Goal: Task Accomplishment & Management: Complete application form

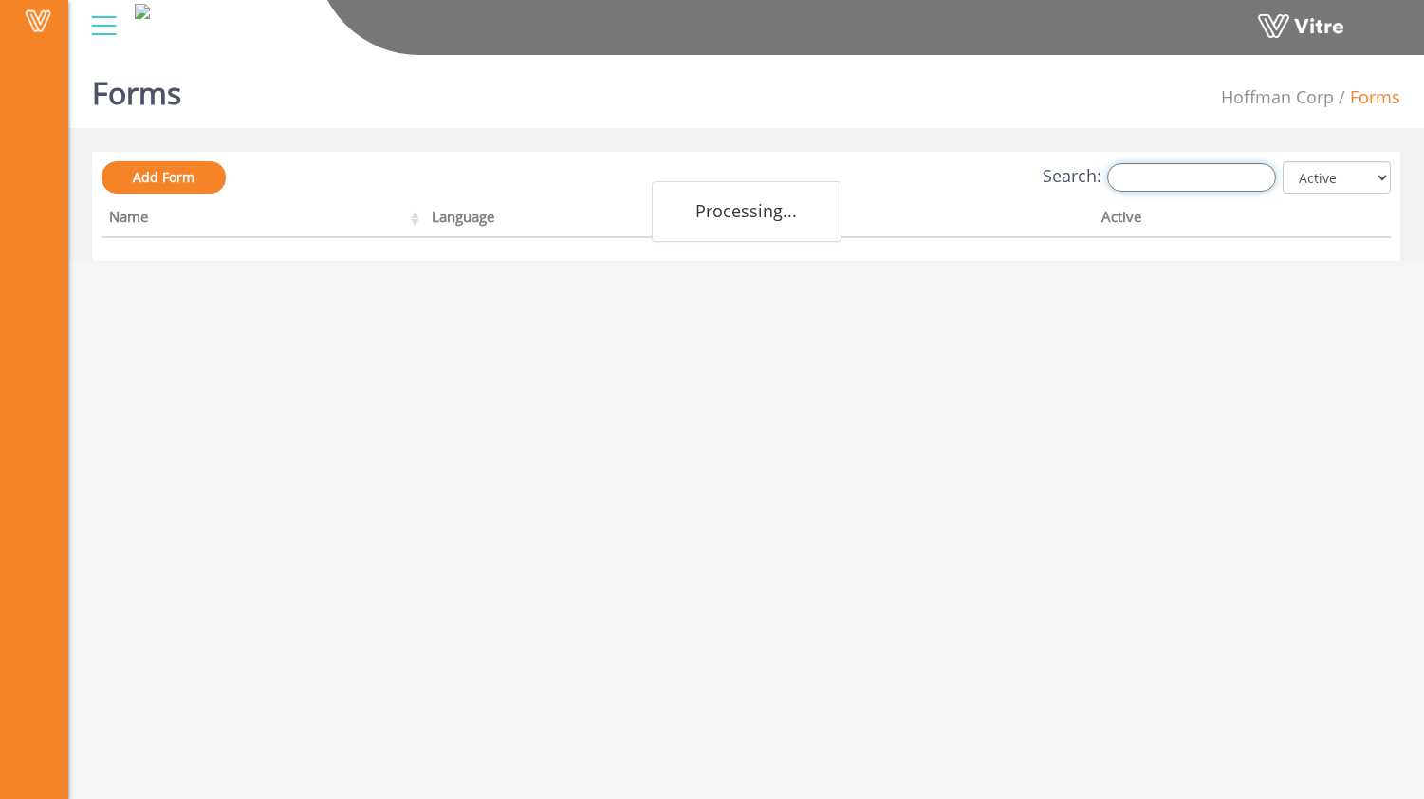
click at [1164, 187] on input "Search:" at bounding box center [1191, 177] width 169 height 28
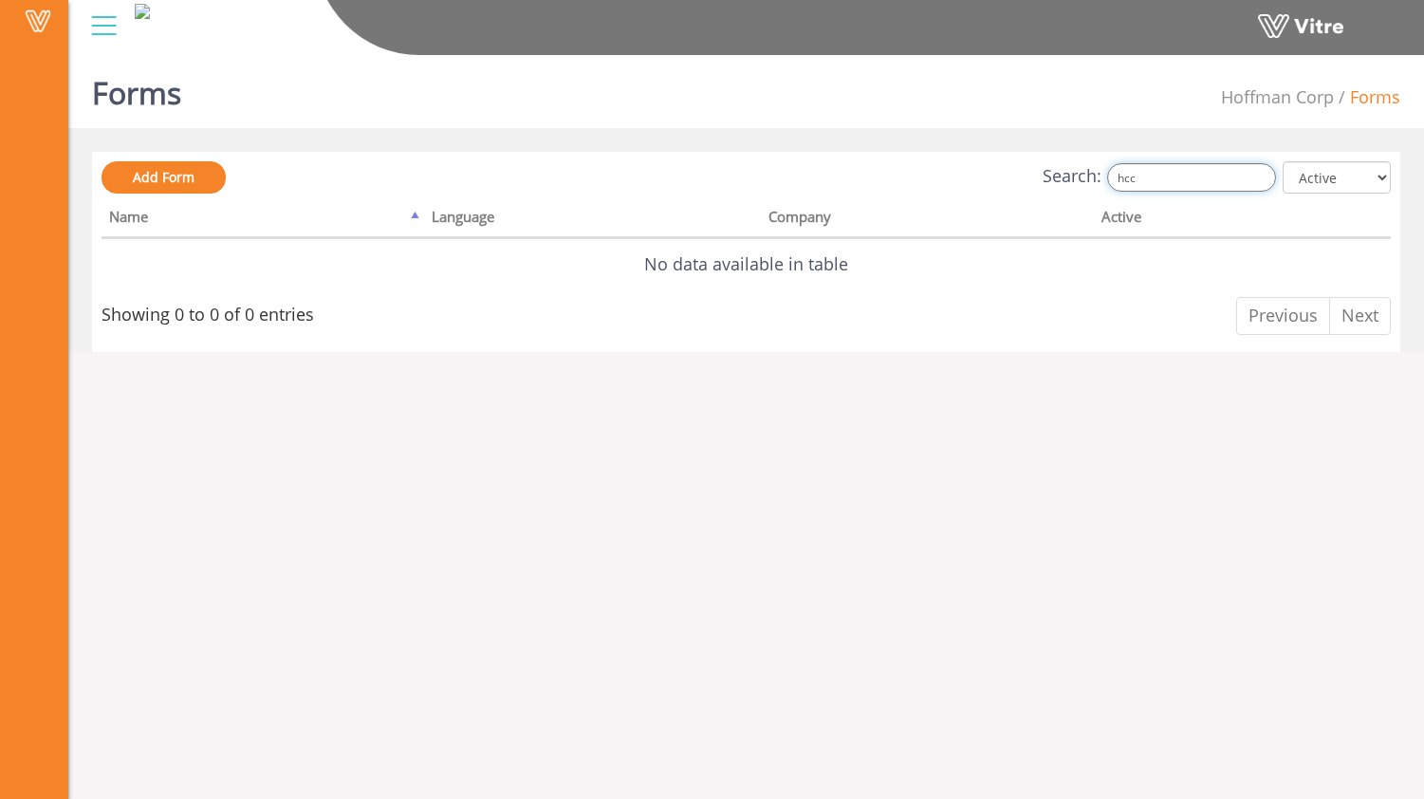
drag, startPoint x: 1187, startPoint y: 178, endPoint x: 1049, endPoint y: 167, distance: 138.1
click at [1050, 167] on div "Search: hcc All Active Not Active" at bounding box center [746, 178] width 1289 height 35
type input "k"
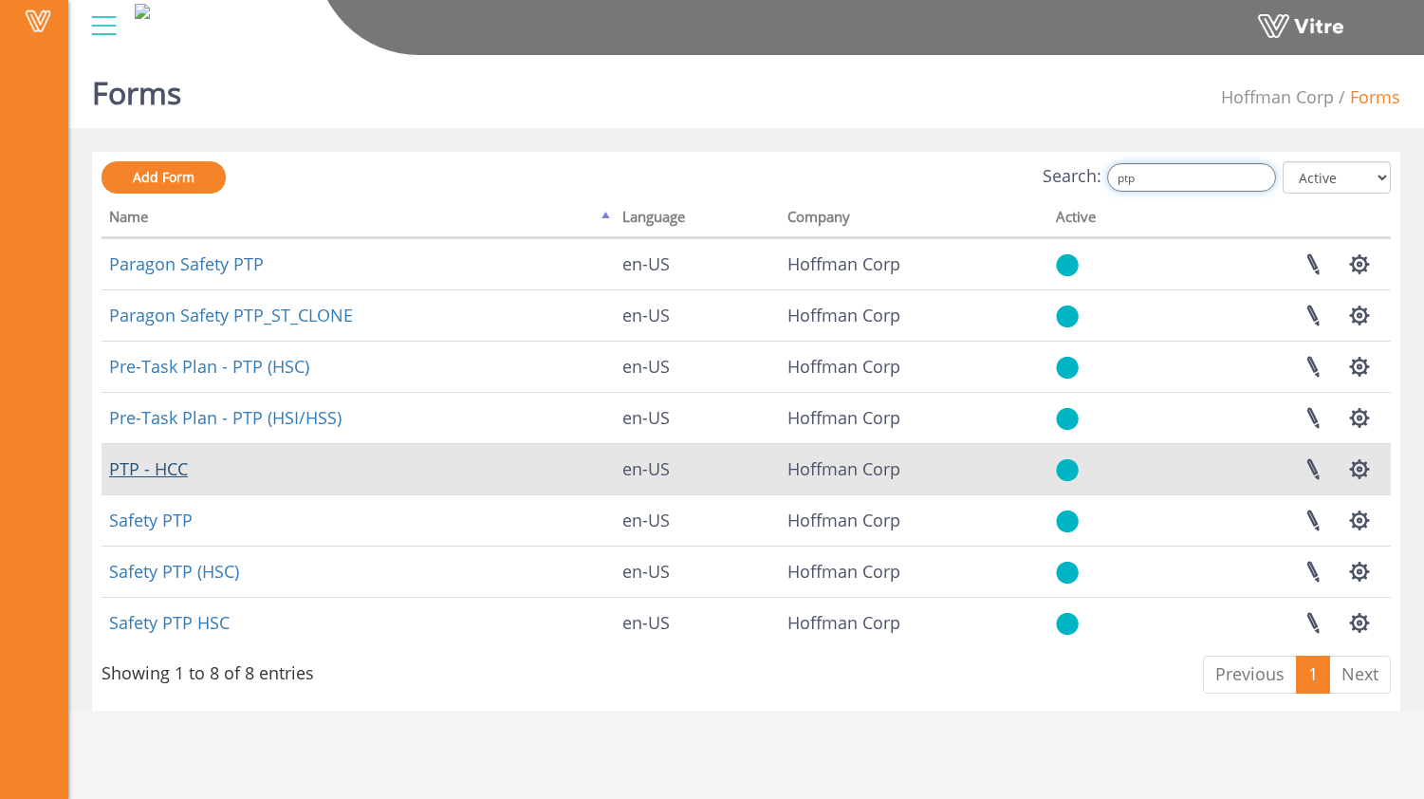
type input "ptp"
click at [175, 467] on link "PTP - HCC" at bounding box center [148, 468] width 79 height 23
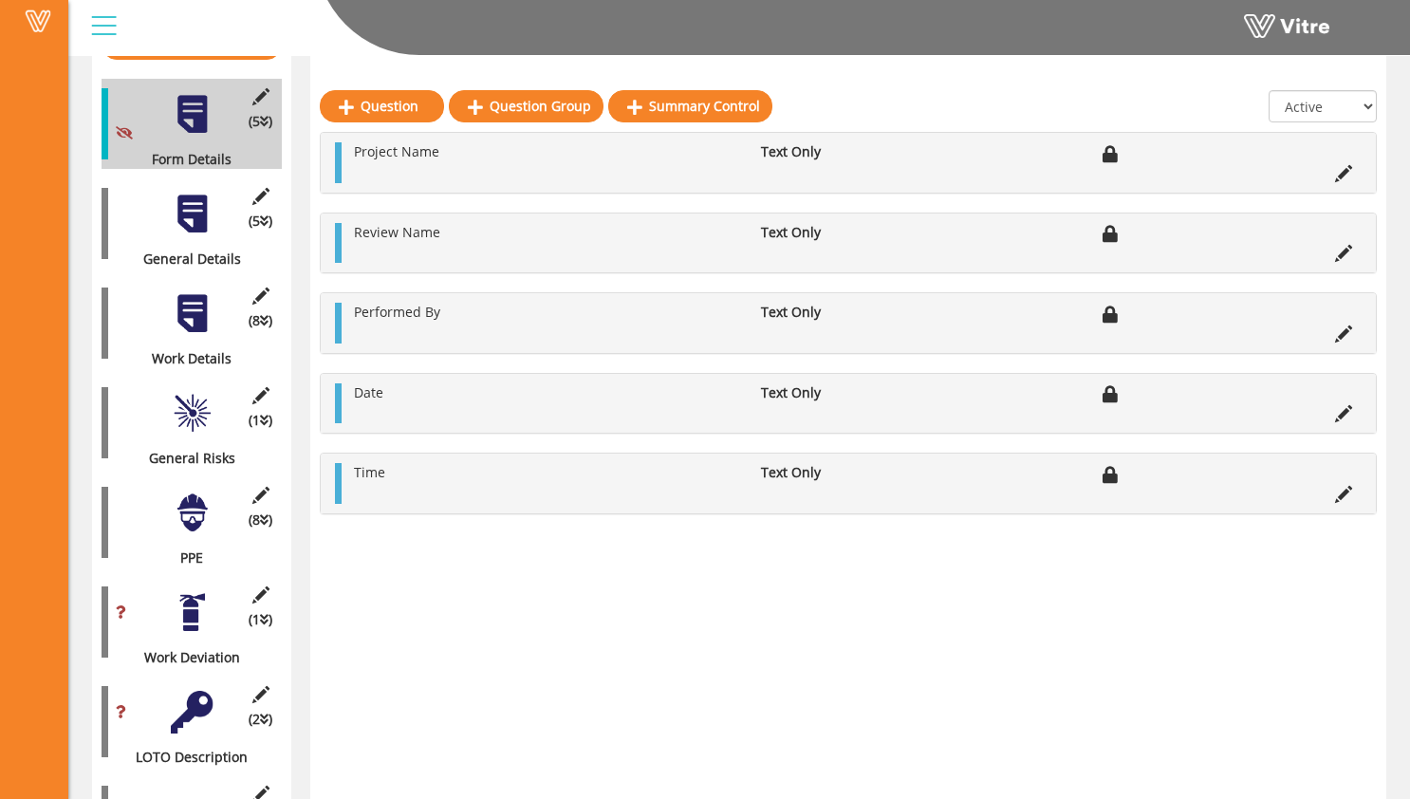
scroll to position [305, 0]
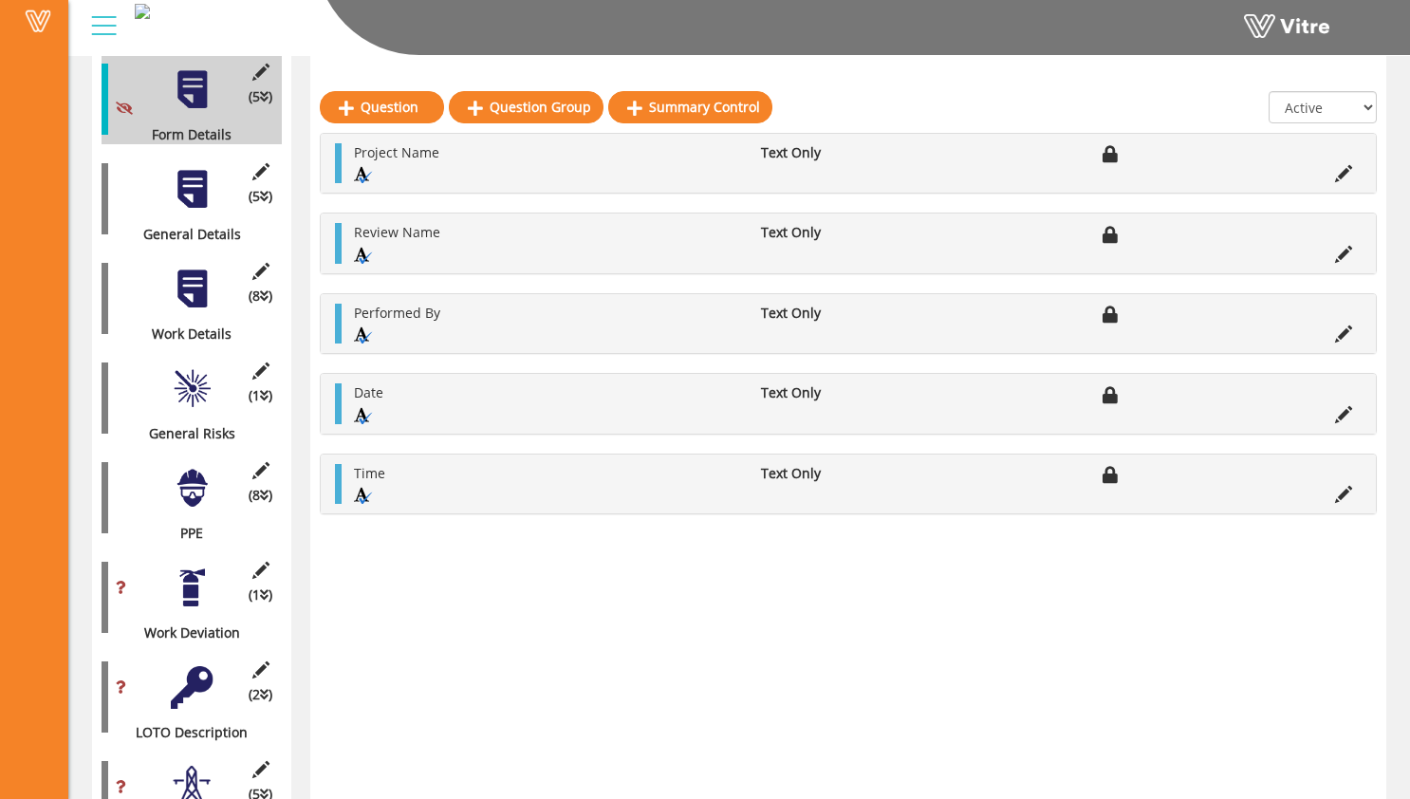
click at [199, 171] on div at bounding box center [192, 189] width 43 height 43
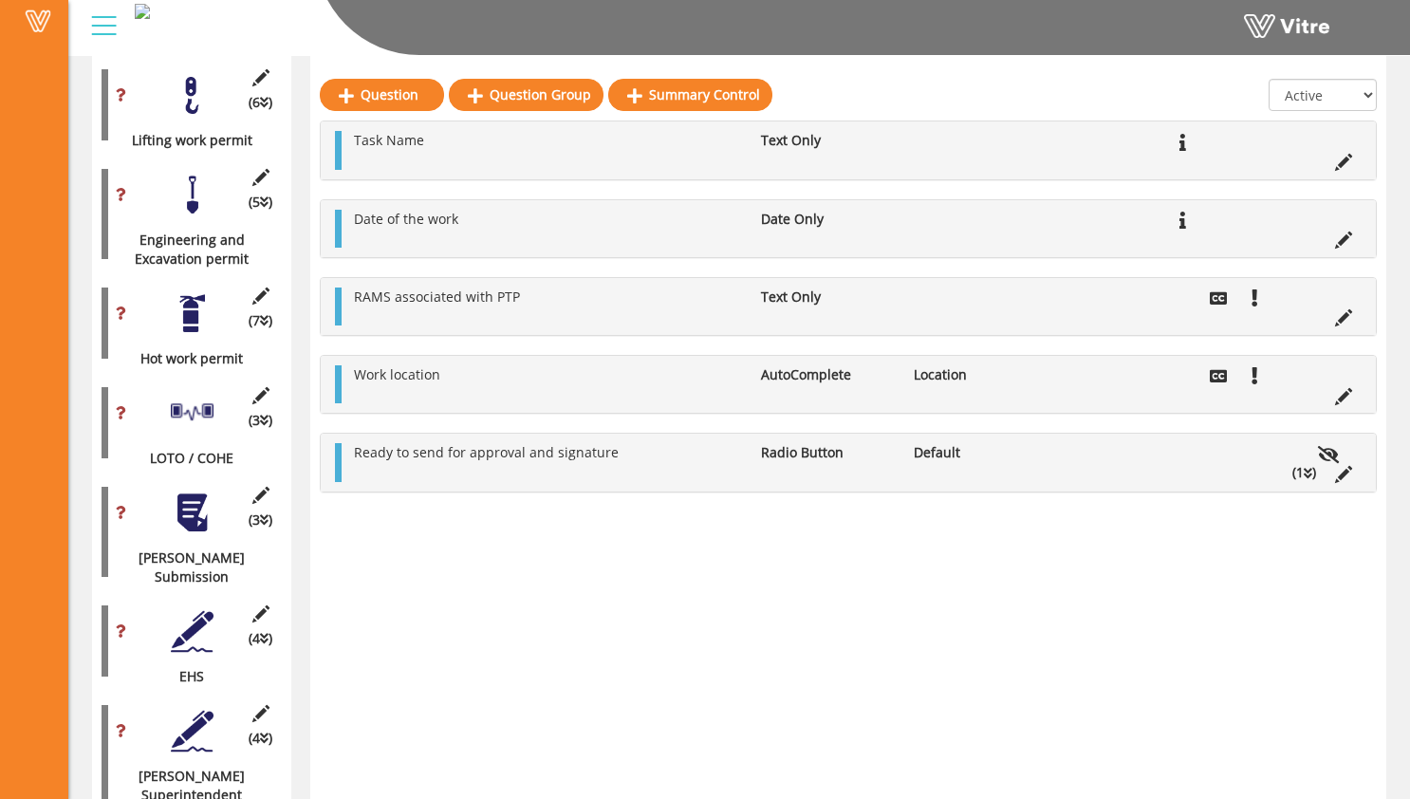
scroll to position [1410, 0]
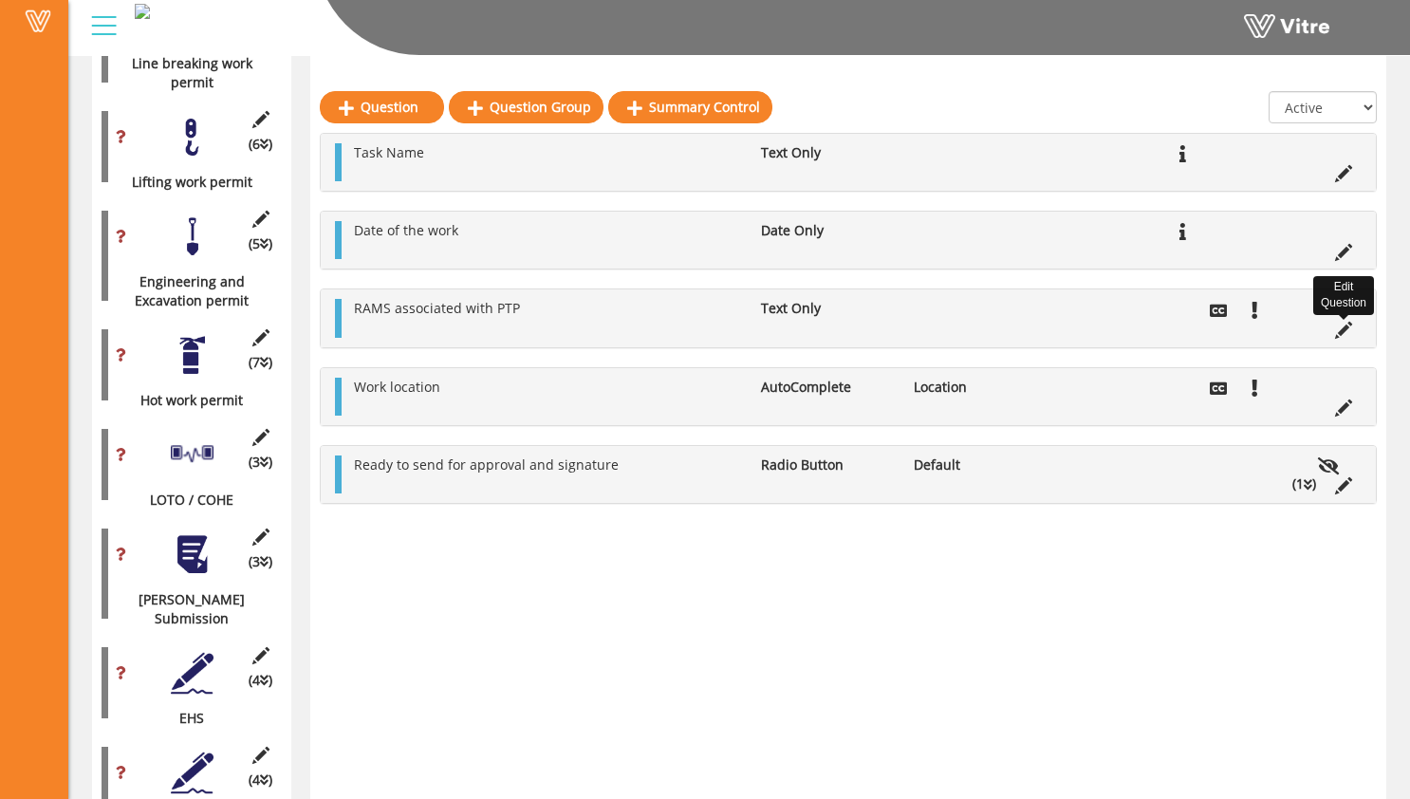
click at [1343, 331] on icon at bounding box center [1343, 330] width 17 height 17
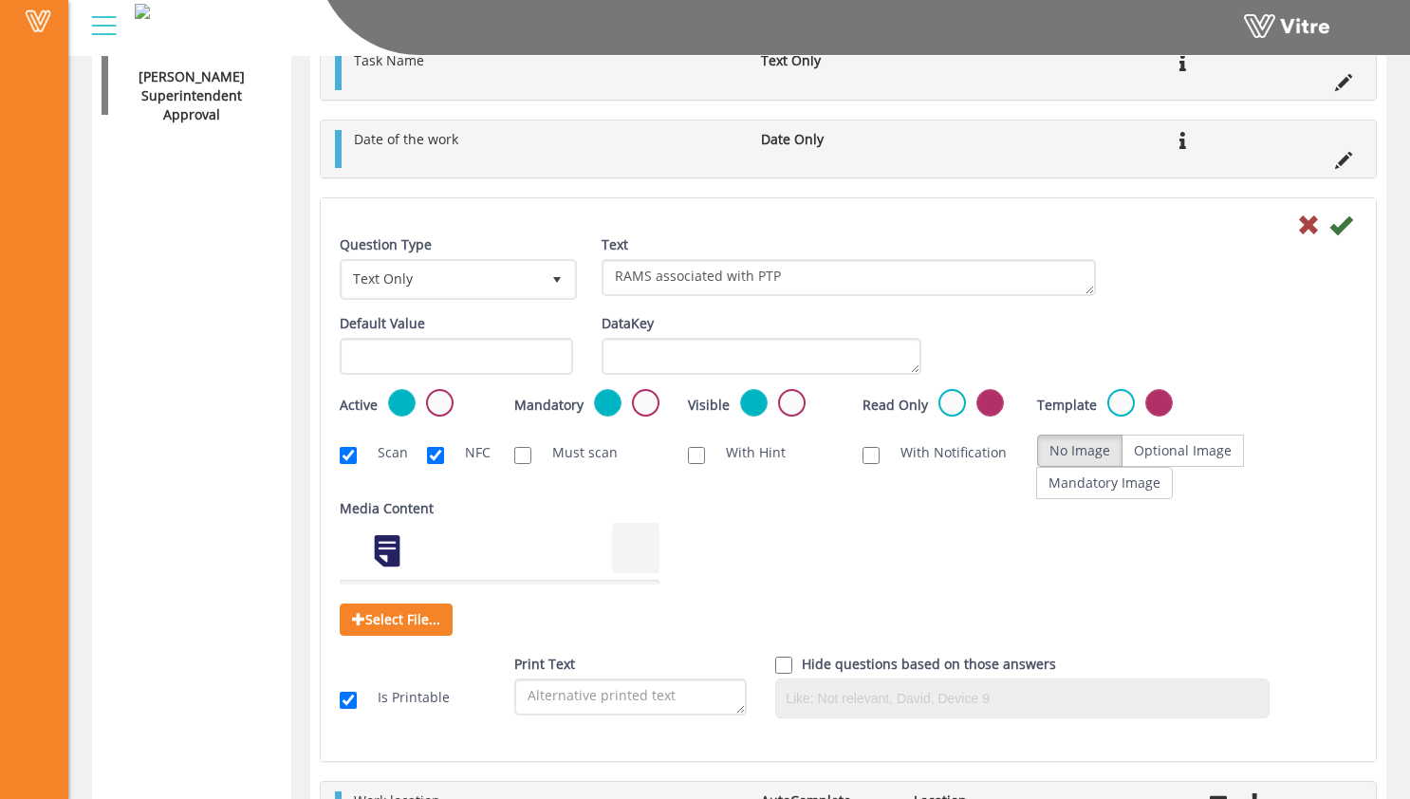
scroll to position [2109, 0]
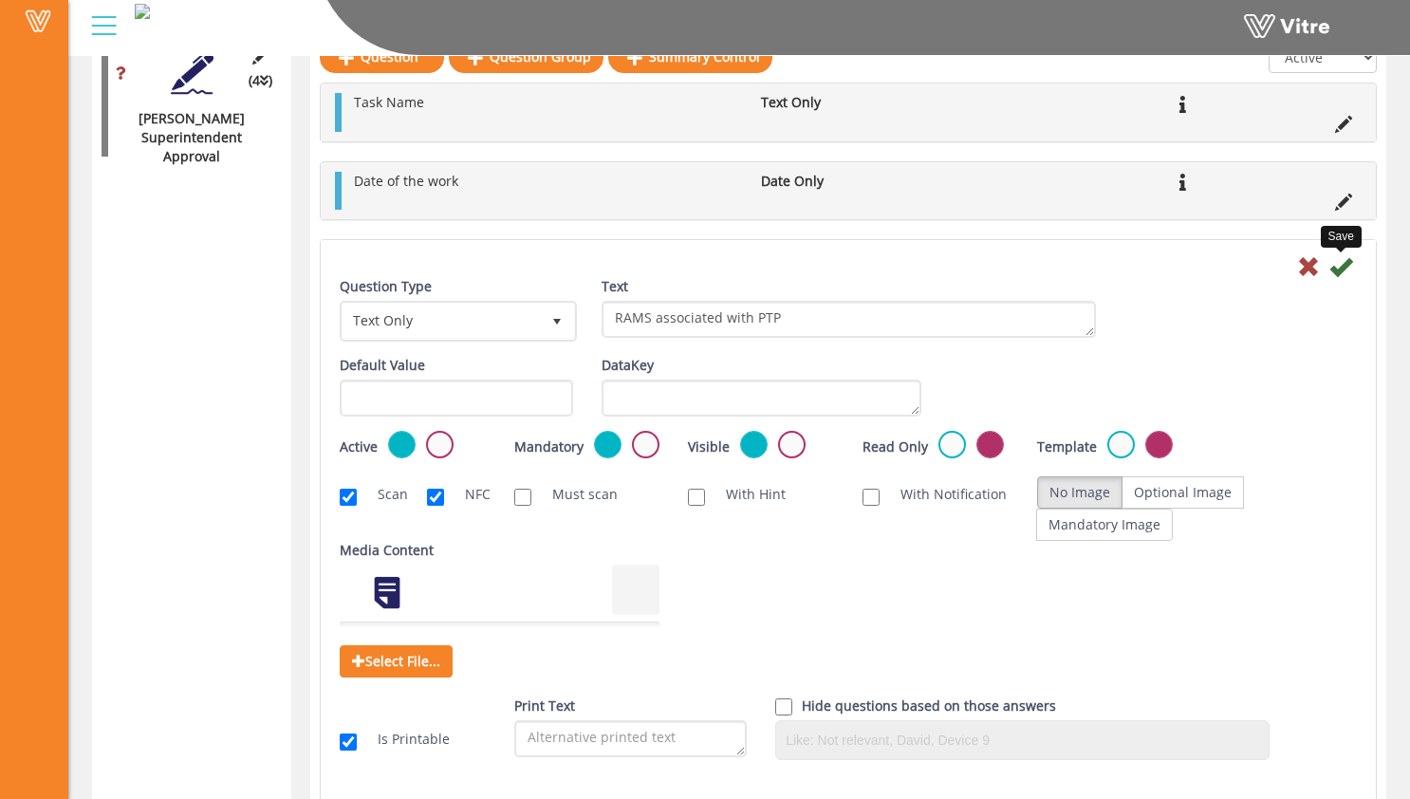
click at [1343, 269] on icon at bounding box center [1340, 266] width 23 height 23
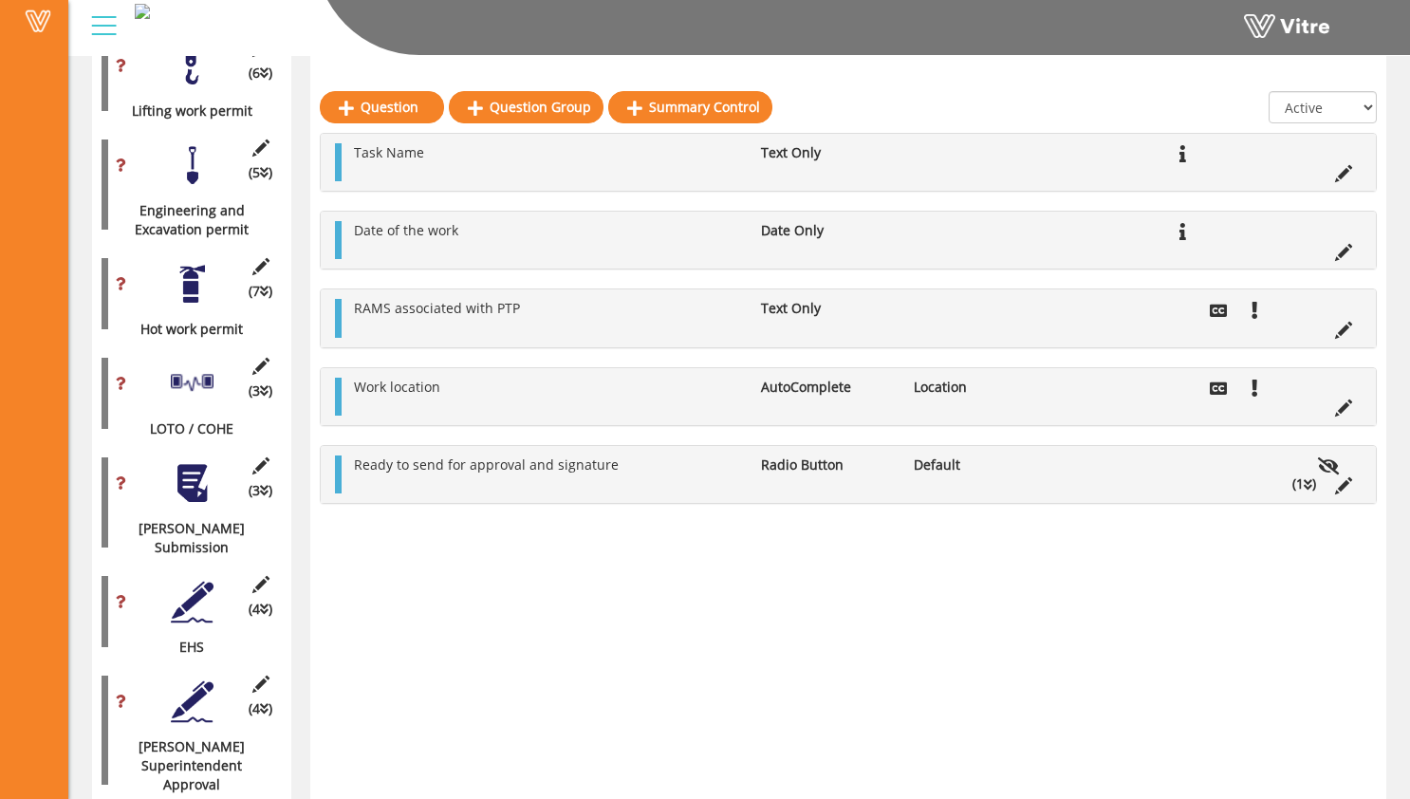
click at [950, 284] on div "Task Name Text Only Work Performers Radio Button Default (2 ) Answer Perform by…" at bounding box center [848, 318] width 1057 height 371
click at [1345, 331] on icon at bounding box center [1343, 330] width 17 height 17
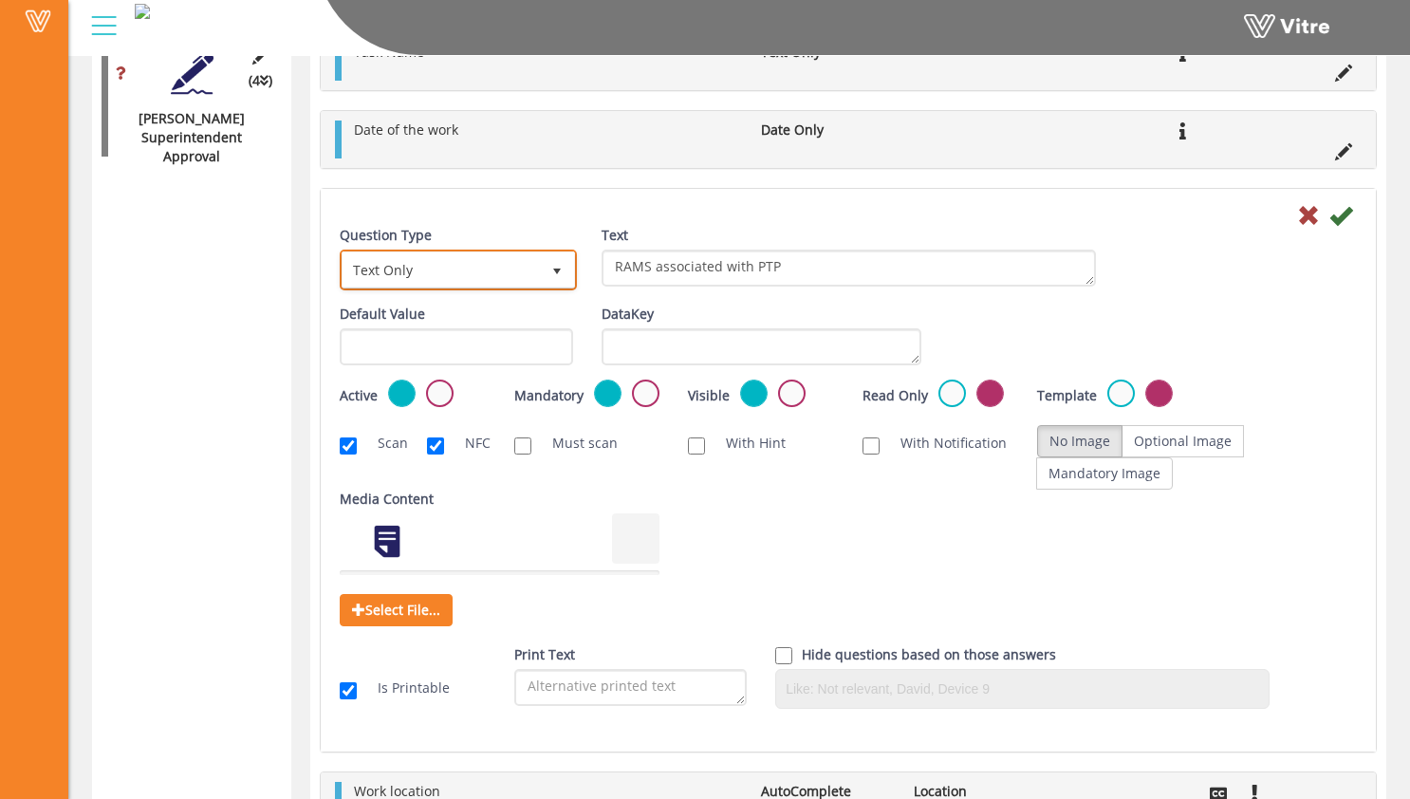
click at [547, 269] on span "select" at bounding box center [557, 269] width 34 height 34
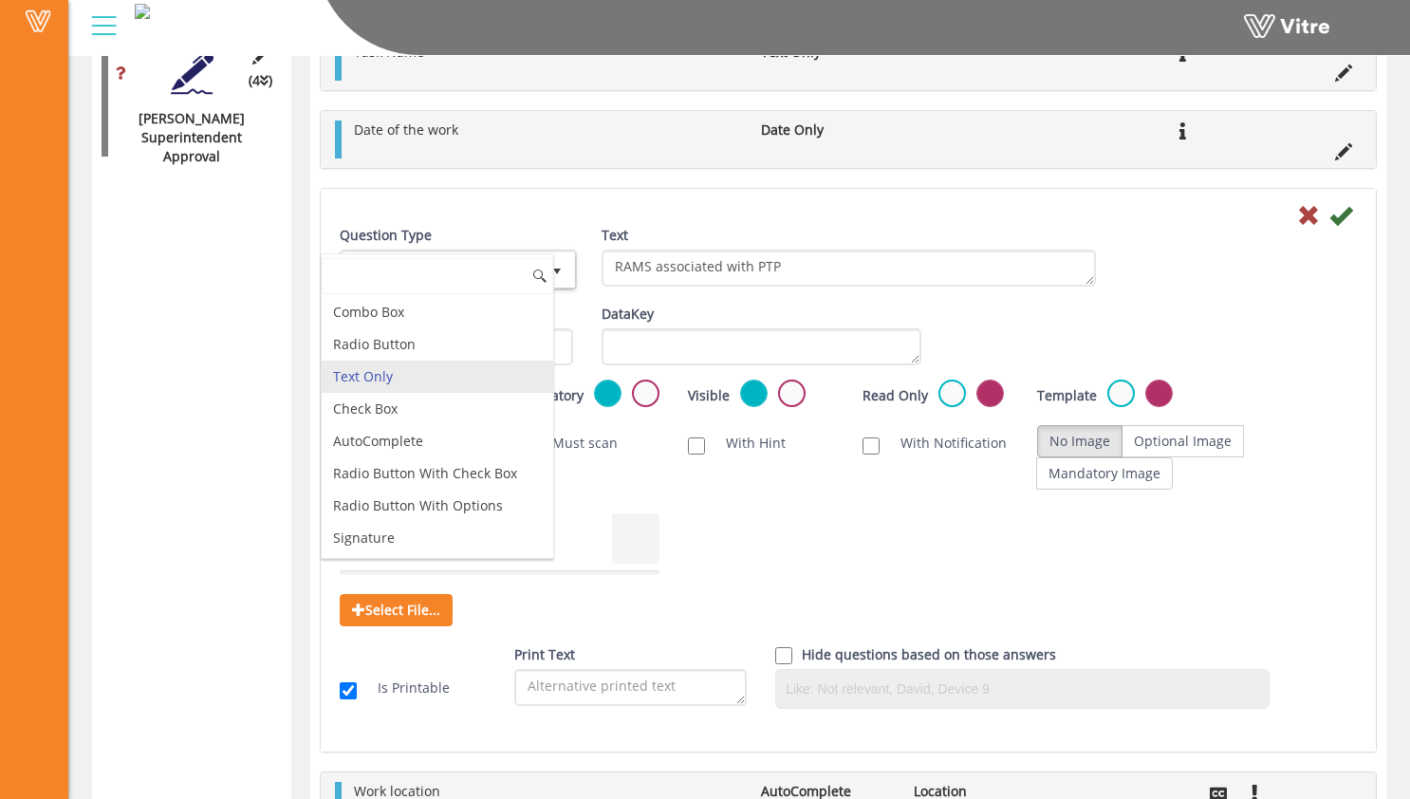
click at [547, 269] on input at bounding box center [438, 276] width 232 height 36
drag, startPoint x: 585, startPoint y: 238, endPoint x: 562, endPoint y: 234, distance: 24.0
click at [583, 238] on div "Question Type Text Only 5" at bounding box center [456, 265] width 262 height 79
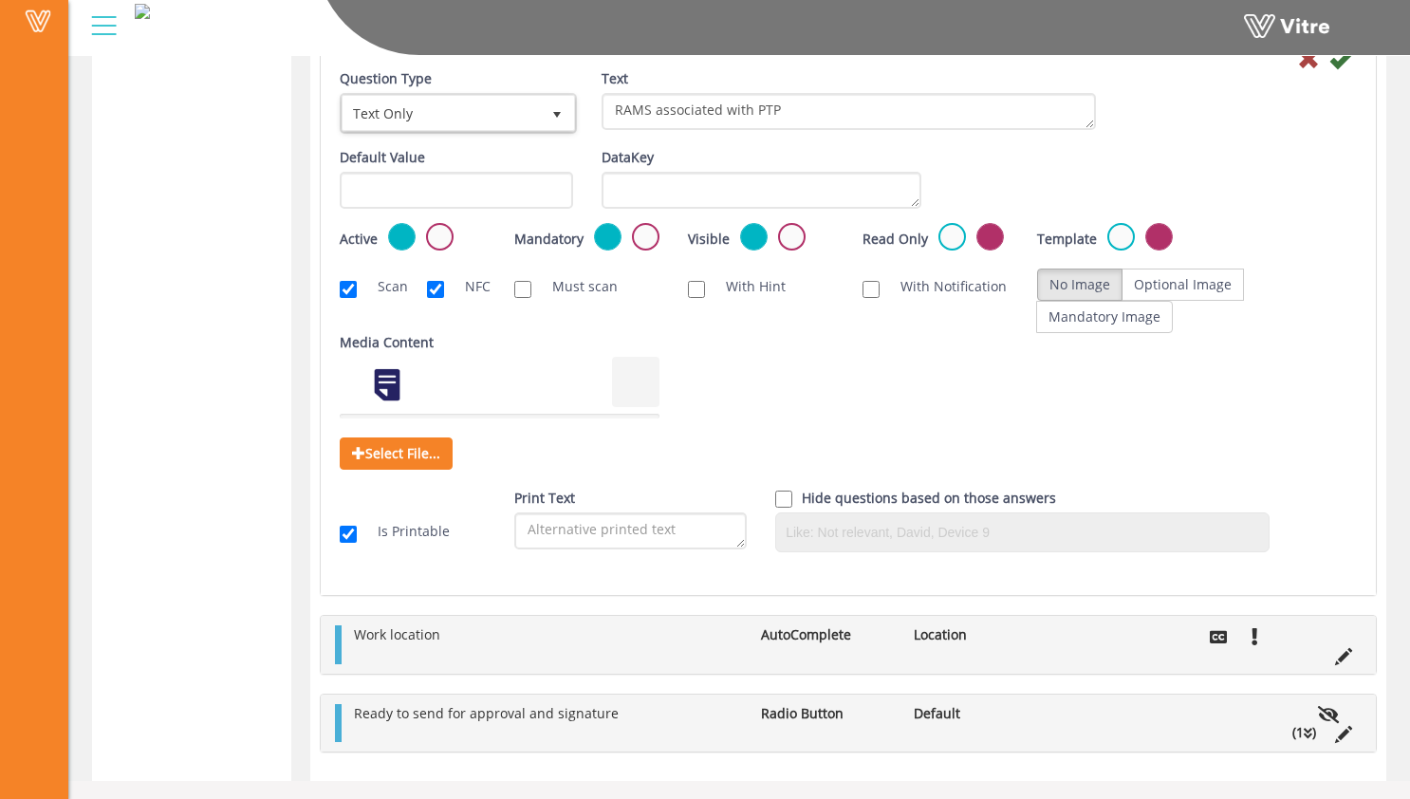
scroll to position [2335, 0]
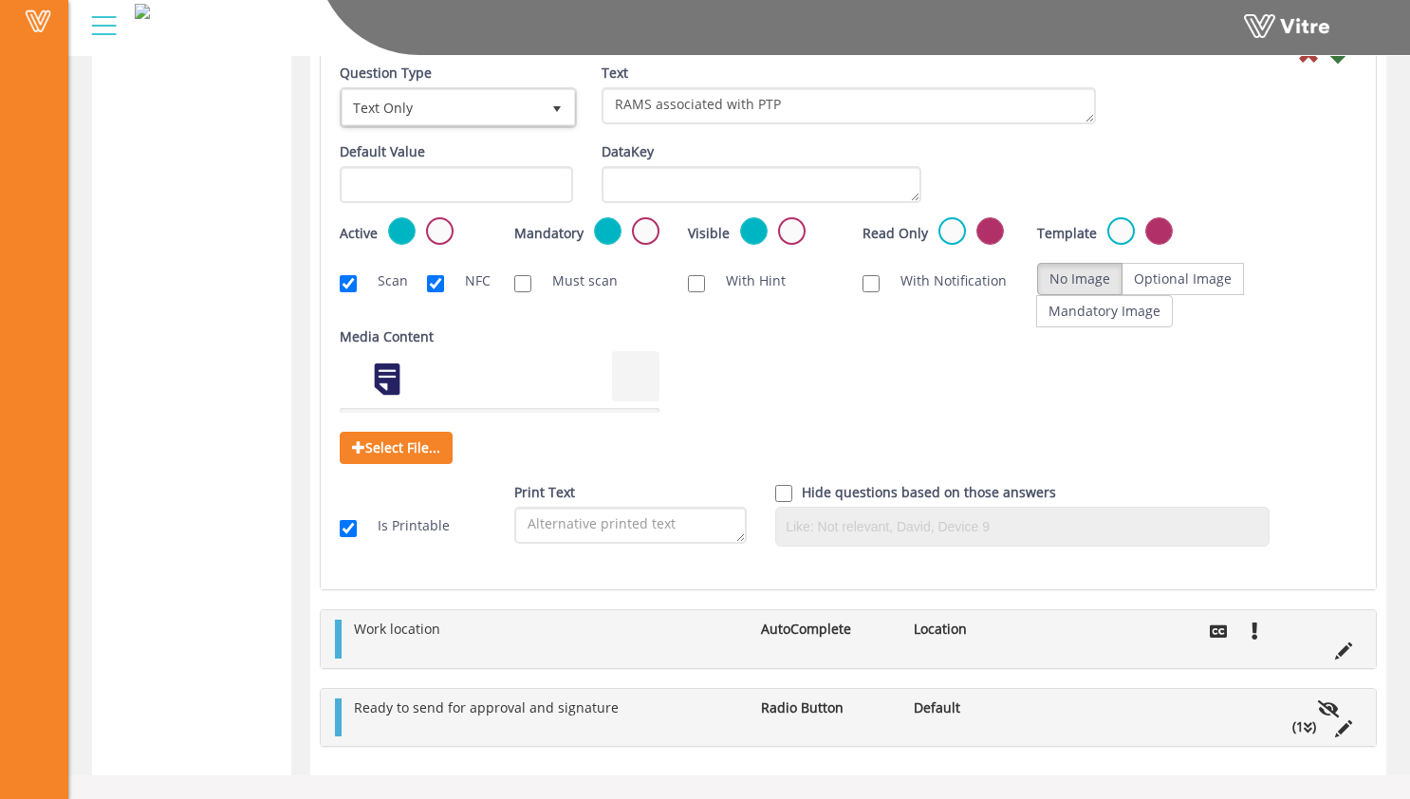
click at [1343, 648] on icon at bounding box center [1343, 650] width 17 height 17
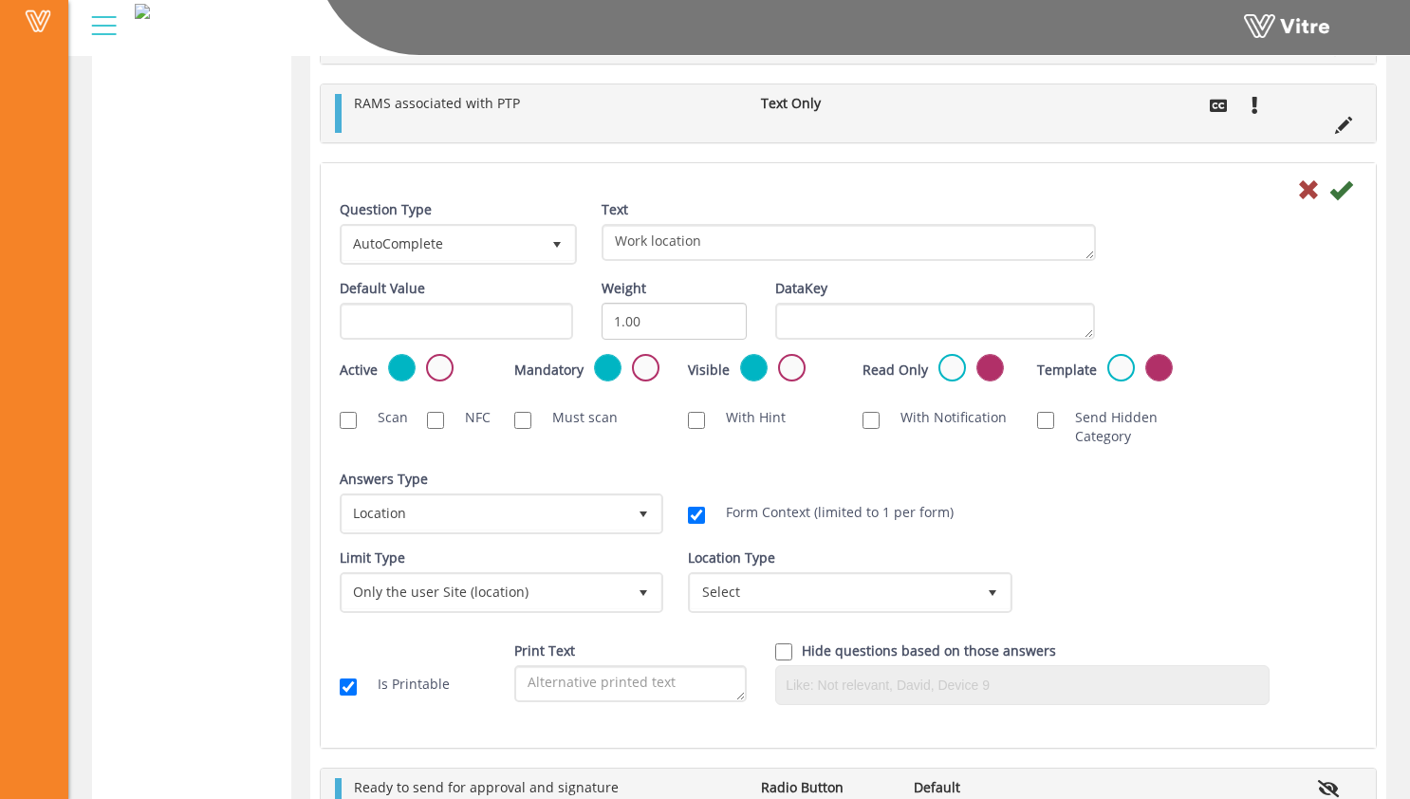
scroll to position [2260, 0]
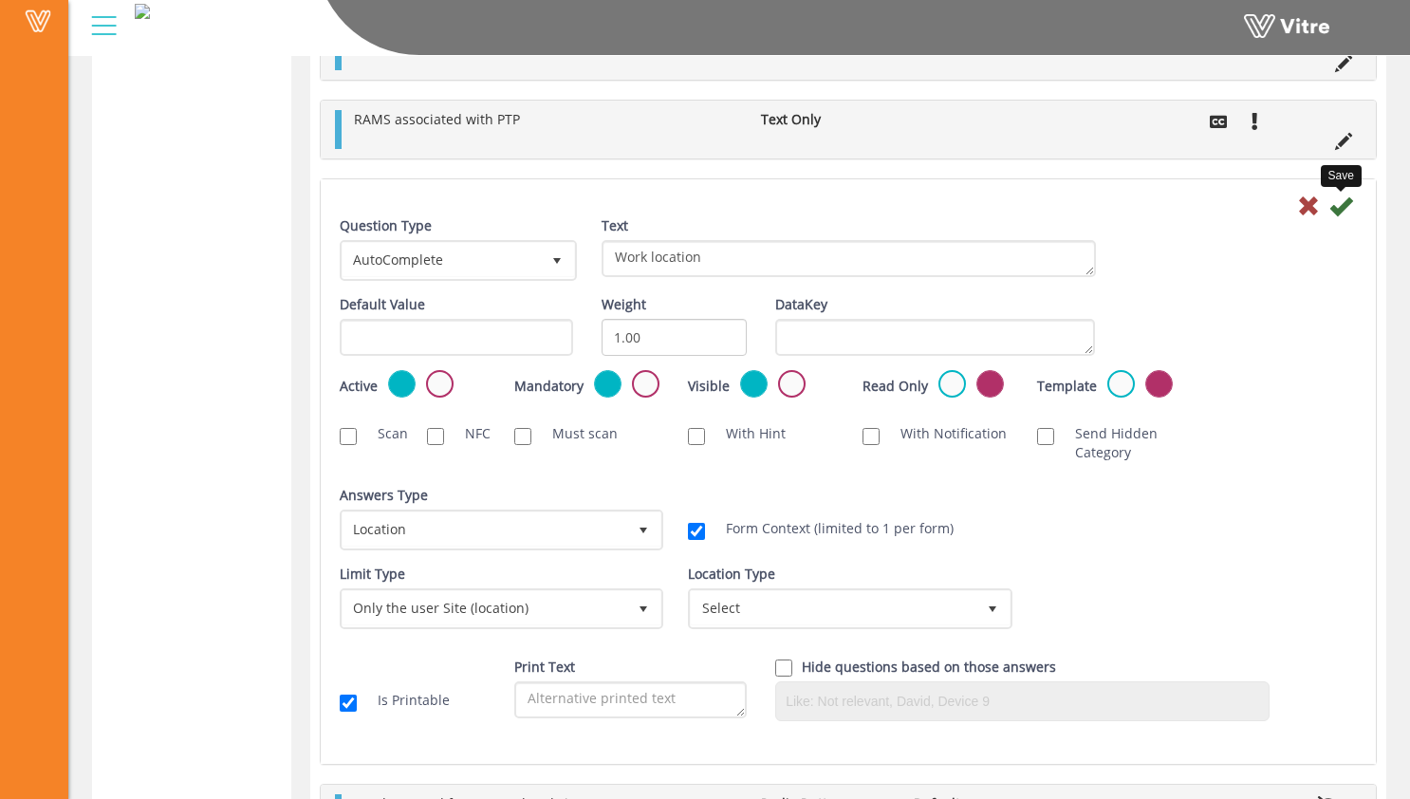
click at [1336, 209] on icon at bounding box center [1340, 206] width 23 height 23
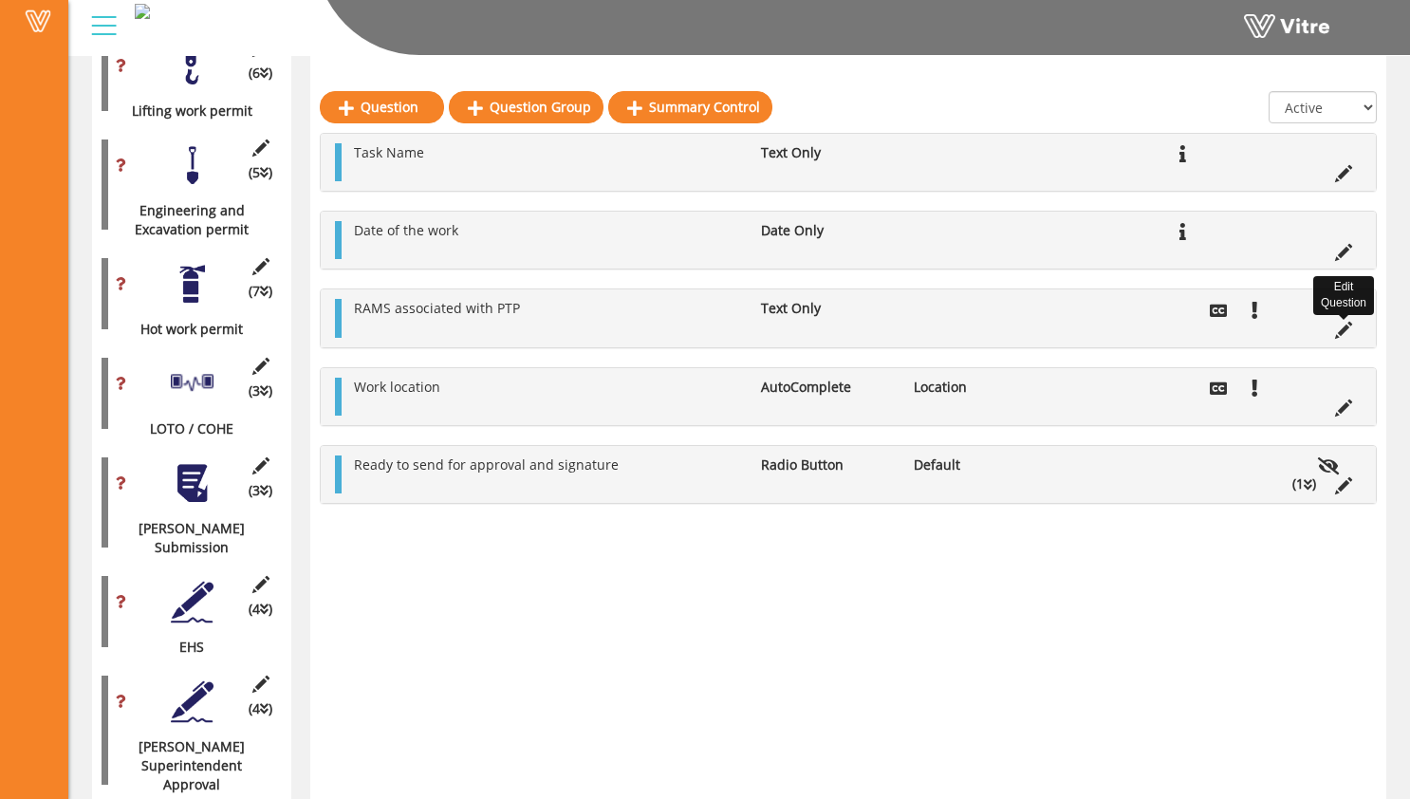
click at [1342, 334] on icon at bounding box center [1343, 330] width 17 height 17
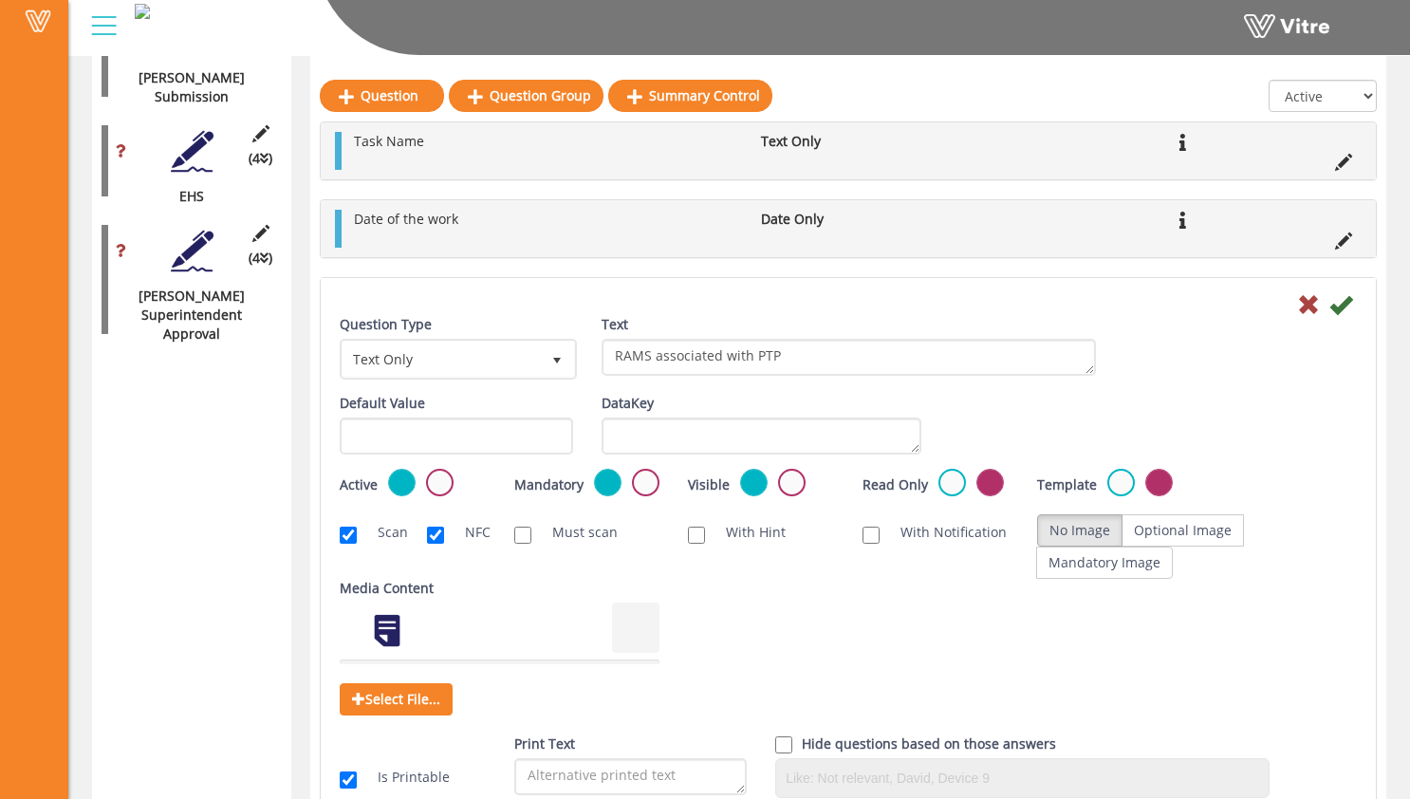
scroll to position [1918, 0]
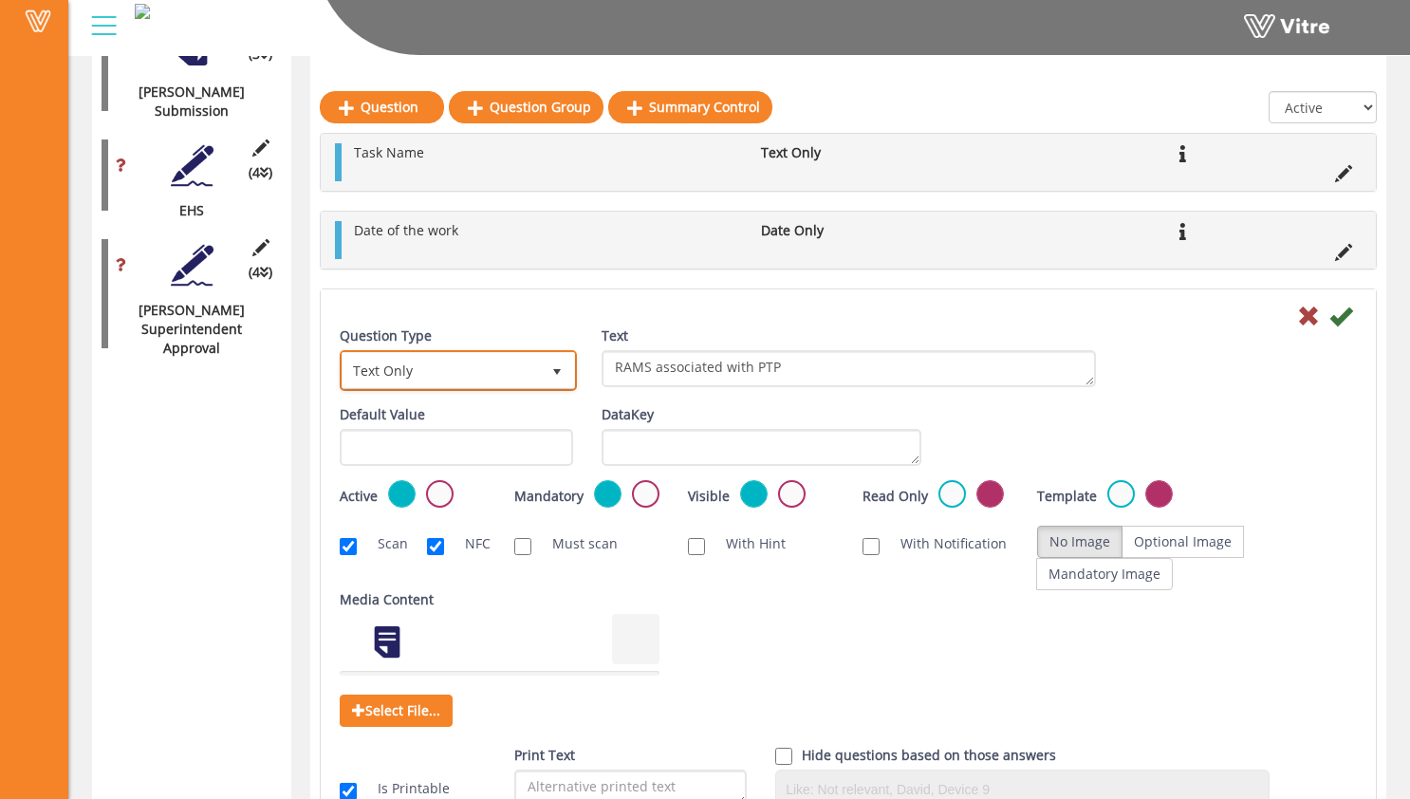
click at [524, 361] on span "Text Only" at bounding box center [441, 370] width 197 height 34
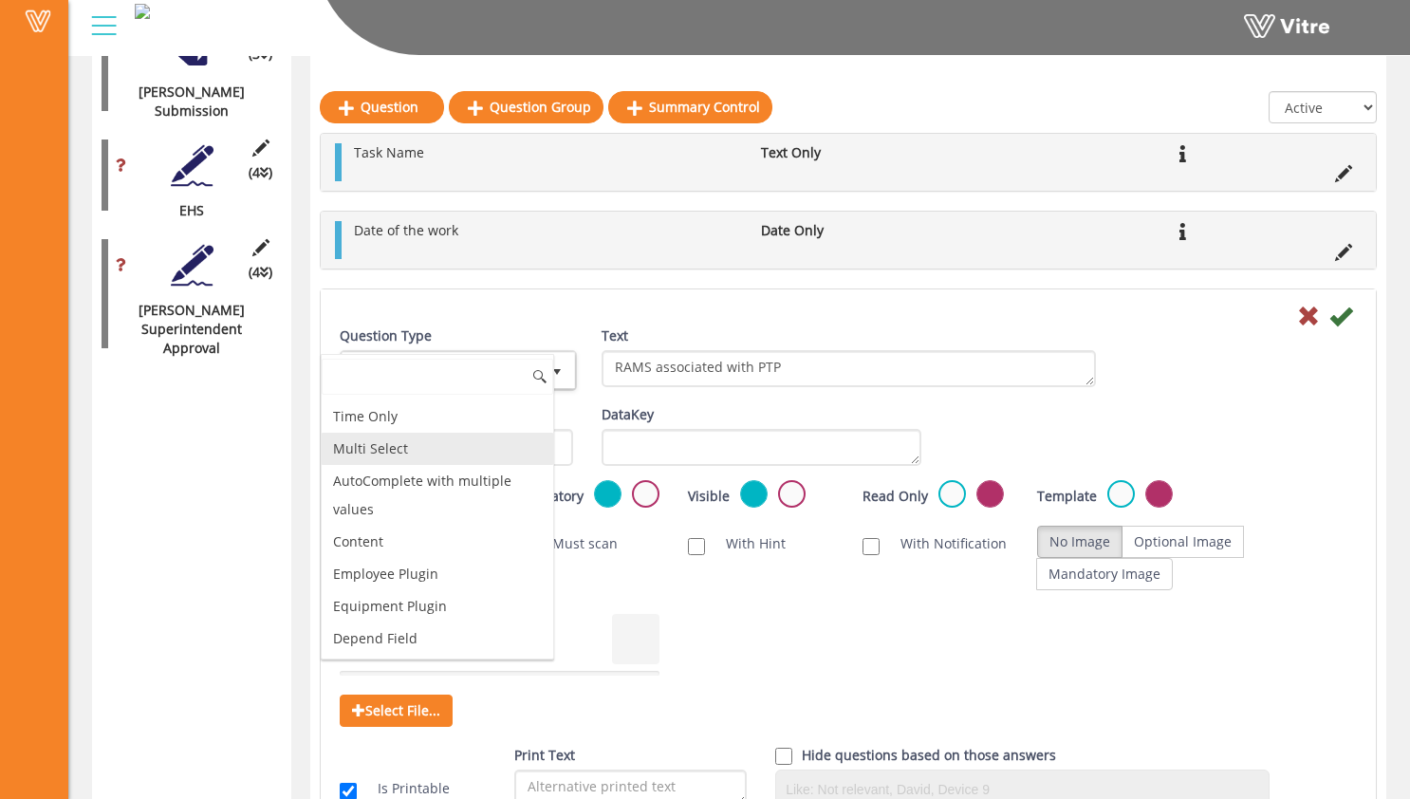
scroll to position [637, 0]
click at [443, 629] on li "Depend Field" at bounding box center [438, 638] width 232 height 32
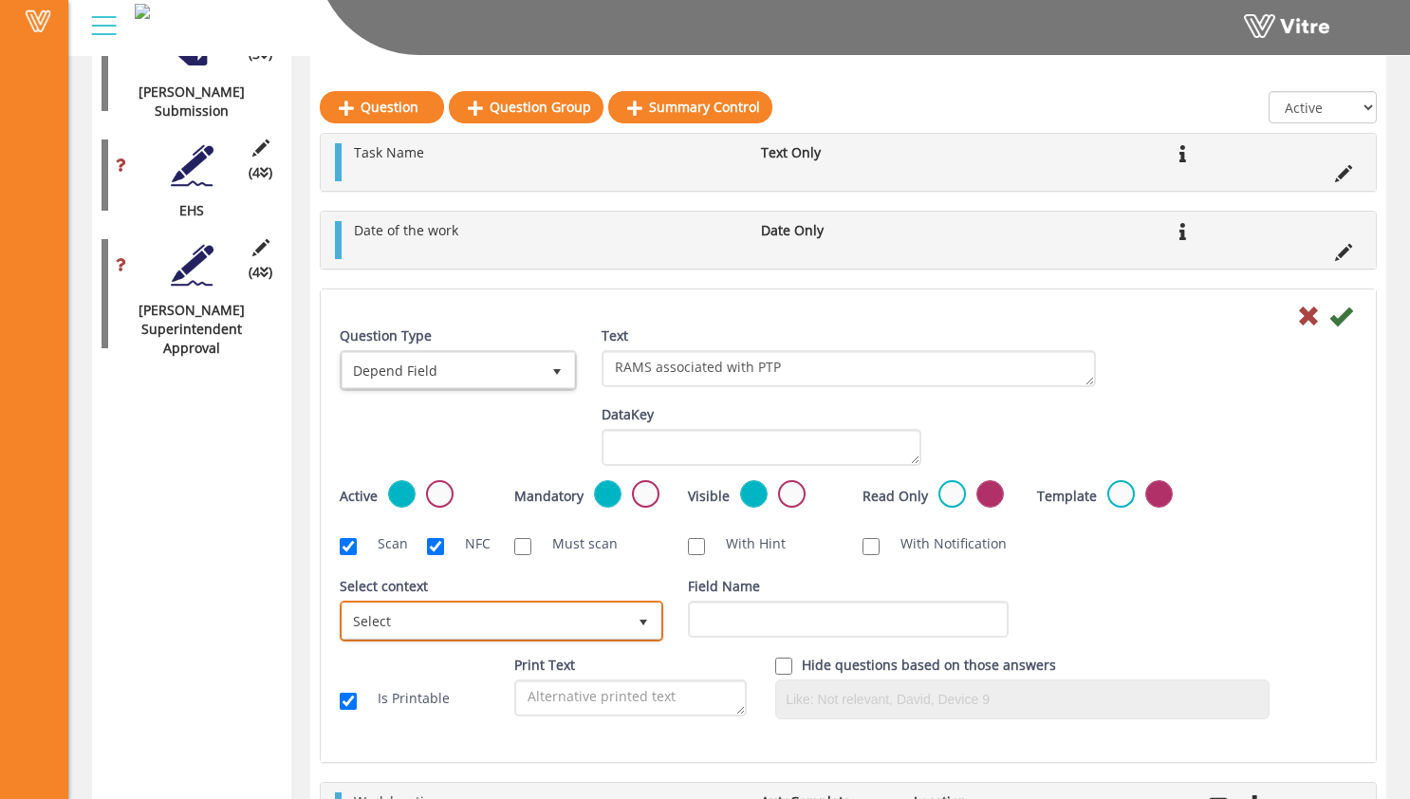
click at [457, 618] on span "Select" at bounding box center [485, 620] width 284 height 34
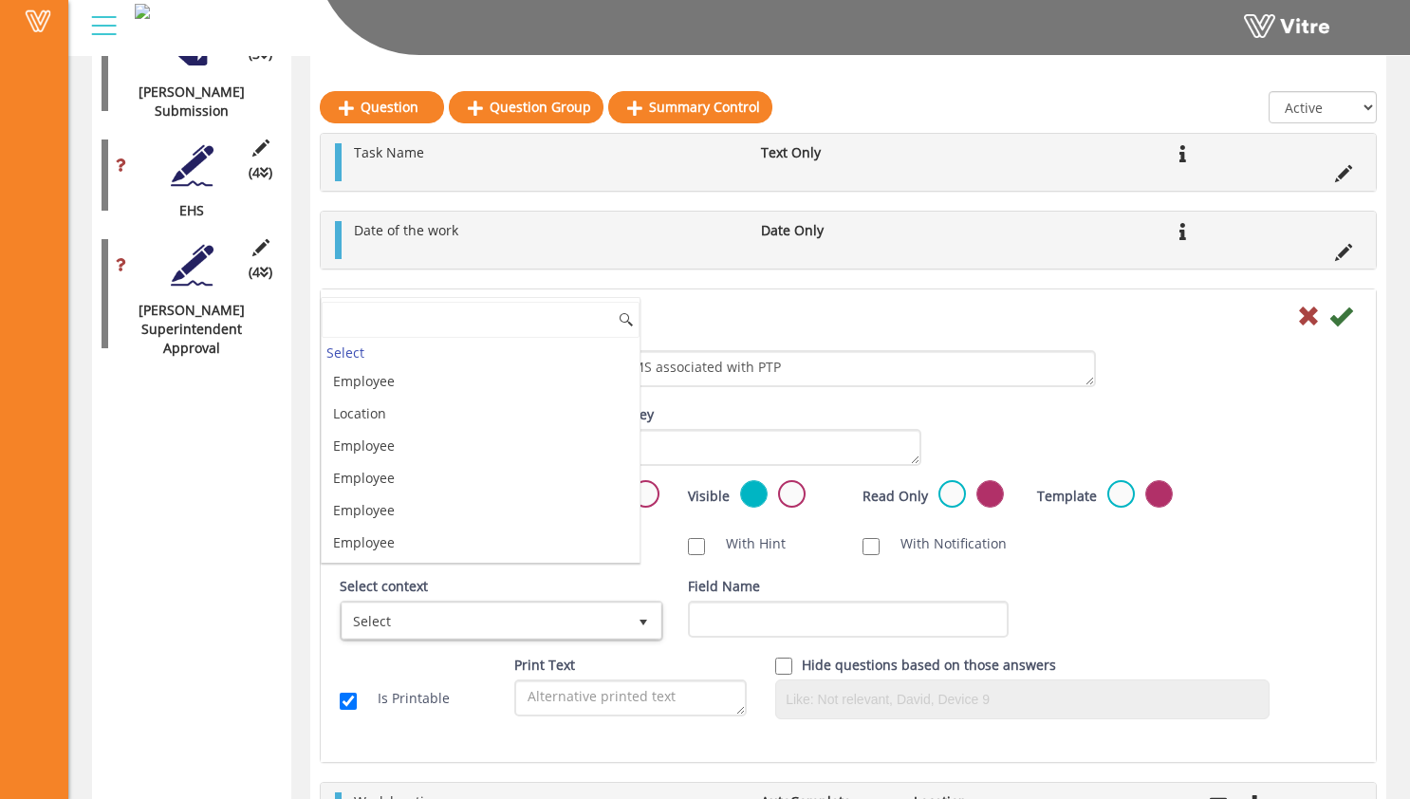
drag, startPoint x: 206, startPoint y: 453, endPoint x: 243, endPoint y: 453, distance: 37.0
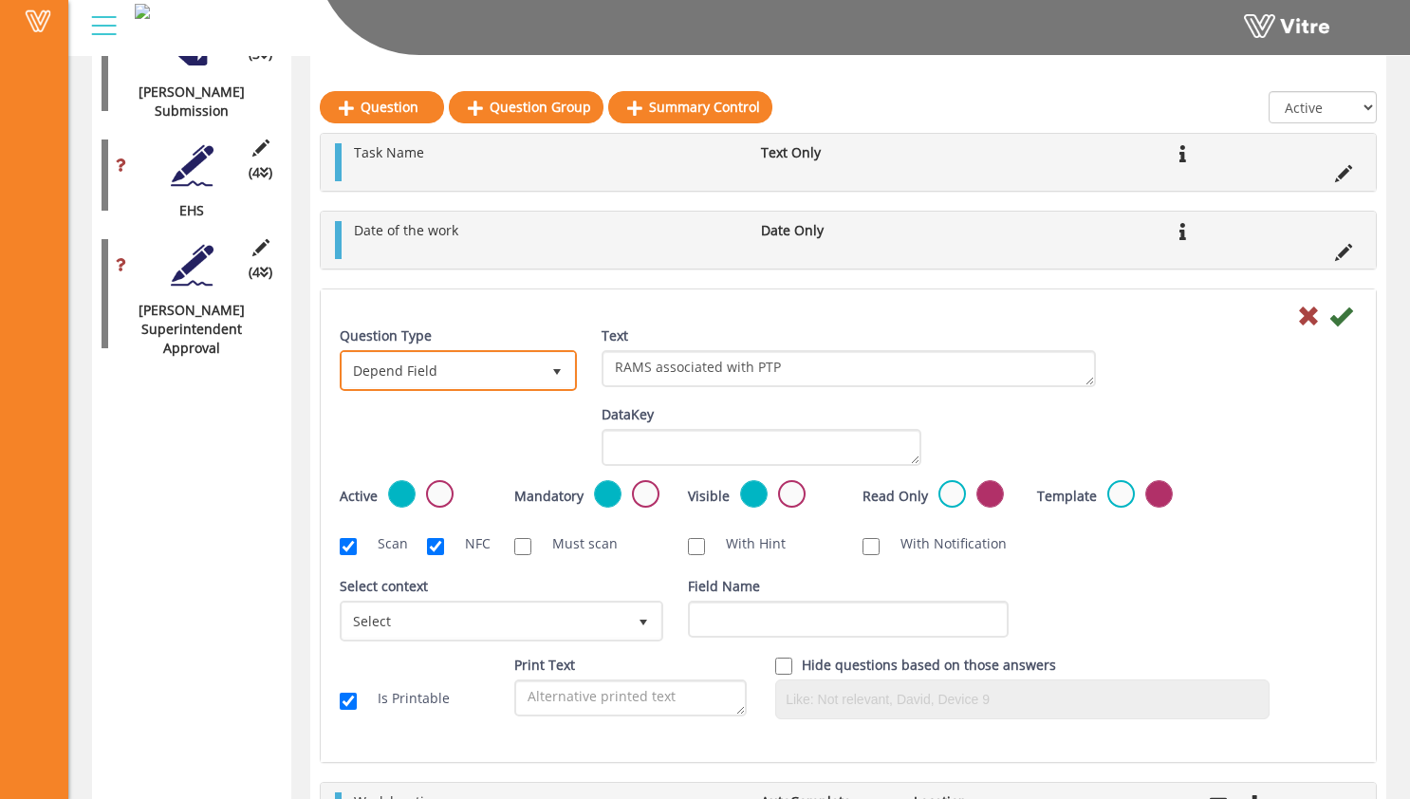
click at [437, 380] on span "Depend Field" at bounding box center [441, 370] width 197 height 34
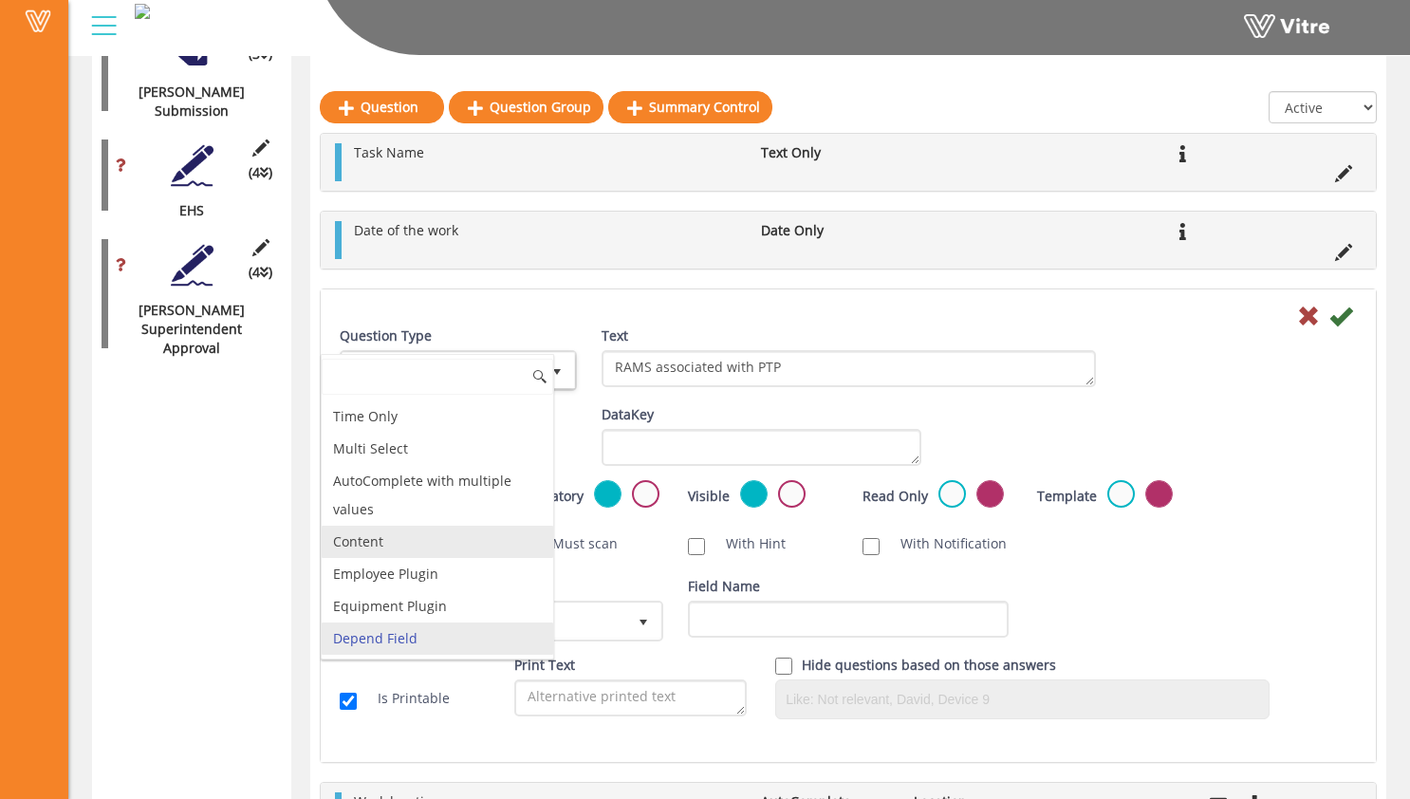
click at [467, 538] on li "Content" at bounding box center [438, 542] width 232 height 32
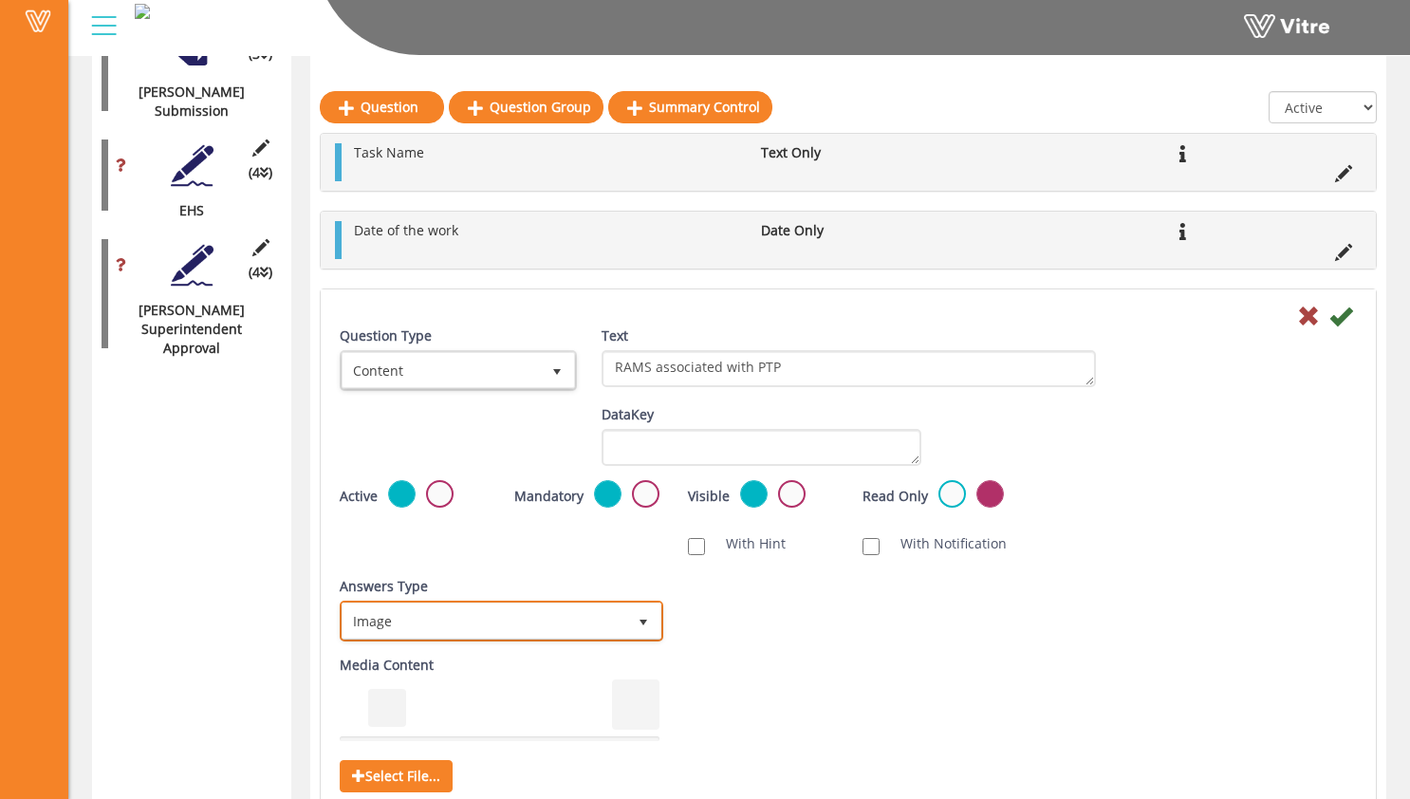
click at [467, 614] on span "Image" at bounding box center [485, 620] width 284 height 34
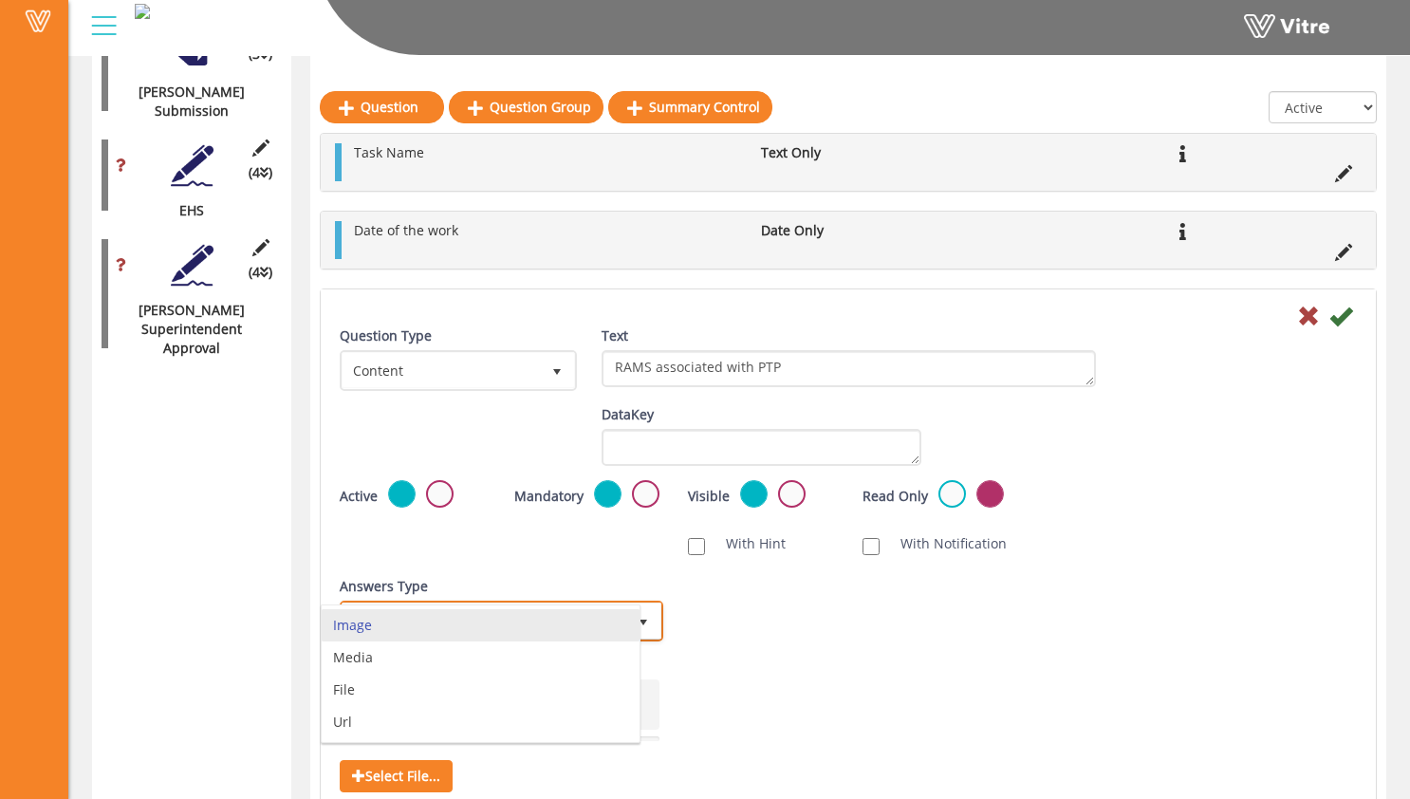
click at [467, 614] on li "Image" at bounding box center [481, 625] width 318 height 32
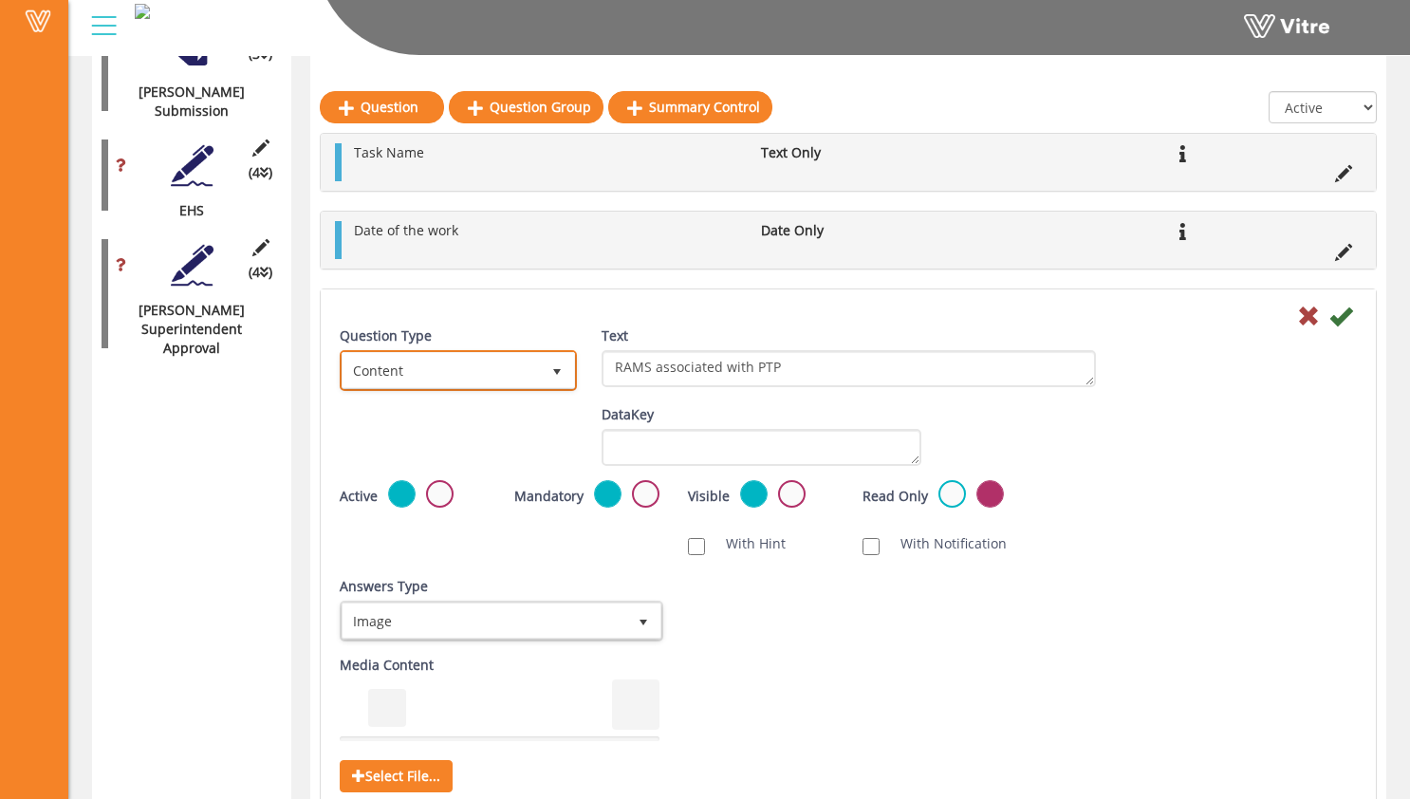
click at [476, 362] on span "Content" at bounding box center [441, 370] width 197 height 34
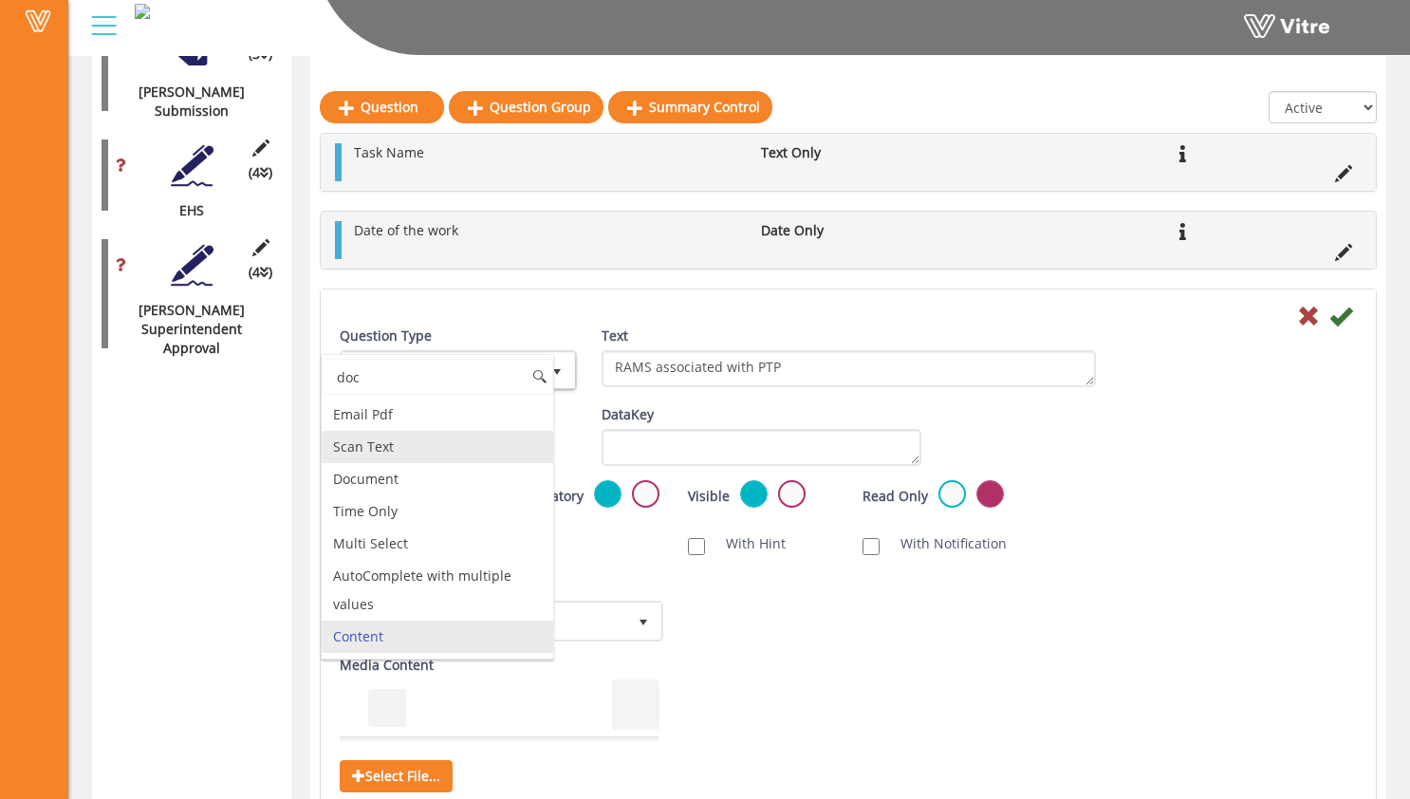
scroll to position [0, 0]
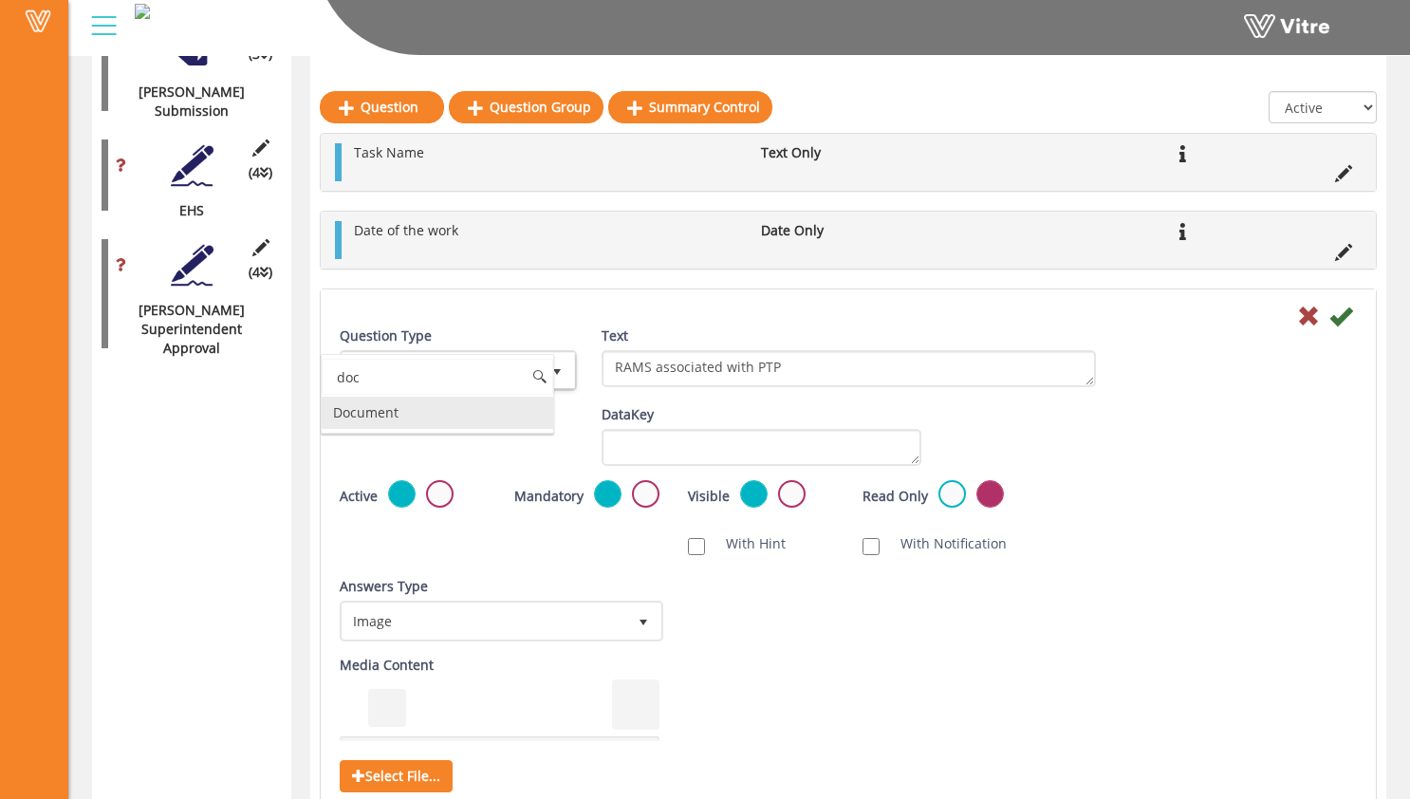
click at [427, 428] on li "Document" at bounding box center [438, 413] width 232 height 32
type input "doc"
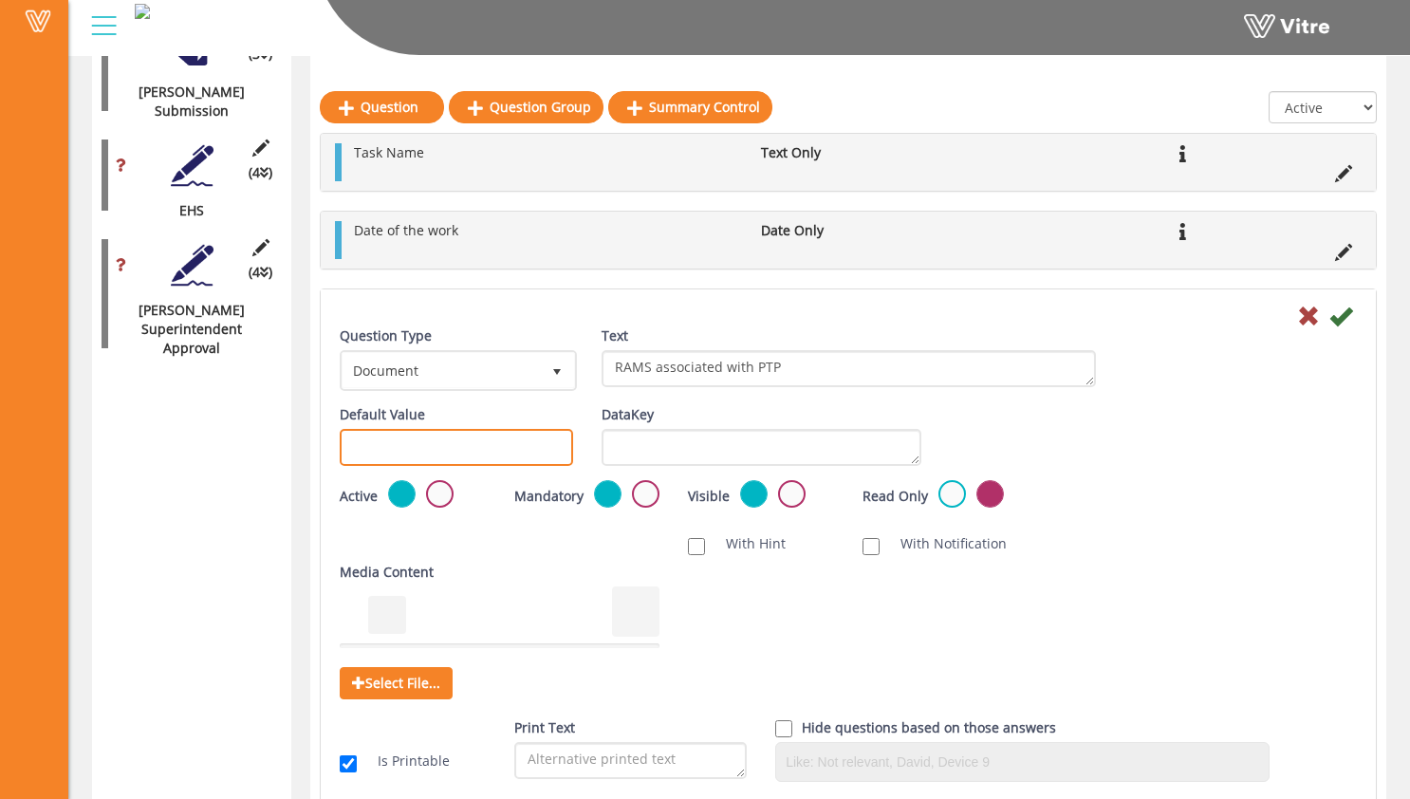
click at [492, 443] on input "text" at bounding box center [456, 447] width 233 height 37
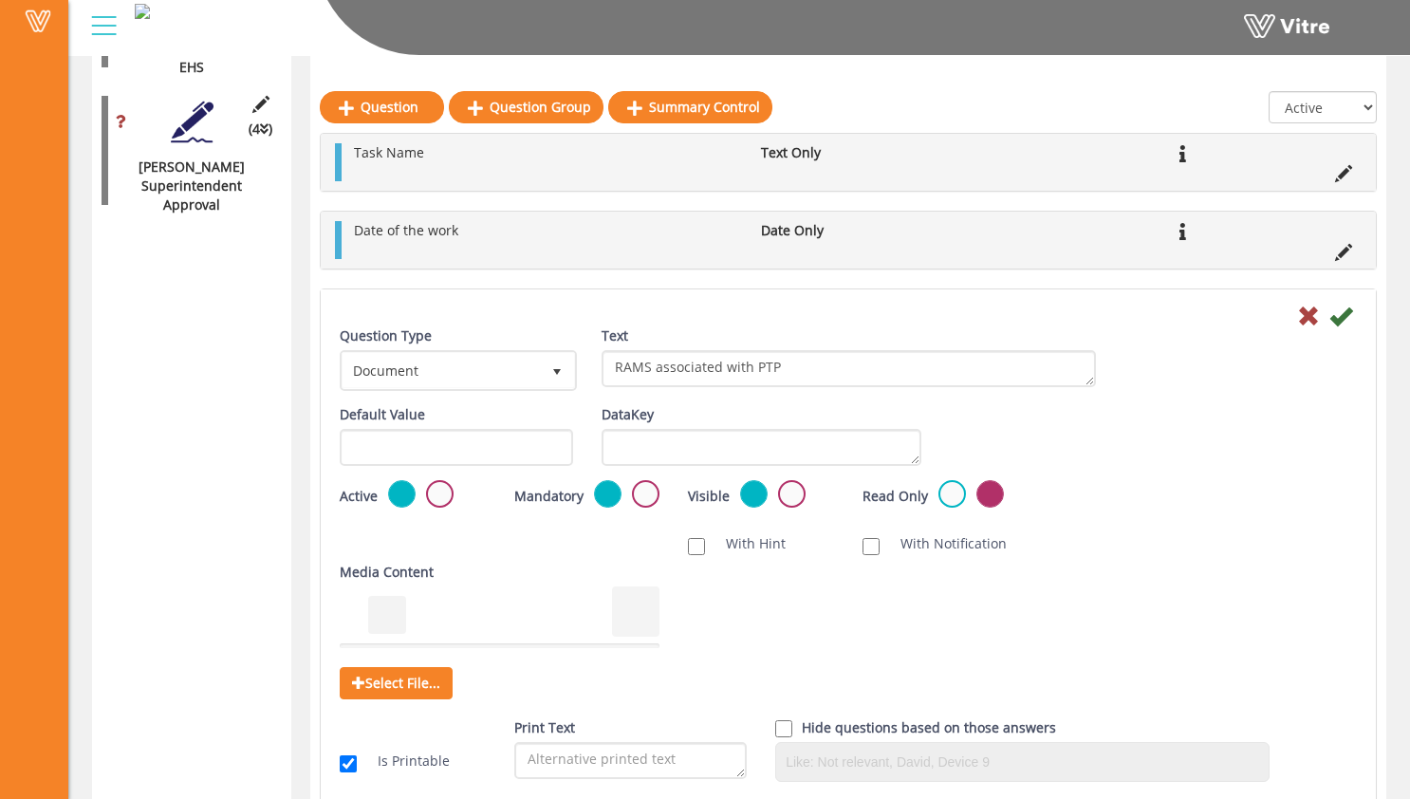
click at [519, 510] on div "Mandatory" at bounding box center [587, 495] width 146 height 30
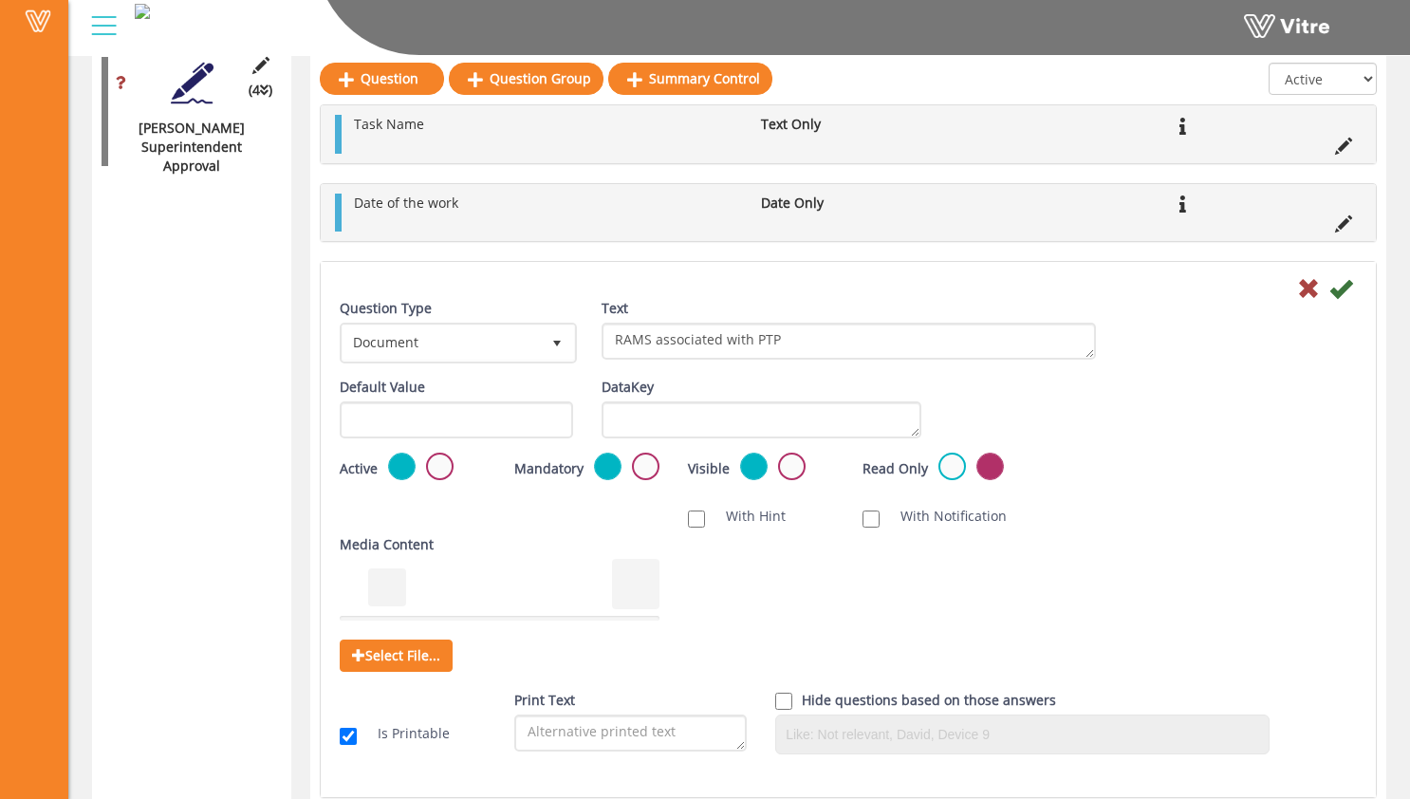
scroll to position [2100, 0]
click at [481, 354] on span "Document" at bounding box center [441, 342] width 197 height 34
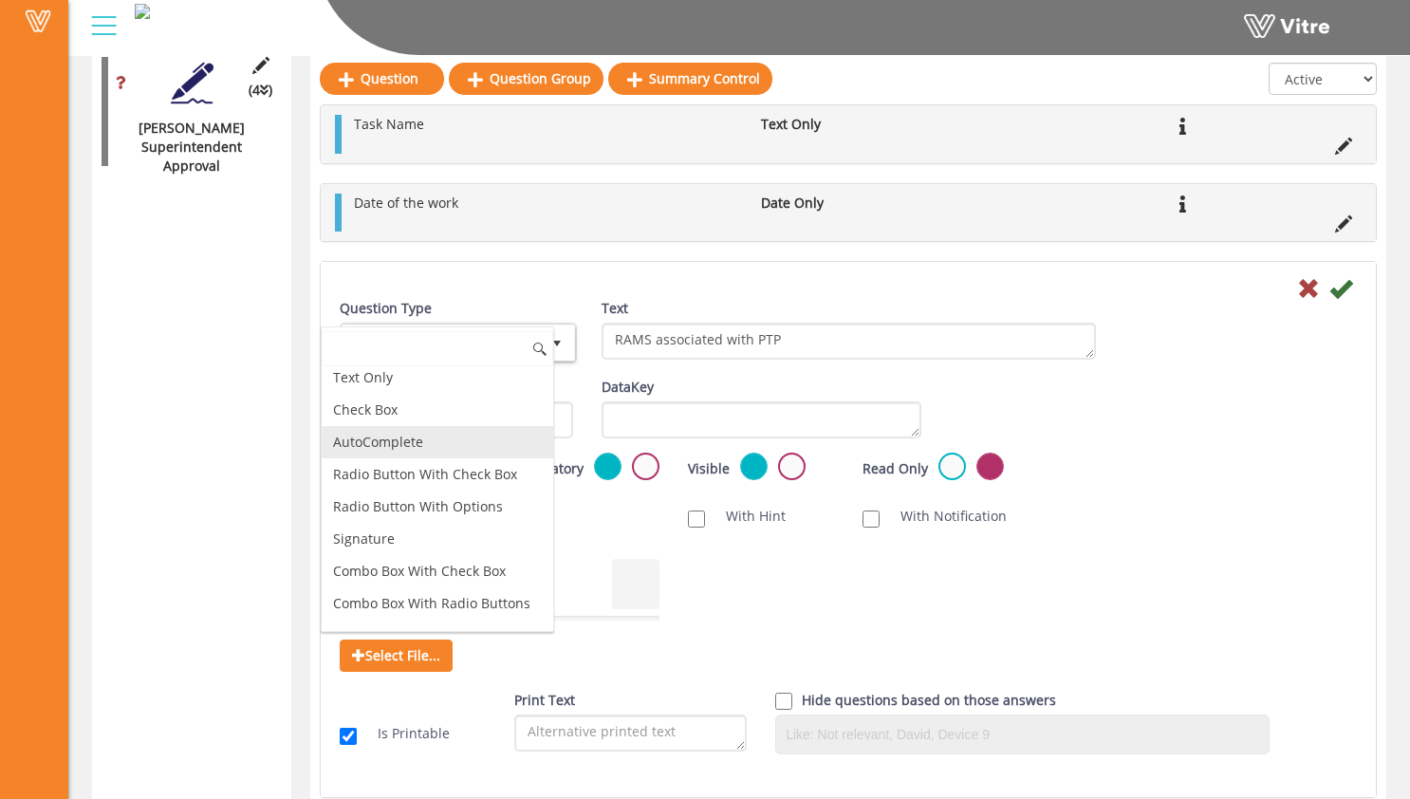
scroll to position [0, 0]
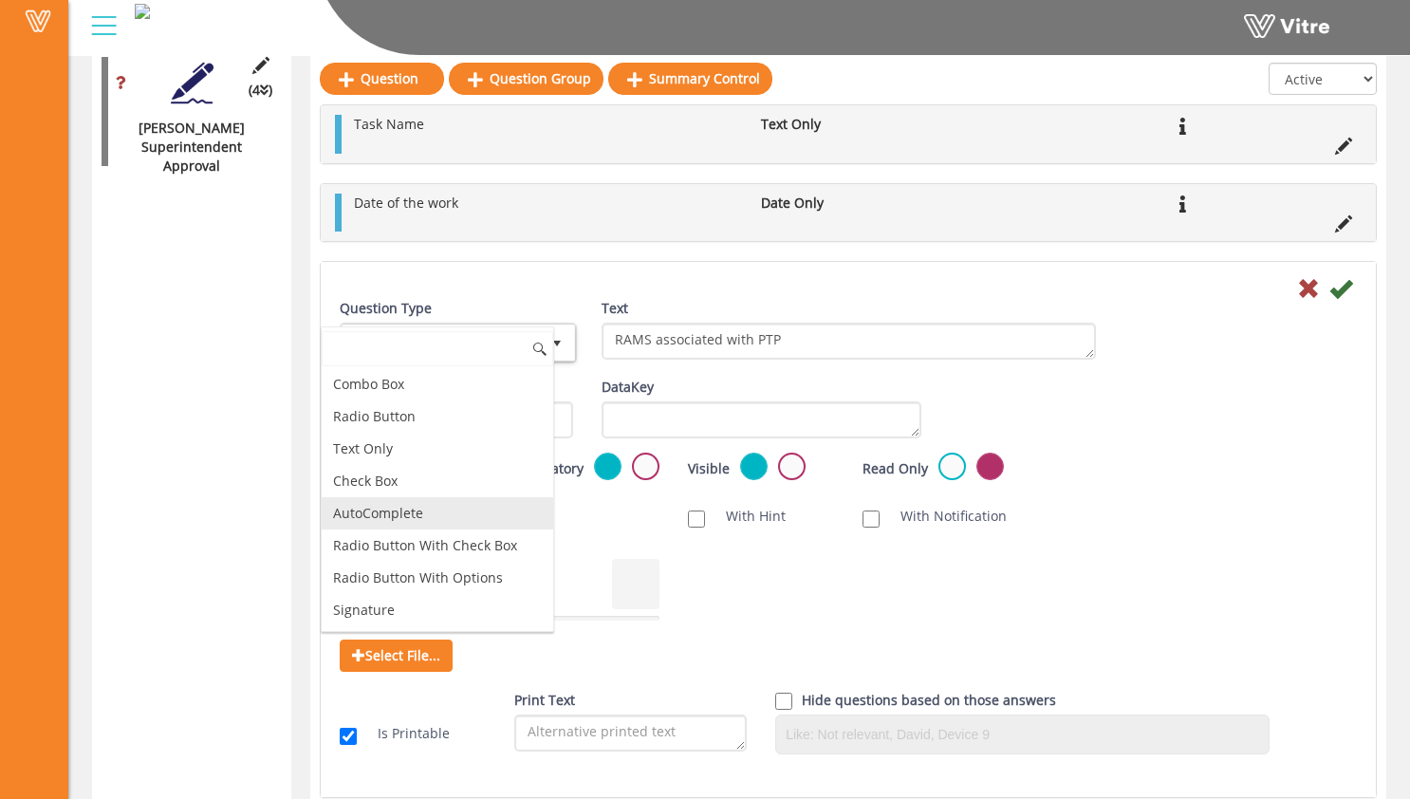
click at [464, 505] on li "AutoComplete" at bounding box center [438, 513] width 232 height 32
type input "1"
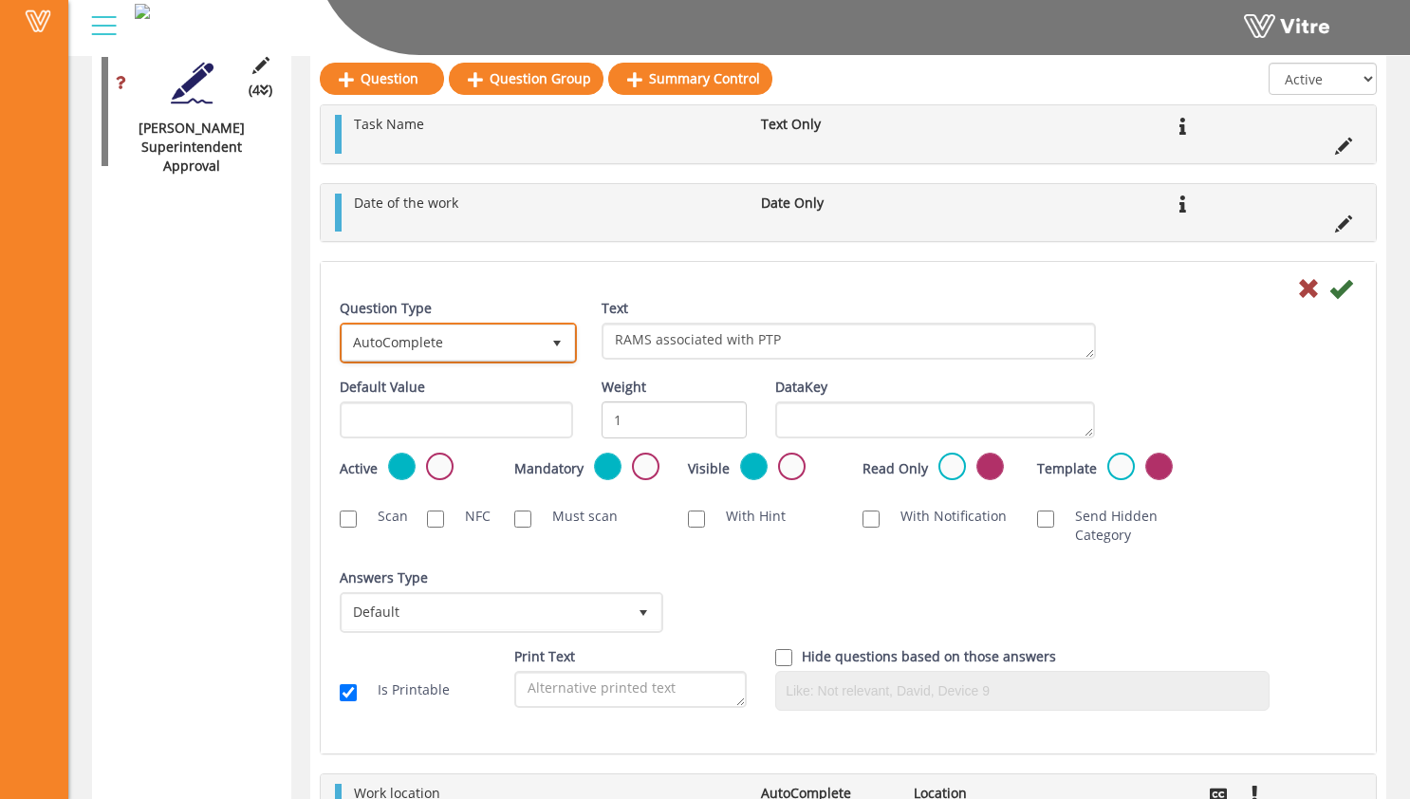
click at [507, 355] on span "AutoComplete" at bounding box center [441, 342] width 197 height 34
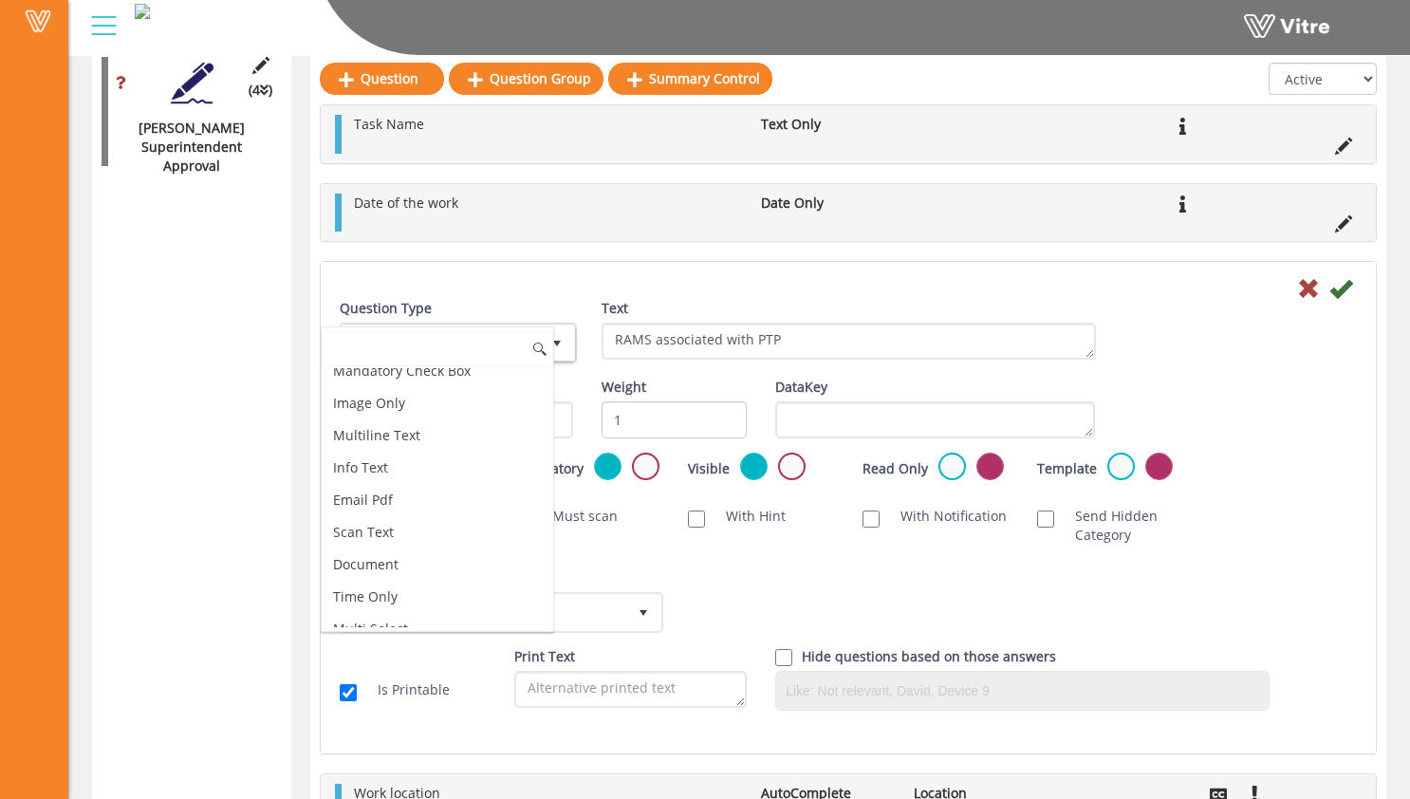
scroll to position [583, 0]
click at [675, 383] on div "Weight 1" at bounding box center [674, 408] width 175 height 61
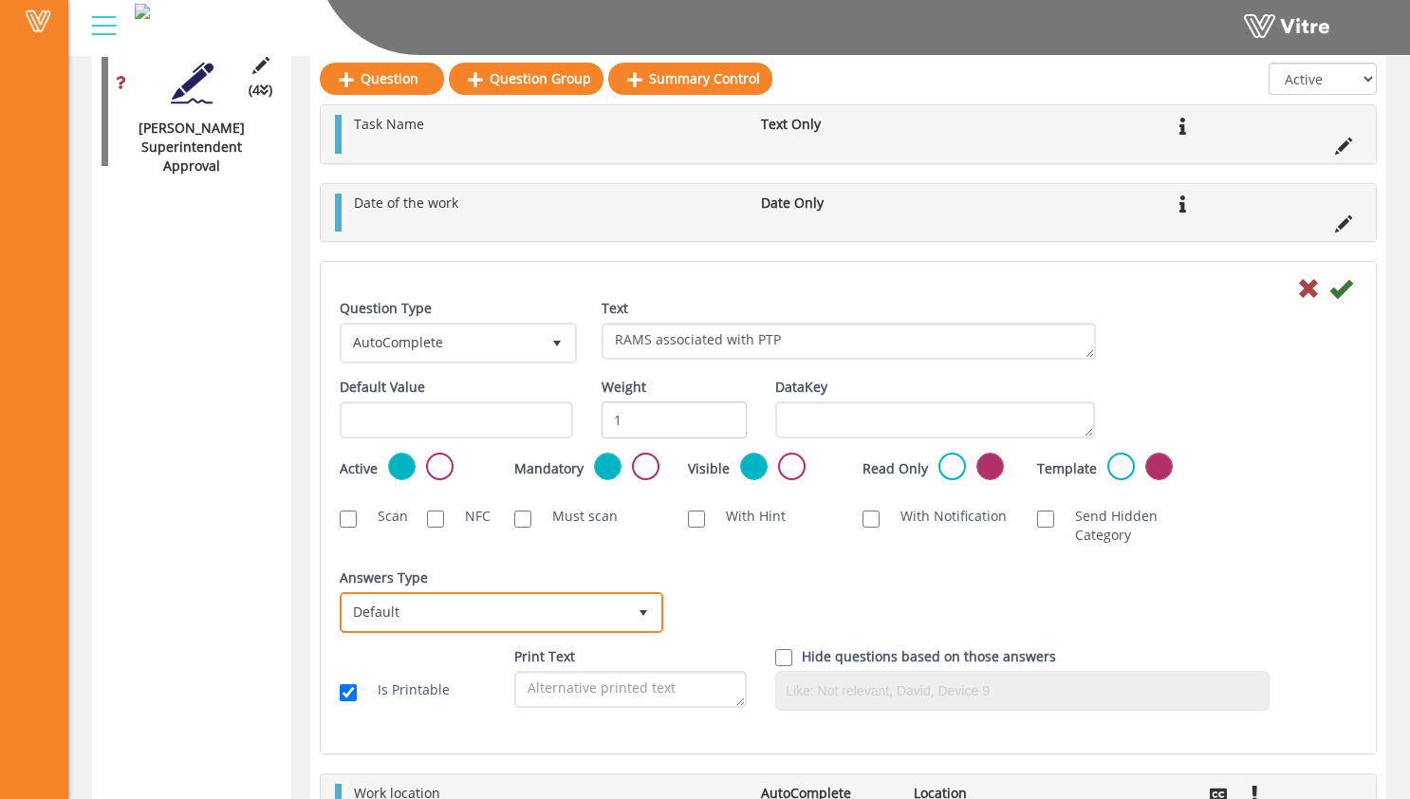
click at [546, 596] on span "Default" at bounding box center [485, 612] width 284 height 34
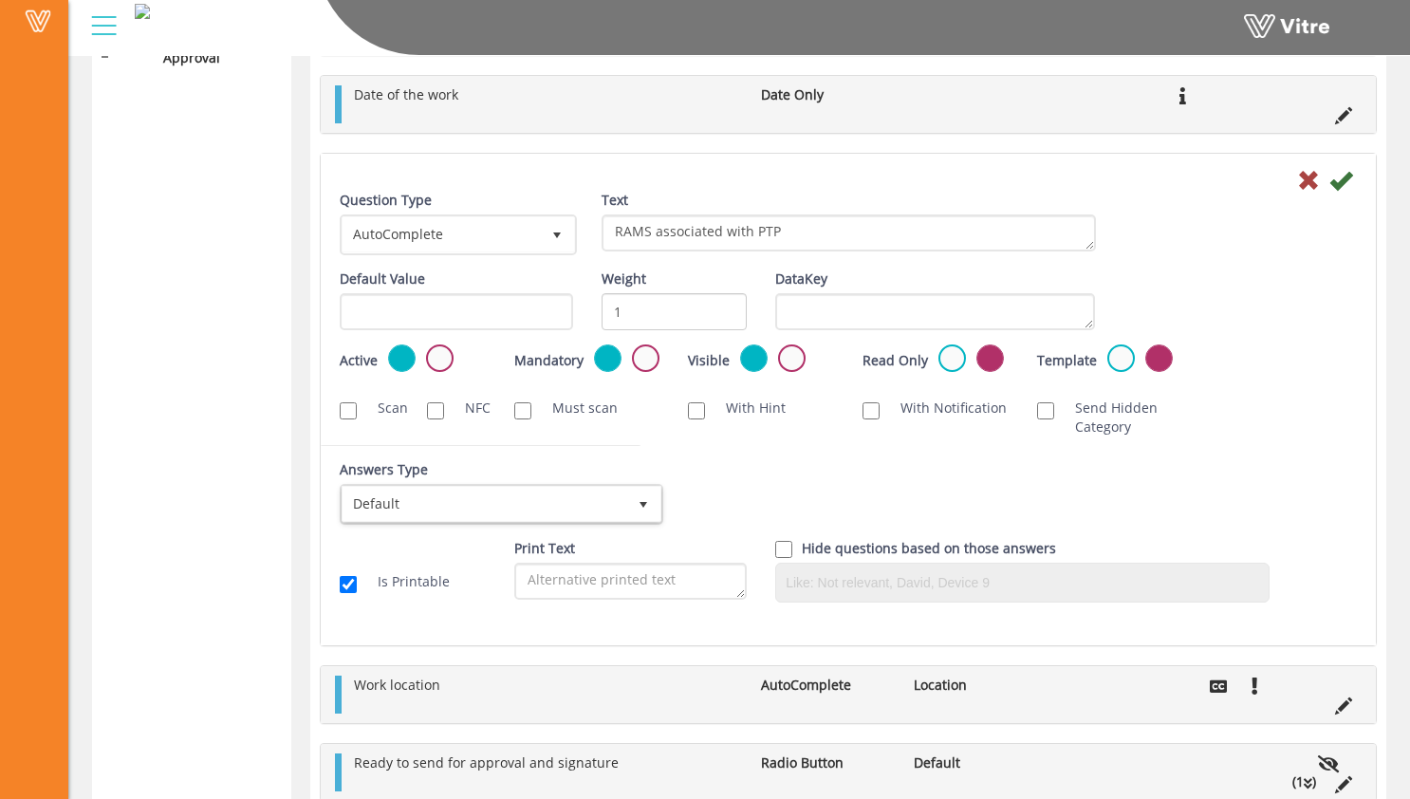
scroll to position [2231, 0]
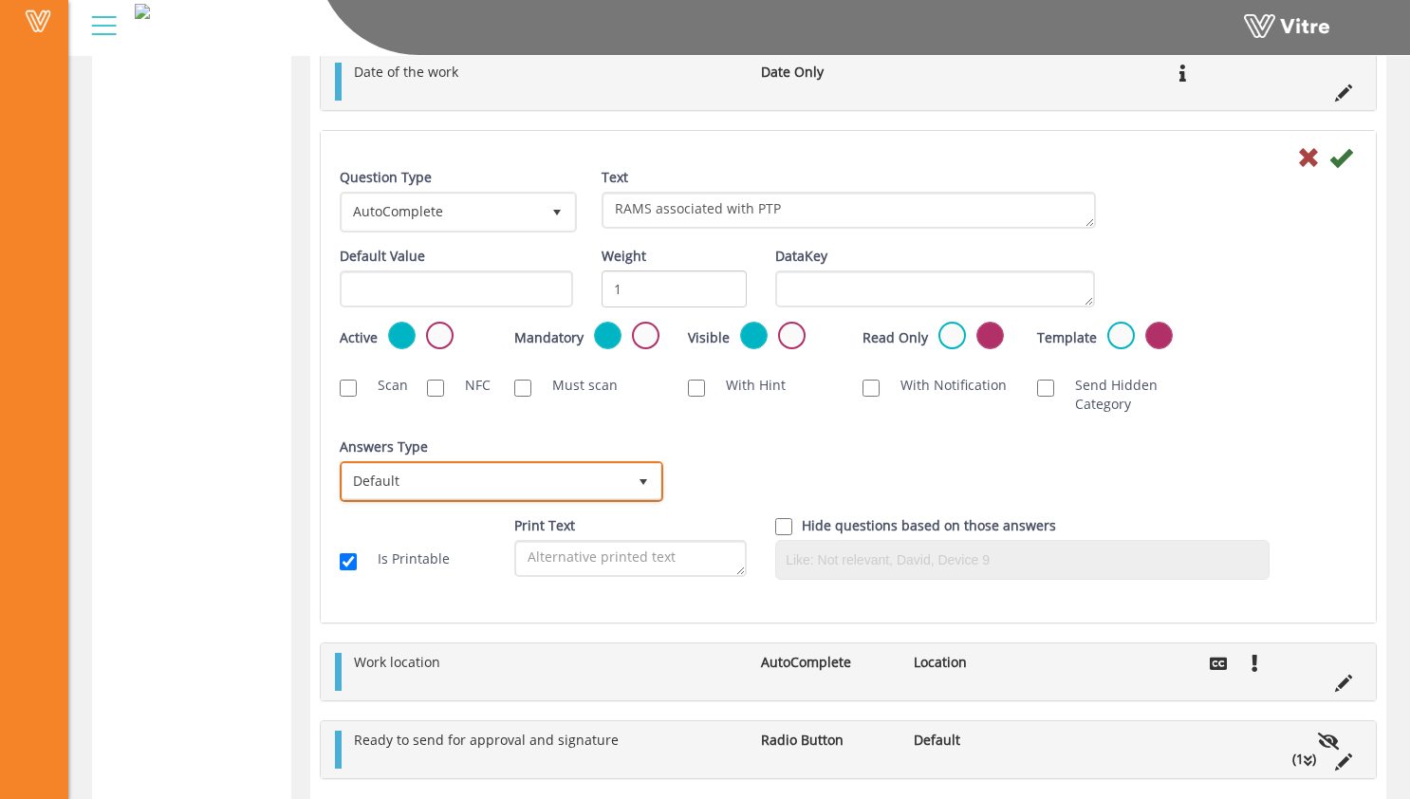
click at [515, 472] on span "Default" at bounding box center [485, 481] width 284 height 34
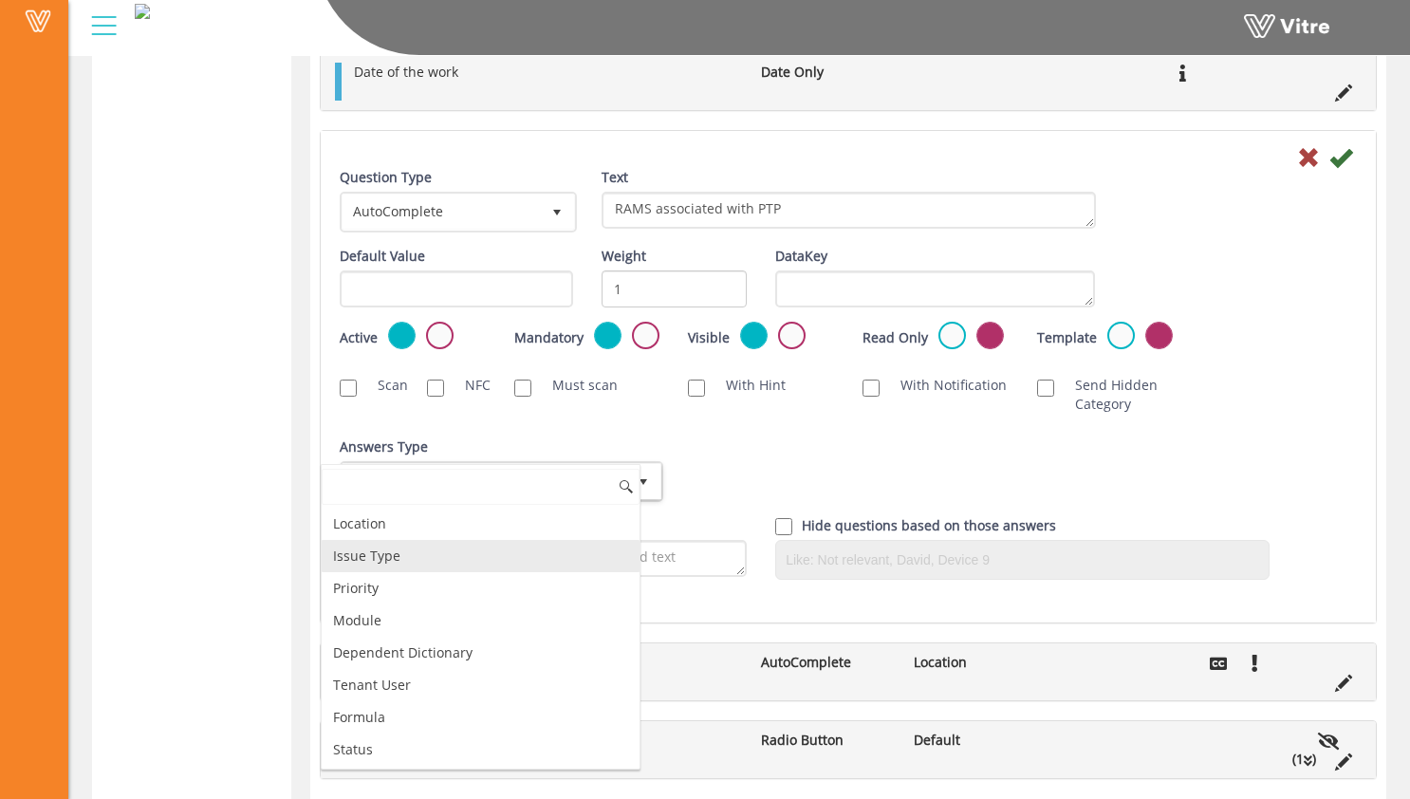
scroll to position [0, 0]
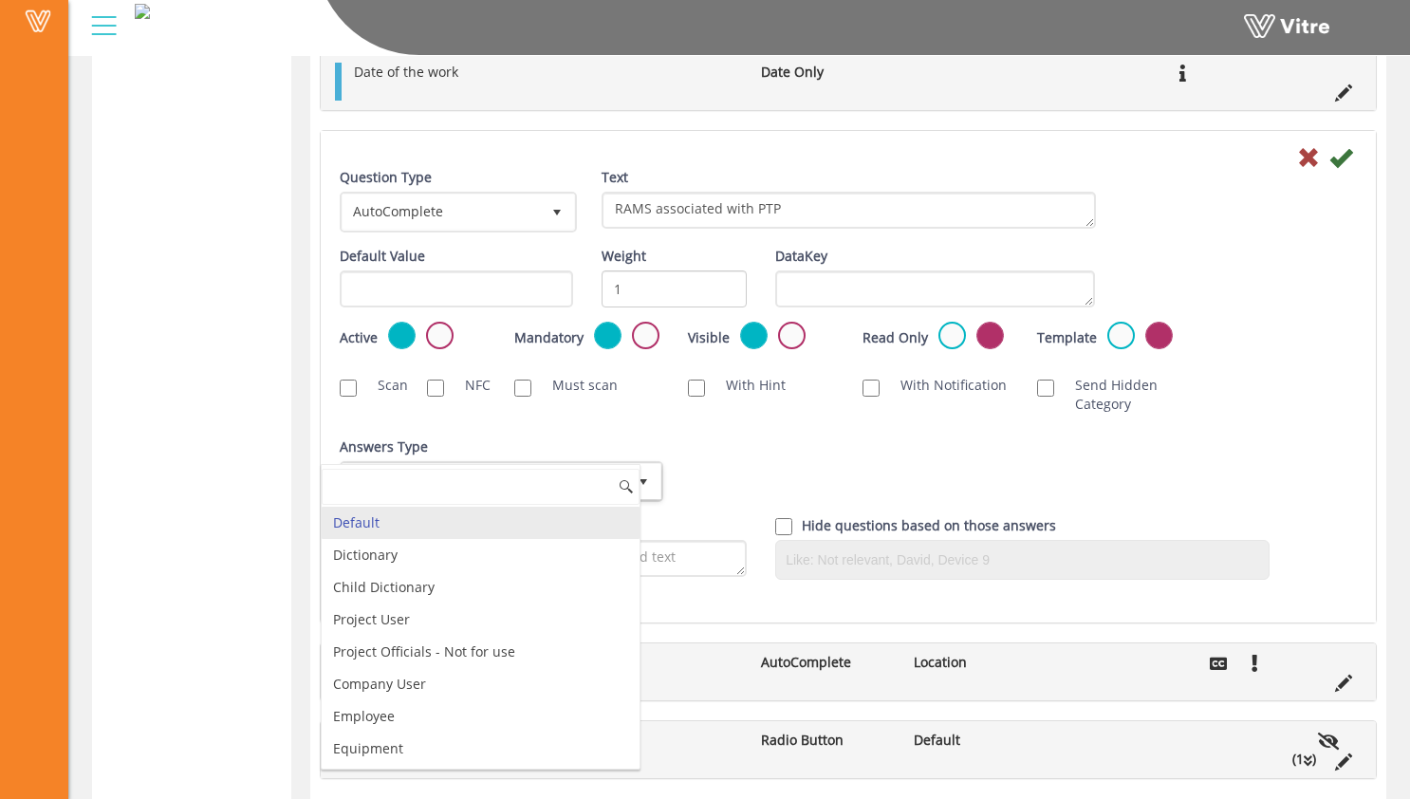
click at [531, 442] on div "Answers Type Default 0" at bounding box center [500, 469] width 320 height 65
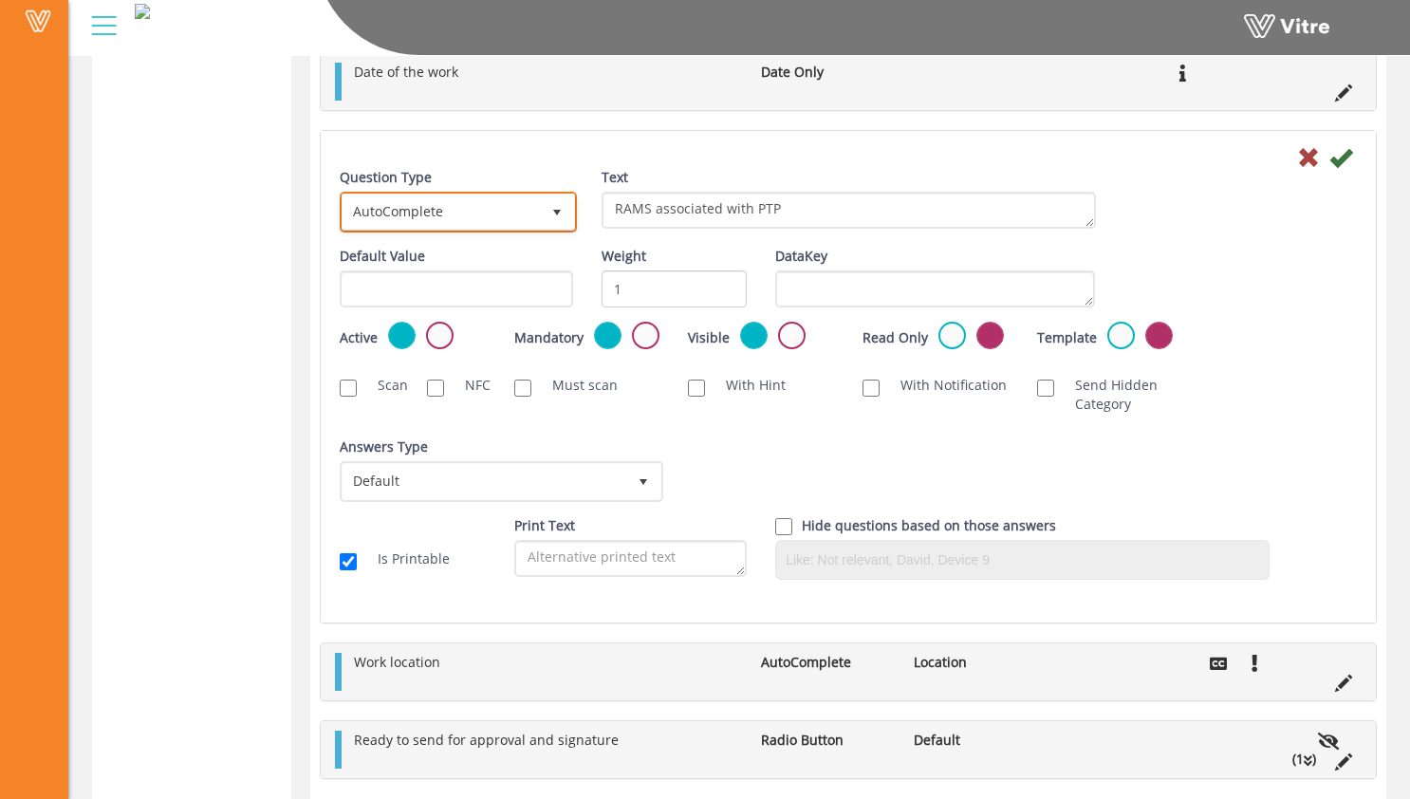
click at [468, 224] on span "AutoComplete" at bounding box center [441, 212] width 197 height 34
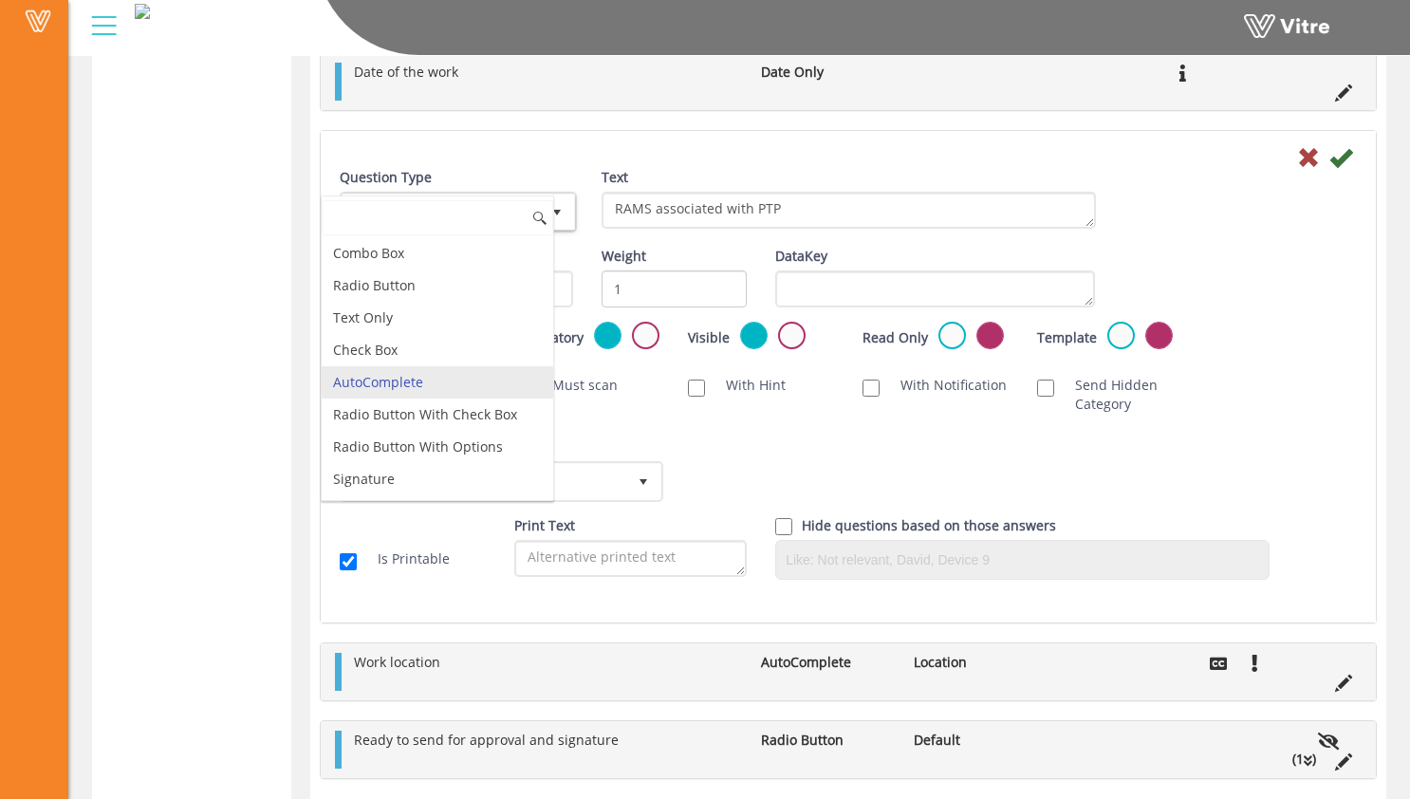
click at [457, 380] on li "AutoComplete" at bounding box center [438, 382] width 232 height 32
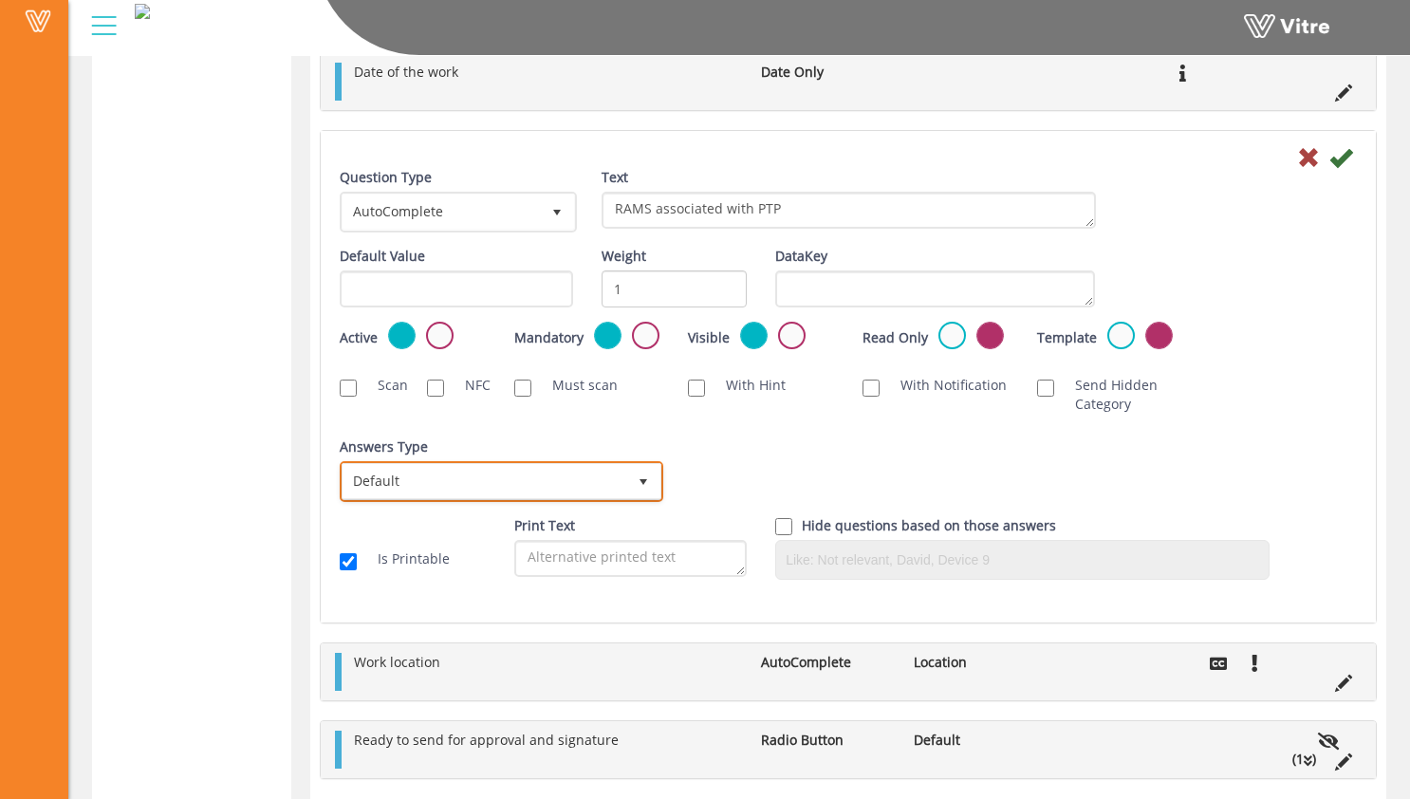
click at [604, 462] on span "Default 0" at bounding box center [502, 481] width 324 height 41
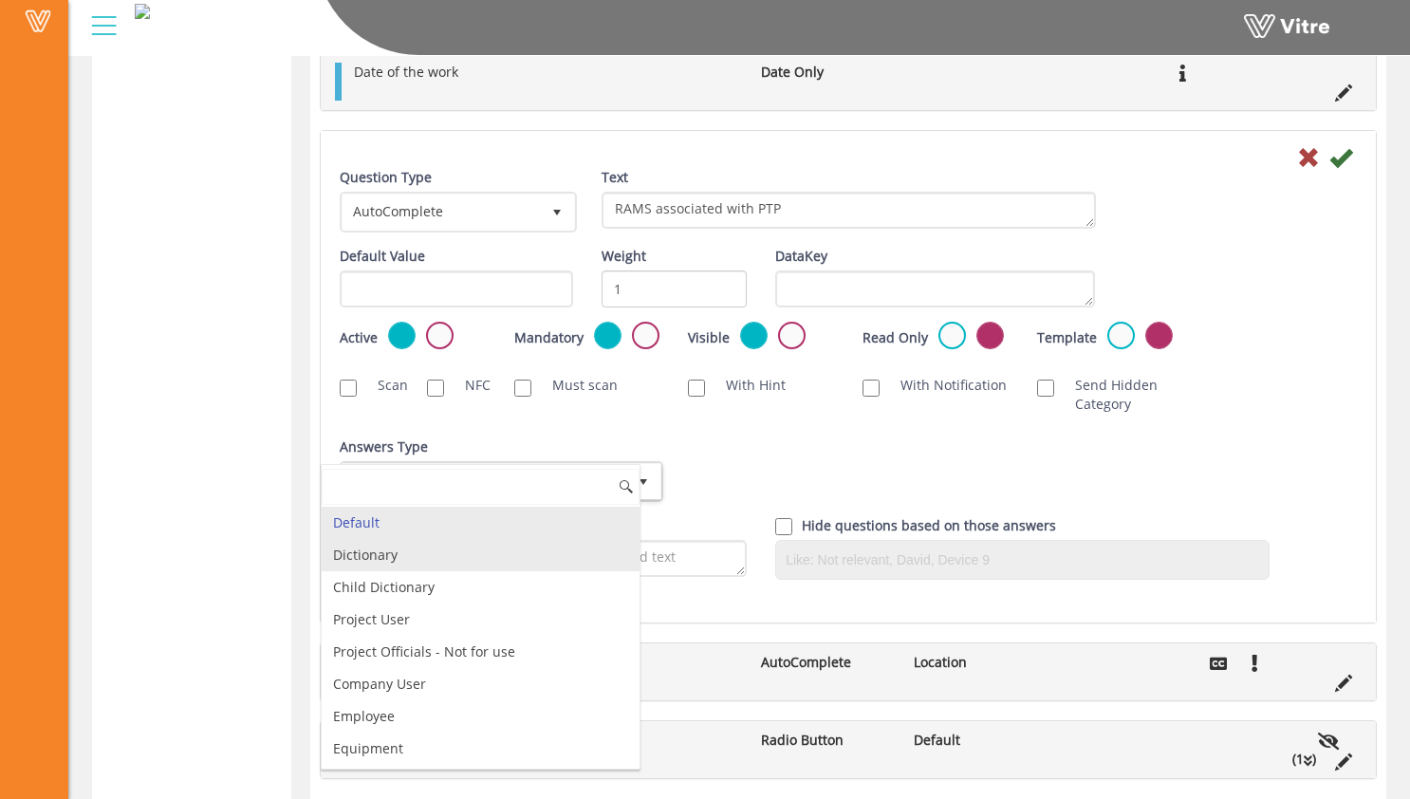
click at [581, 559] on li "Dictionary" at bounding box center [481, 555] width 318 height 32
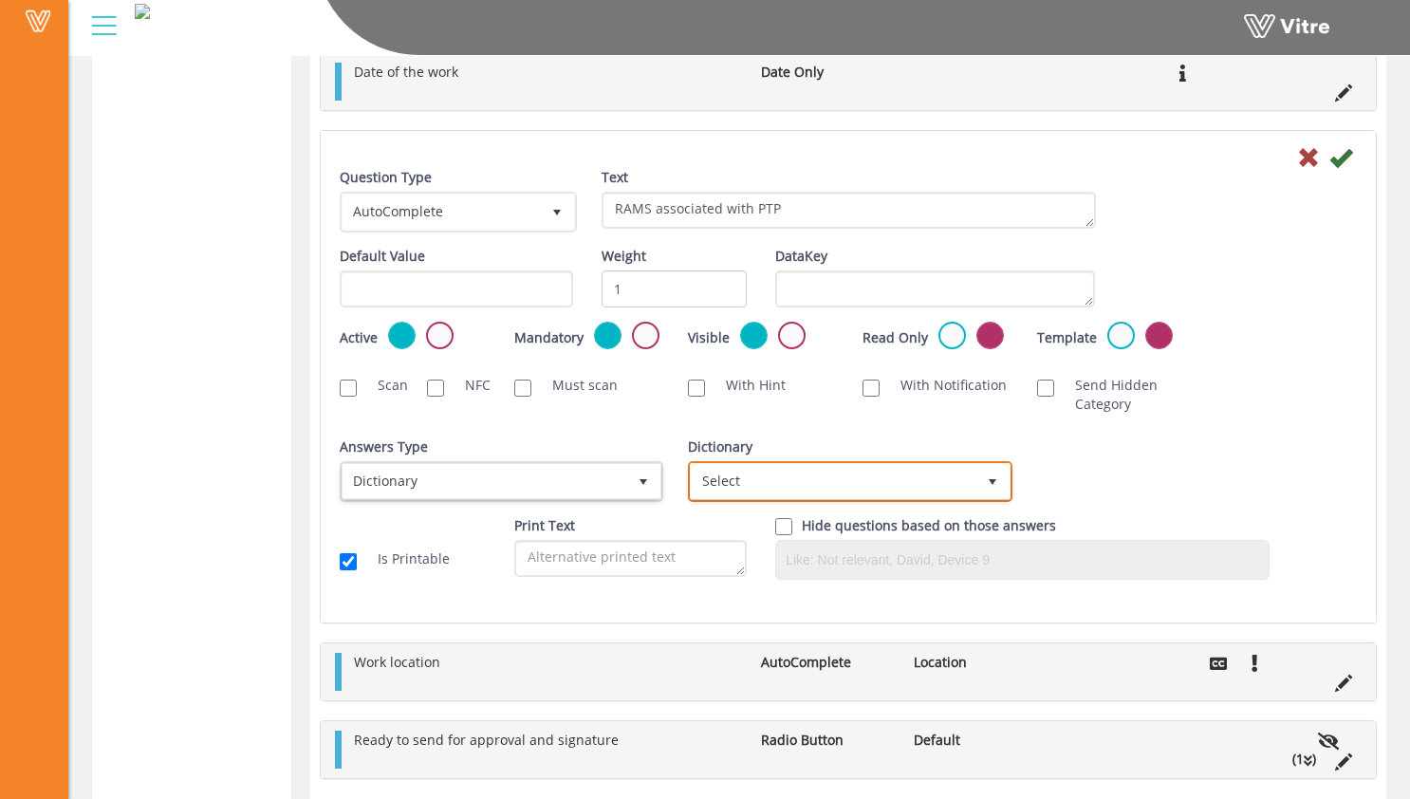
click at [812, 470] on span "Select" at bounding box center [833, 481] width 284 height 34
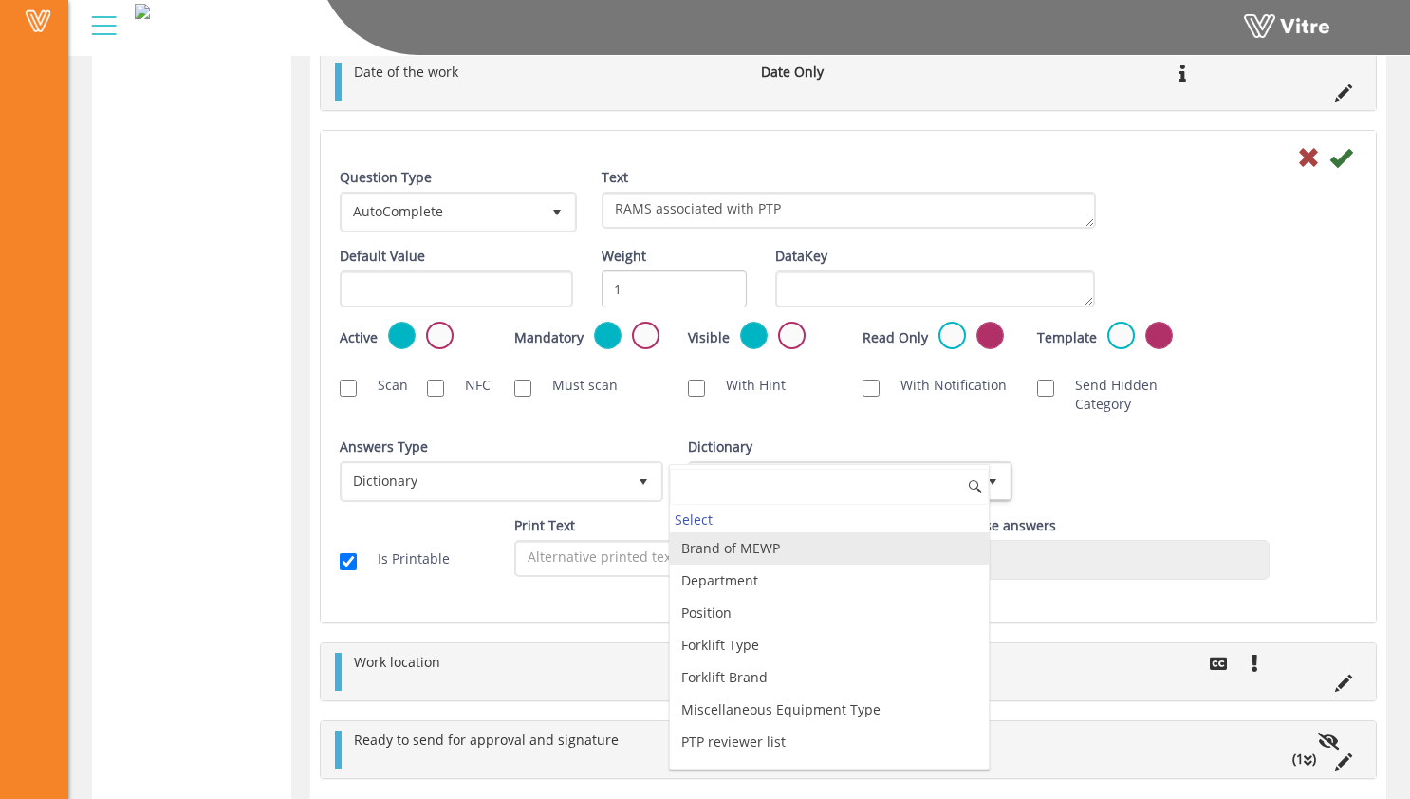
click at [800, 547] on li "Brand of MEWP" at bounding box center [829, 548] width 318 height 32
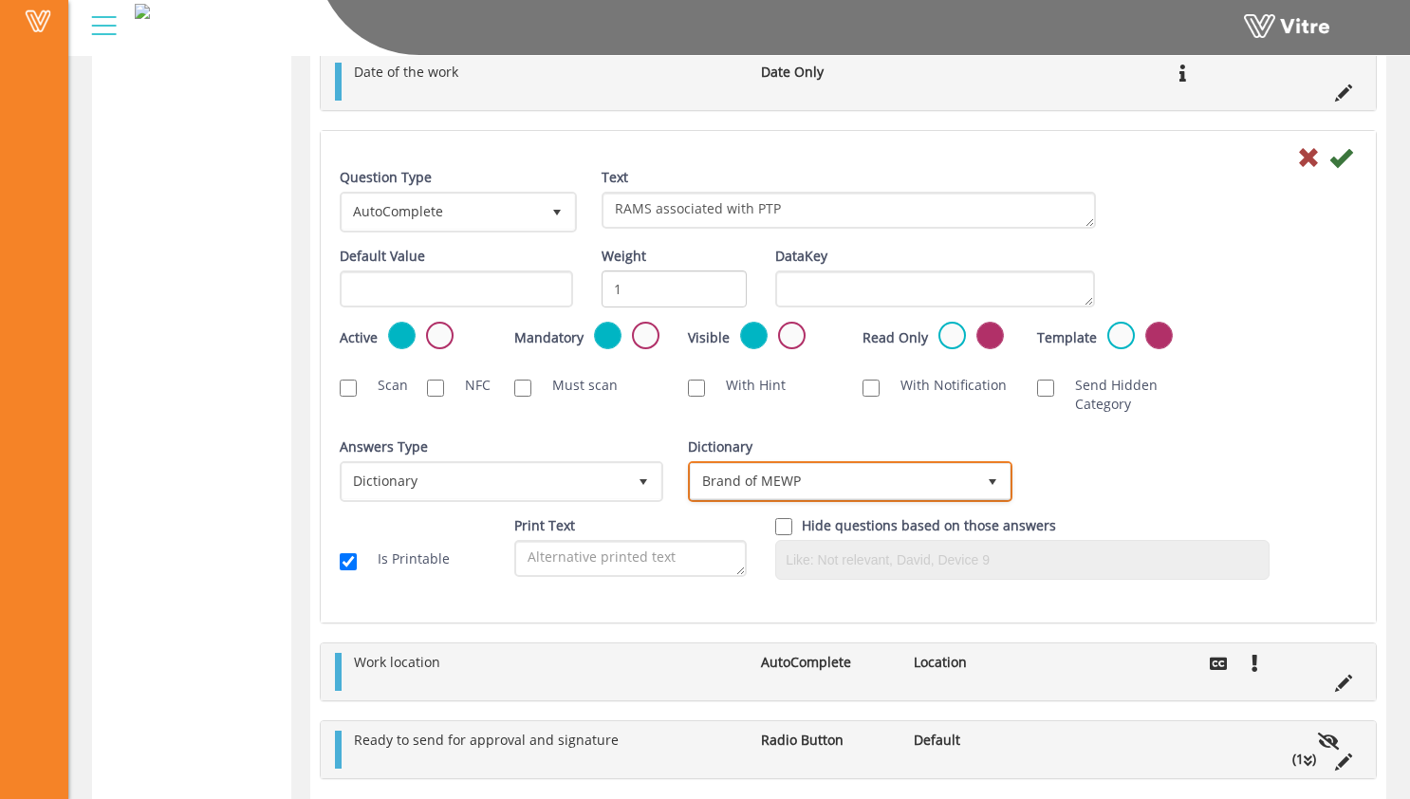
click at [834, 486] on span "Brand of MEWP" at bounding box center [833, 481] width 284 height 34
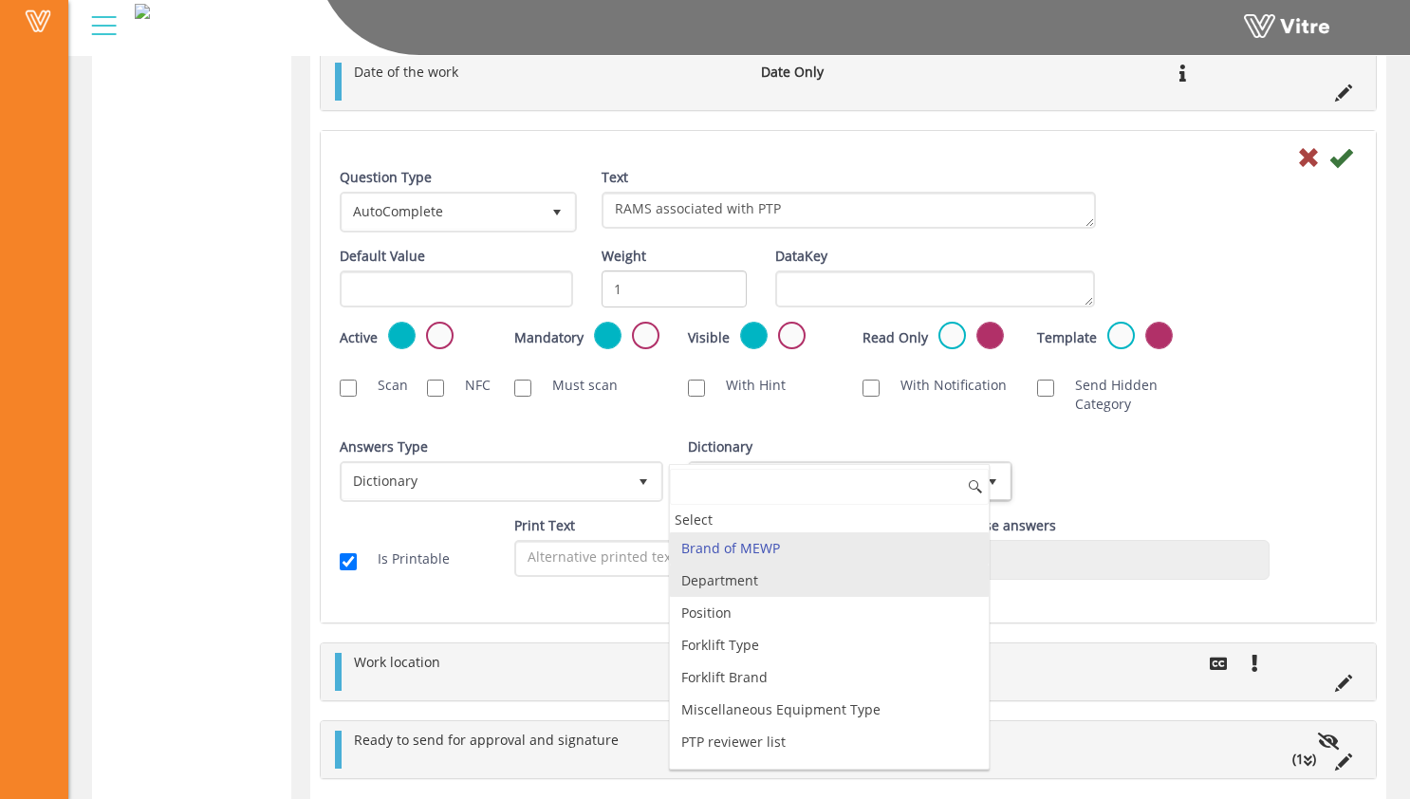
click at [828, 566] on li "Department" at bounding box center [829, 581] width 318 height 32
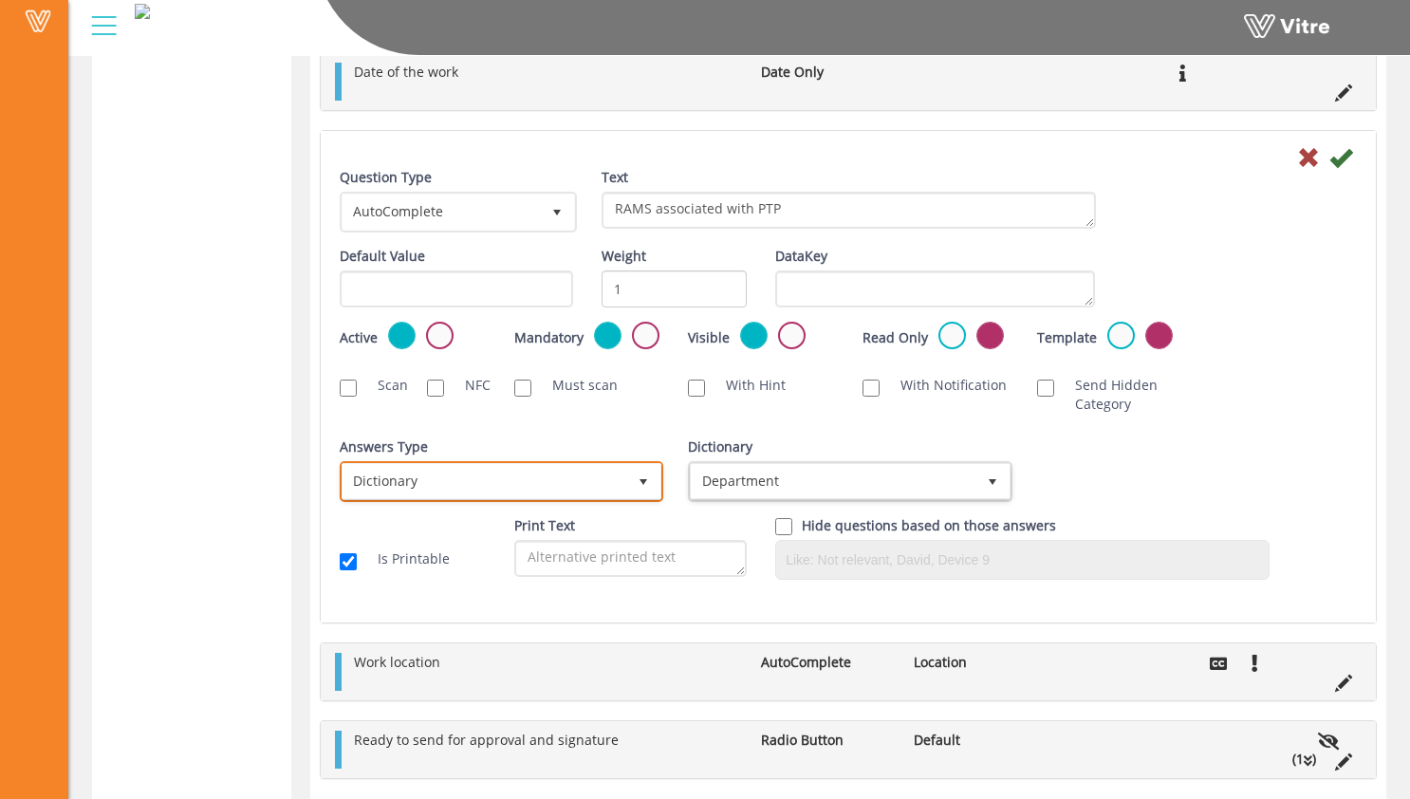
click at [508, 480] on span "Dictionary" at bounding box center [485, 481] width 284 height 34
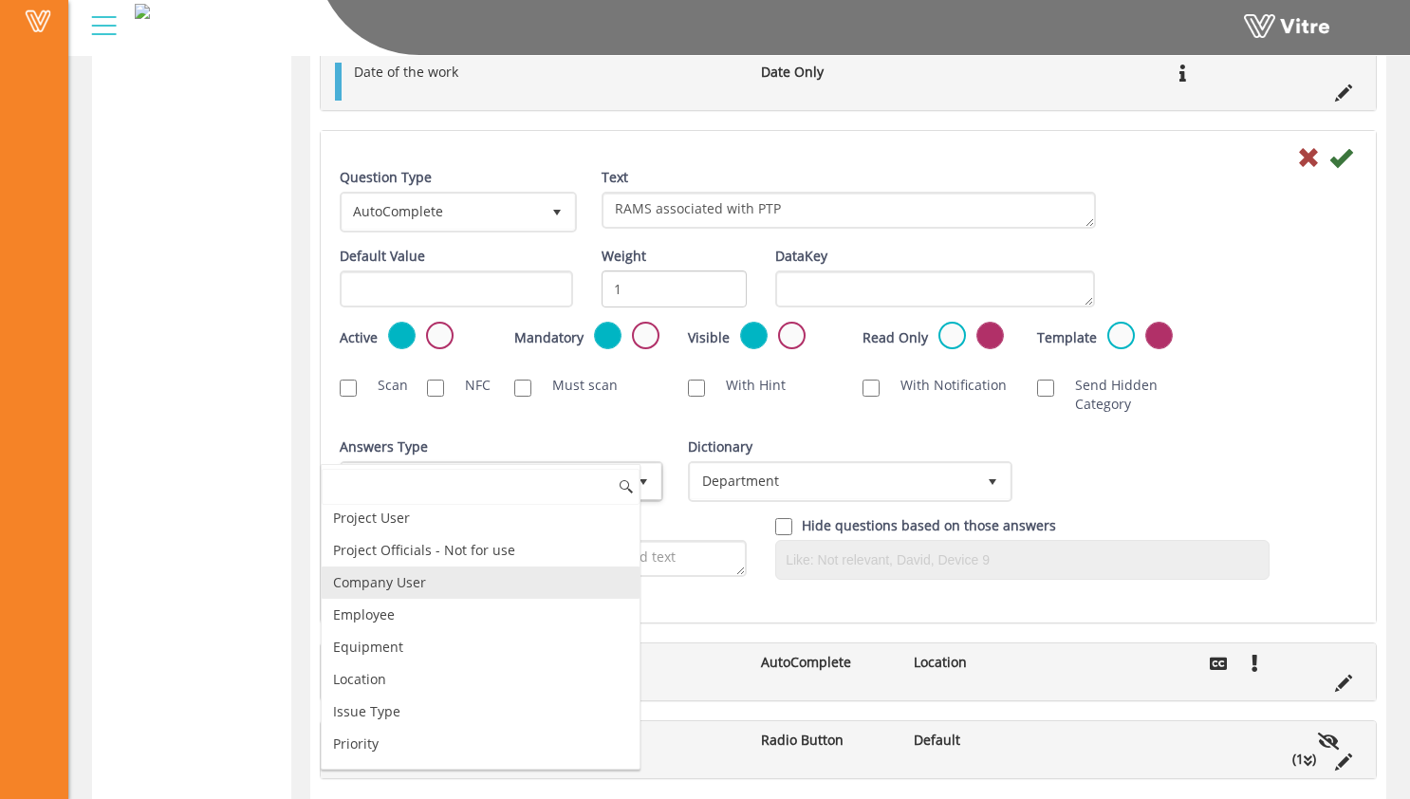
scroll to position [49, 0]
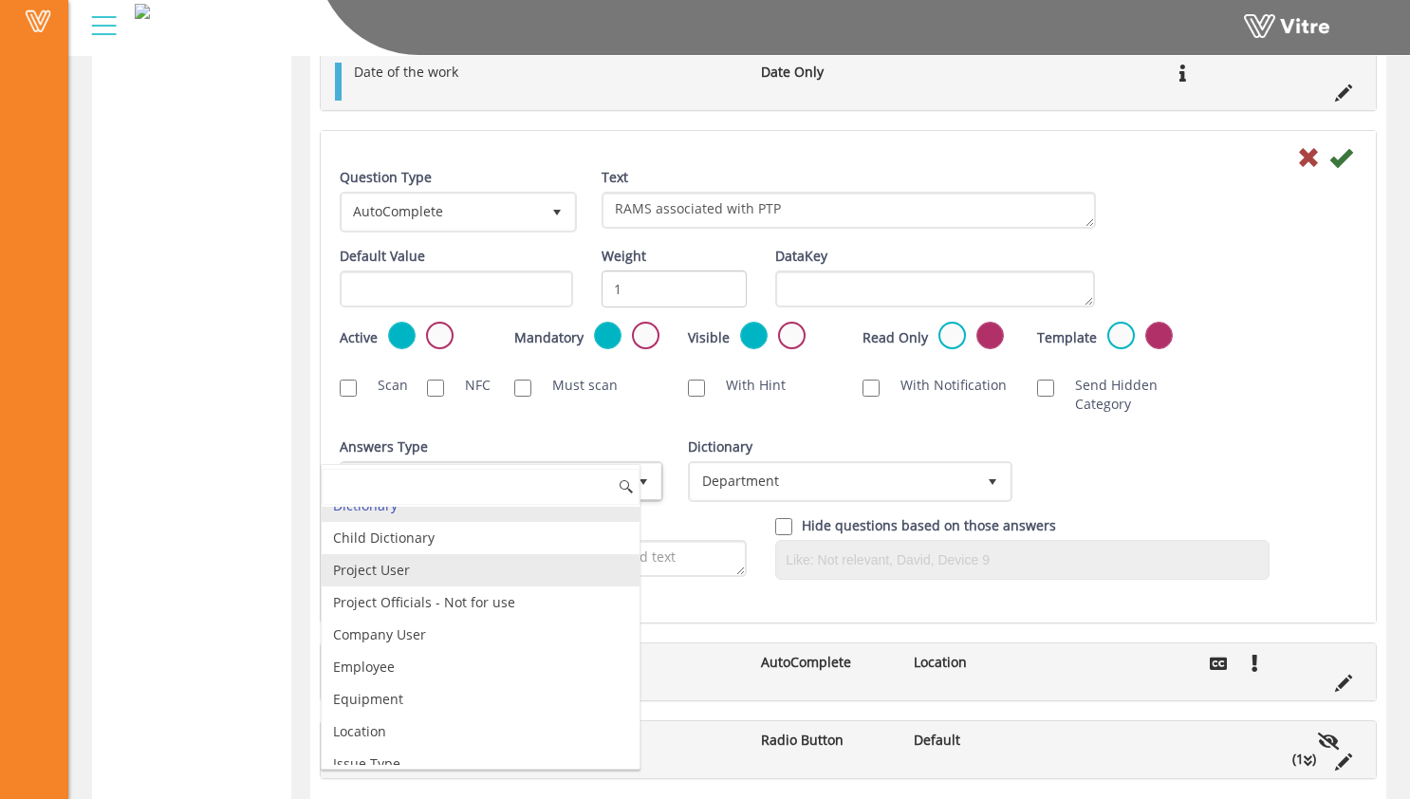
click at [503, 568] on li "Project User" at bounding box center [481, 570] width 318 height 32
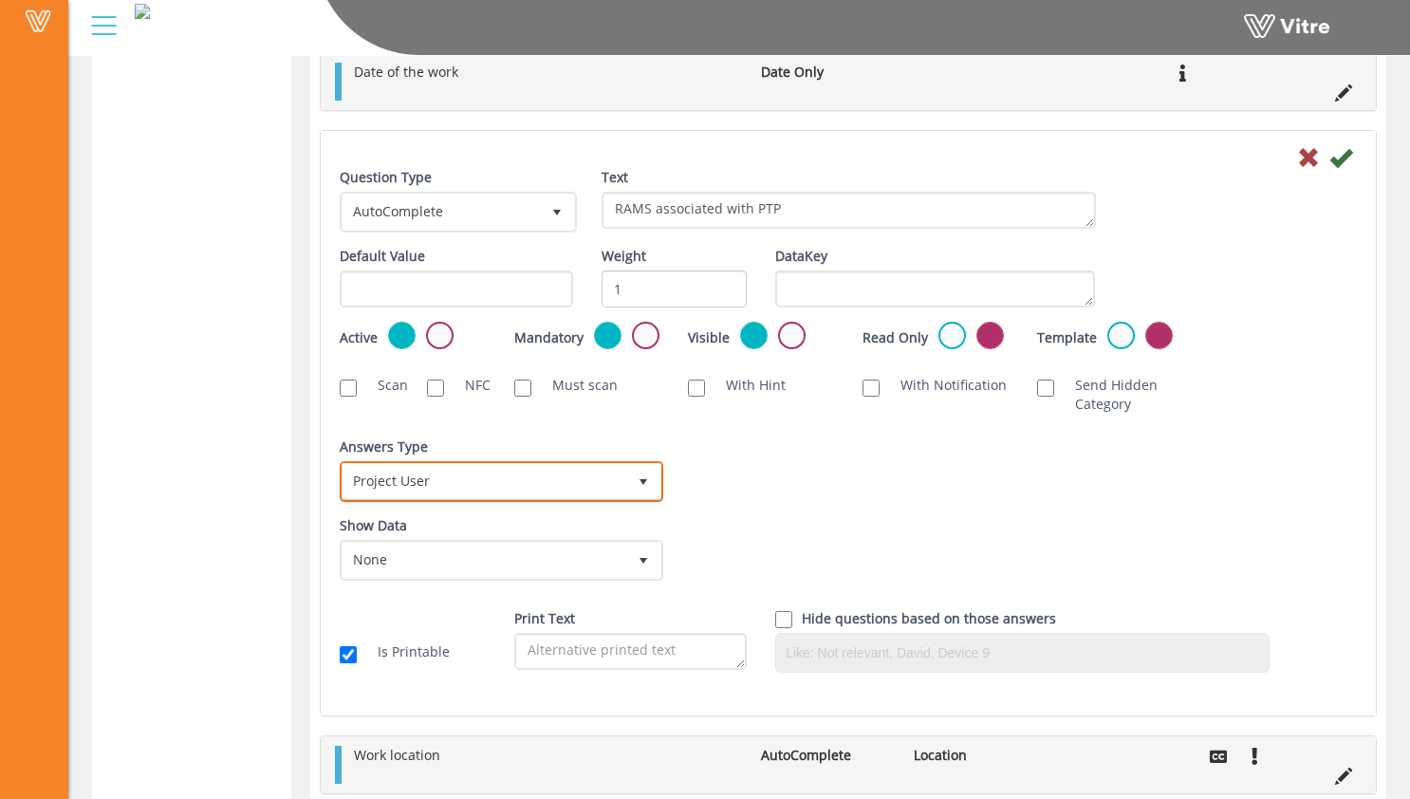
click at [586, 493] on span "Project User" at bounding box center [485, 481] width 284 height 34
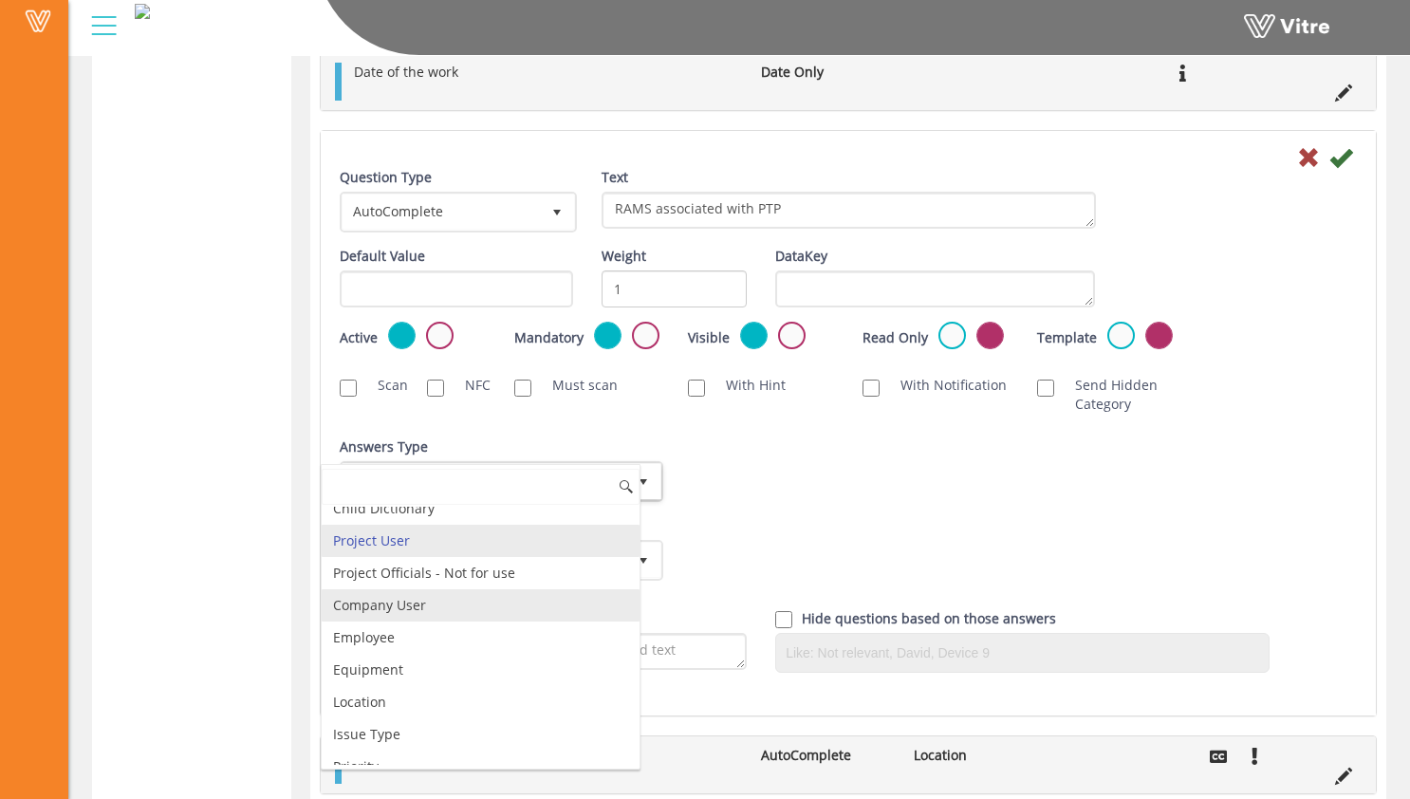
scroll to position [83, 0]
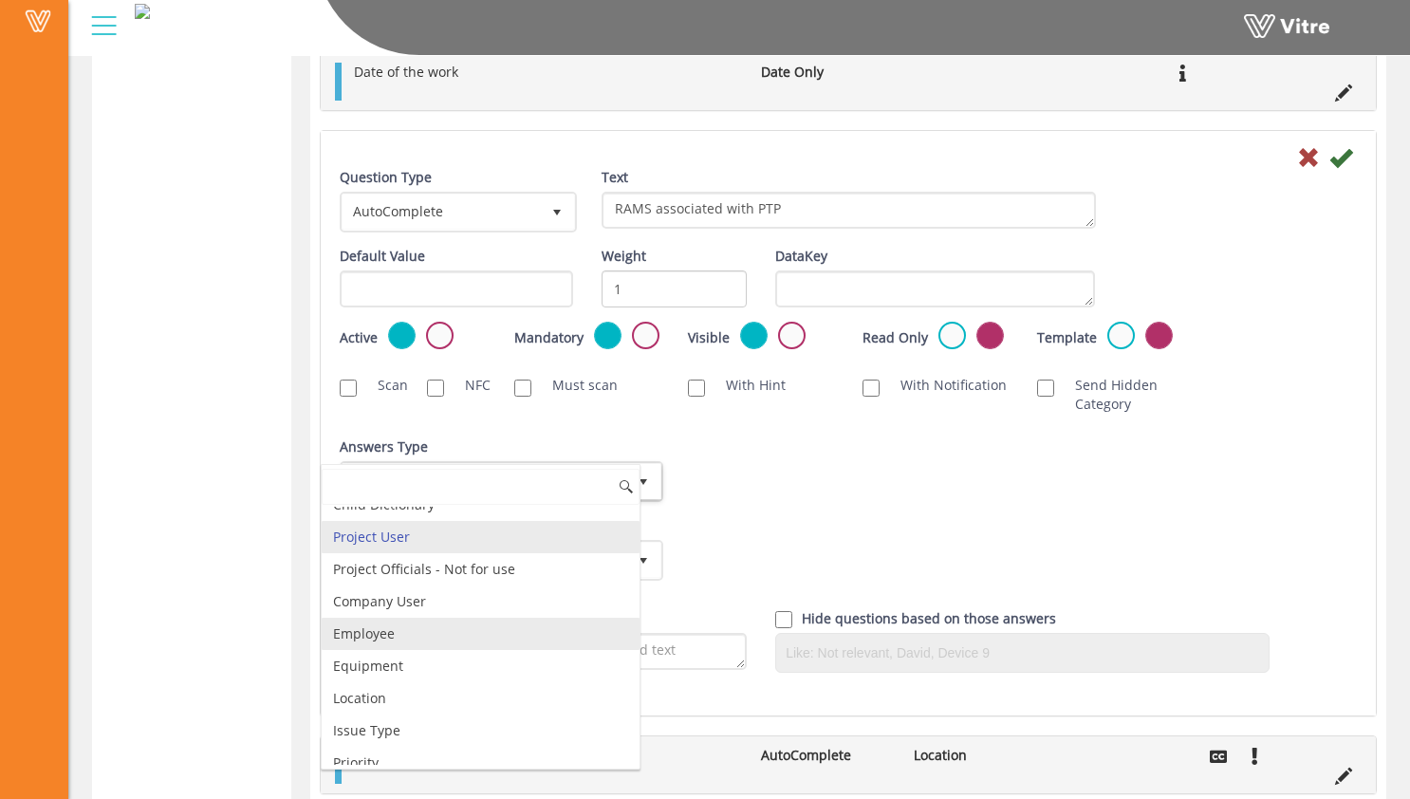
click at [530, 638] on li "Employee" at bounding box center [481, 634] width 318 height 32
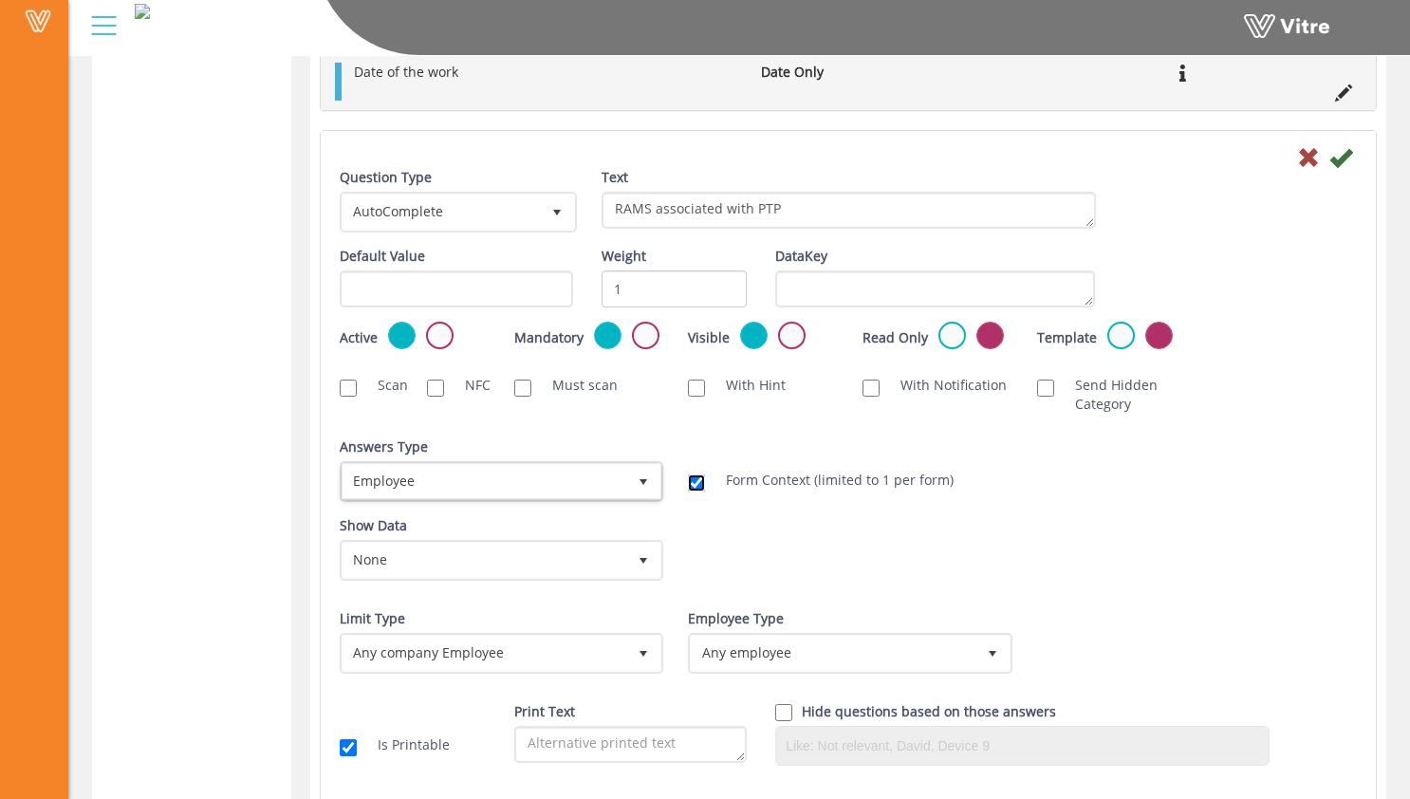
click at [697, 482] on input "Form Context (limited to 1 per form)" at bounding box center [696, 482] width 17 height 17
checkbox input "false"
click at [641, 478] on span "select" at bounding box center [643, 481] width 15 height 15
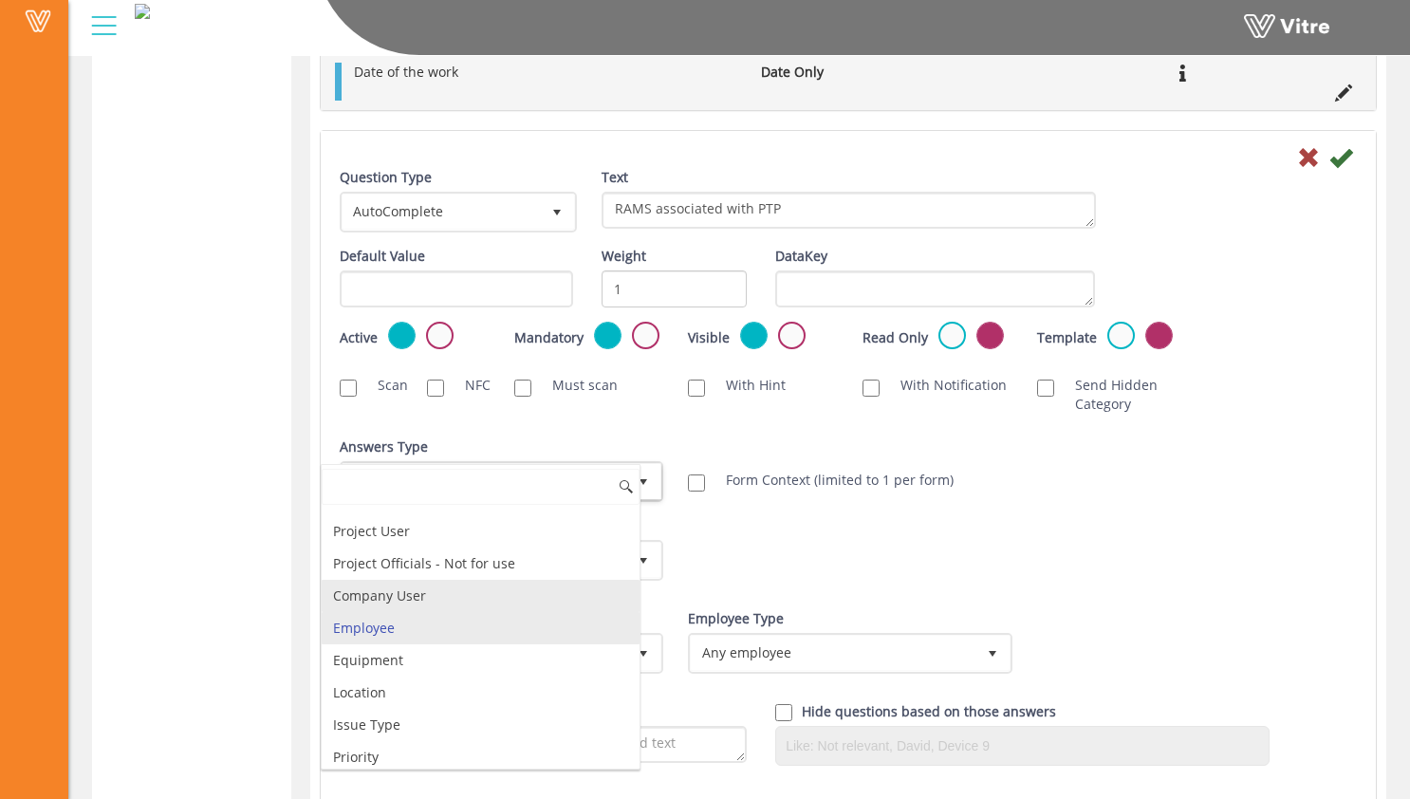
scroll to position [107, 0]
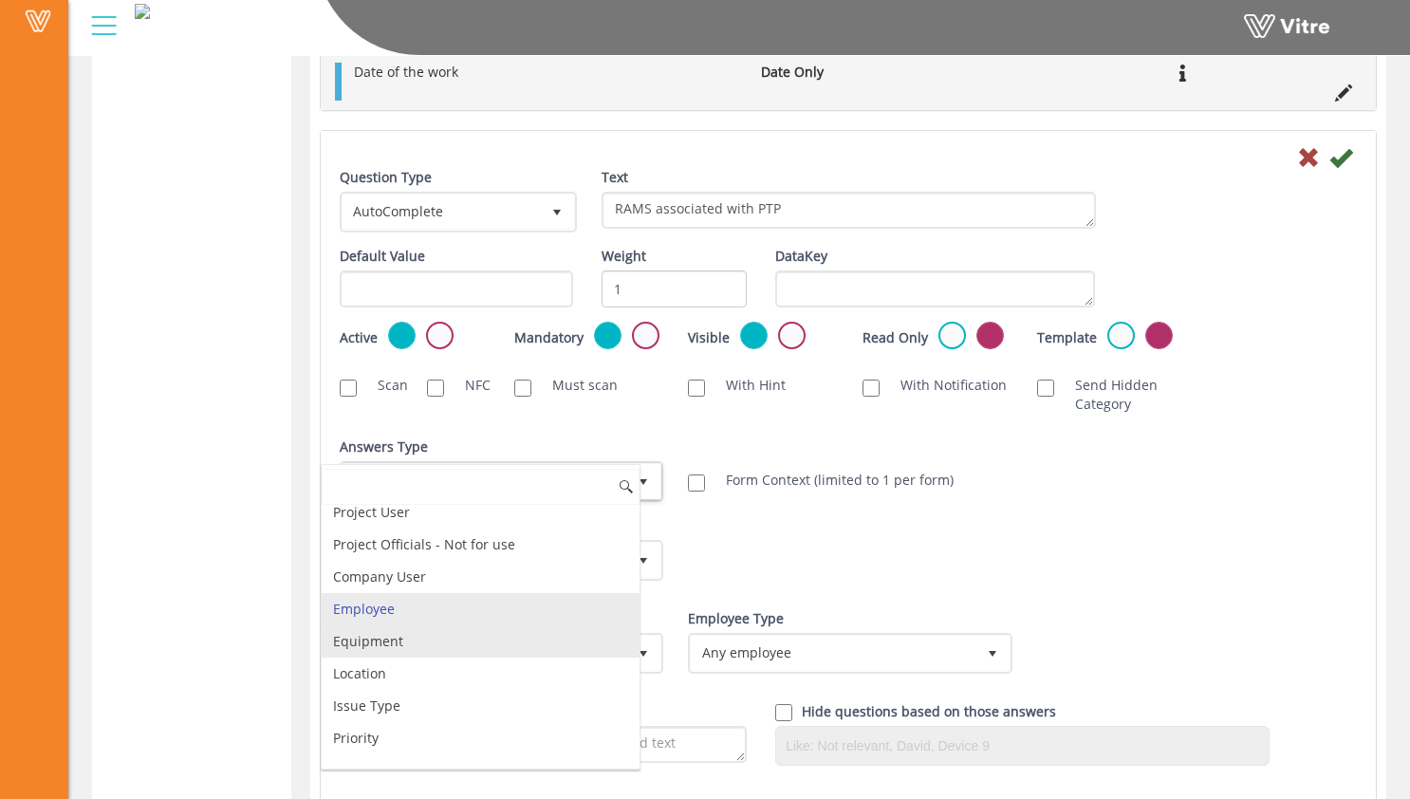
click at [551, 635] on li "Equipment" at bounding box center [481, 641] width 318 height 32
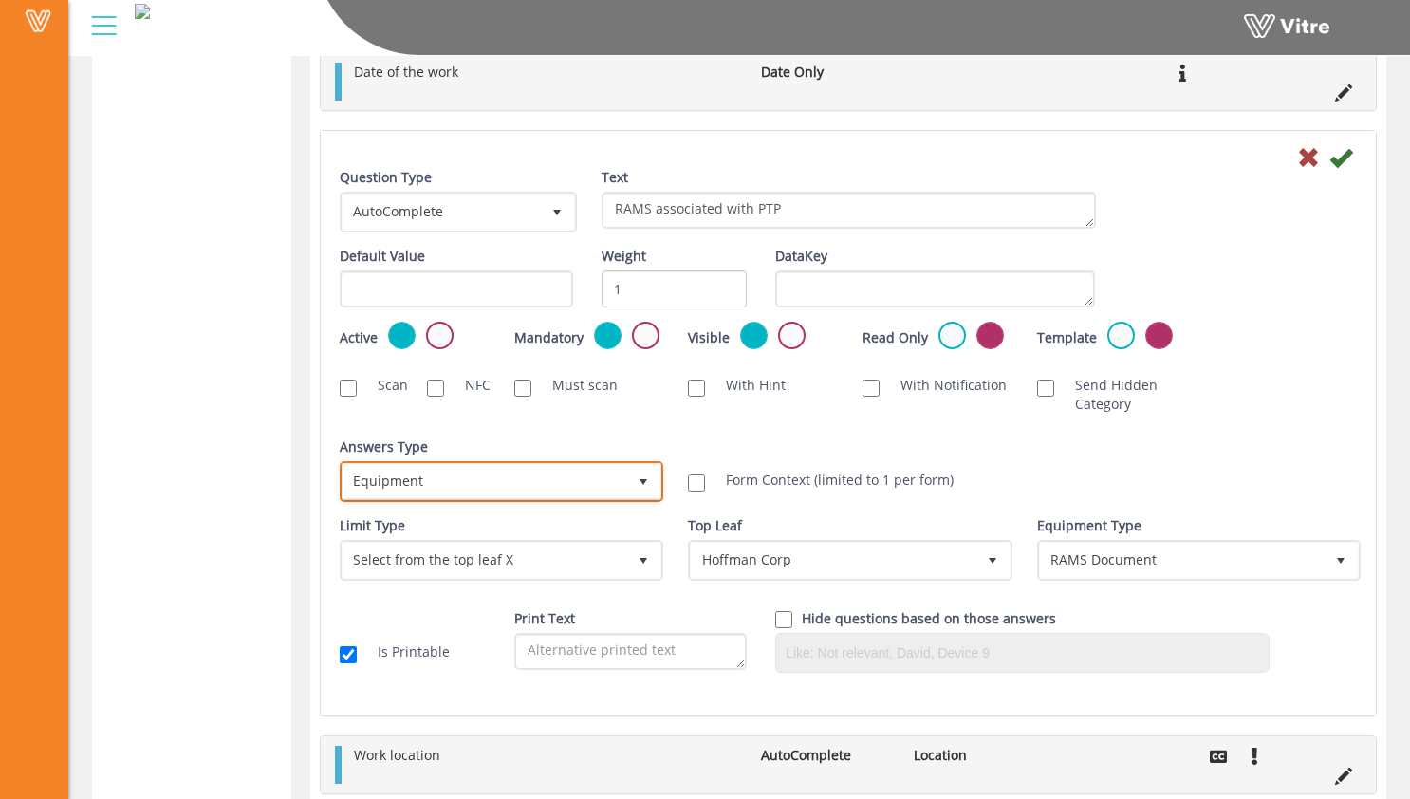
click at [613, 484] on span "Equipment" at bounding box center [485, 481] width 284 height 34
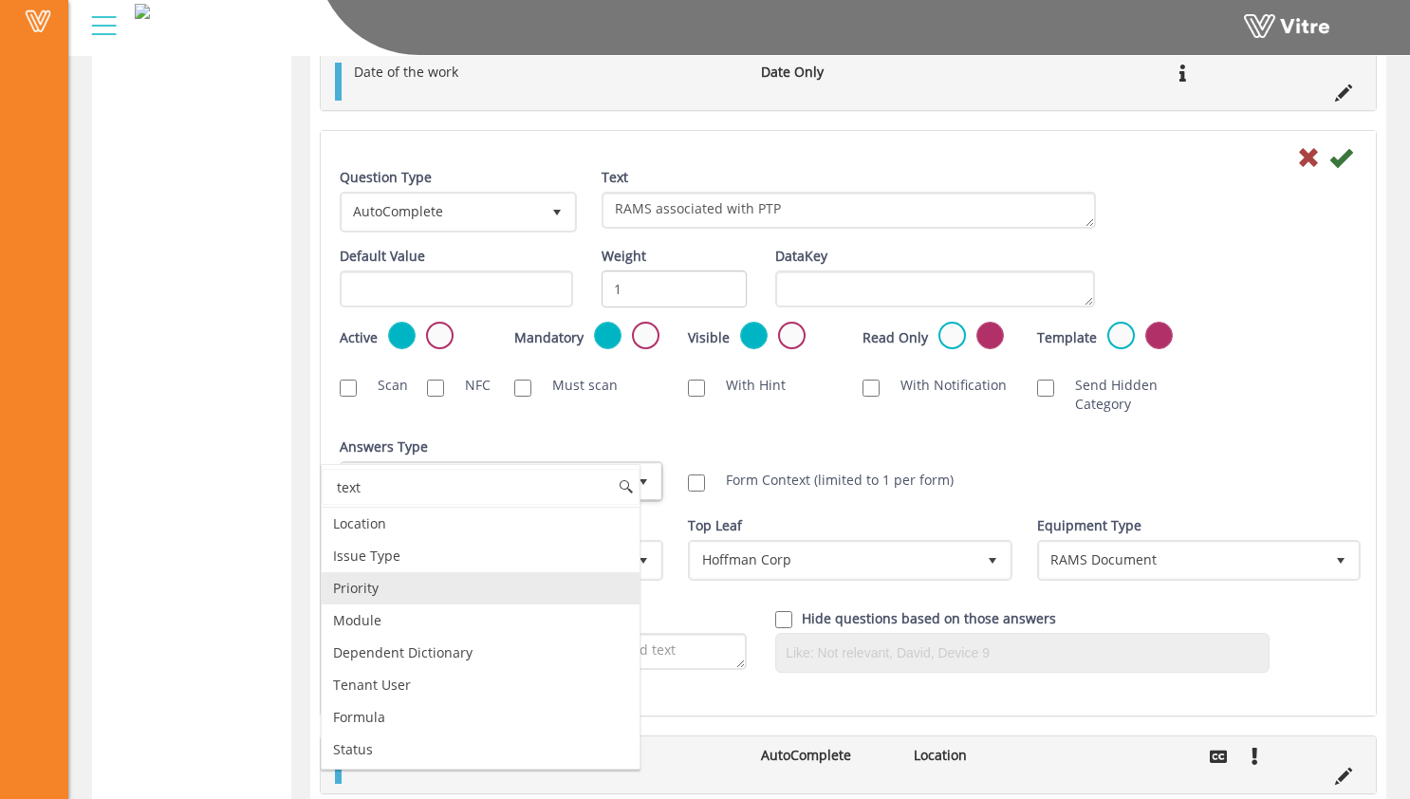
scroll to position [0, 0]
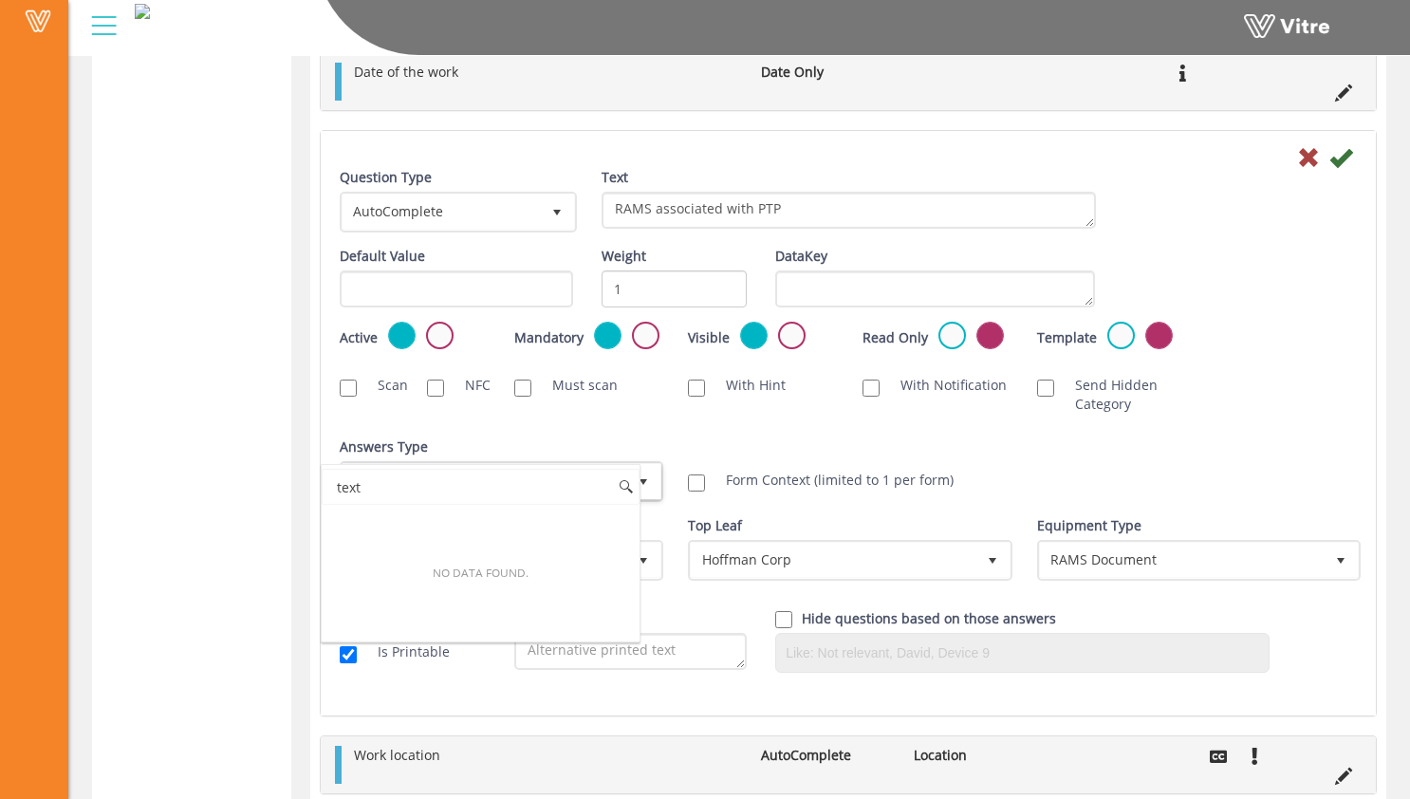
drag, startPoint x: 438, startPoint y: 480, endPoint x: 283, endPoint y: 463, distance: 156.5
type input "text"
click at [501, 229] on span "AutoComplete 11" at bounding box center [458, 212] width 237 height 41
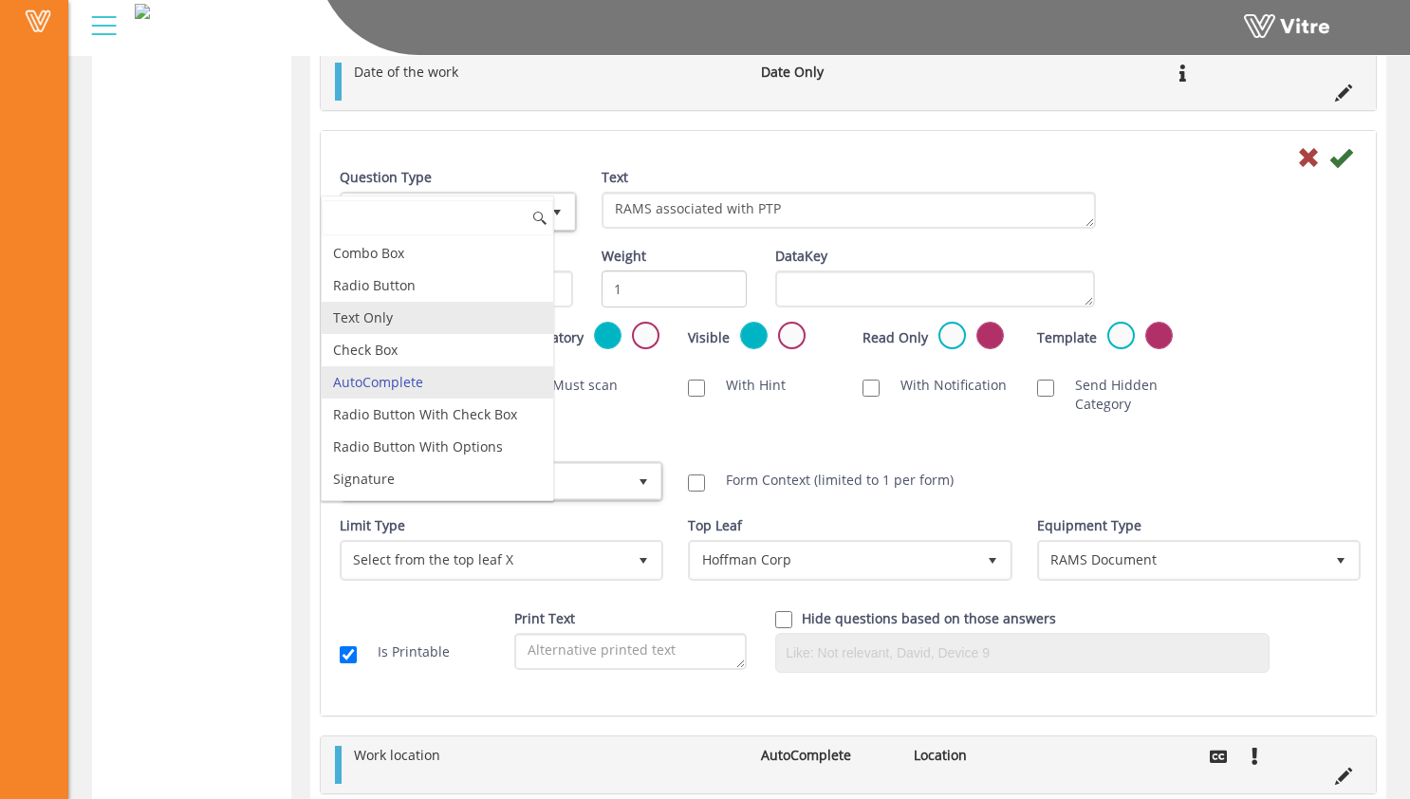
click at [464, 314] on li "Text Only" at bounding box center [438, 318] width 232 height 32
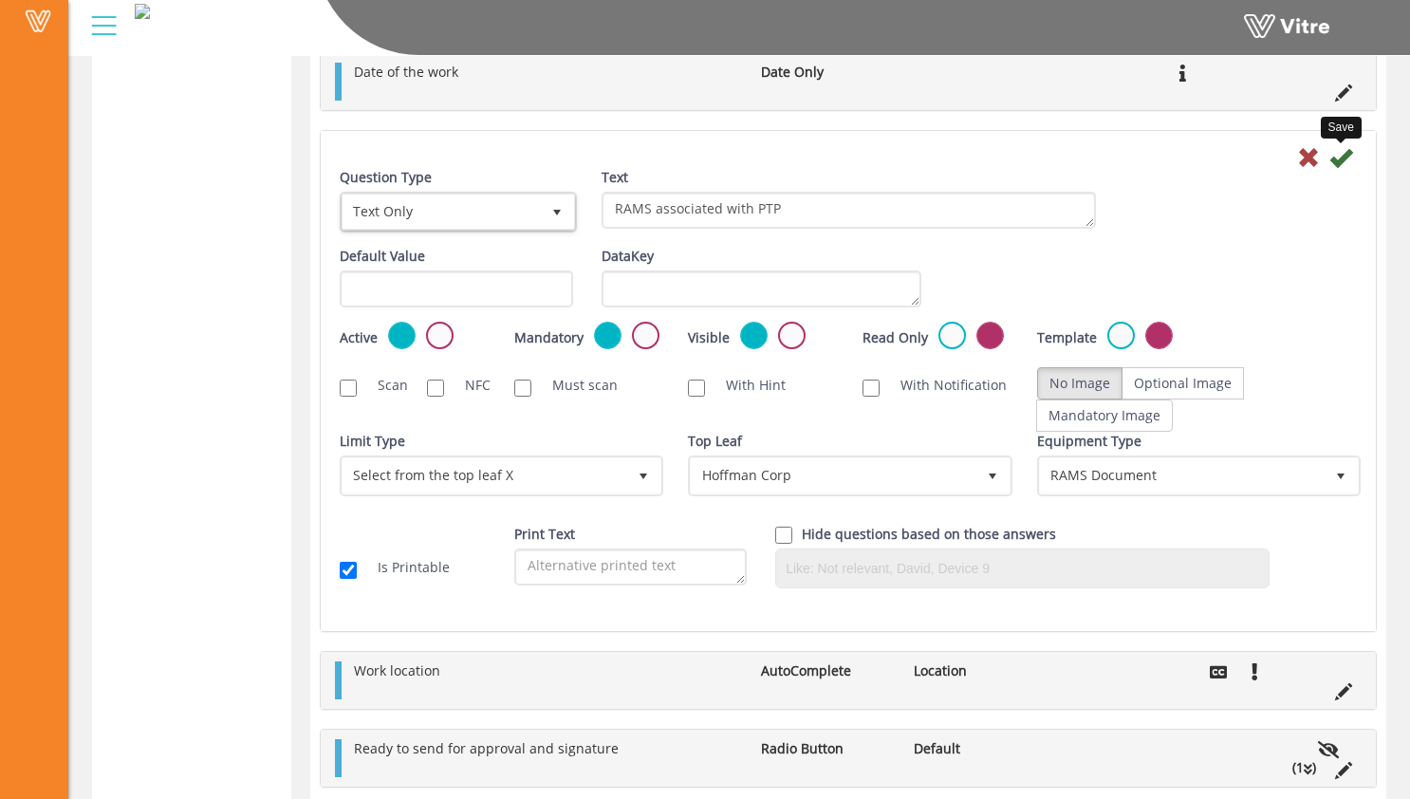
click at [1335, 158] on icon at bounding box center [1340, 157] width 23 height 23
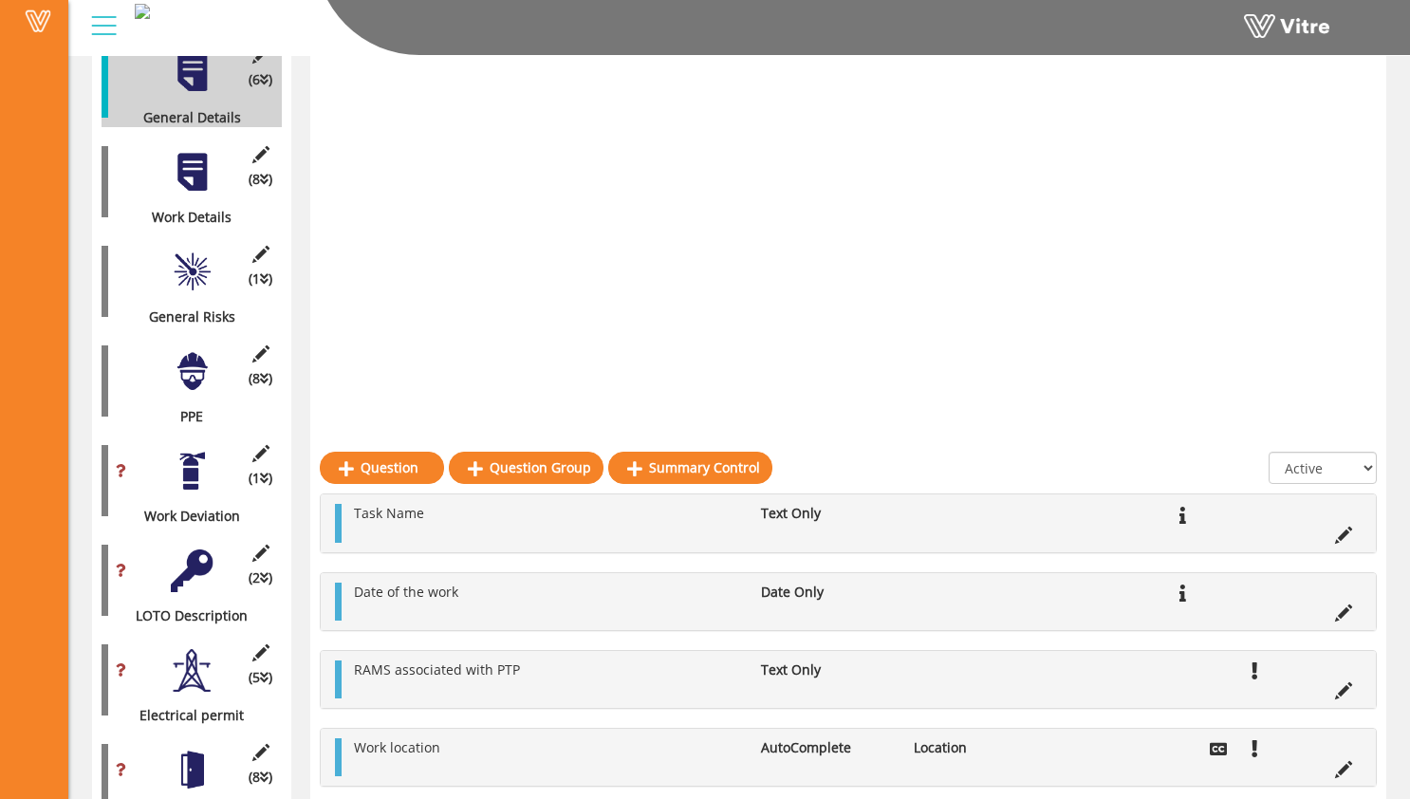
scroll to position [185, 0]
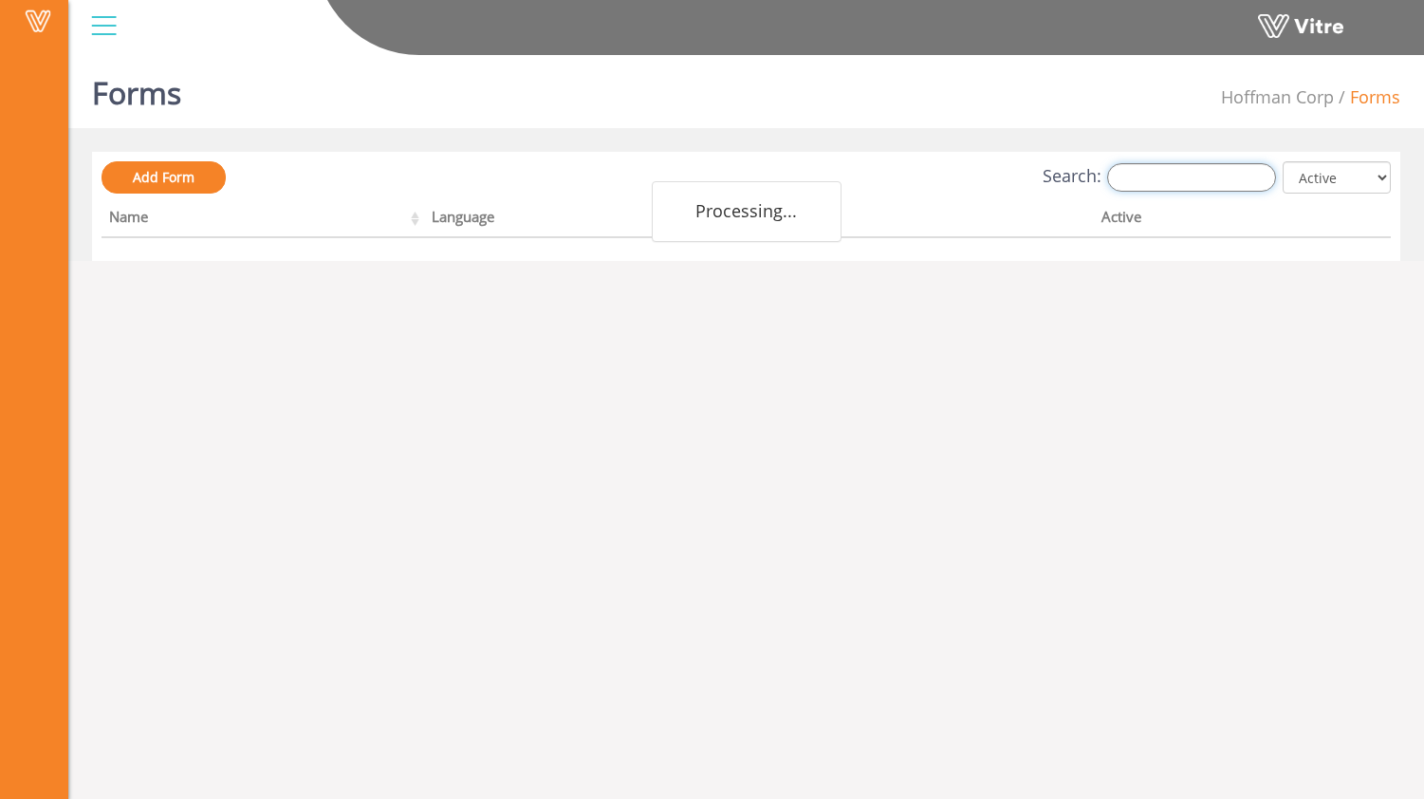
drag, startPoint x: 1166, startPoint y: 172, endPoint x: 1149, endPoint y: 169, distance: 17.3
click at [1166, 172] on input "Search:" at bounding box center [1191, 177] width 169 height 28
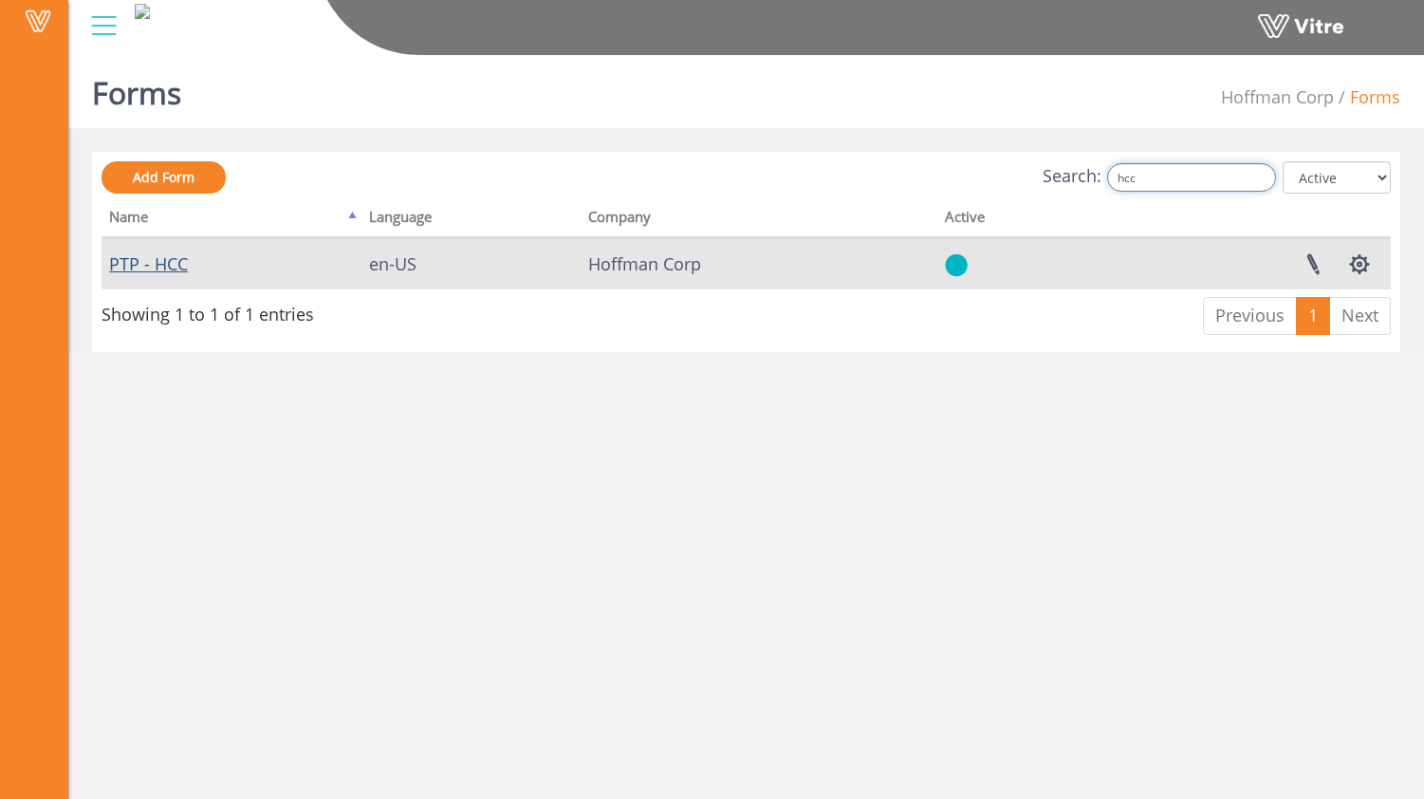
type input "hcc"
click at [179, 260] on link "PTP - HCC" at bounding box center [148, 263] width 79 height 23
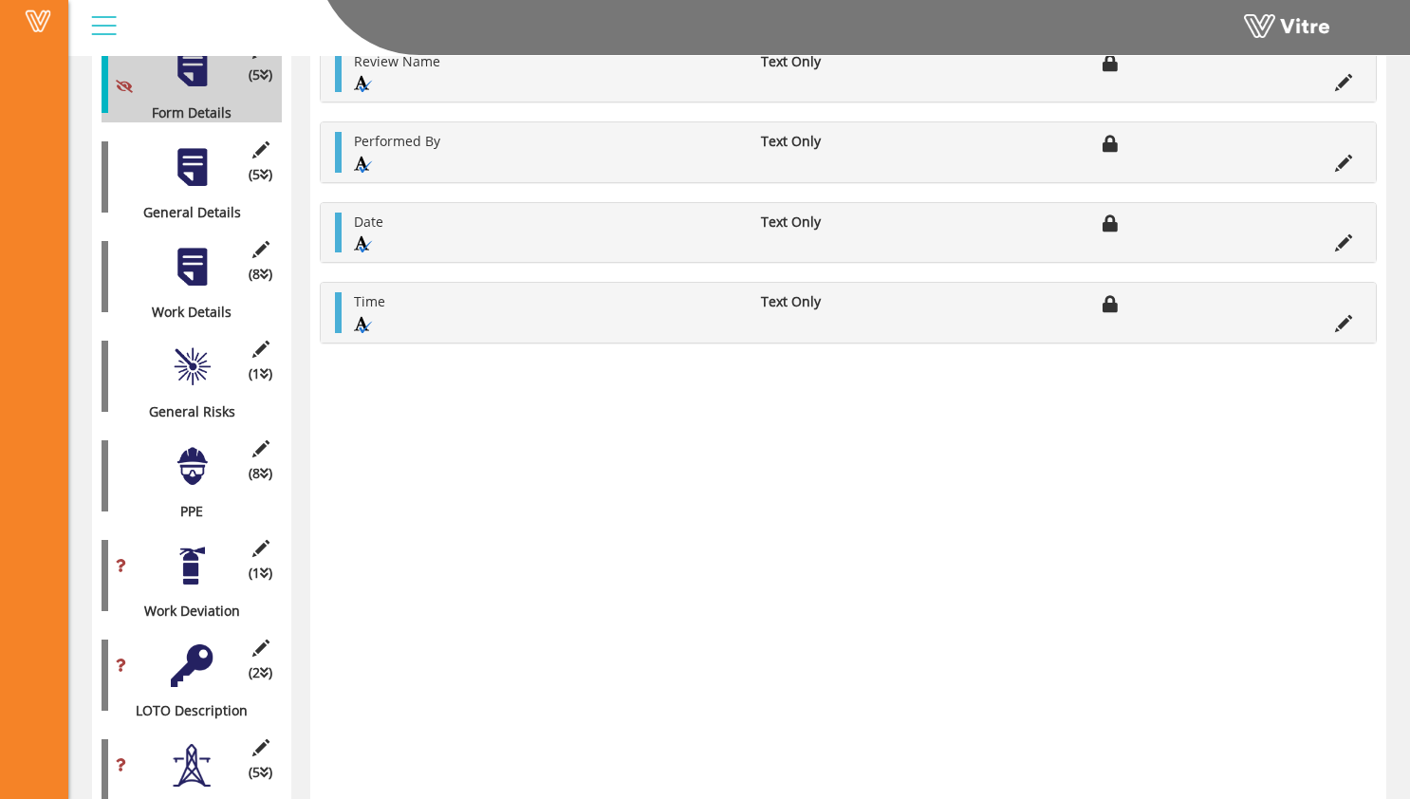
scroll to position [335, 0]
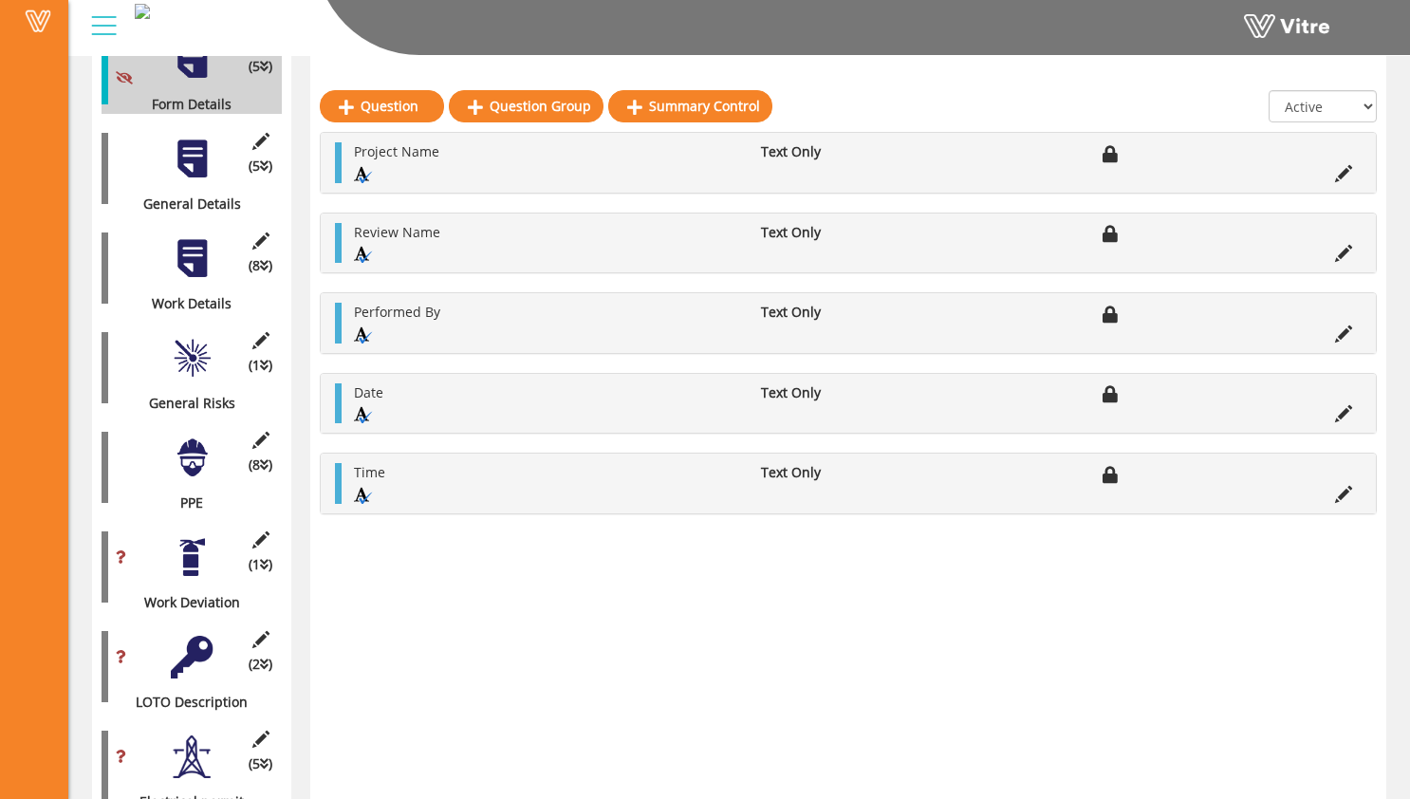
click at [203, 337] on div at bounding box center [192, 358] width 43 height 43
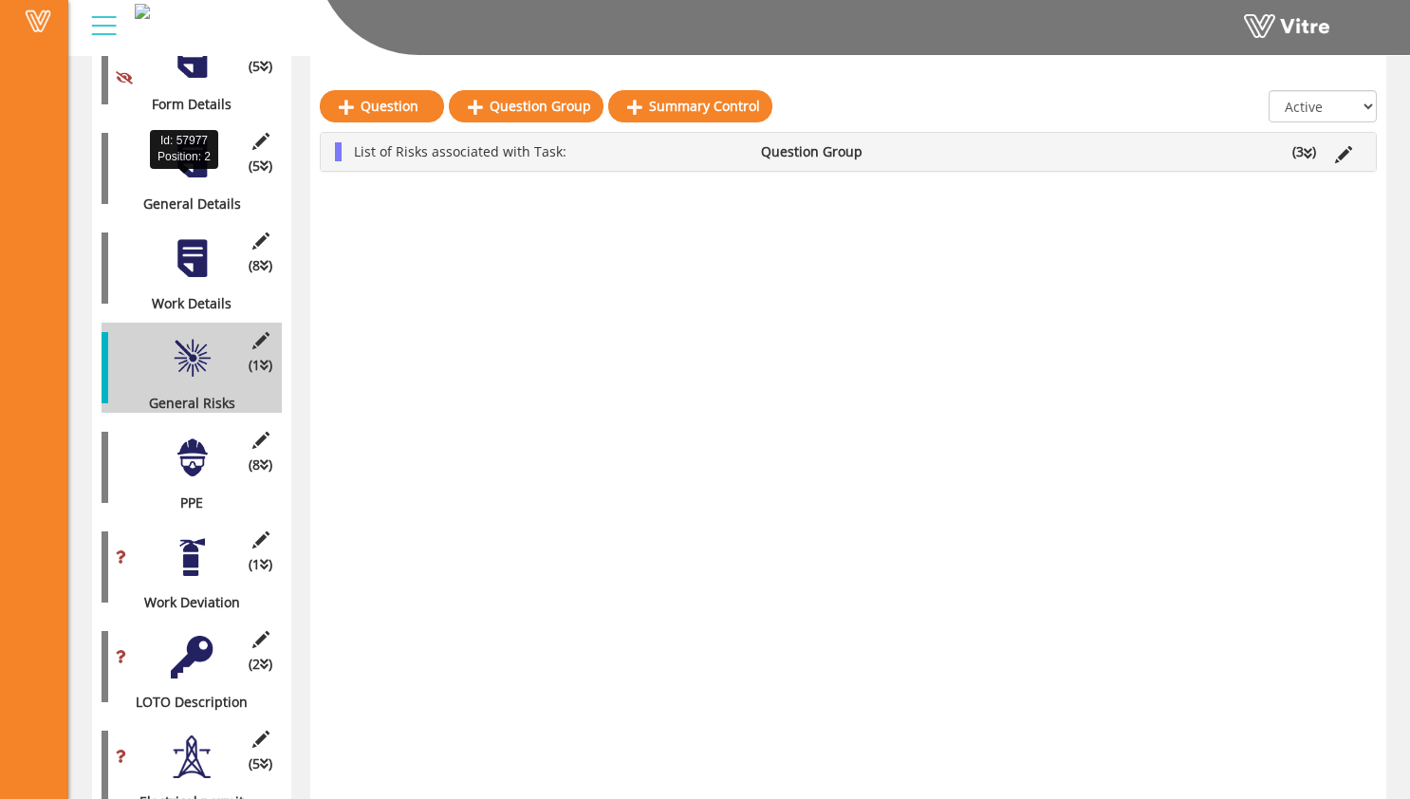
click at [208, 195] on div "General Details" at bounding box center [185, 204] width 166 height 19
click at [188, 153] on div at bounding box center [192, 159] width 43 height 43
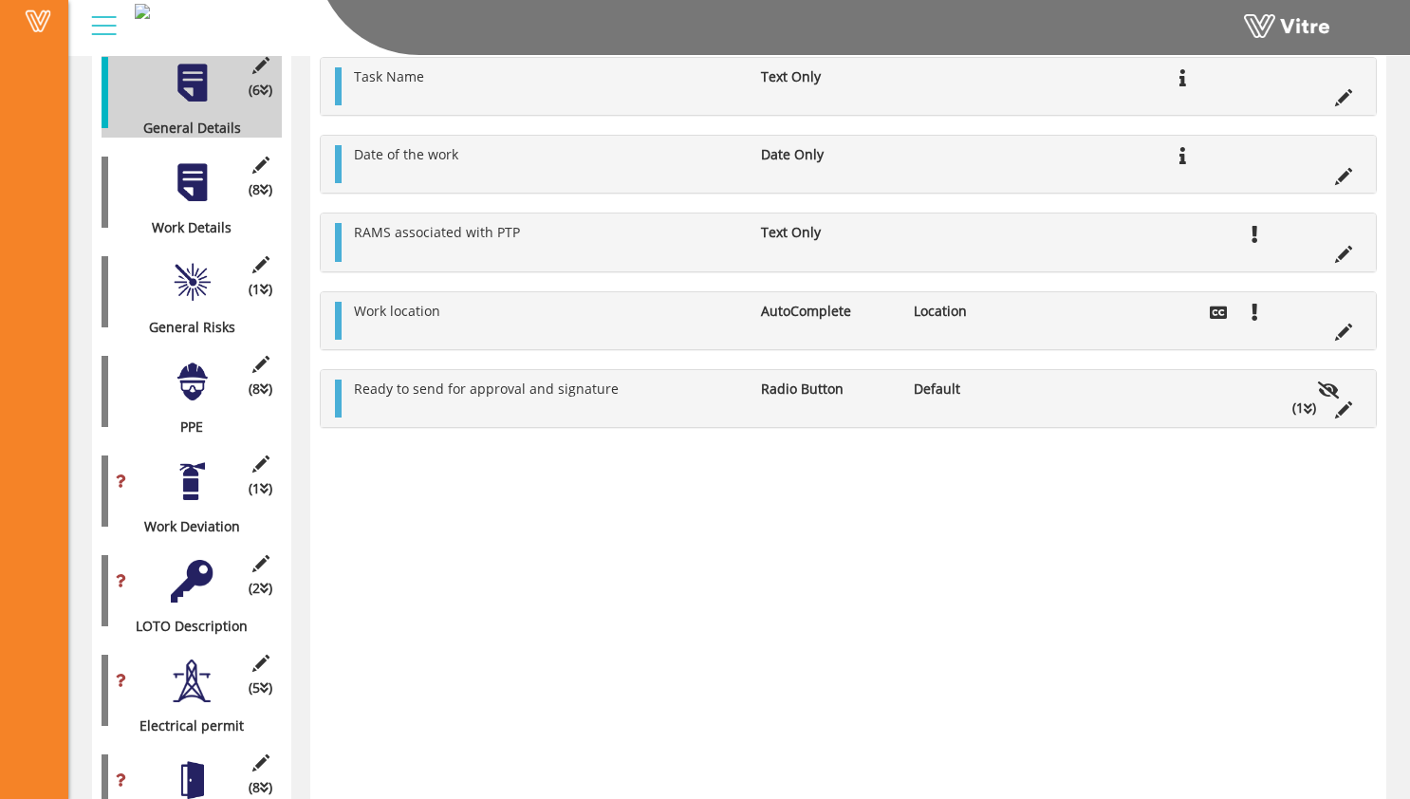
scroll to position [448, 0]
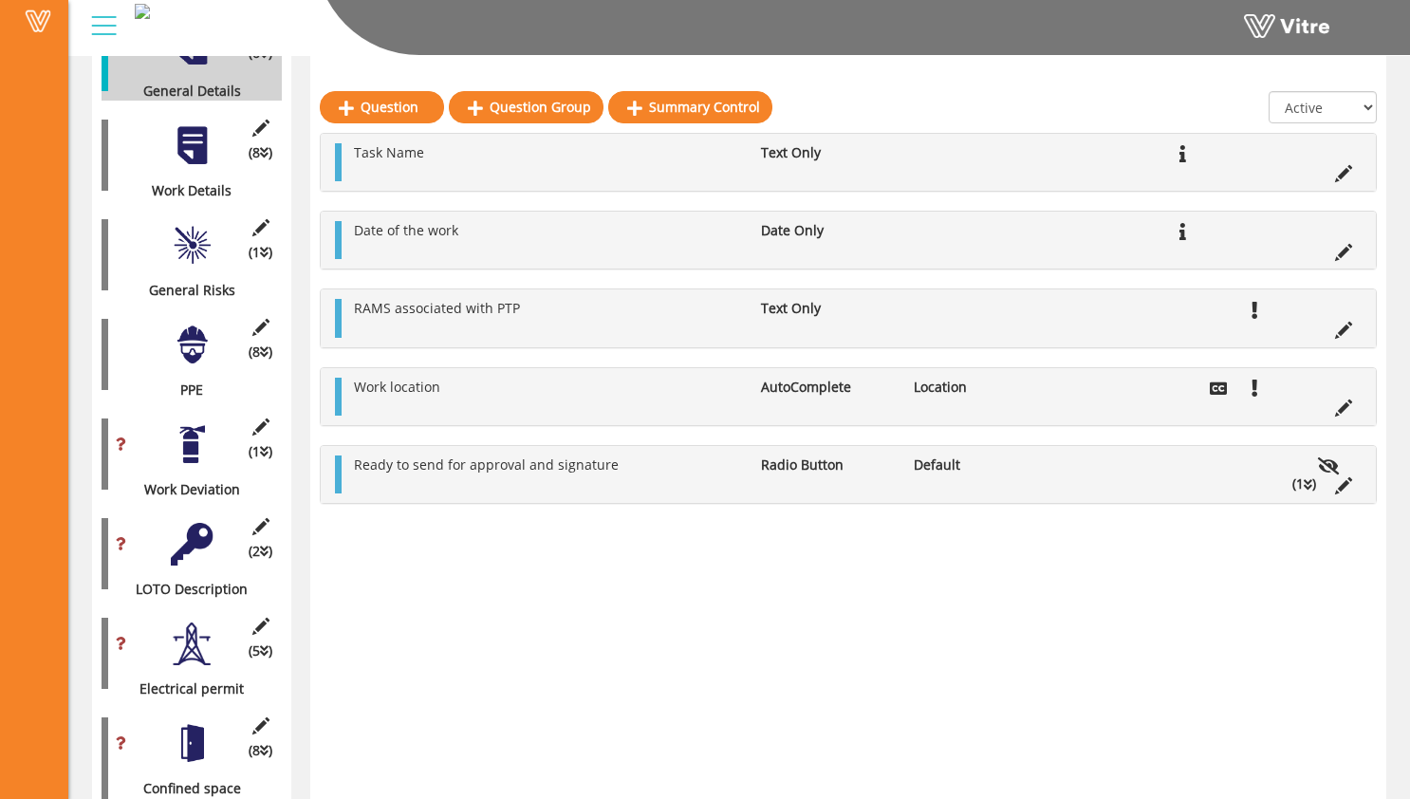
click at [1296, 485] on li "(1 )" at bounding box center [1304, 483] width 43 height 19
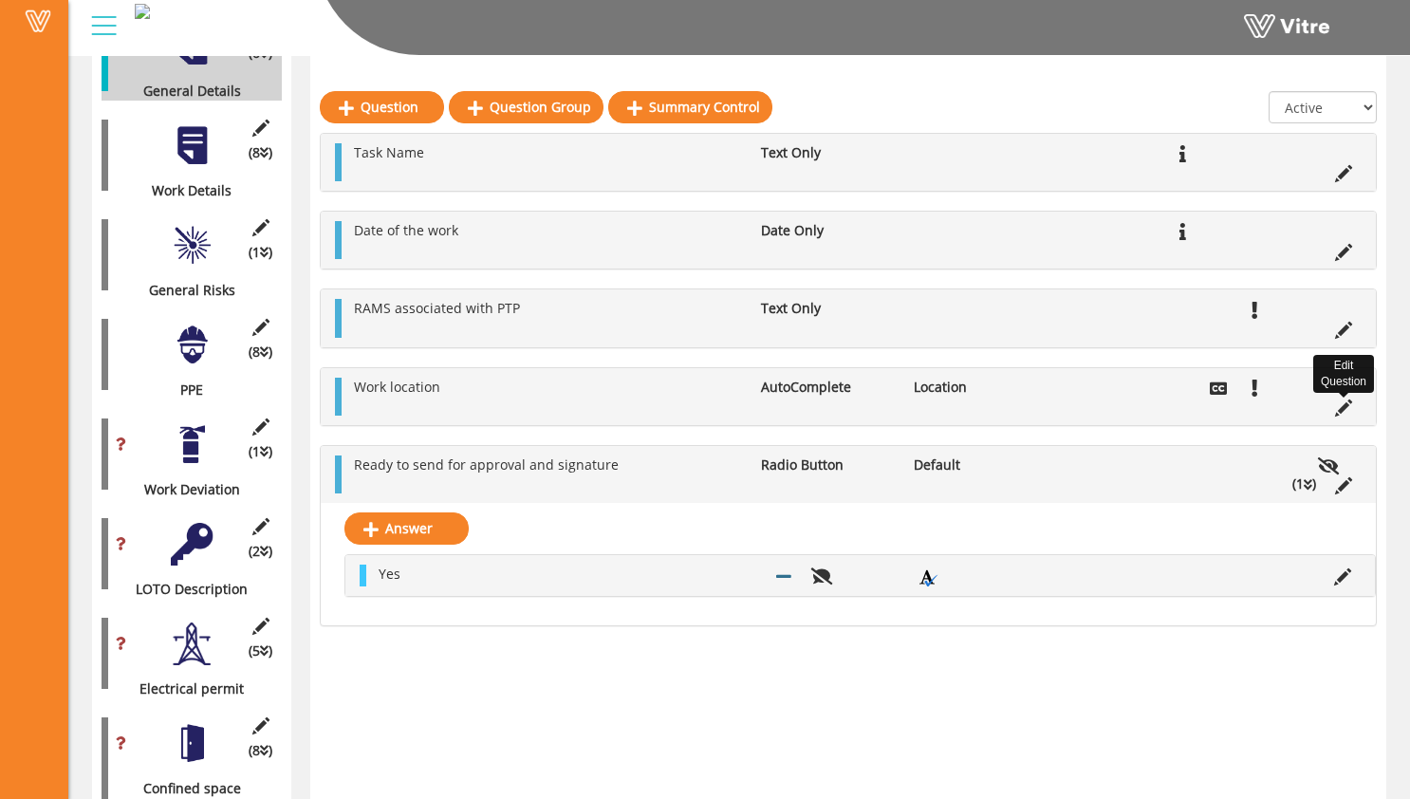
click at [1350, 414] on icon at bounding box center [1343, 407] width 17 height 17
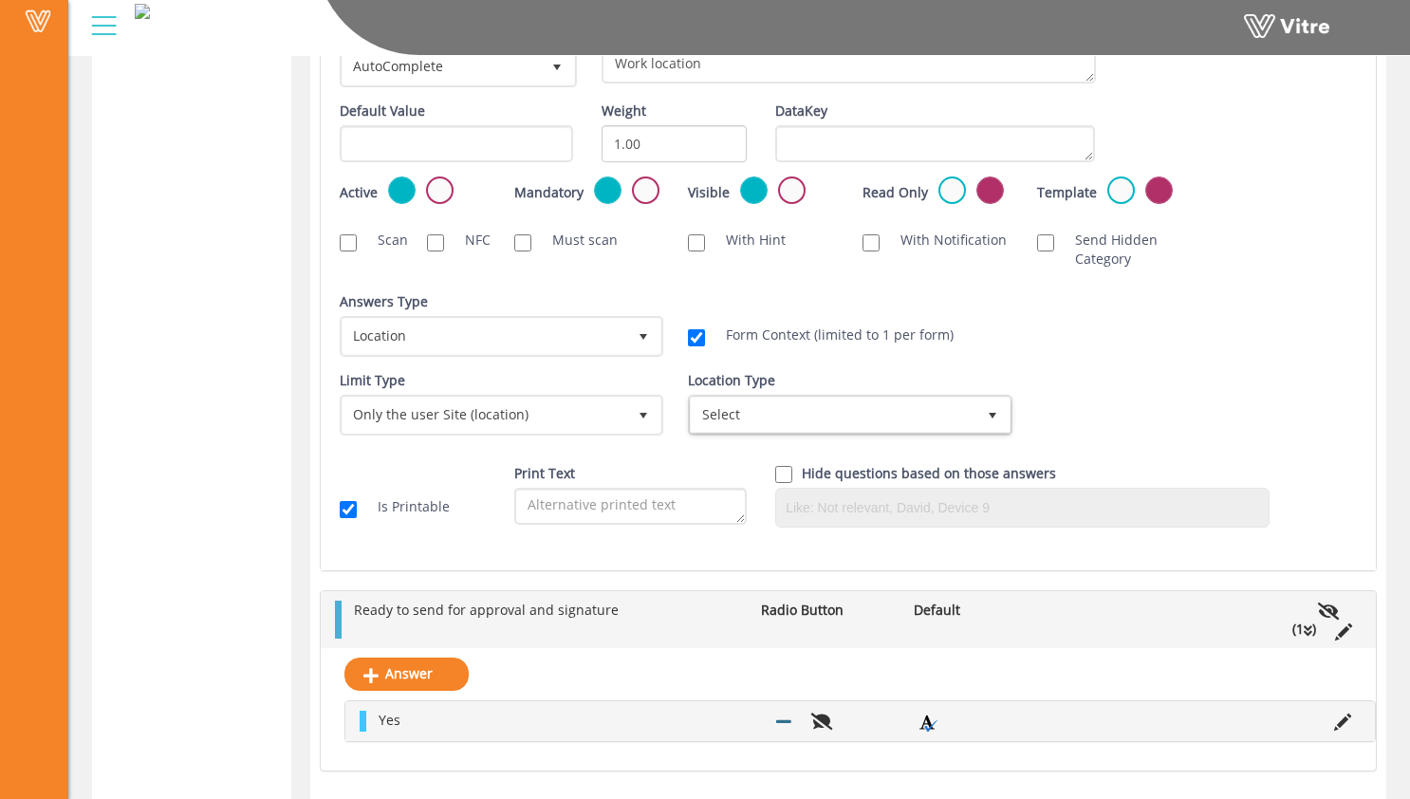
scroll to position [2436, 0]
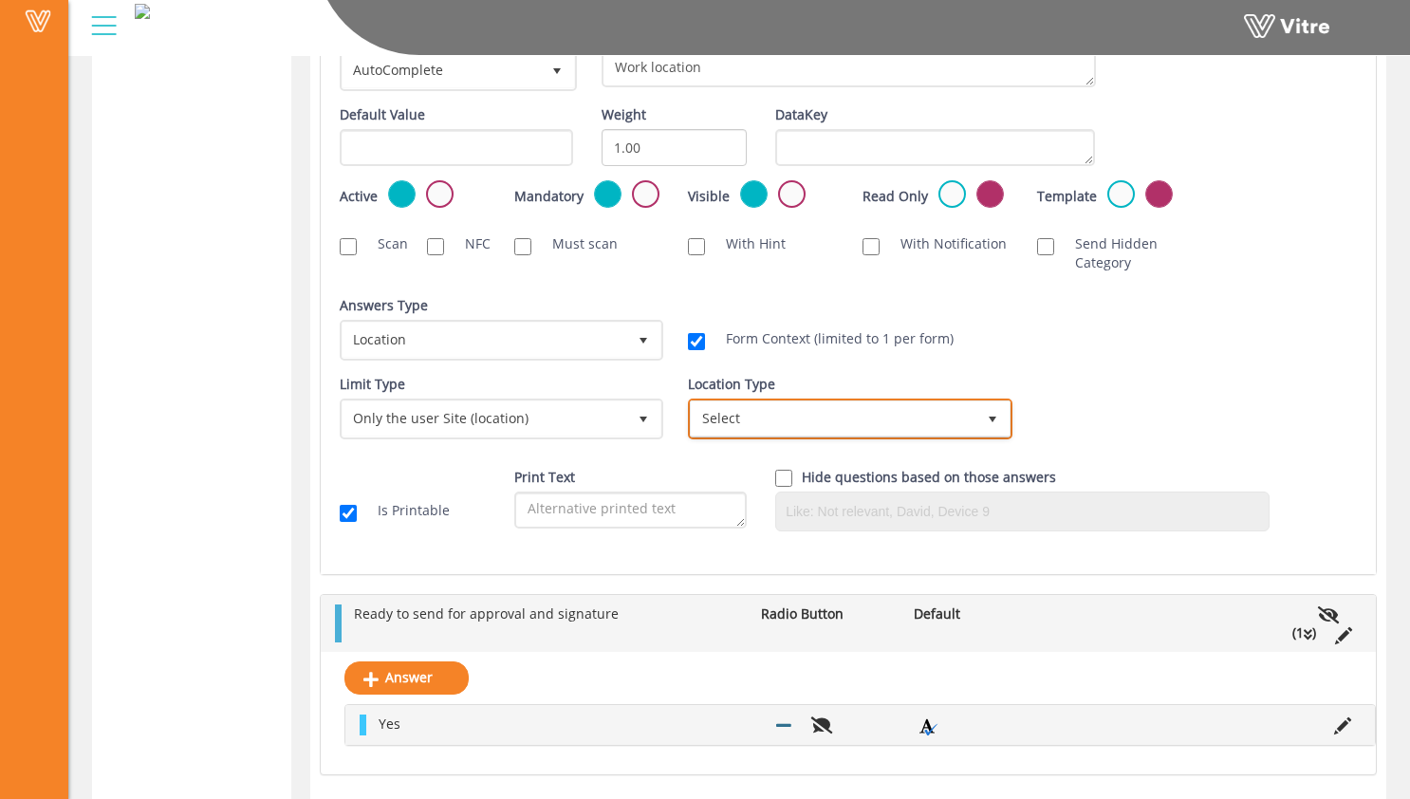
click at [949, 413] on span "Select" at bounding box center [833, 418] width 284 height 34
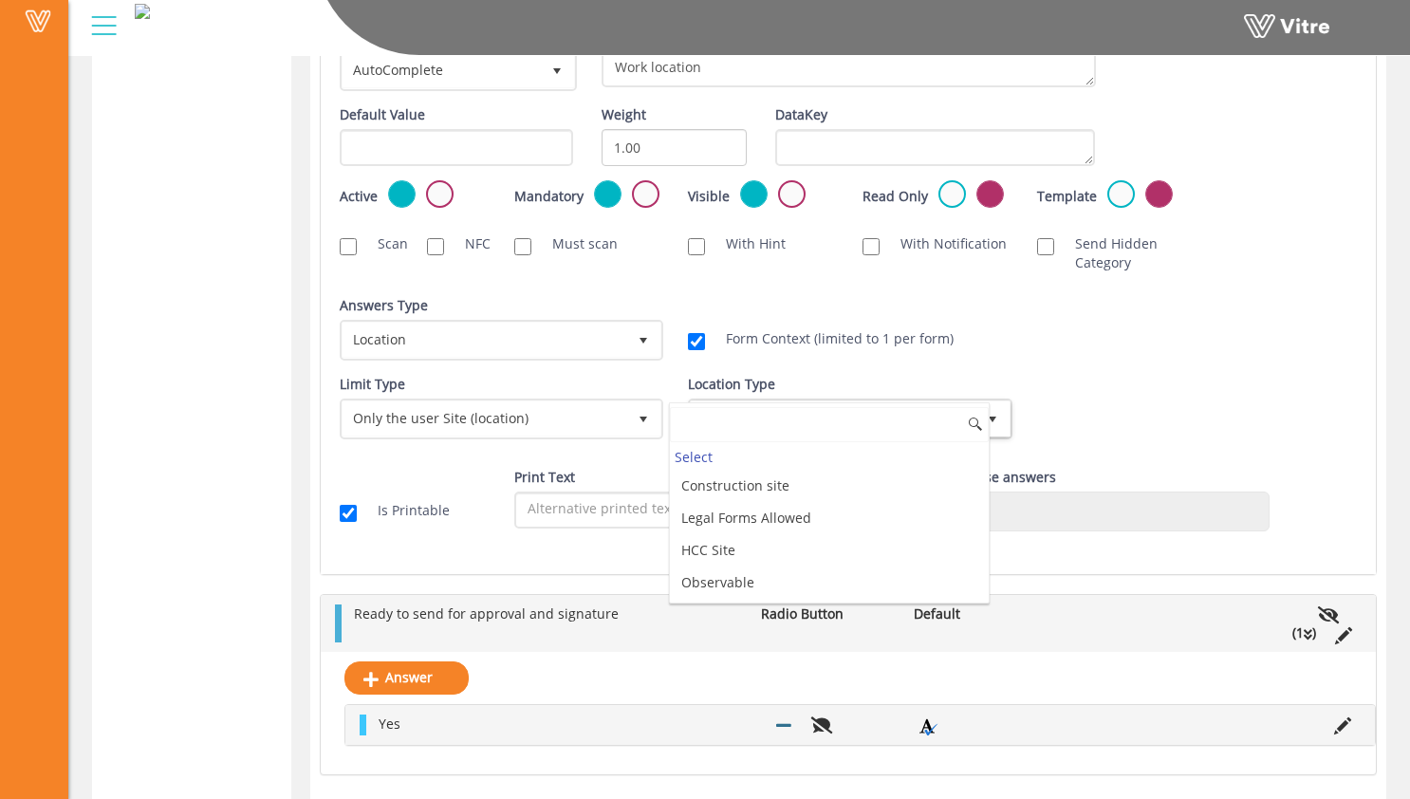
click at [844, 417] on input at bounding box center [829, 425] width 318 height 36
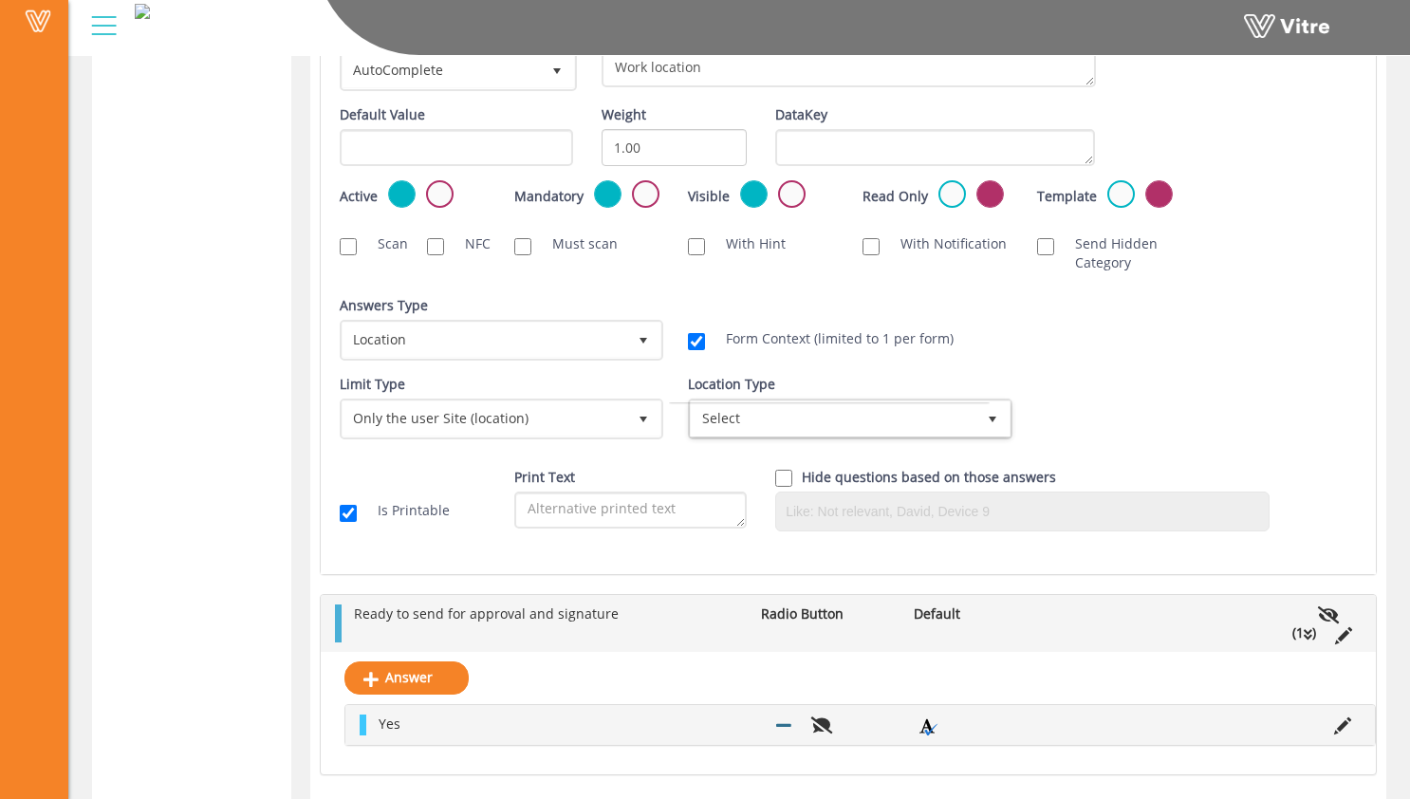
click at [931, 376] on div "Location Type Select" at bounding box center [848, 407] width 320 height 65
click at [1086, 362] on div "Answers Type Default 0 Answers Type Location 8 Module Select Form Context (limi…" at bounding box center [848, 335] width 1046 height 79
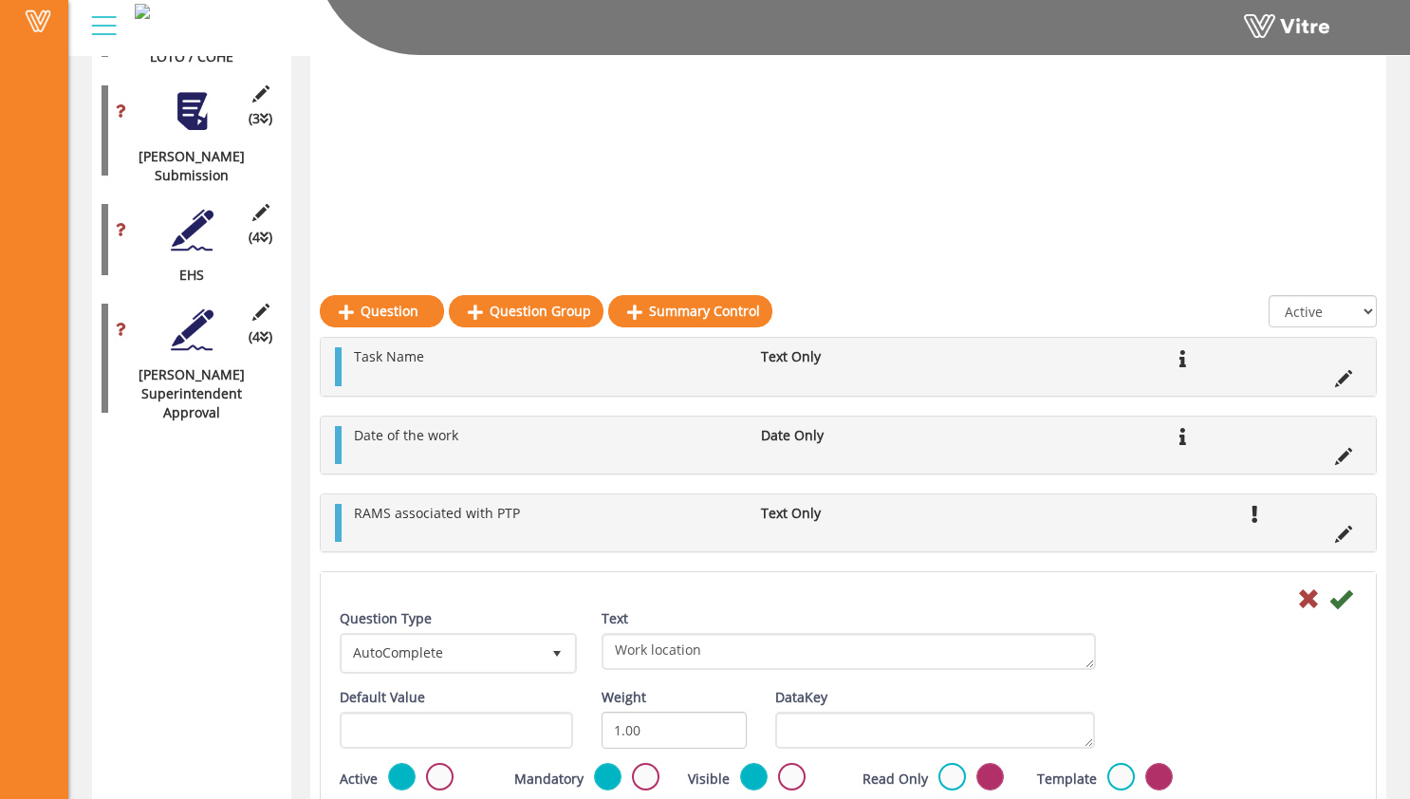
scroll to position [1842, 0]
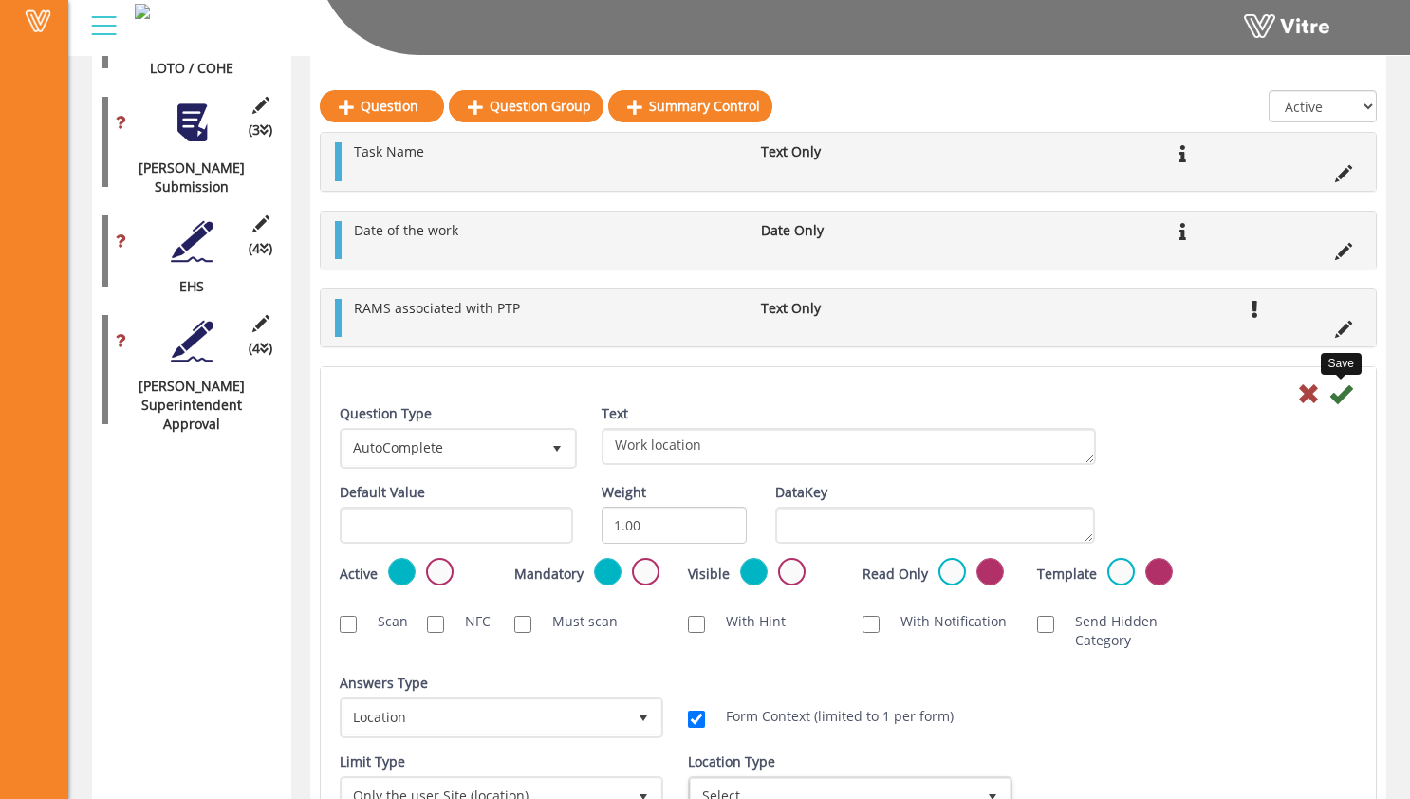
click at [1336, 399] on icon at bounding box center [1340, 393] width 23 height 23
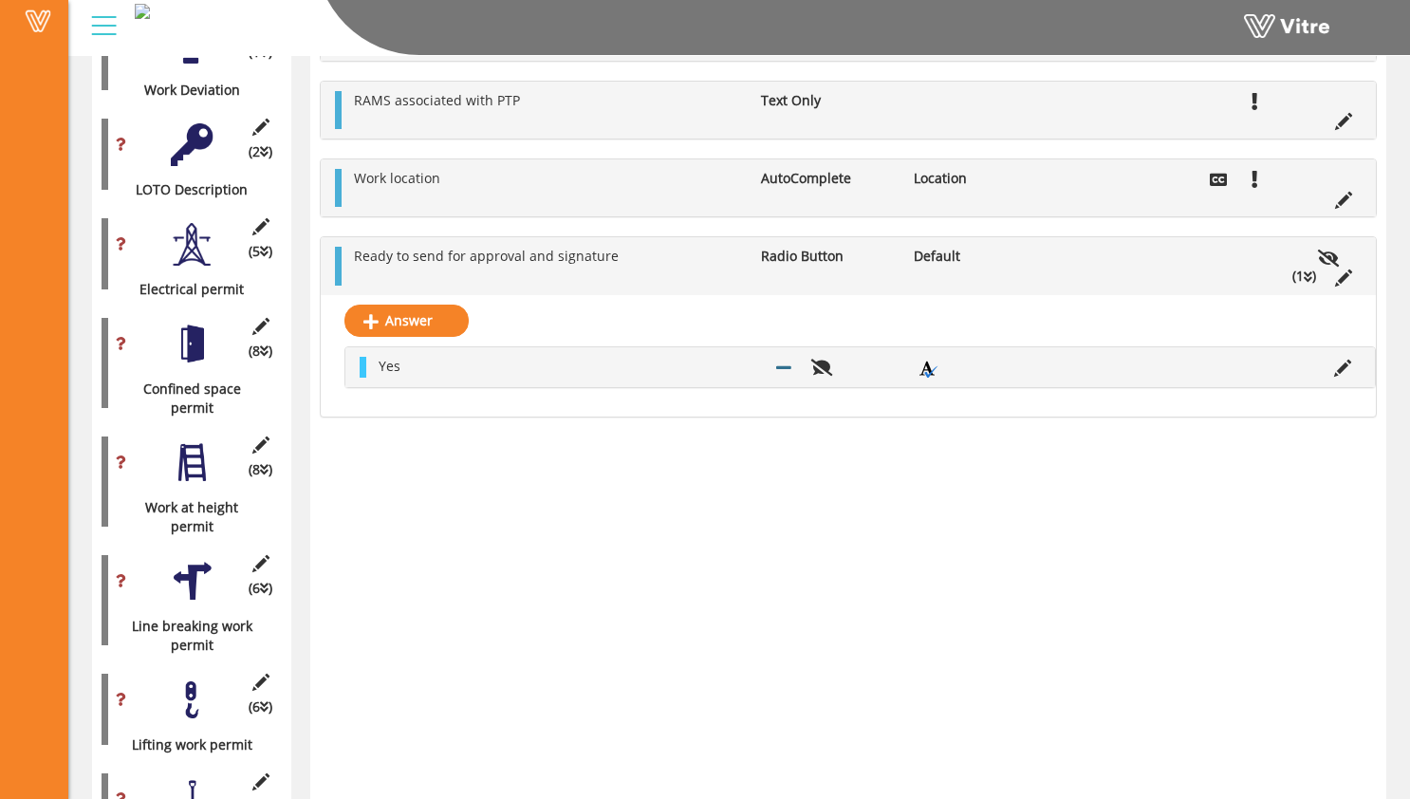
scroll to position [209, 0]
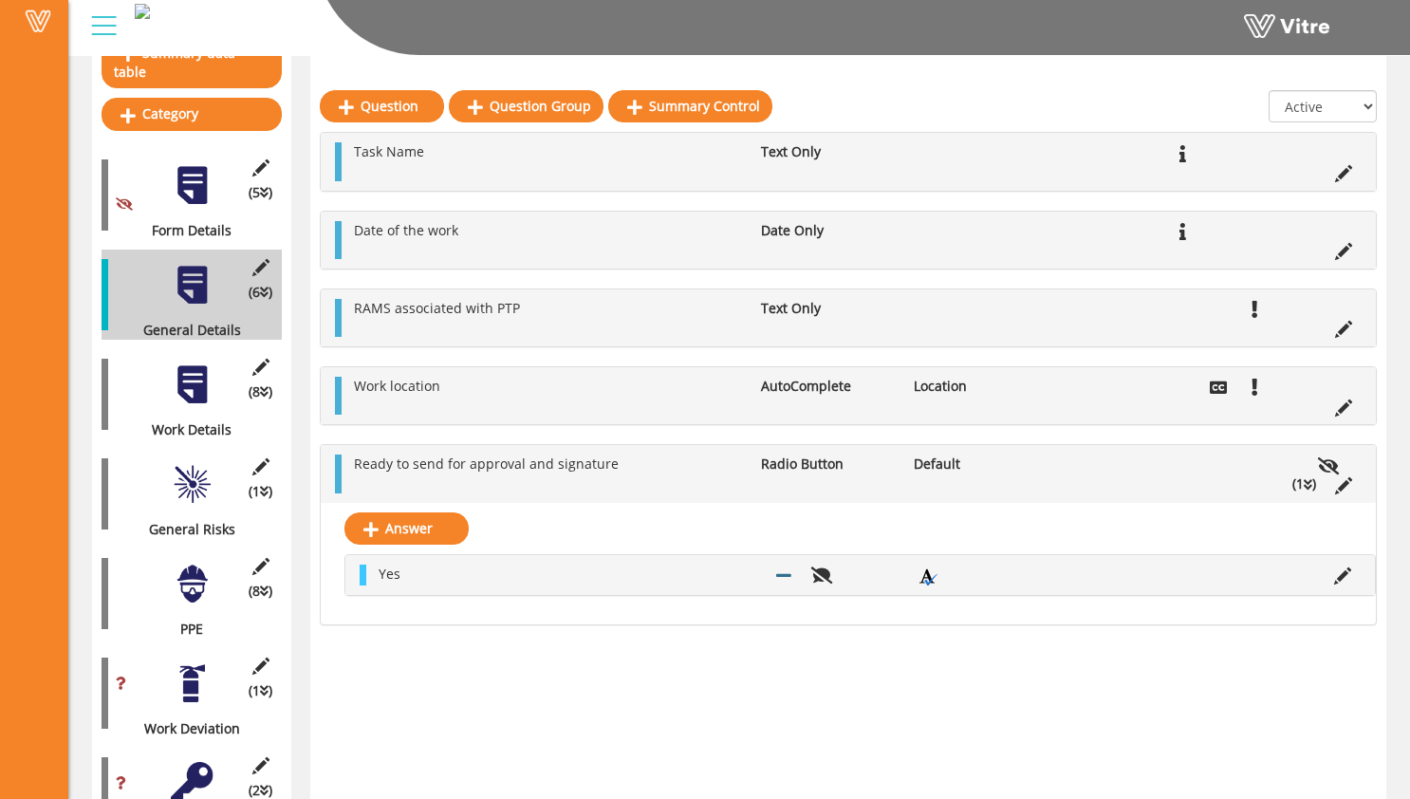
click at [196, 363] on div at bounding box center [192, 384] width 43 height 43
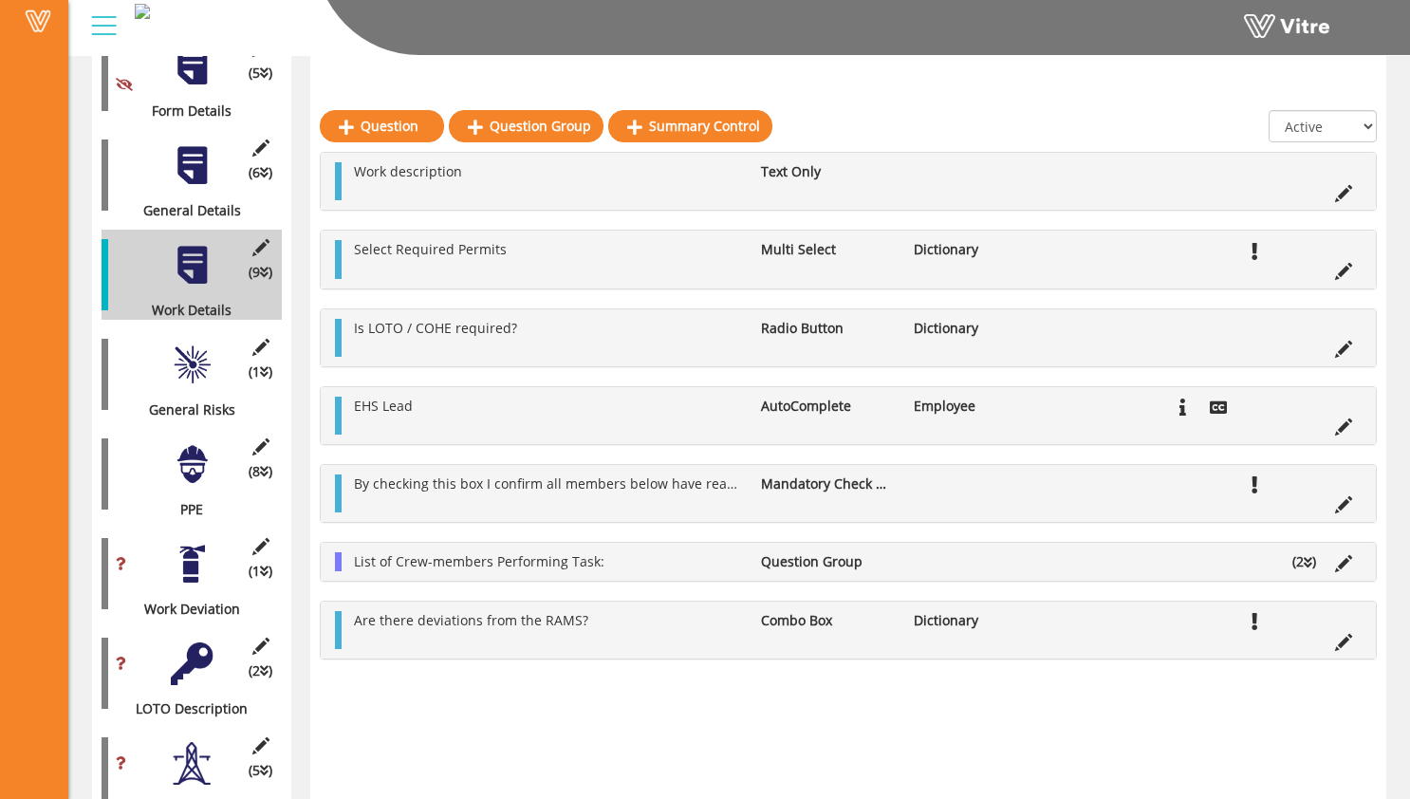
scroll to position [348, 0]
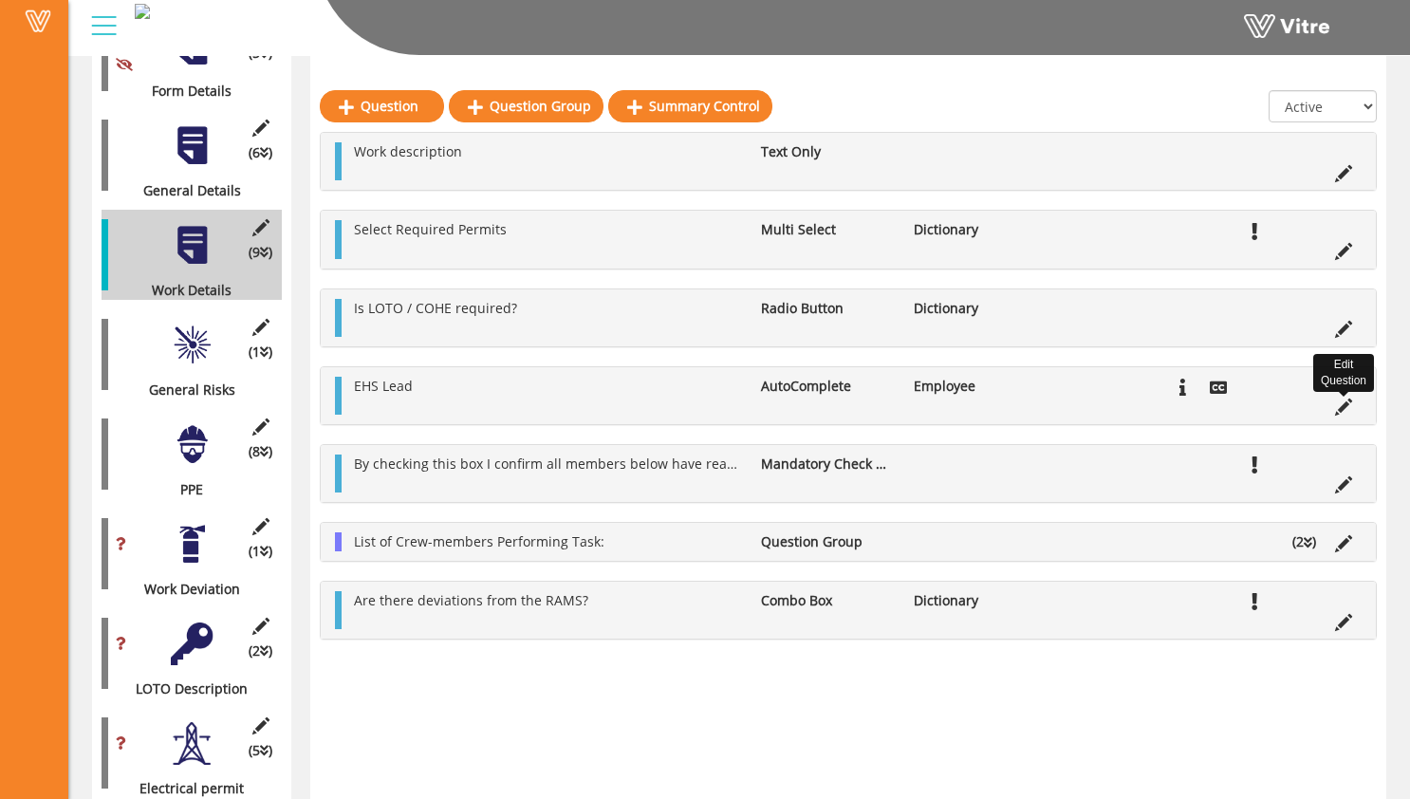
click at [1344, 405] on icon at bounding box center [1343, 407] width 17 height 17
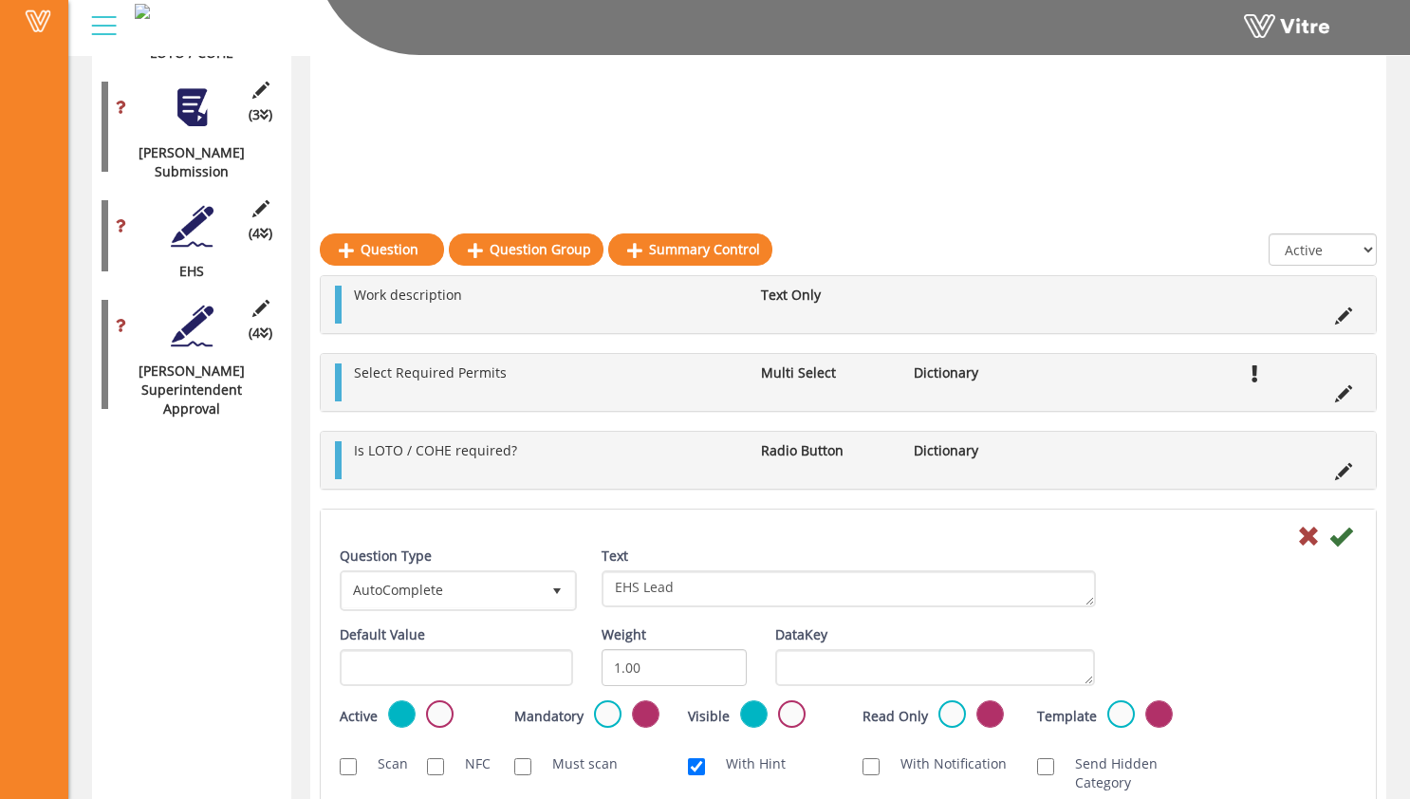
scroll to position [2497, 0]
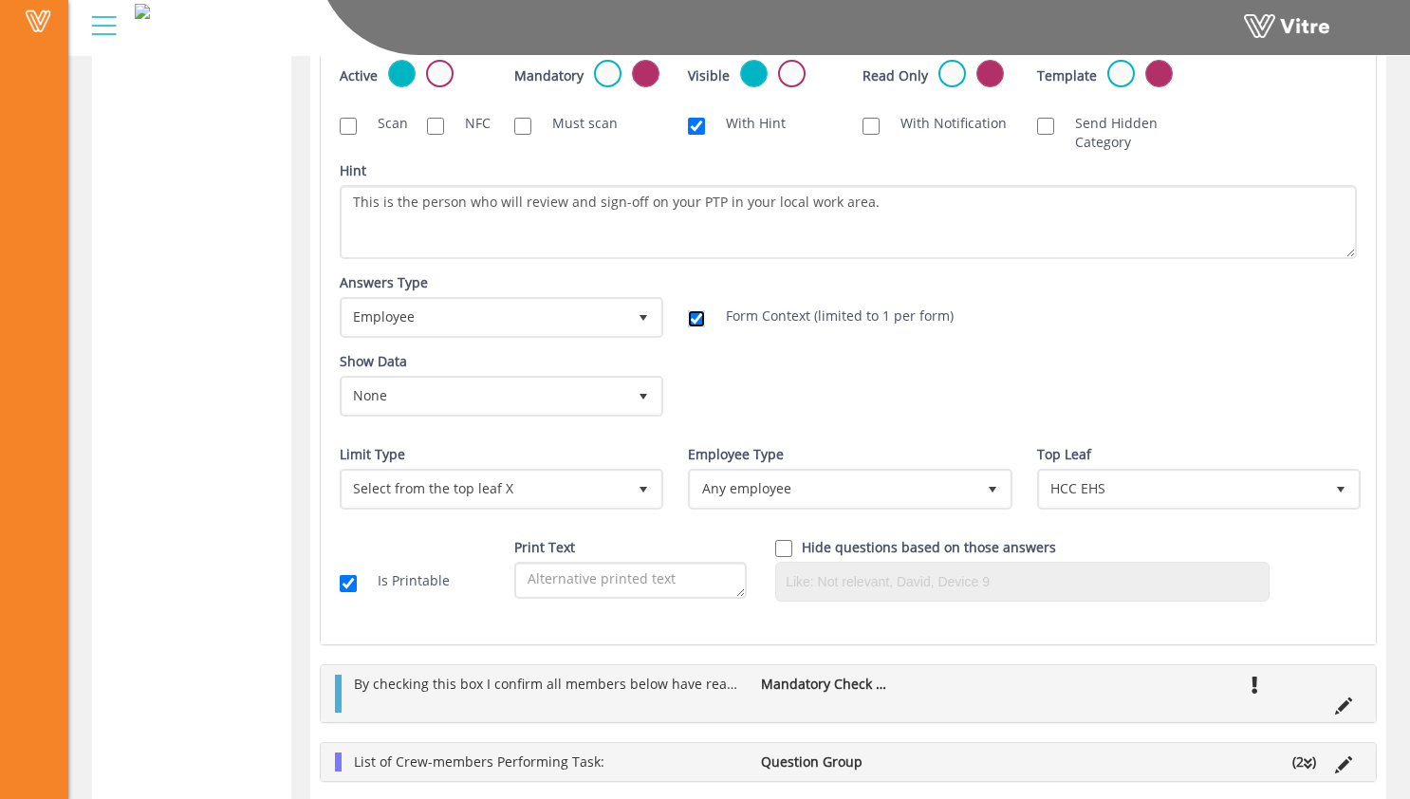
click at [694, 318] on input "Form Context (limited to 1 per form)" at bounding box center [696, 318] width 17 height 17
checkbox input "false"
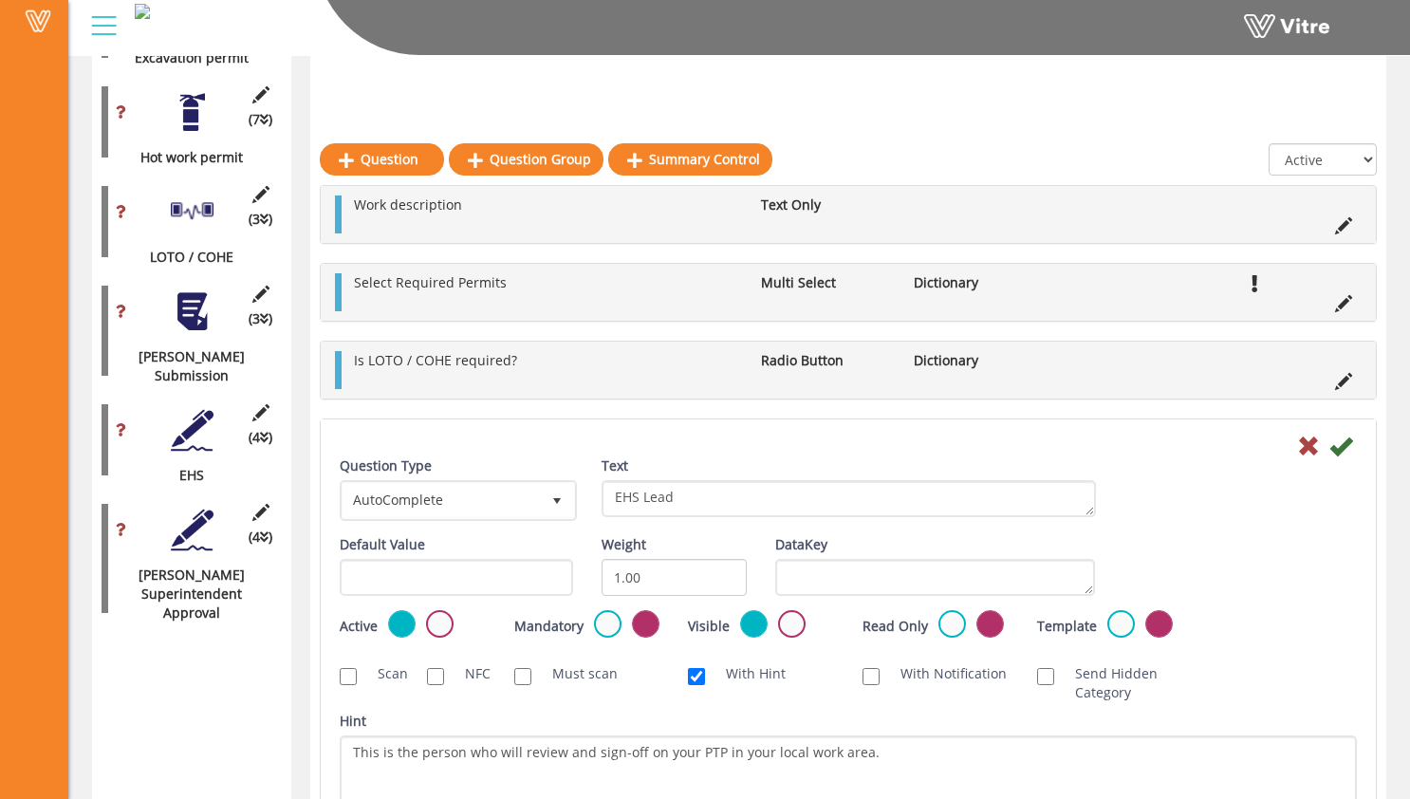
scroll to position [1596, 0]
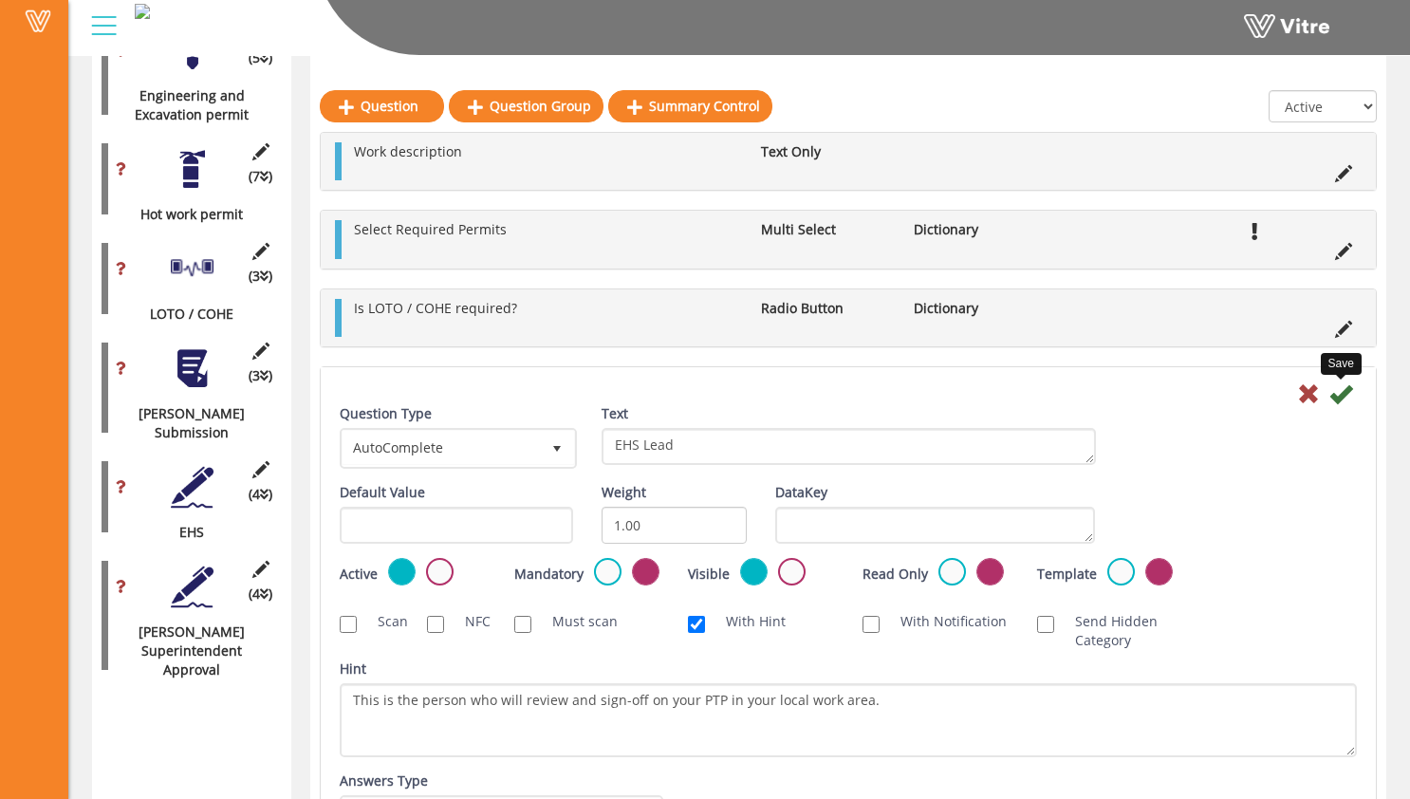
click at [1346, 394] on icon at bounding box center [1340, 393] width 23 height 23
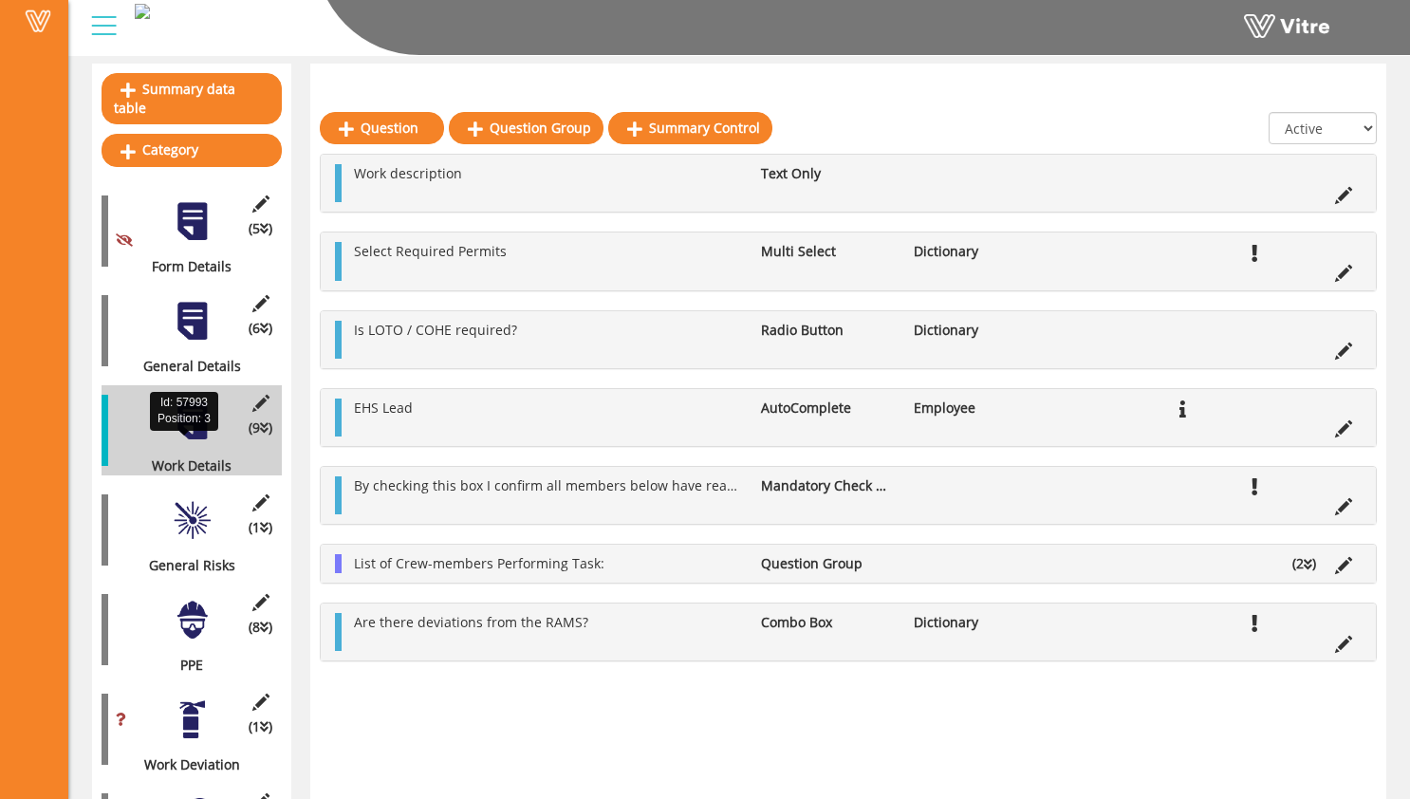
scroll to position [211, 0]
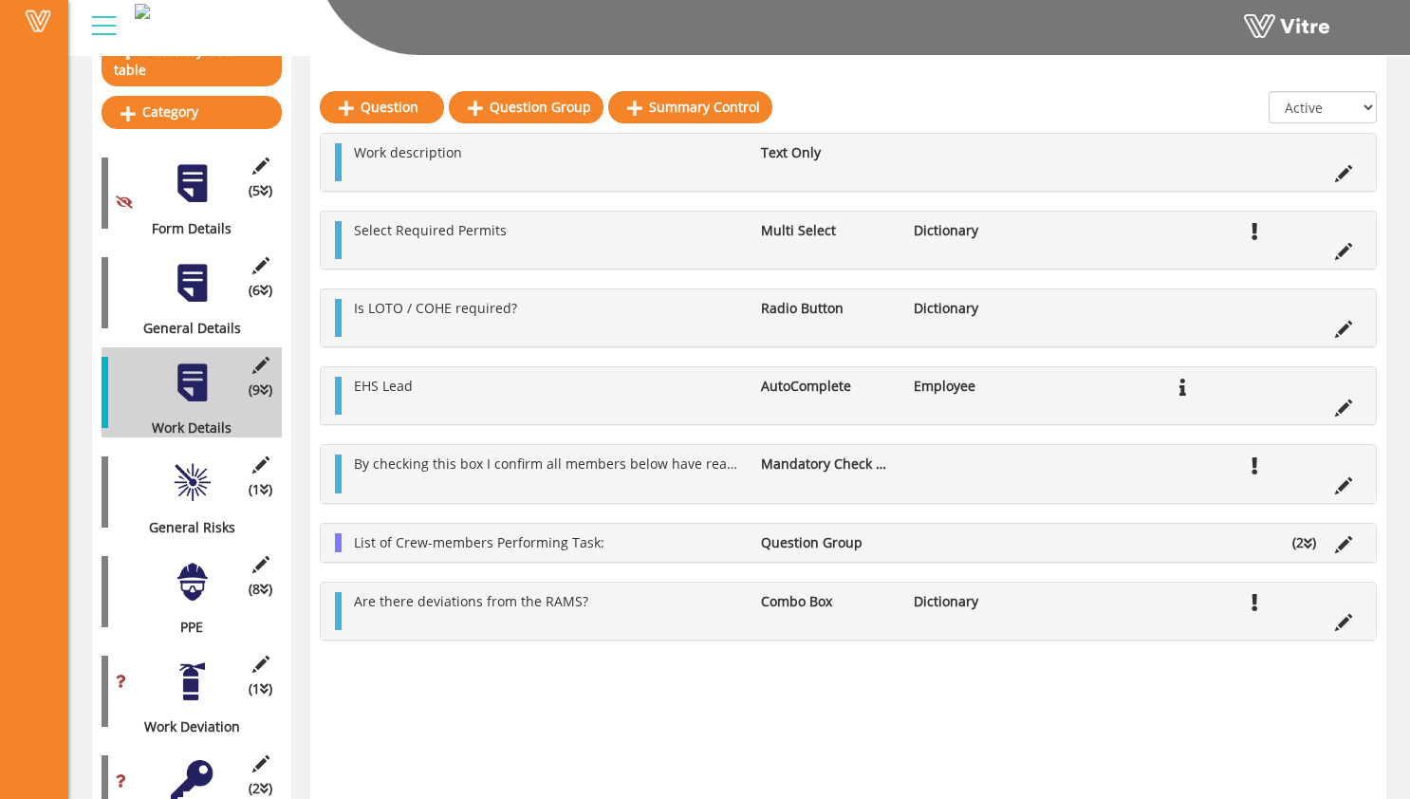
click at [193, 461] on div at bounding box center [192, 482] width 43 height 43
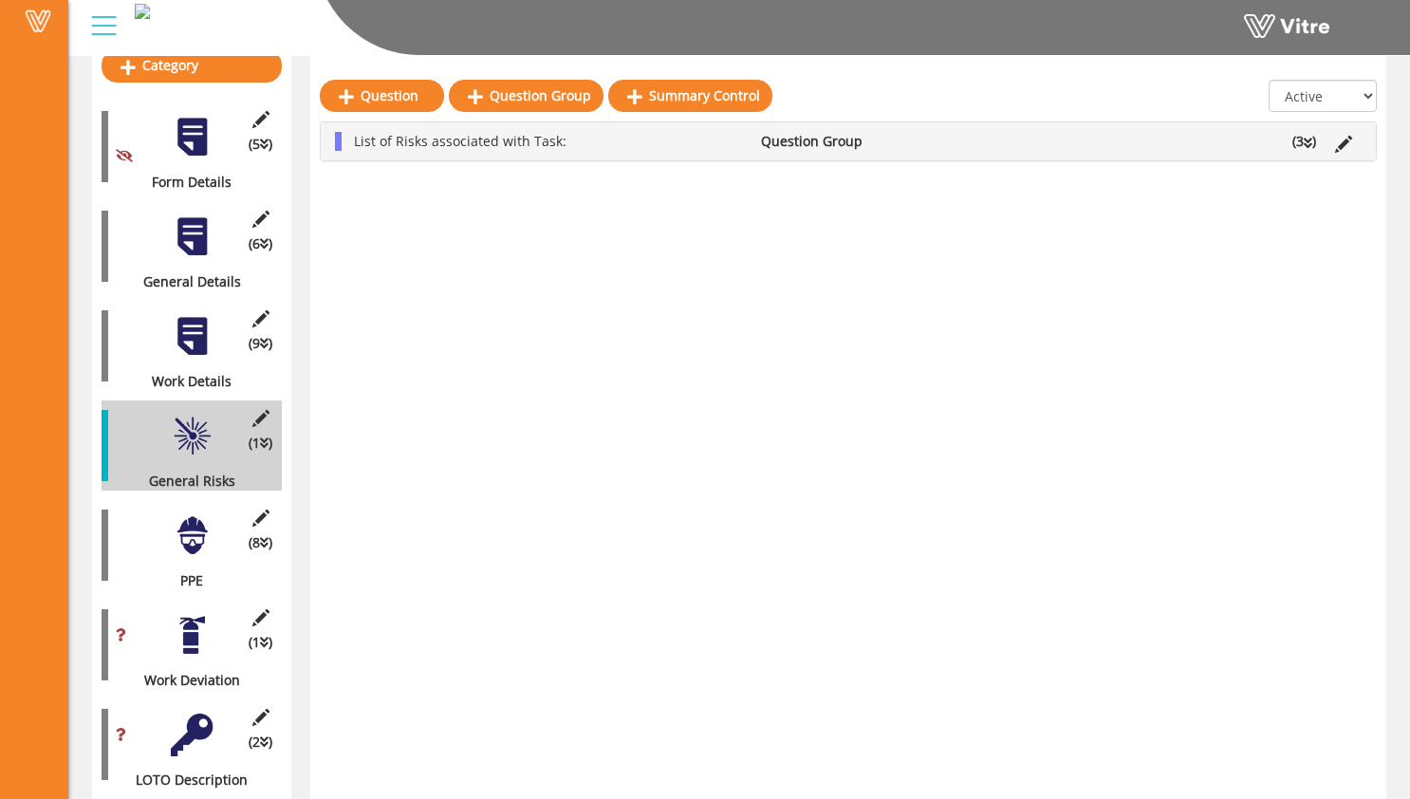
scroll to position [308, 0]
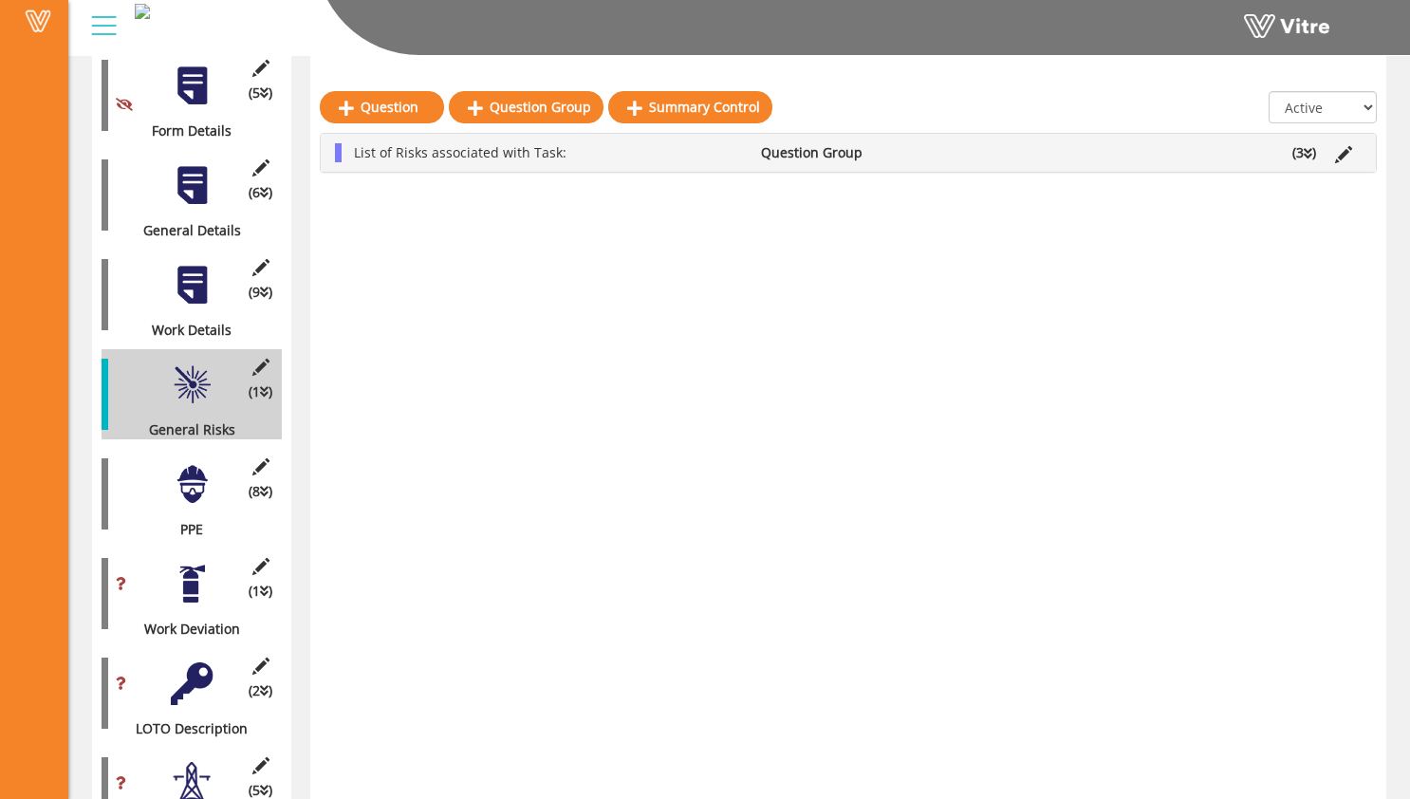
click at [171, 463] on div at bounding box center [192, 484] width 43 height 43
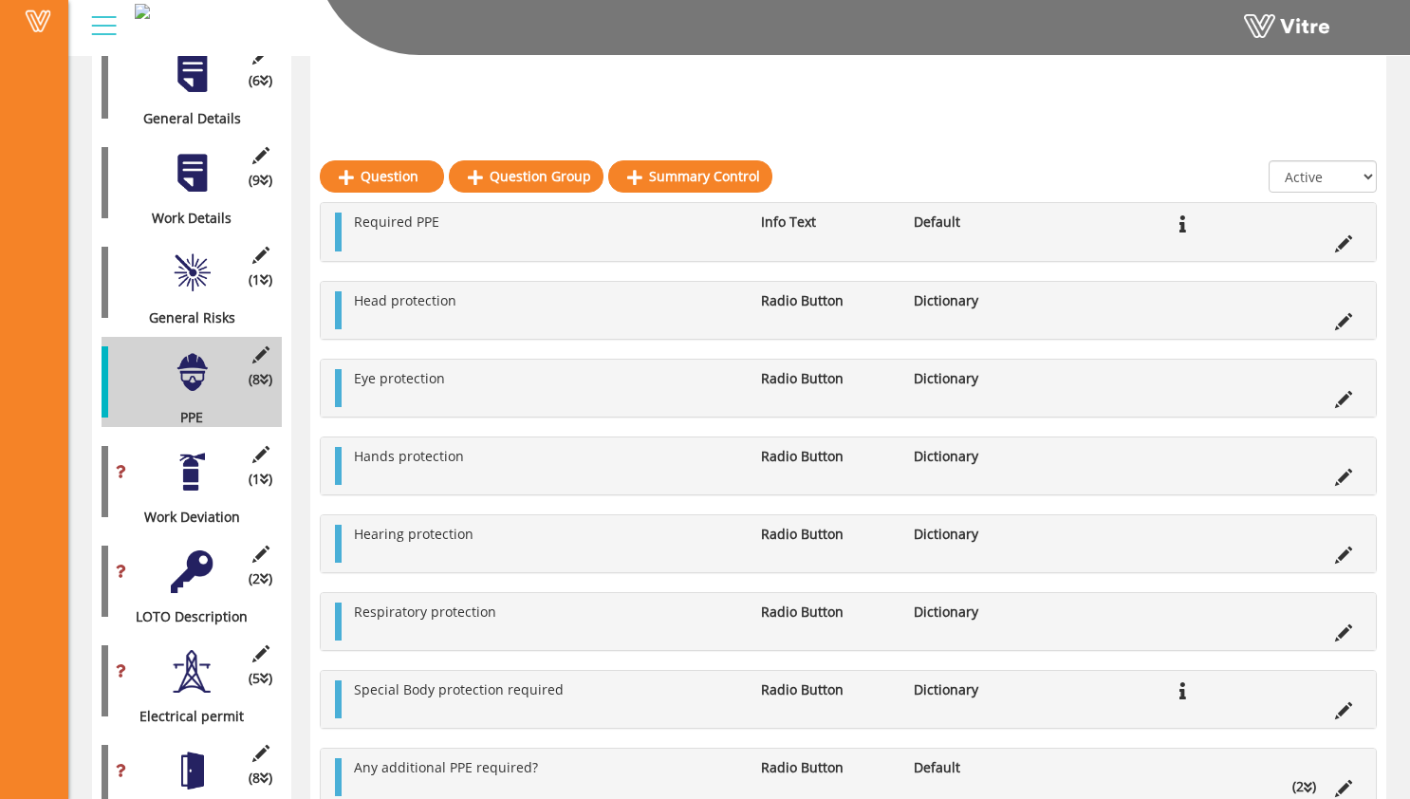
scroll to position [498, 0]
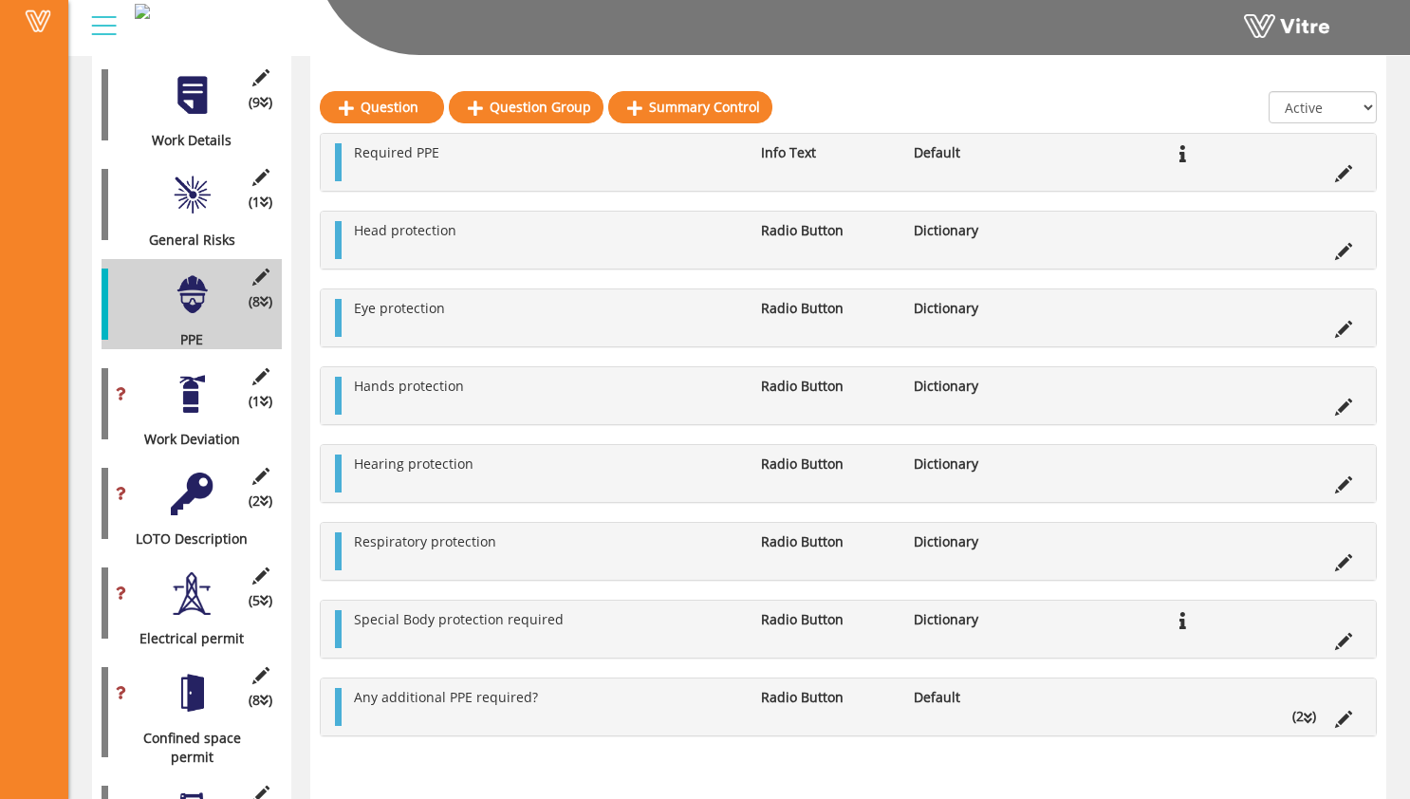
click at [193, 430] on div "Work Deviation" at bounding box center [185, 439] width 166 height 19
click at [190, 373] on div at bounding box center [192, 394] width 43 height 43
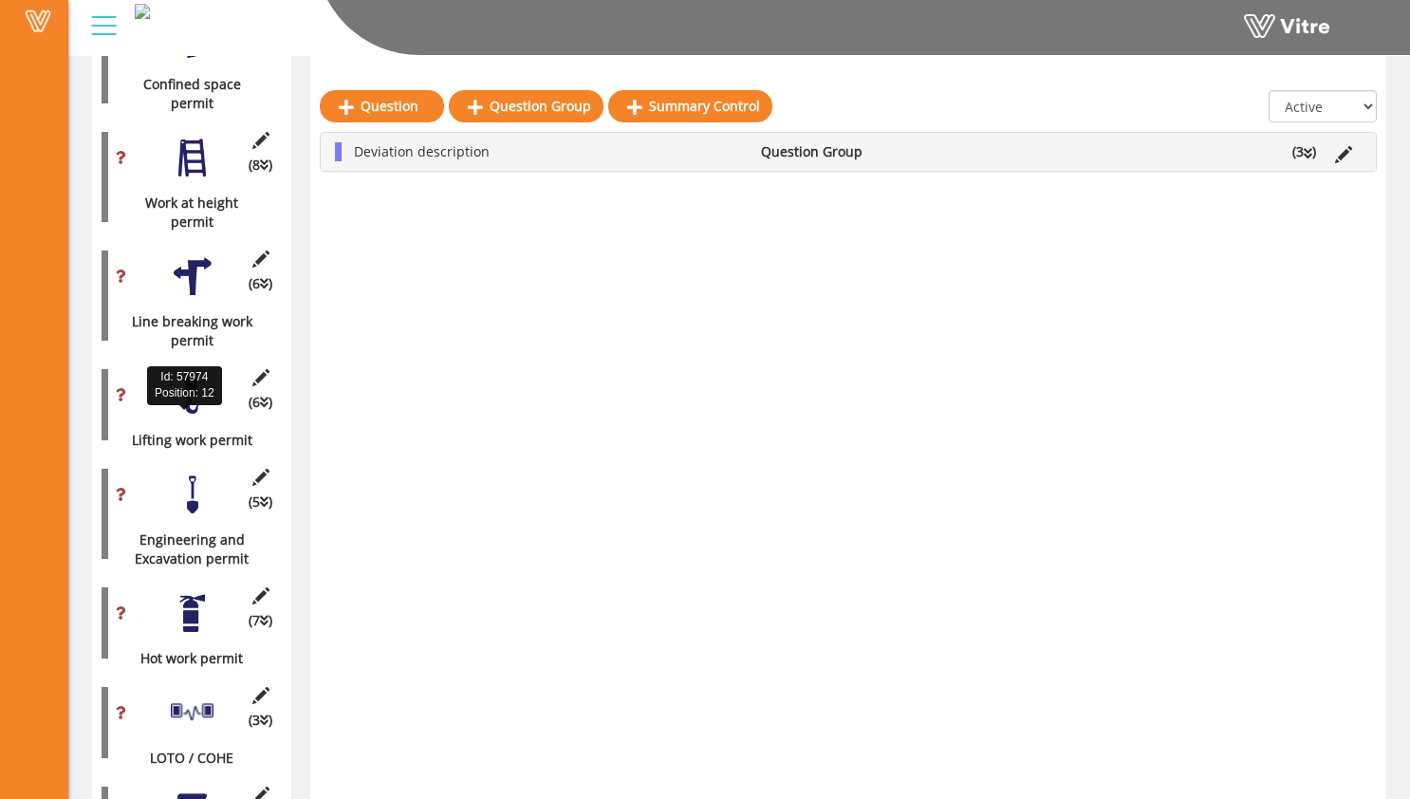
scroll to position [1481, 0]
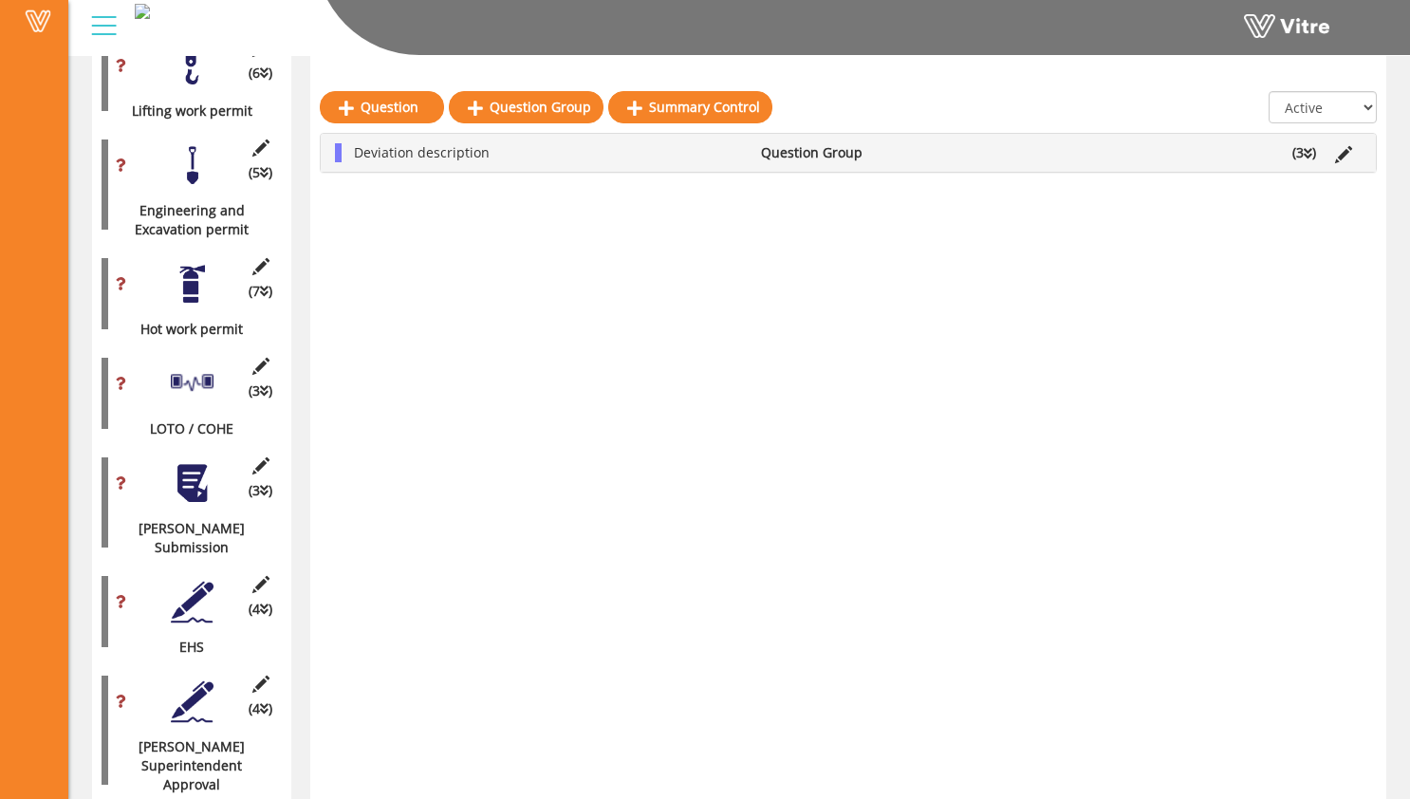
click at [185, 581] on div at bounding box center [192, 602] width 43 height 43
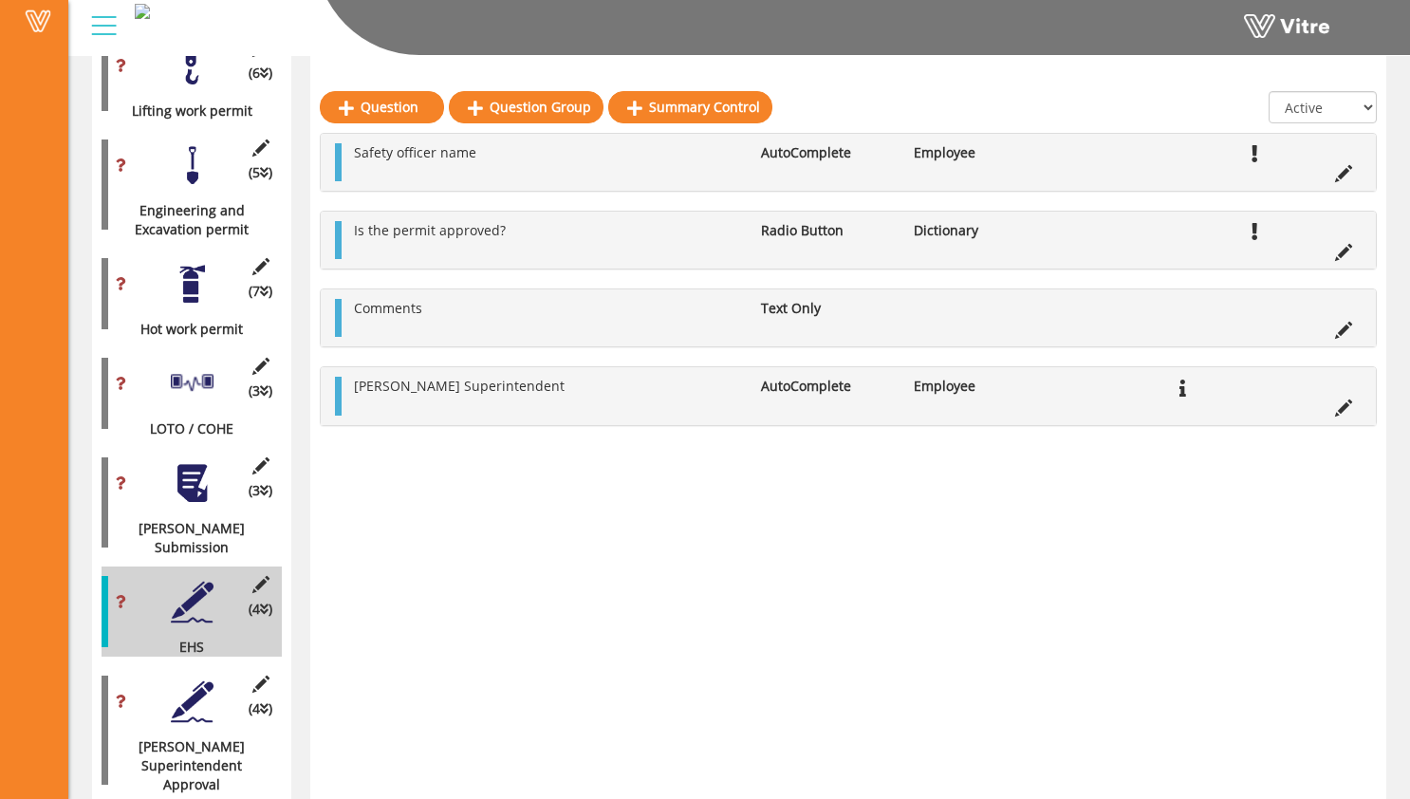
click at [196, 680] on div at bounding box center [192, 701] width 43 height 43
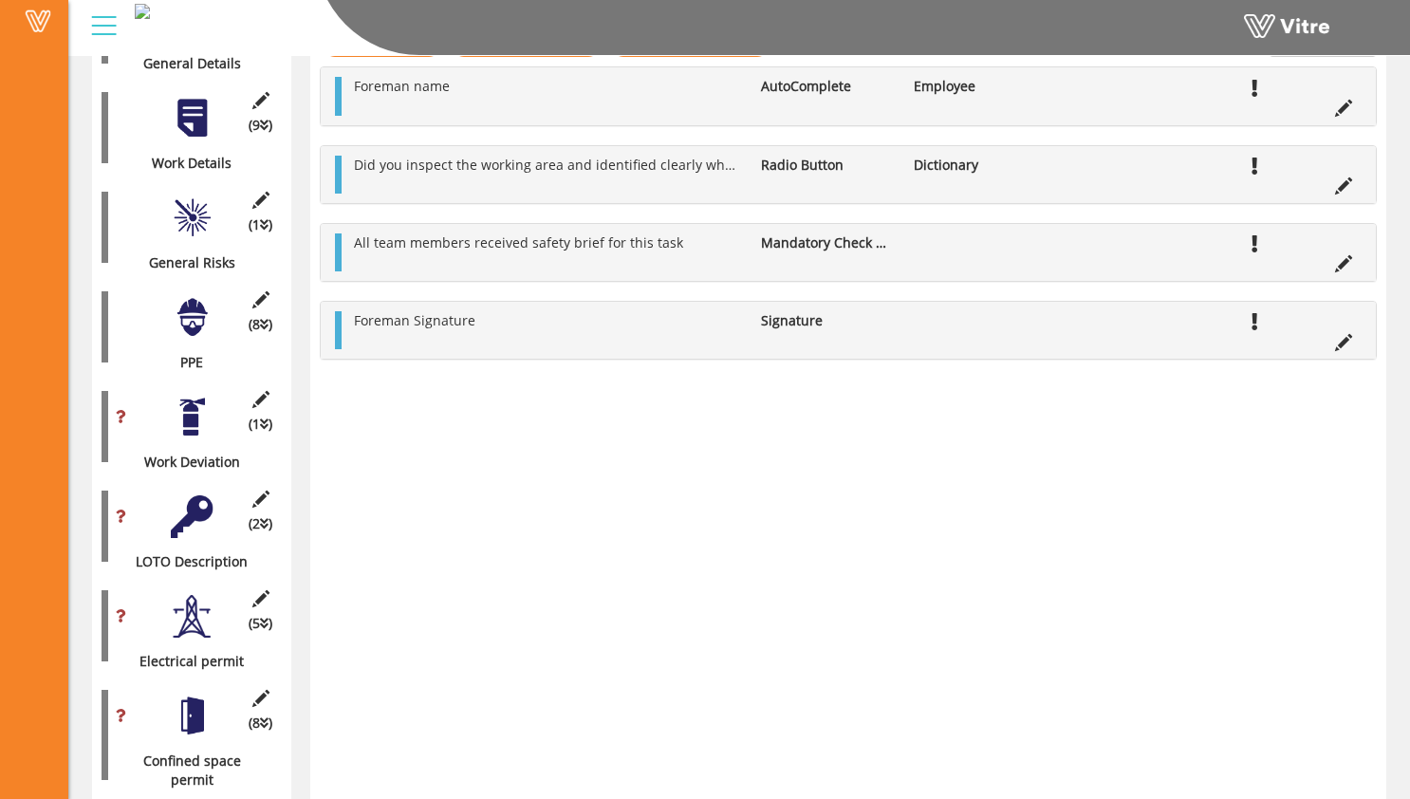
scroll to position [0, 0]
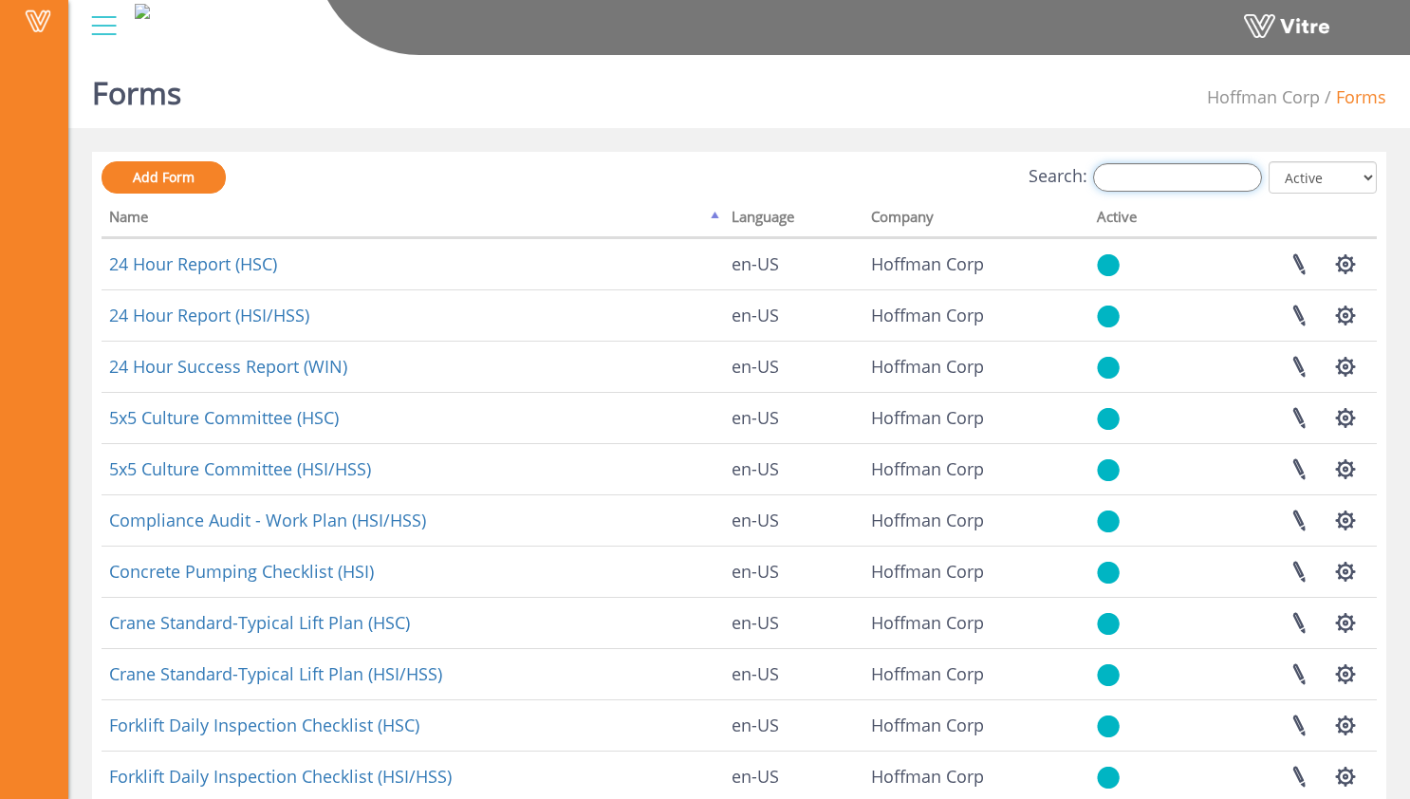
click at [1194, 174] on input "Search:" at bounding box center [1177, 177] width 169 height 28
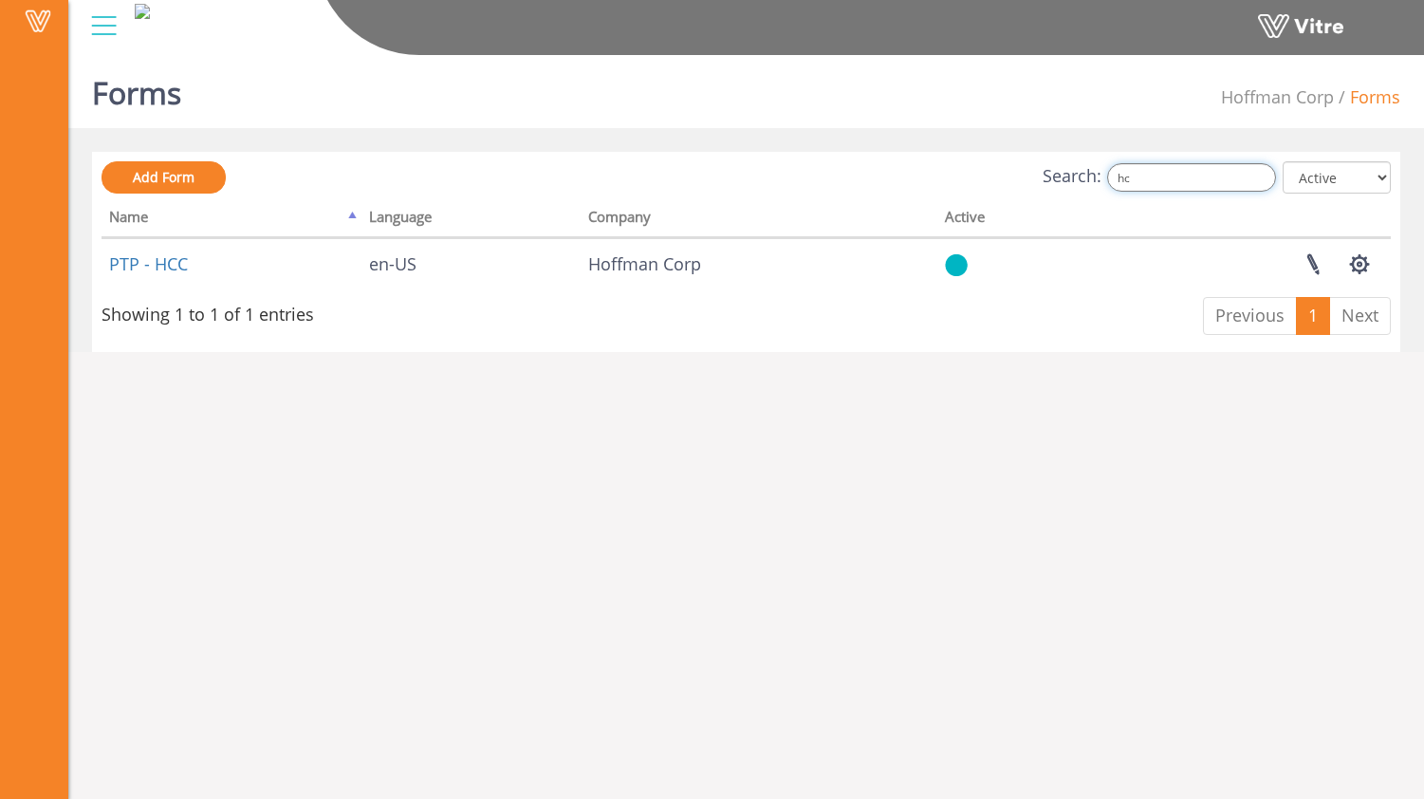
type input "h"
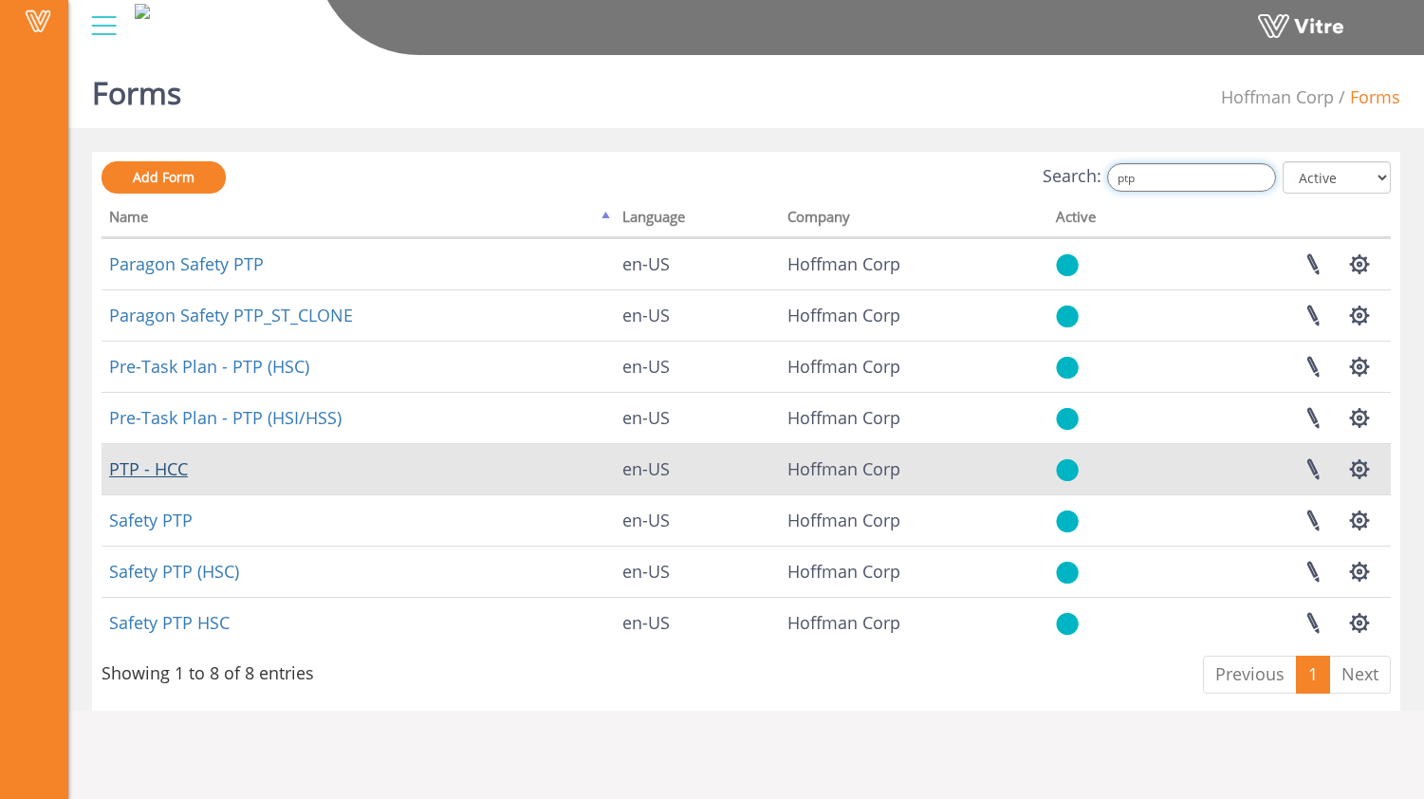
type input "ptp"
click at [178, 469] on link "PTP - HCC" at bounding box center [148, 468] width 79 height 23
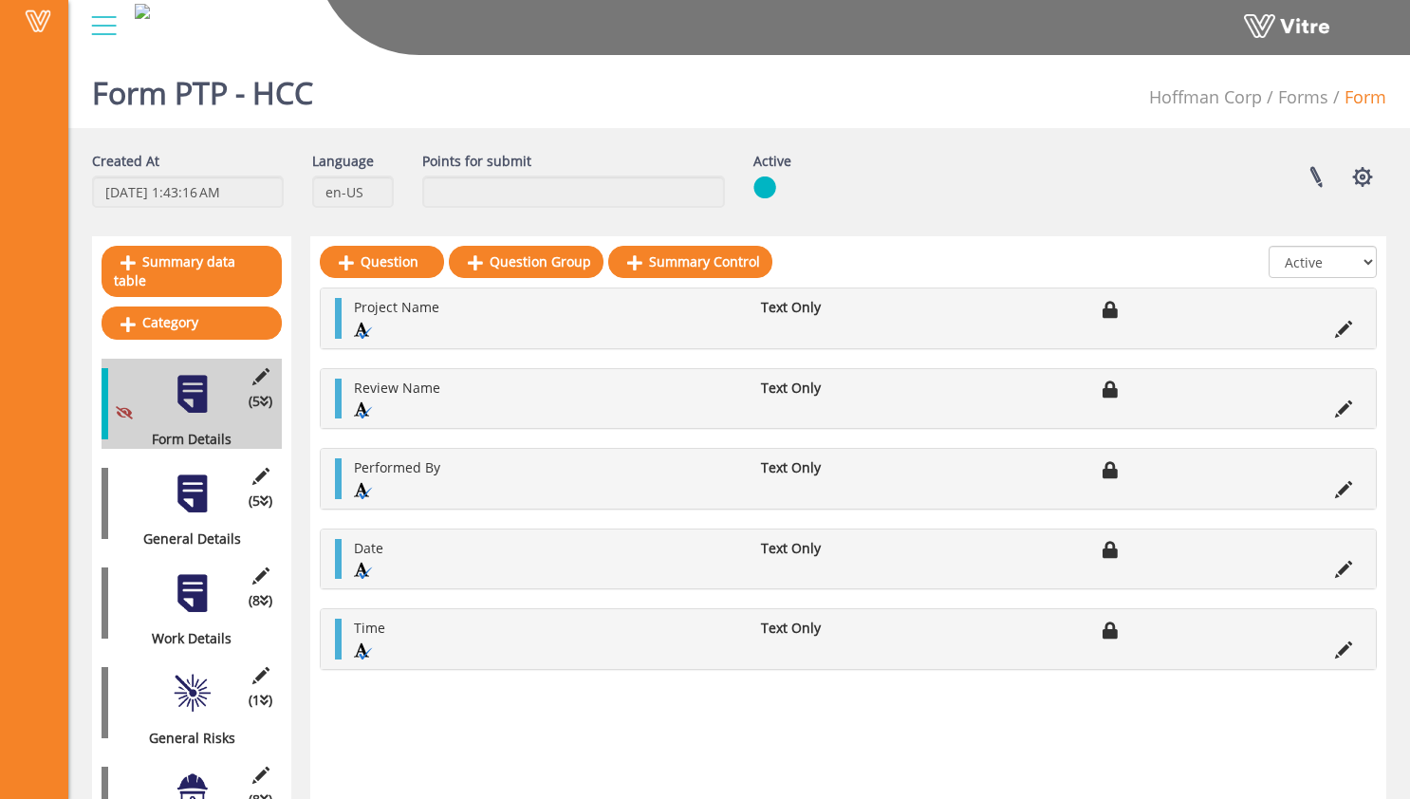
click at [1069, 56] on div "Vitre" at bounding box center [739, 28] width 1342 height 56
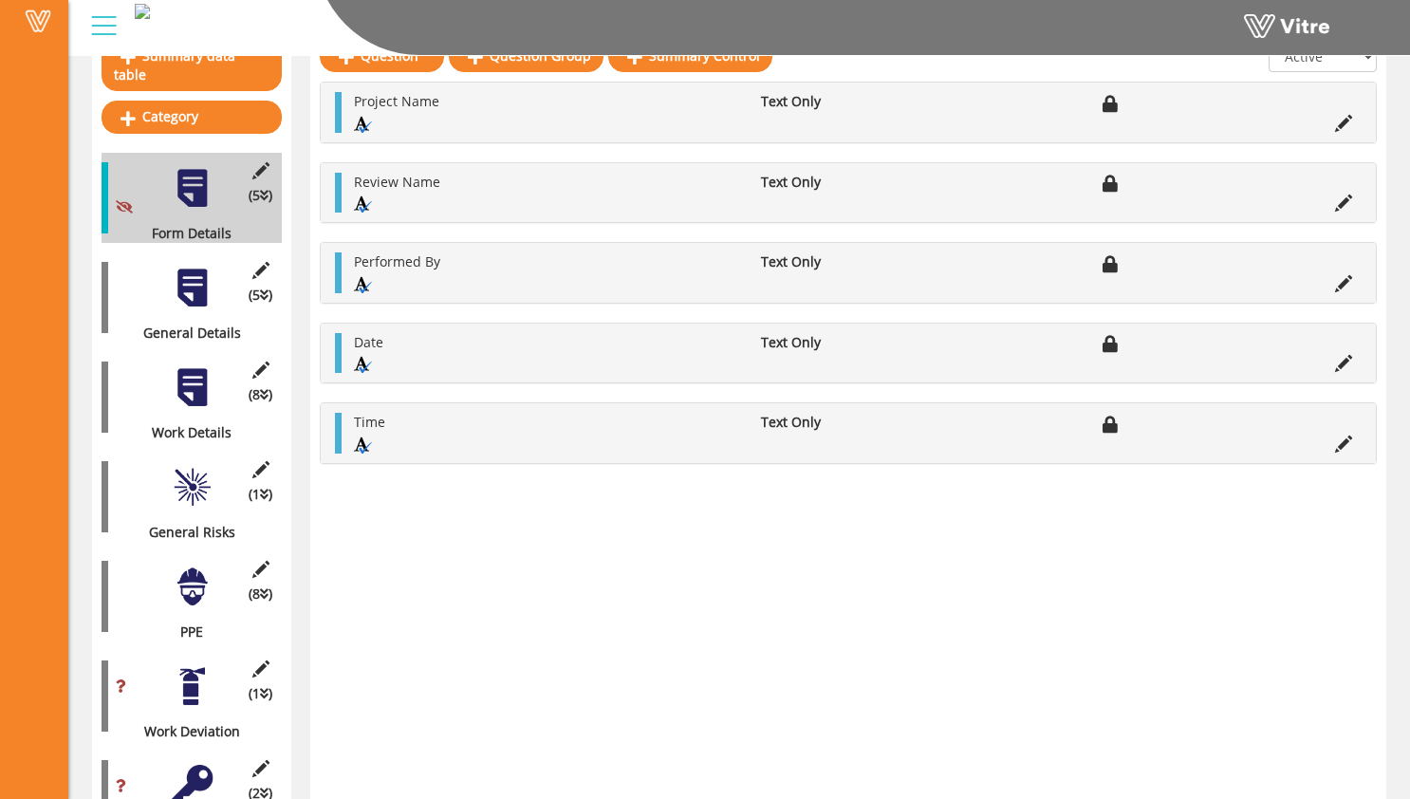
scroll to position [292, 0]
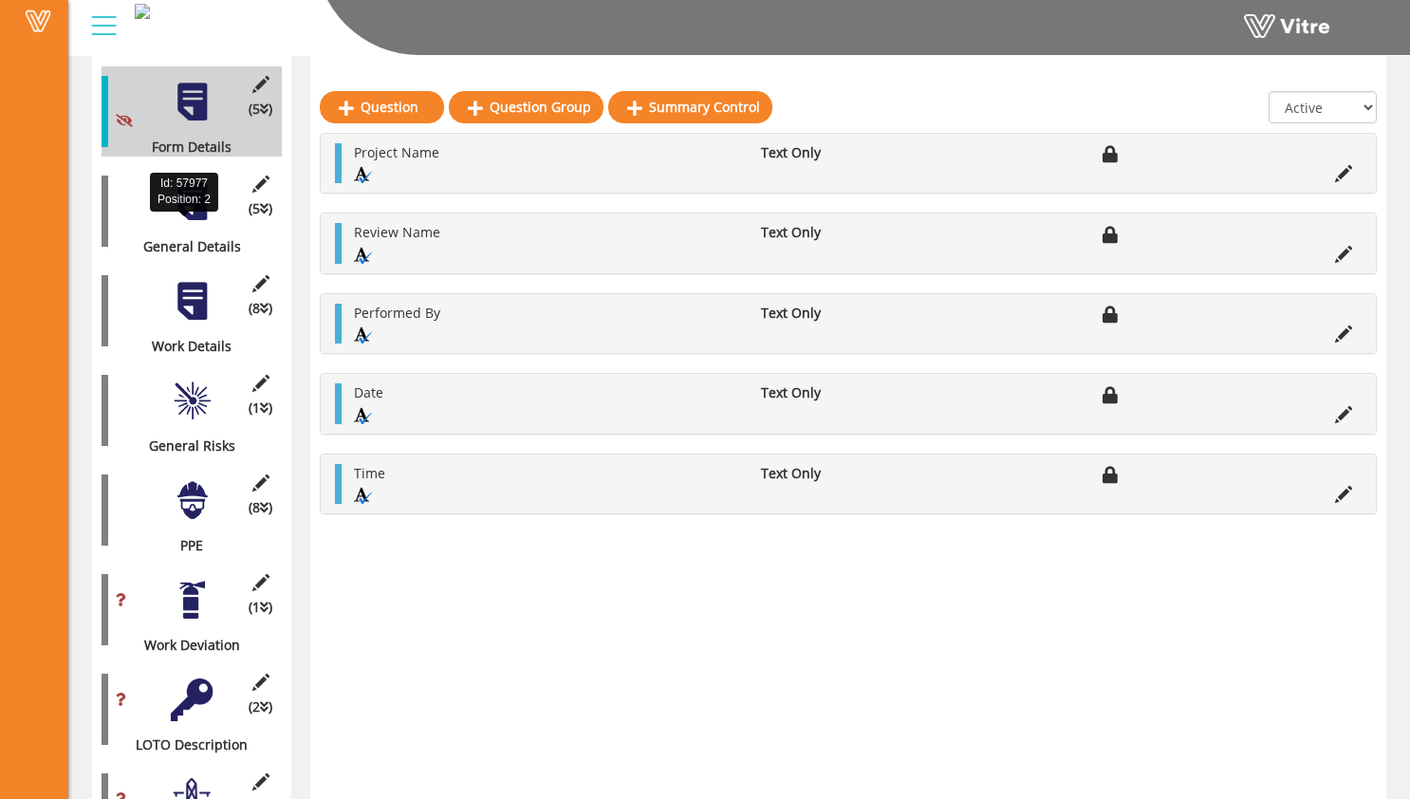
click at [189, 196] on div at bounding box center [192, 201] width 43 height 43
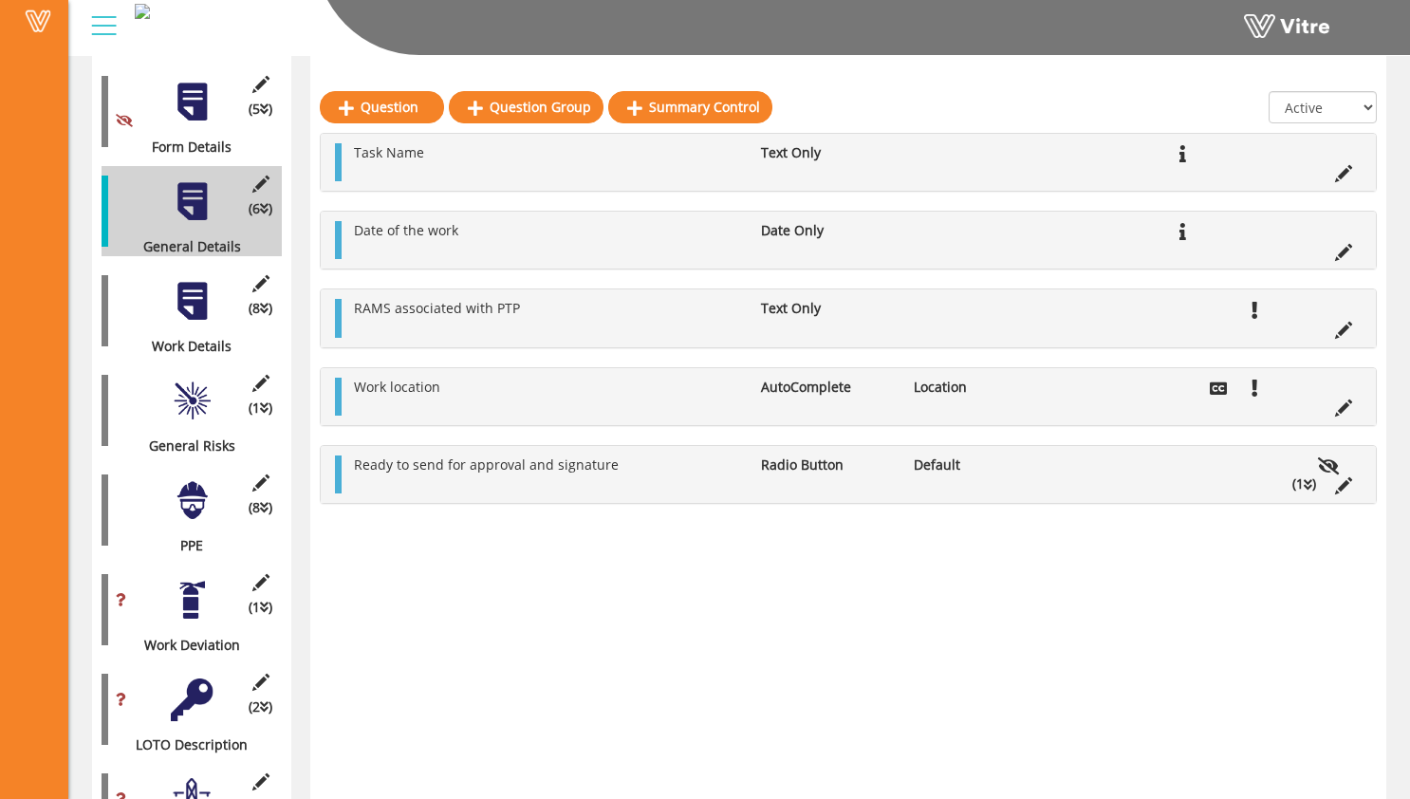
click at [207, 291] on div at bounding box center [192, 301] width 43 height 43
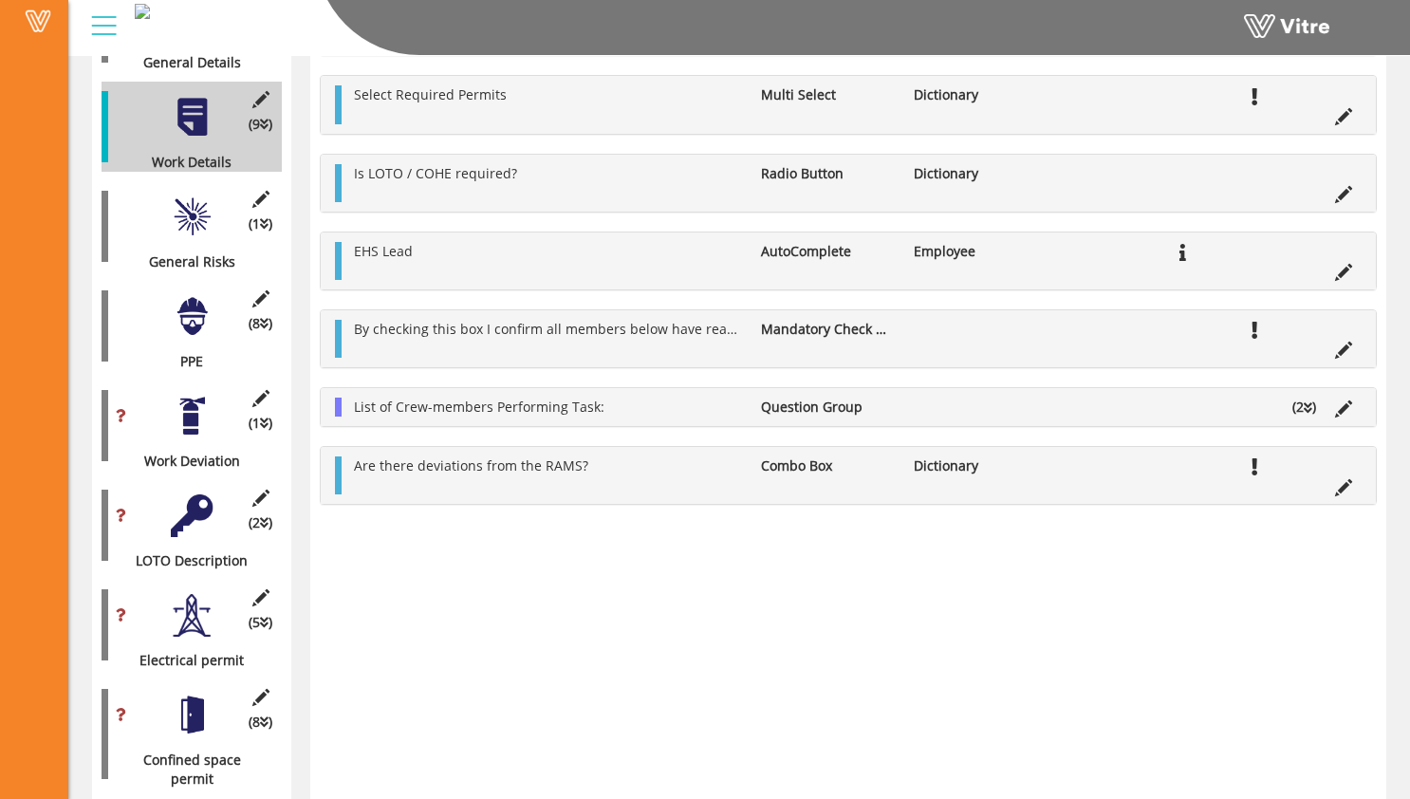
scroll to position [482, 0]
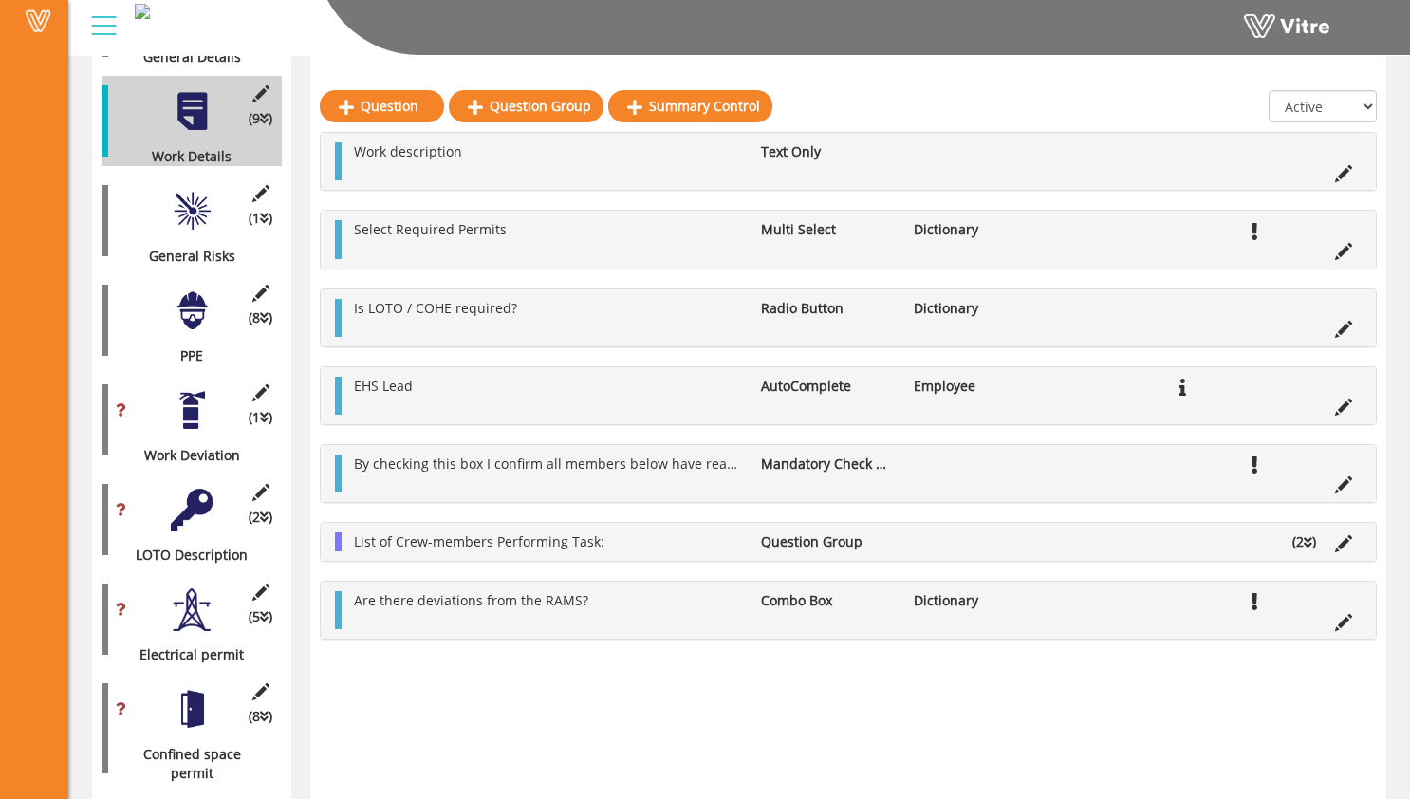
click at [158, 209] on div "(1 ) General Risks" at bounding box center [192, 221] width 180 height 90
click at [187, 203] on div at bounding box center [192, 211] width 43 height 43
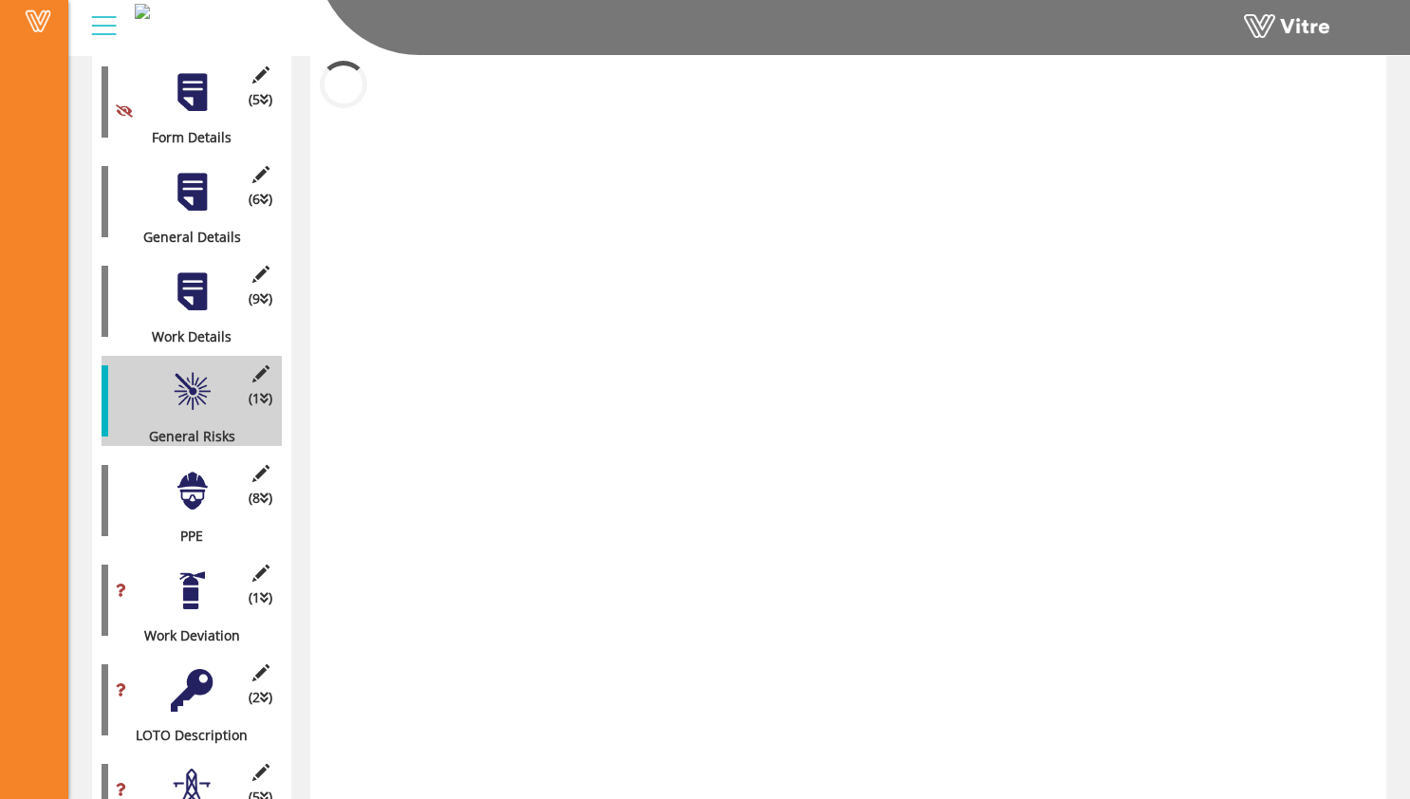
scroll to position [203, 0]
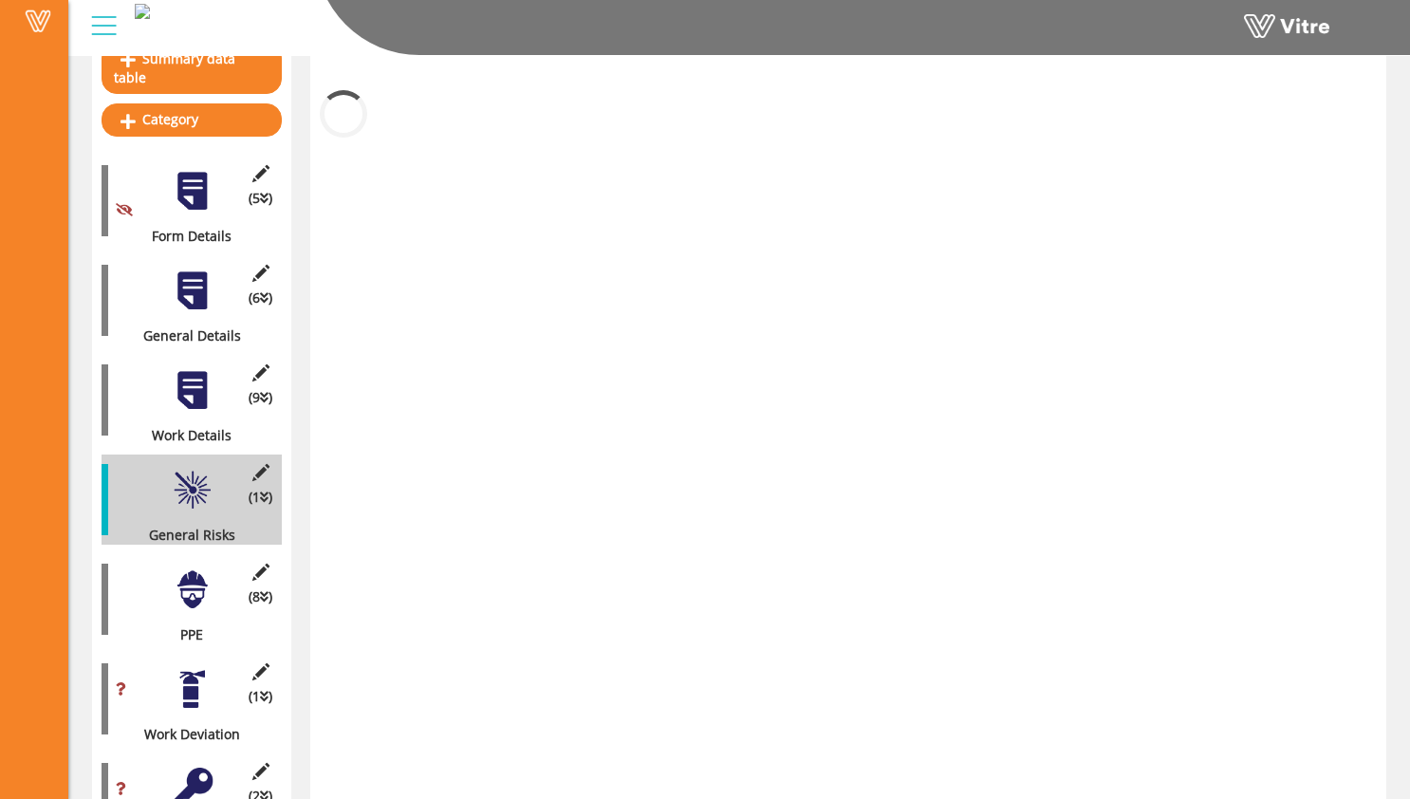
click at [190, 269] on div at bounding box center [192, 290] width 43 height 43
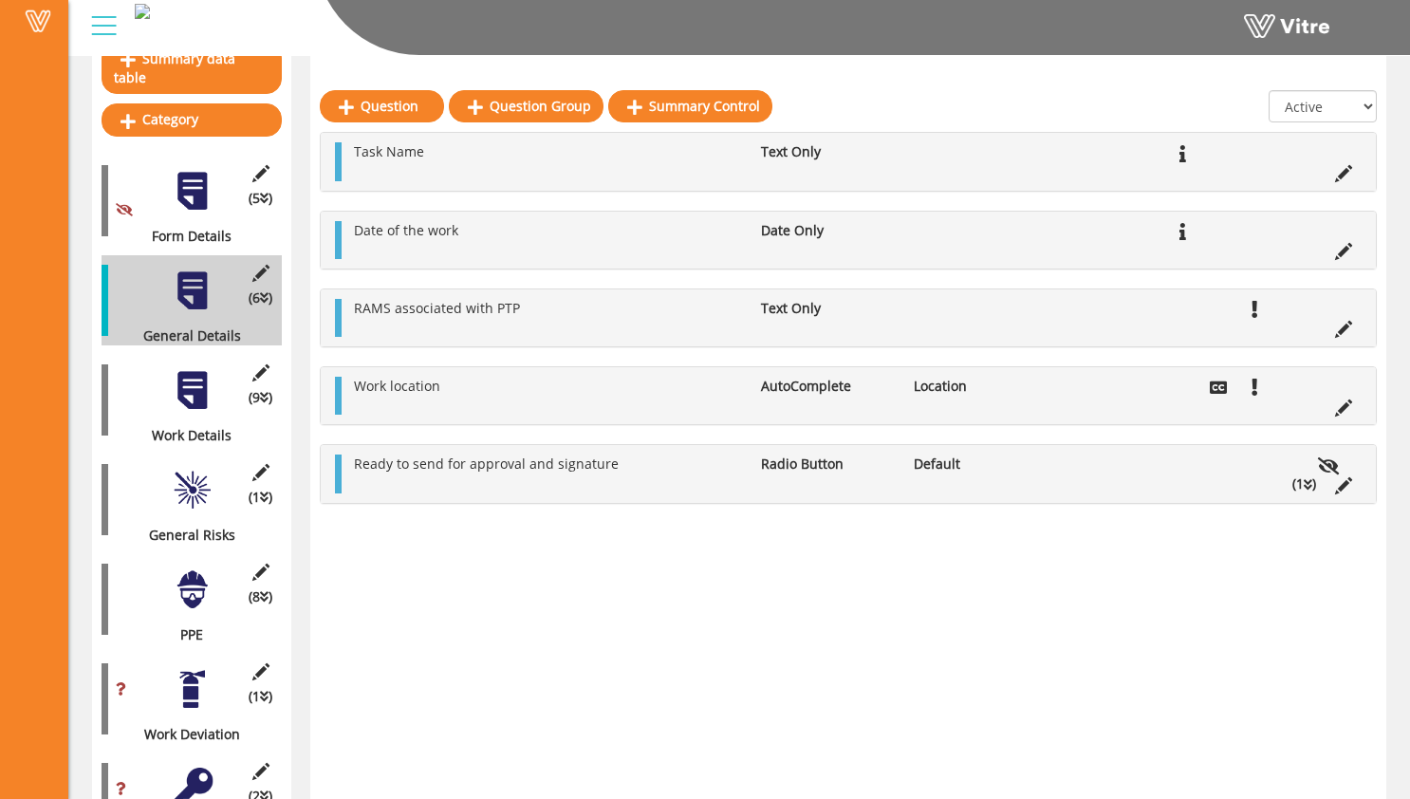
click at [195, 378] on div at bounding box center [192, 390] width 43 height 43
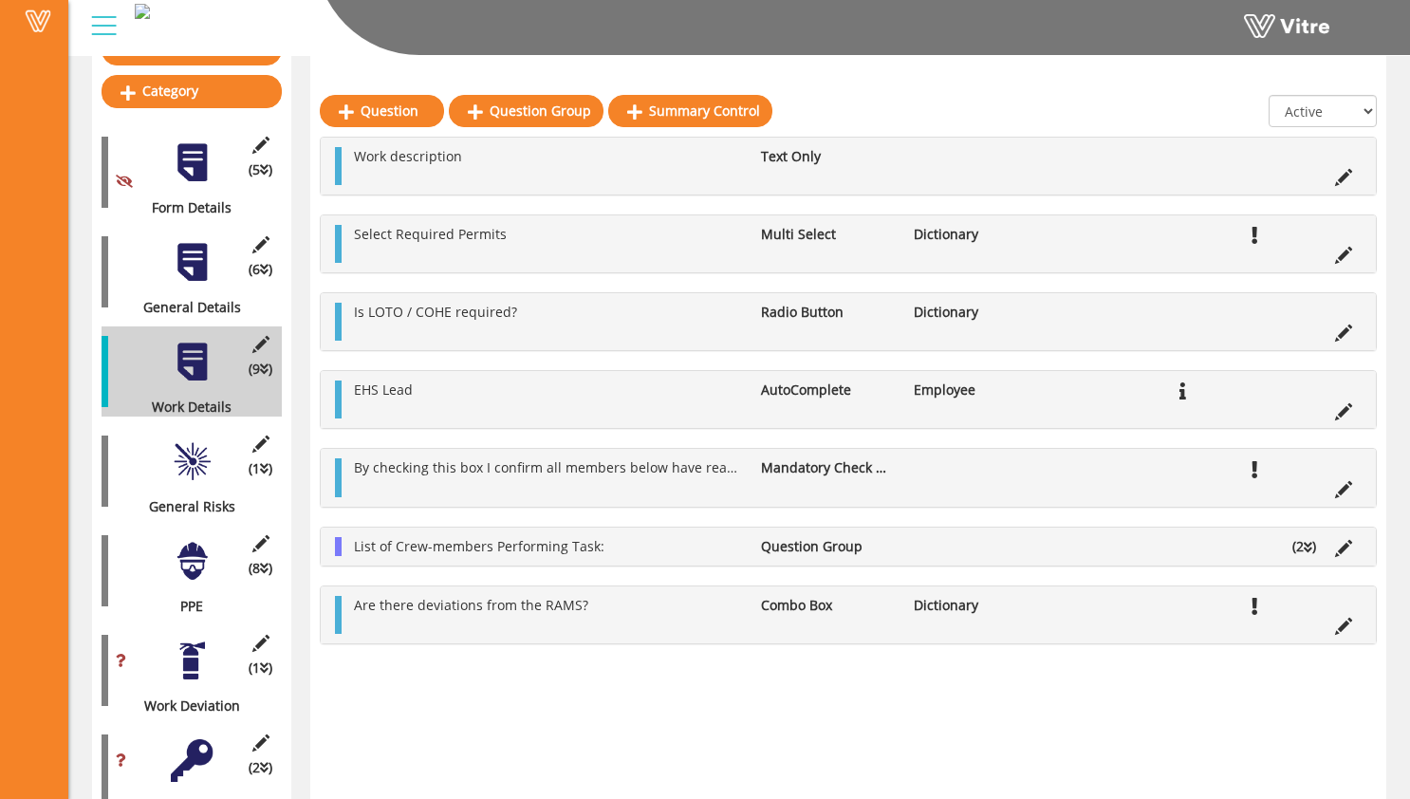
scroll to position [235, 0]
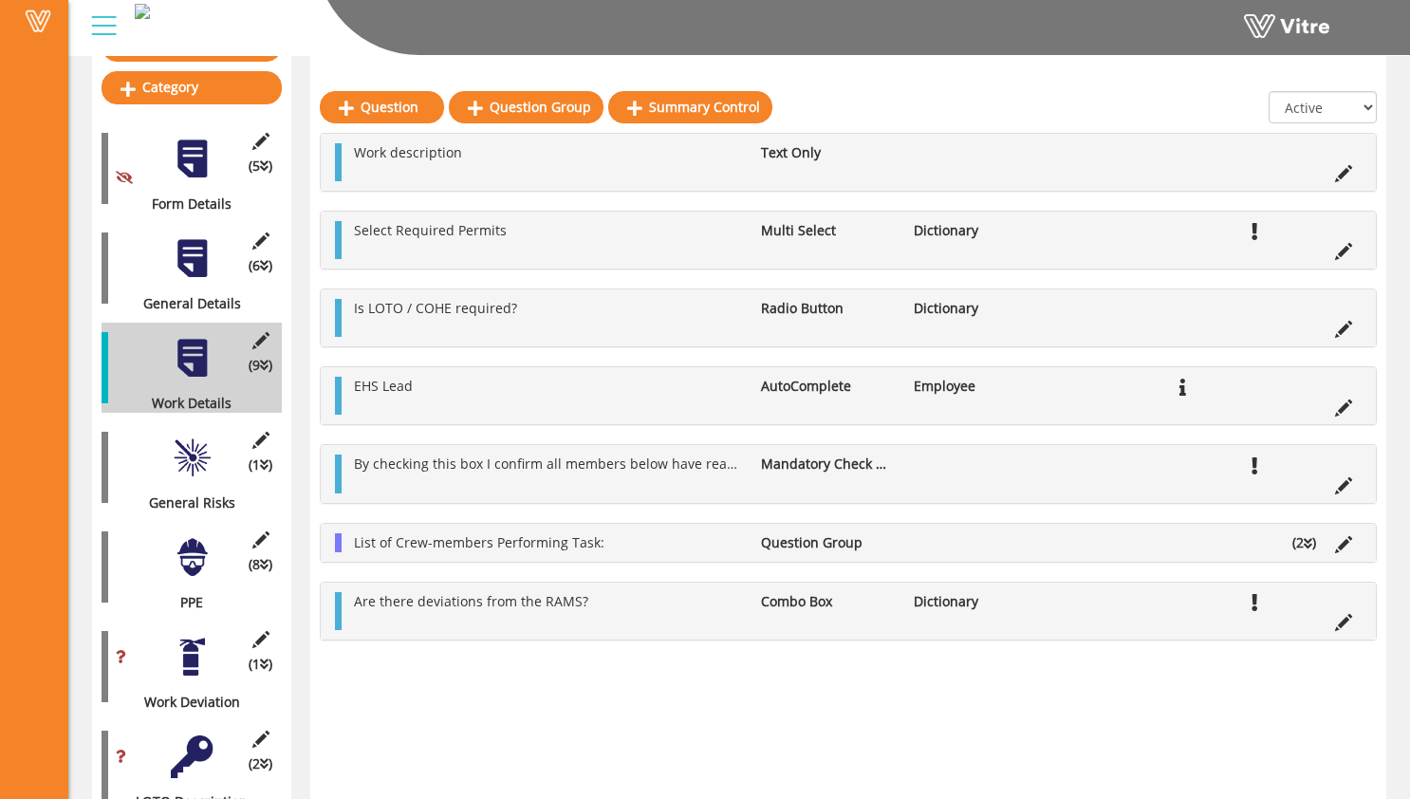
click at [194, 441] on div at bounding box center [192, 457] width 43 height 43
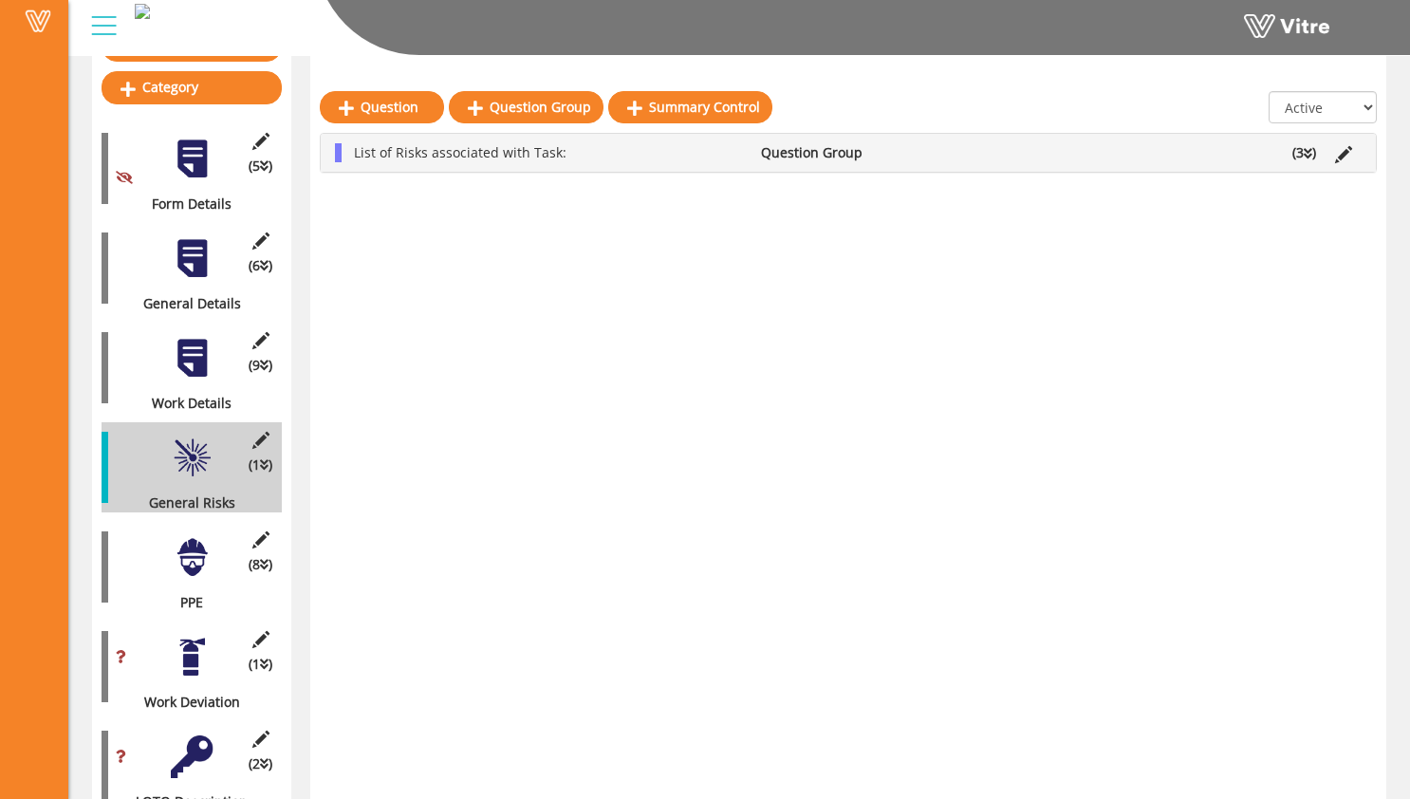
click at [195, 344] on div at bounding box center [192, 358] width 43 height 43
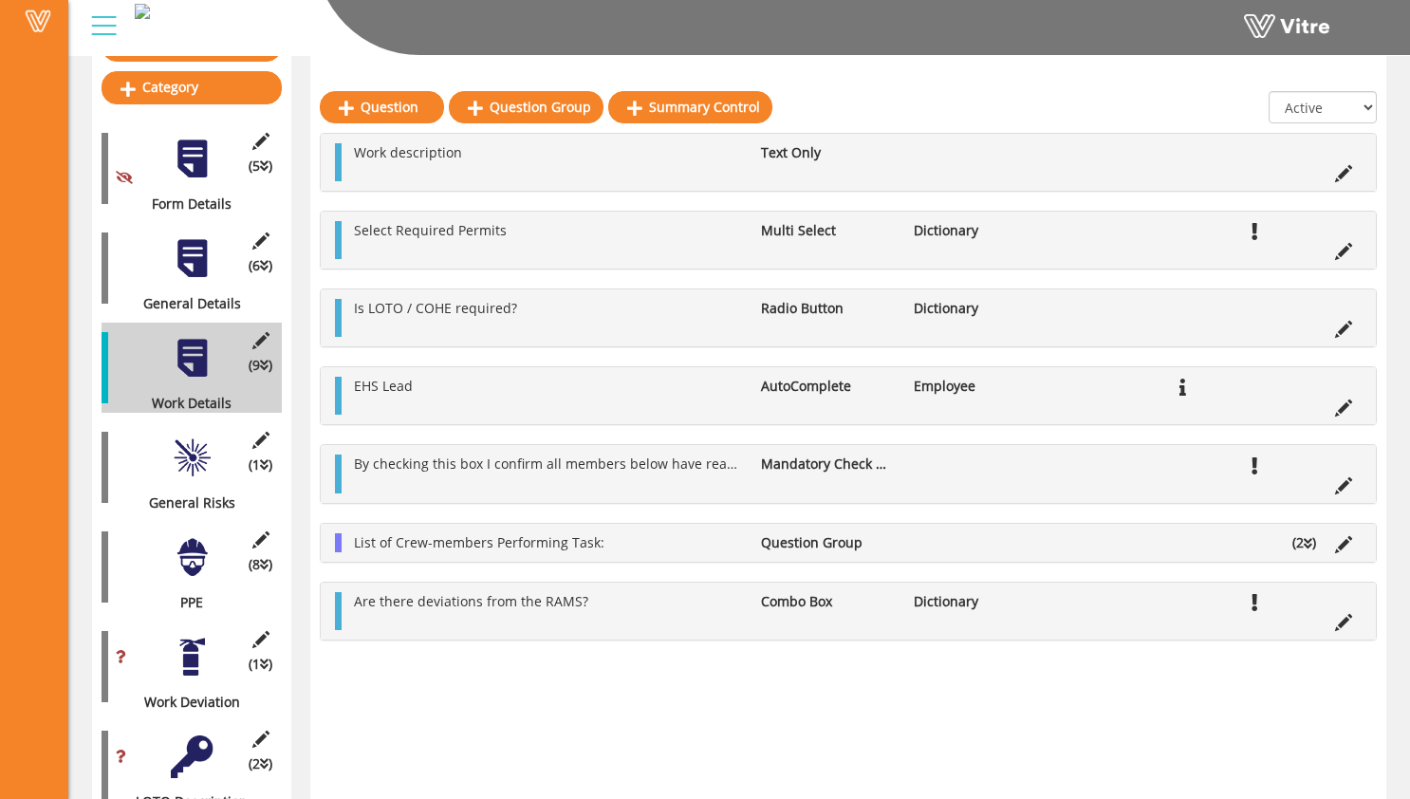
click at [202, 450] on div at bounding box center [192, 457] width 43 height 43
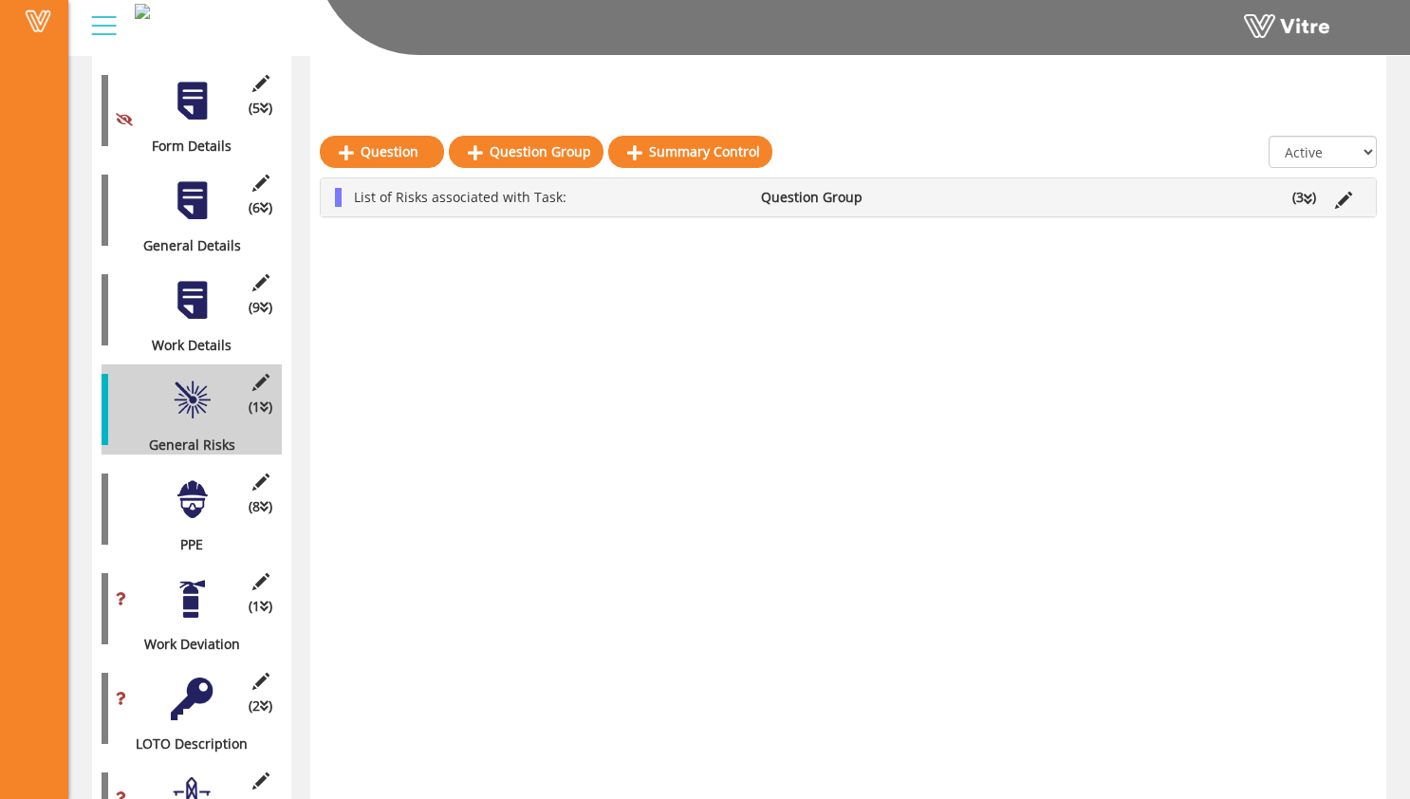
scroll to position [395, 0]
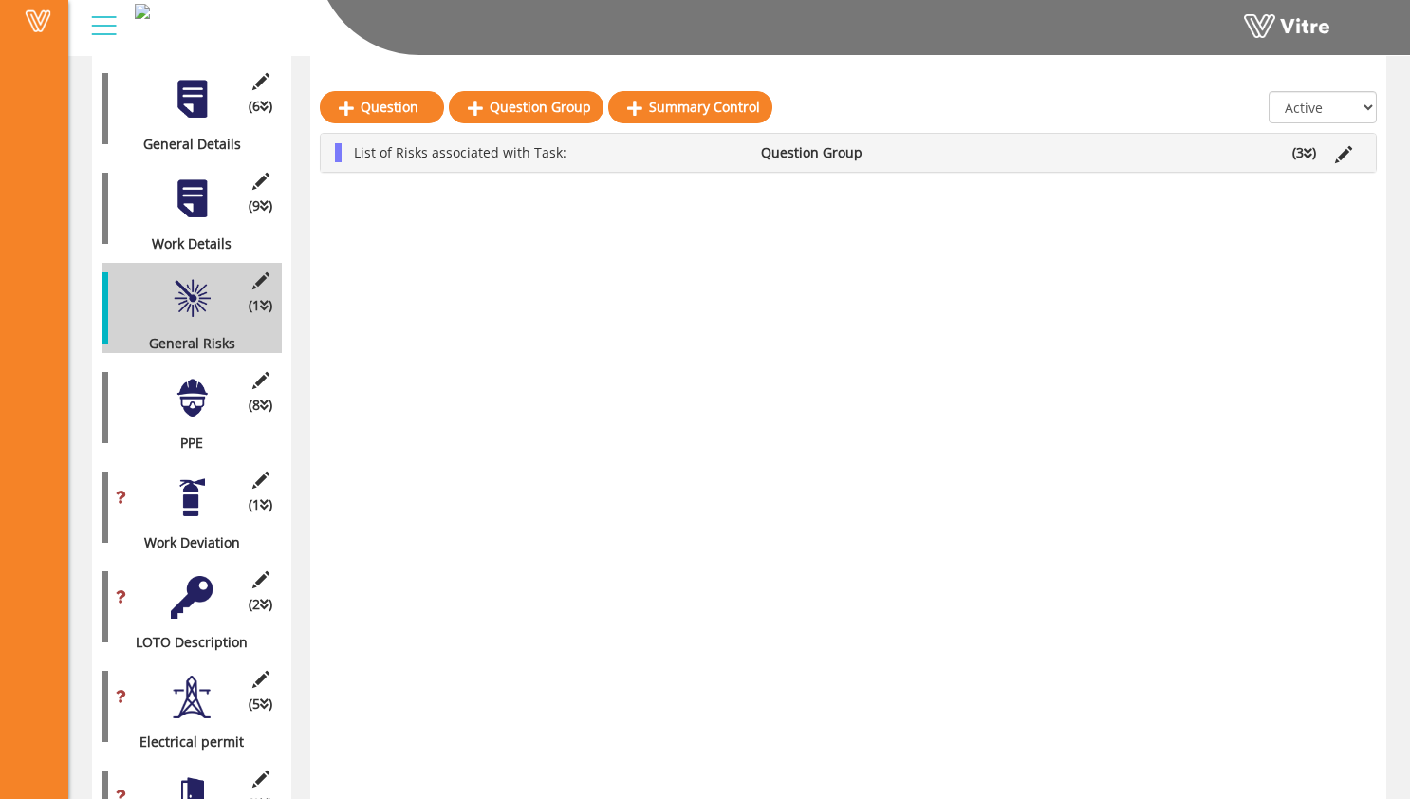
click at [192, 399] on div at bounding box center [192, 398] width 43 height 43
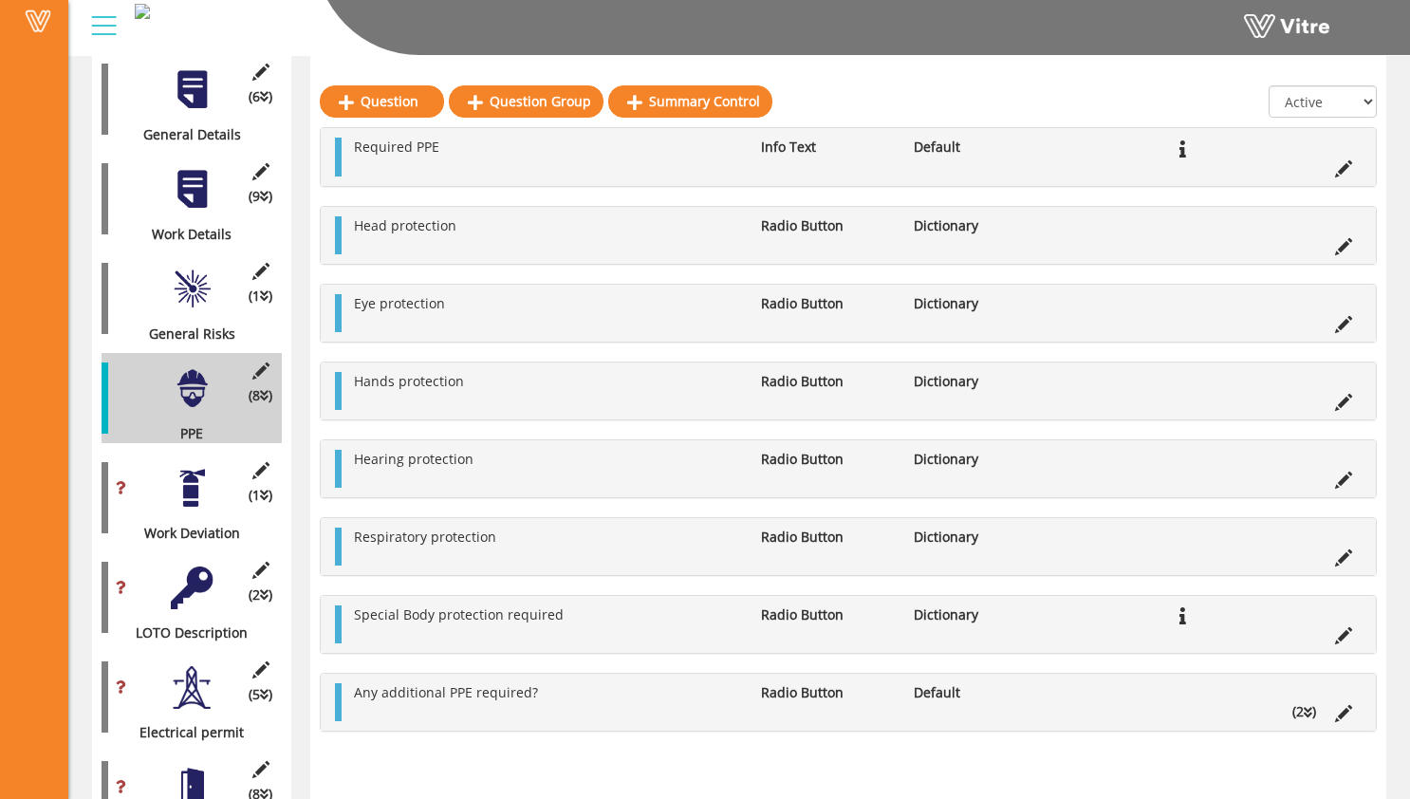
scroll to position [399, 0]
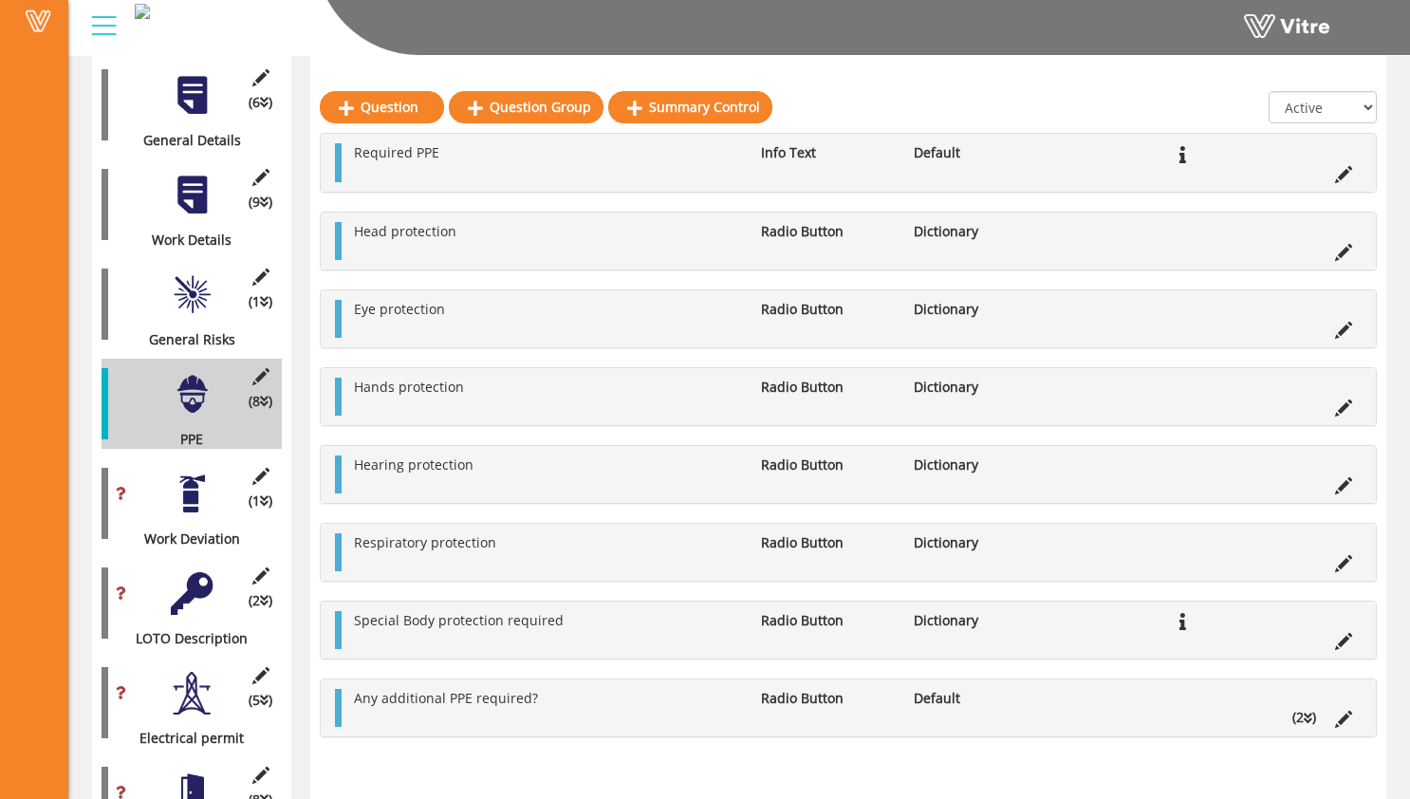
click at [205, 330] on div "General Risks" at bounding box center [185, 339] width 166 height 19
click at [175, 281] on div at bounding box center [192, 294] width 43 height 43
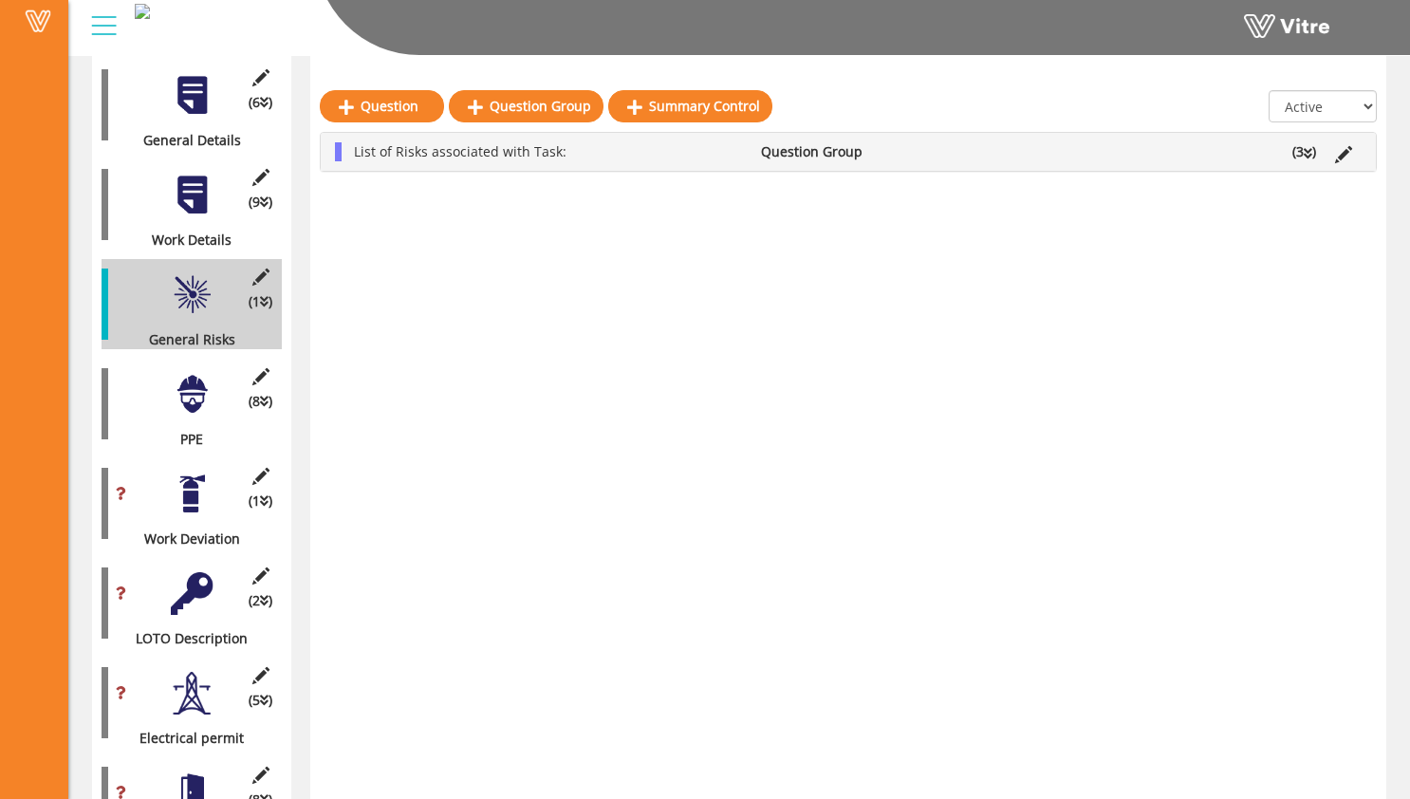
click at [1298, 145] on li "(3 )" at bounding box center [1304, 151] width 43 height 19
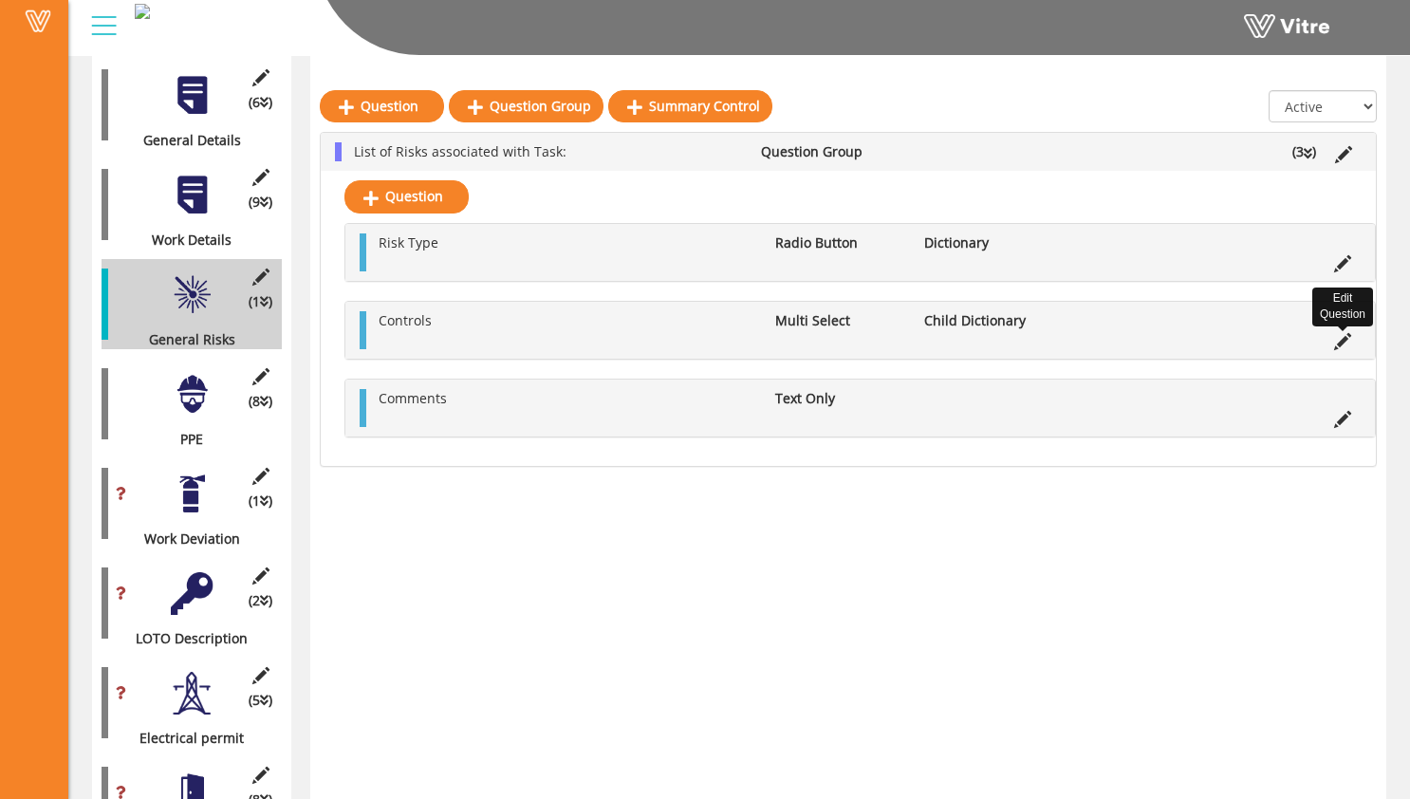
click at [1342, 344] on icon at bounding box center [1342, 341] width 17 height 17
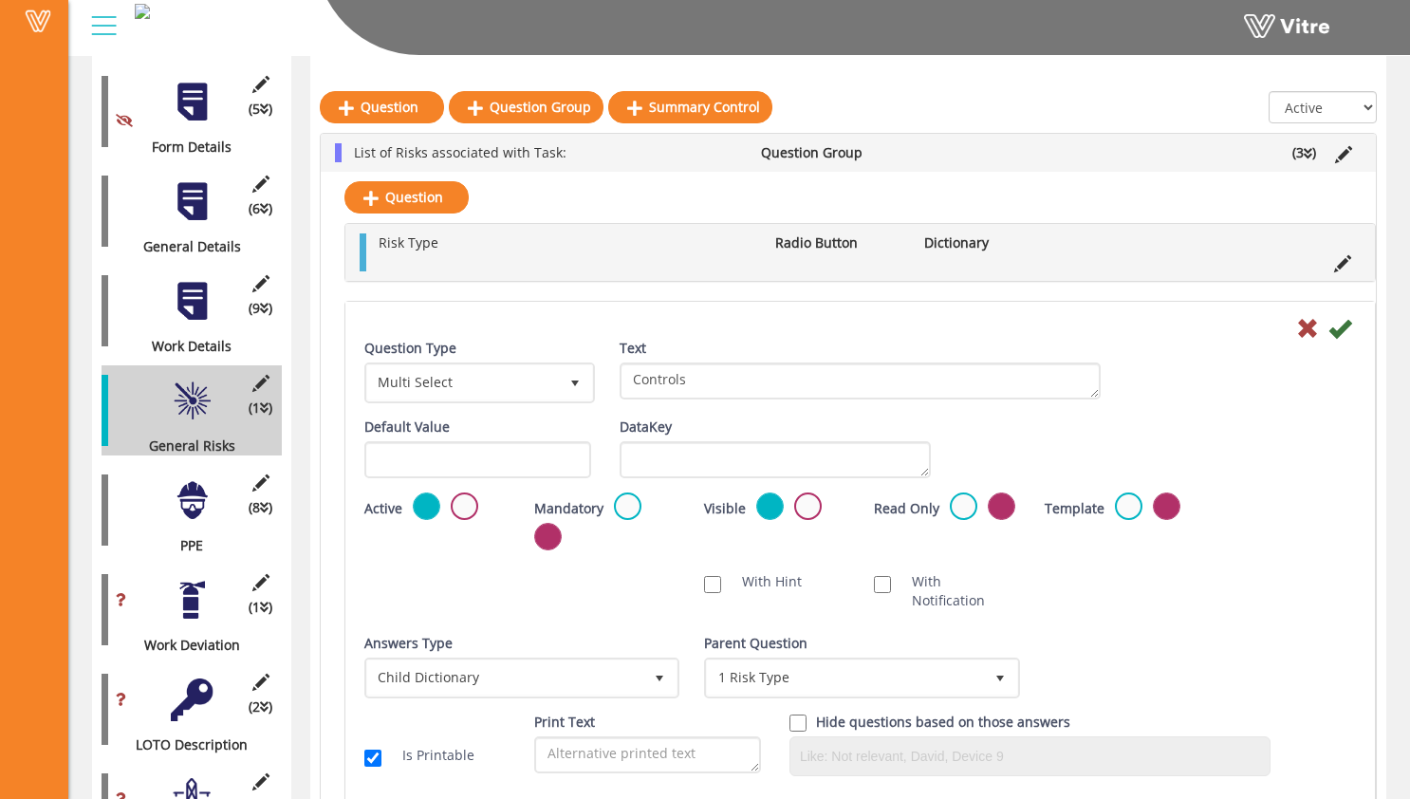
scroll to position [296, 0]
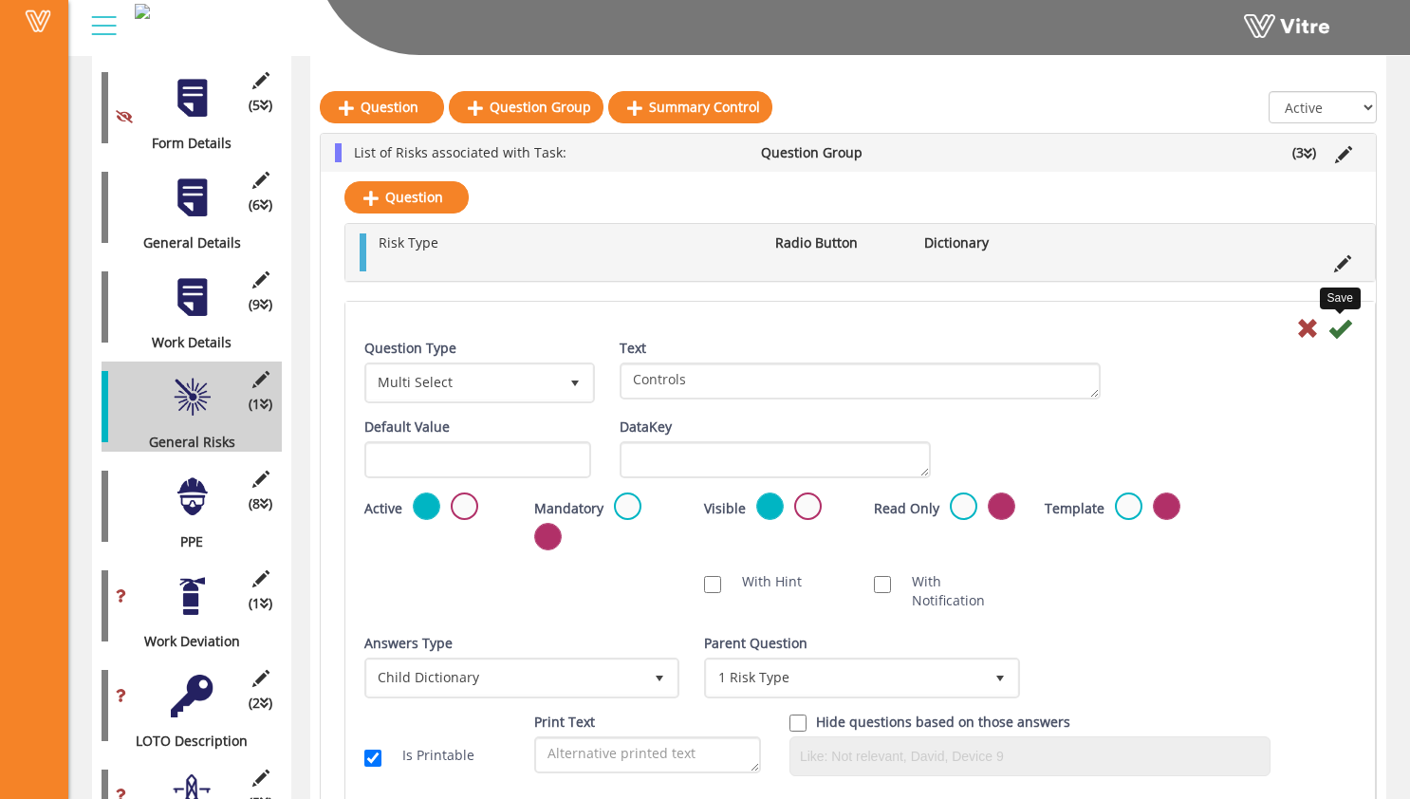
click at [1333, 334] on icon at bounding box center [1339, 328] width 23 height 23
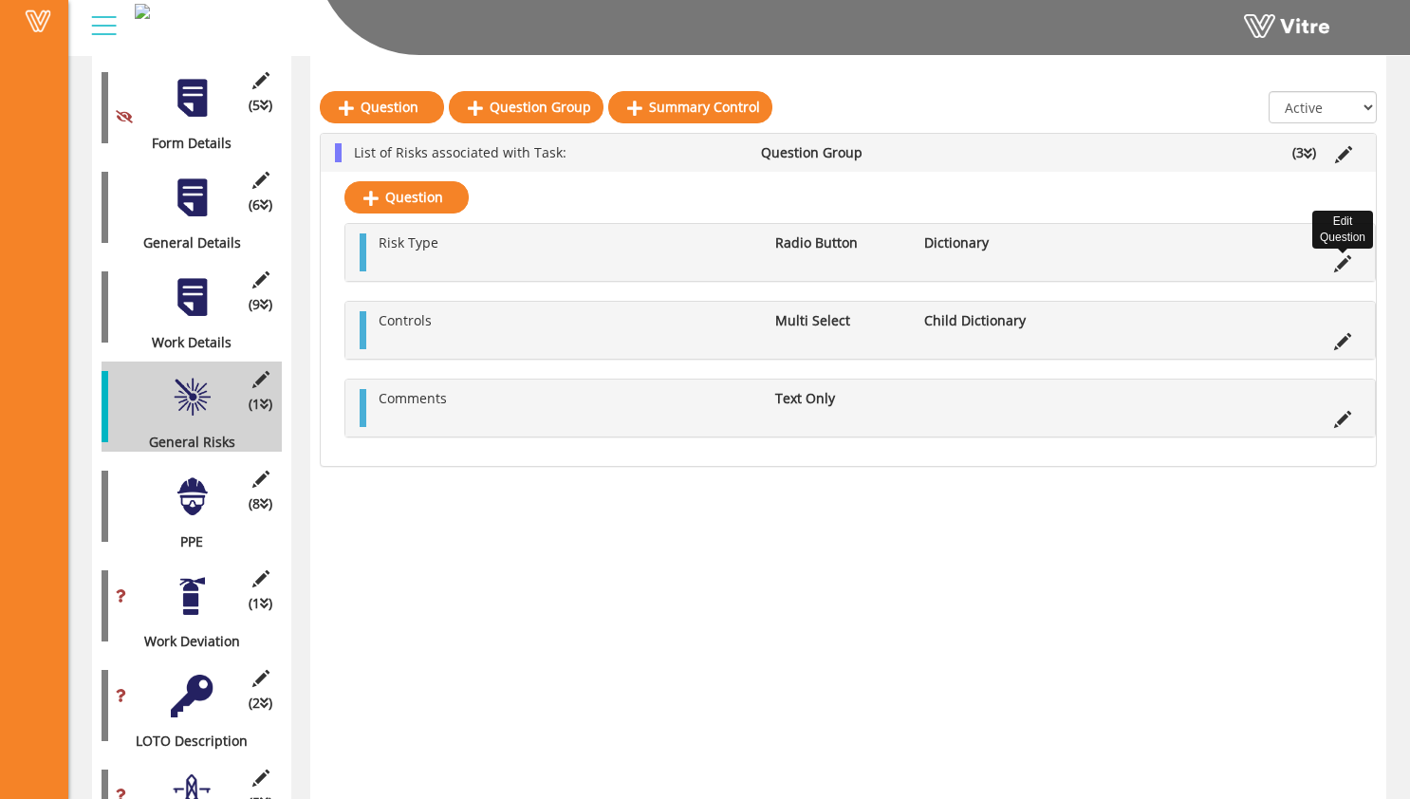
click at [1342, 260] on icon at bounding box center [1342, 263] width 17 height 17
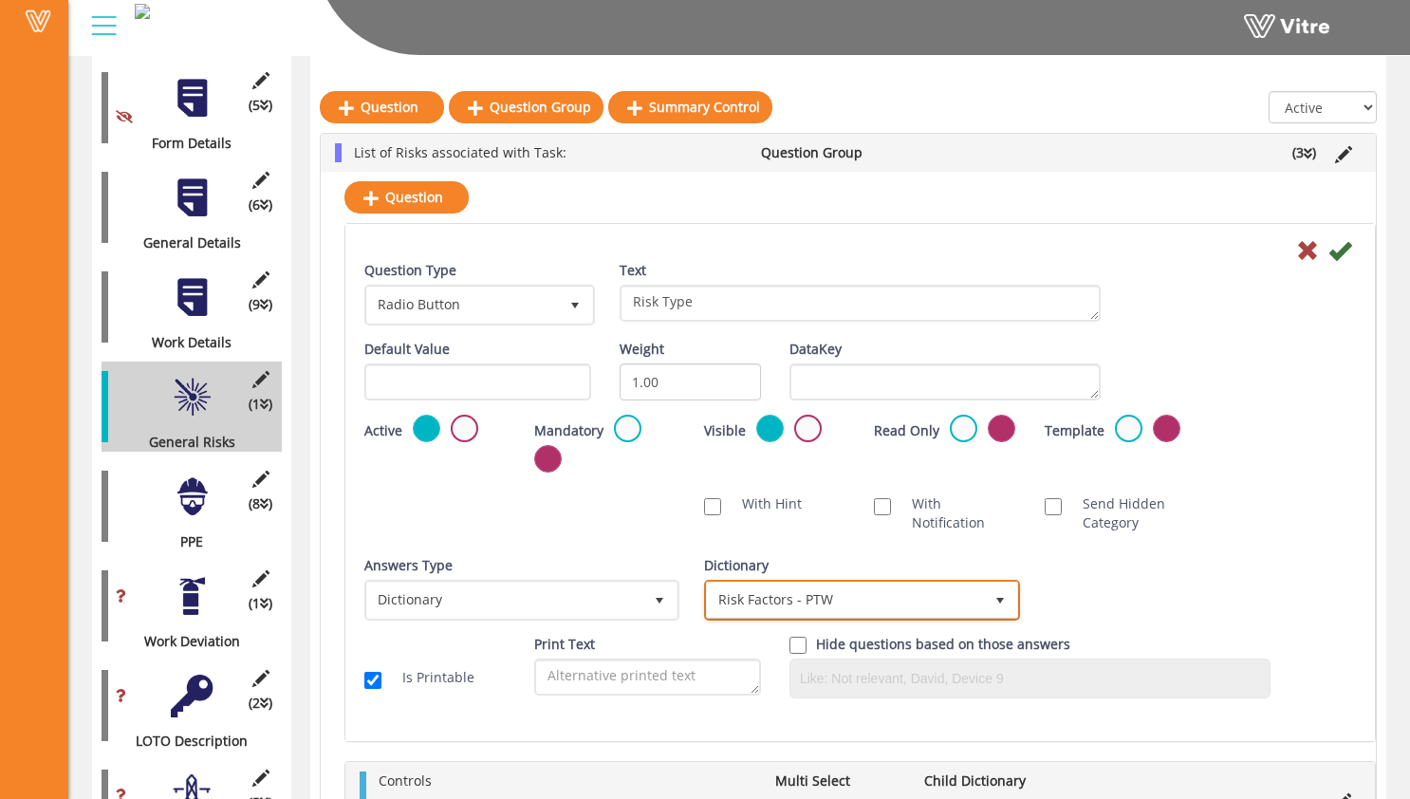
click at [972, 592] on span "Risk Factors - PTW" at bounding box center [844, 600] width 275 height 34
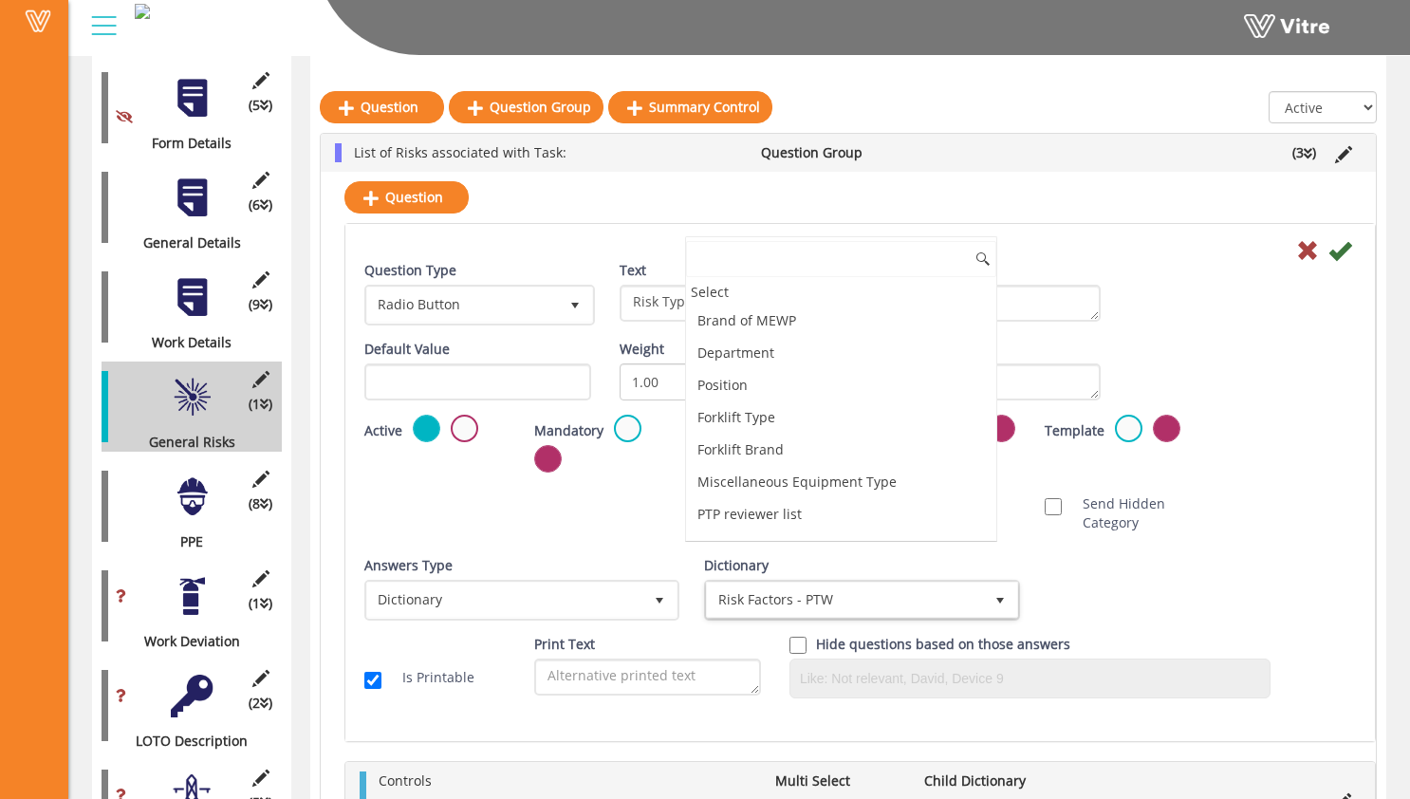
scroll to position [4183, 0]
click at [924, 562] on li "Risk Factors - PTW" at bounding box center [840, 578] width 309 height 32
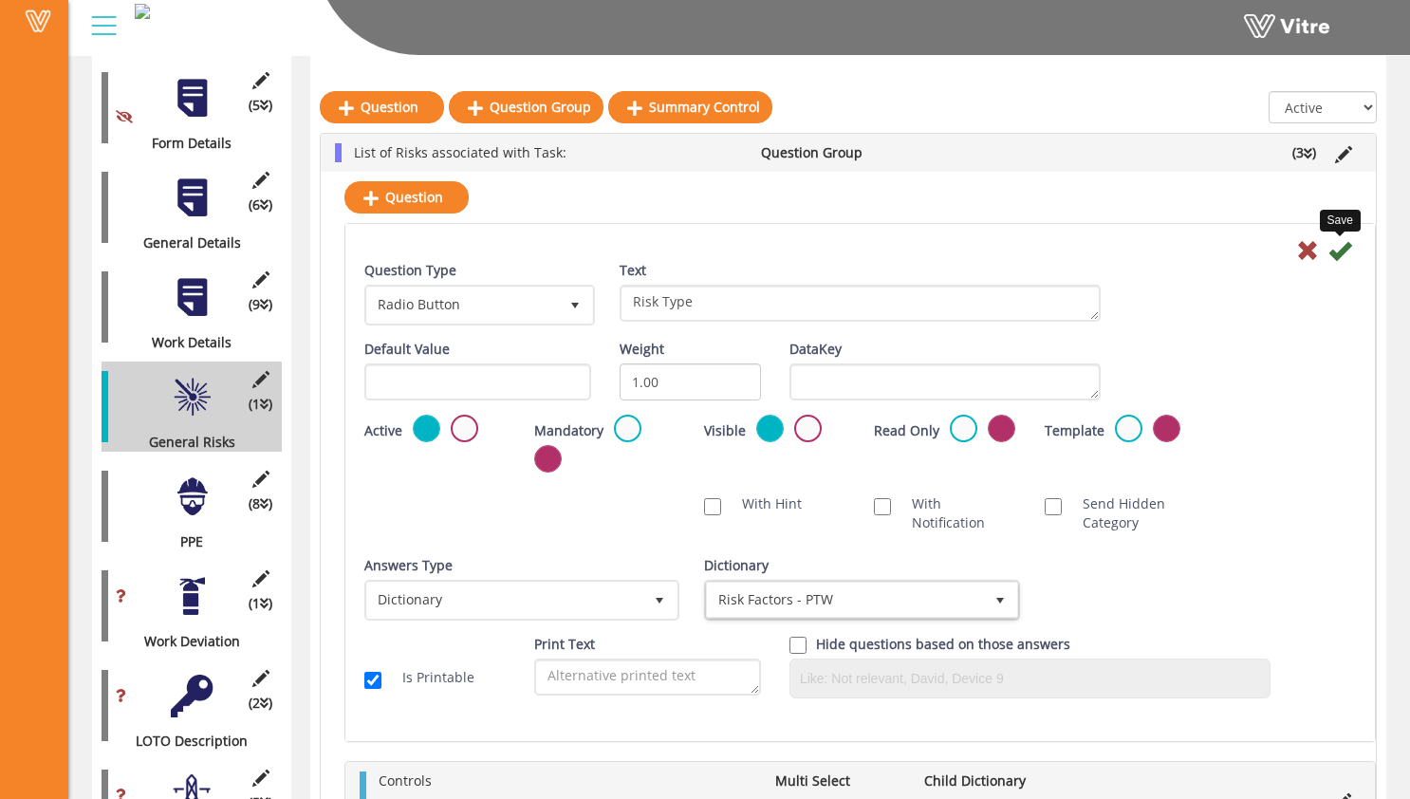
click at [1338, 252] on icon at bounding box center [1339, 250] width 23 height 23
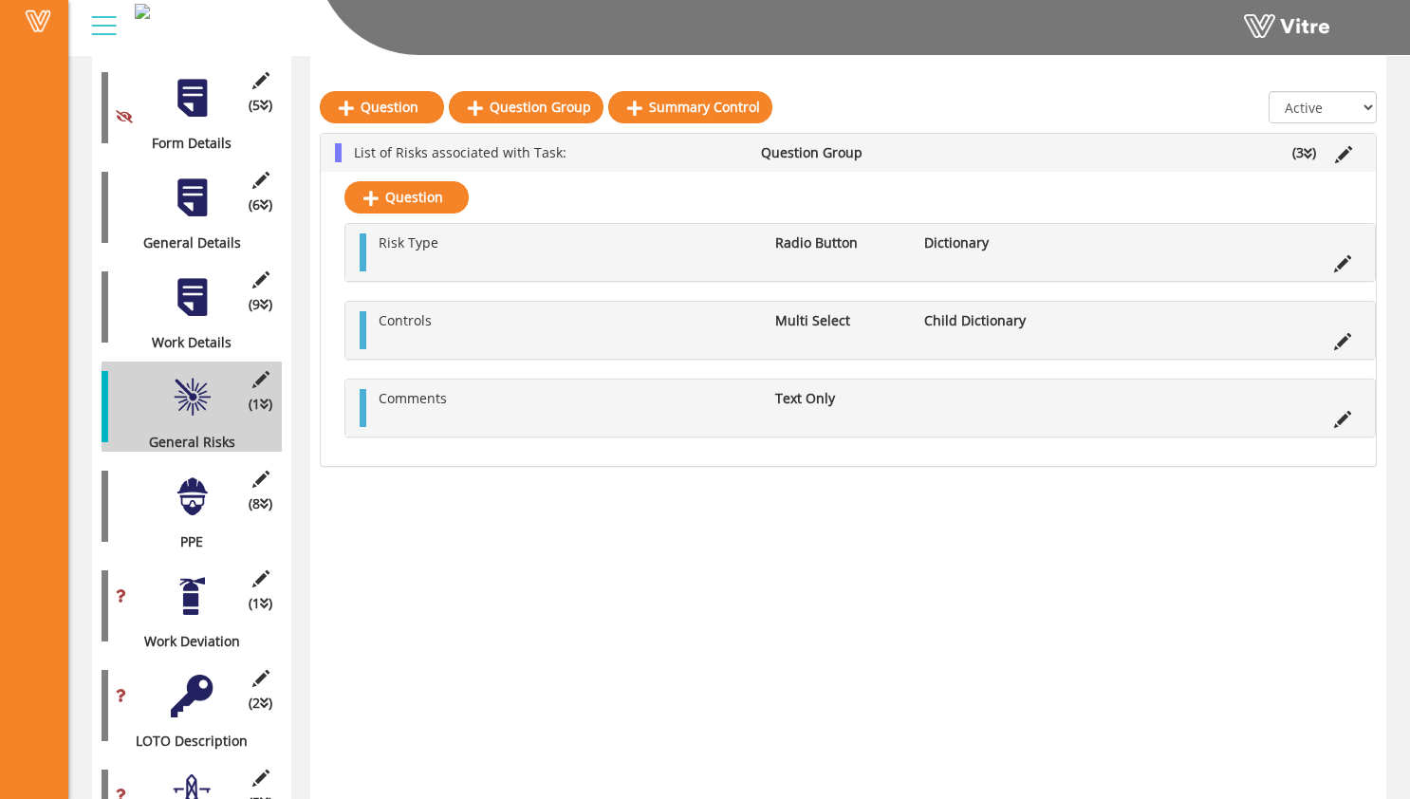
click at [201, 490] on div at bounding box center [192, 496] width 43 height 43
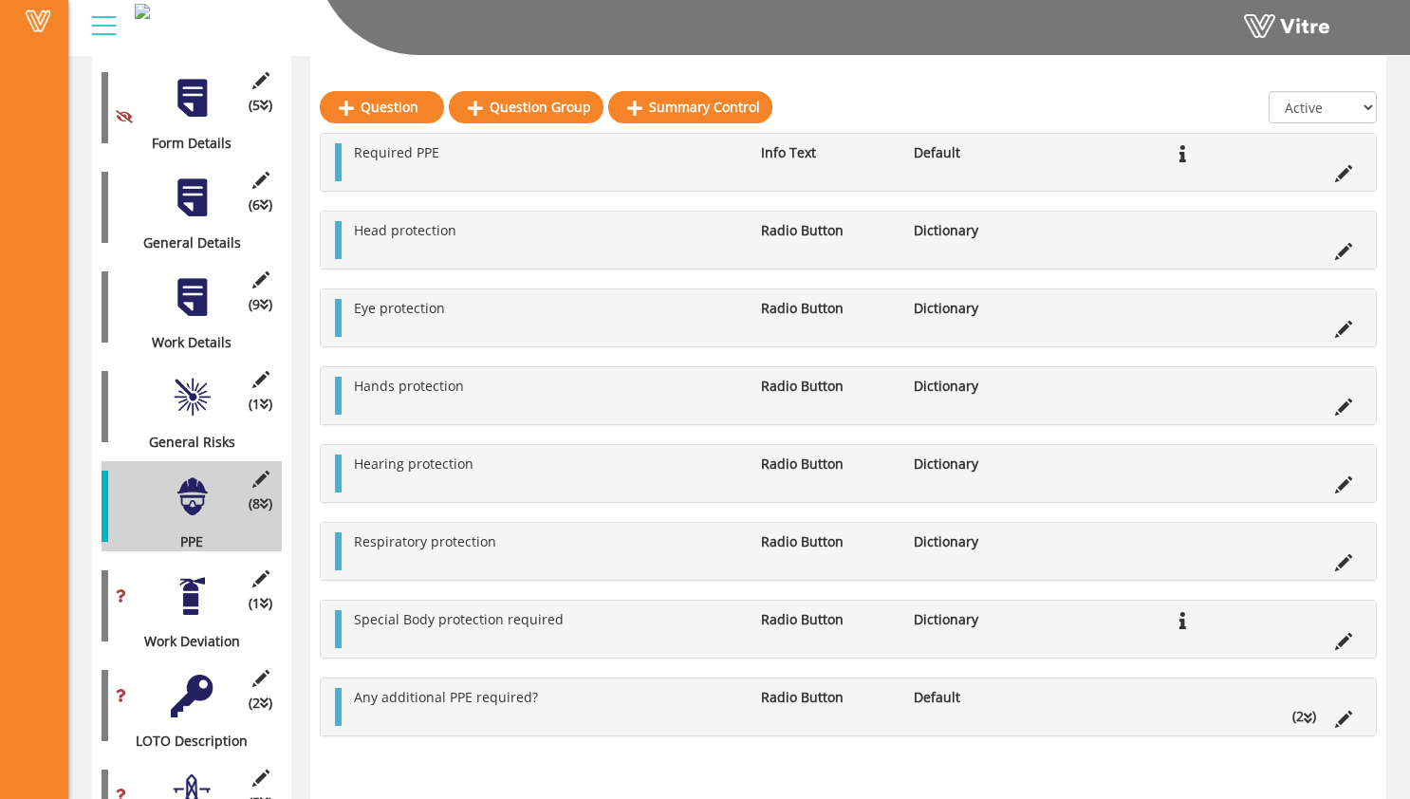
click at [179, 590] on div at bounding box center [192, 596] width 43 height 43
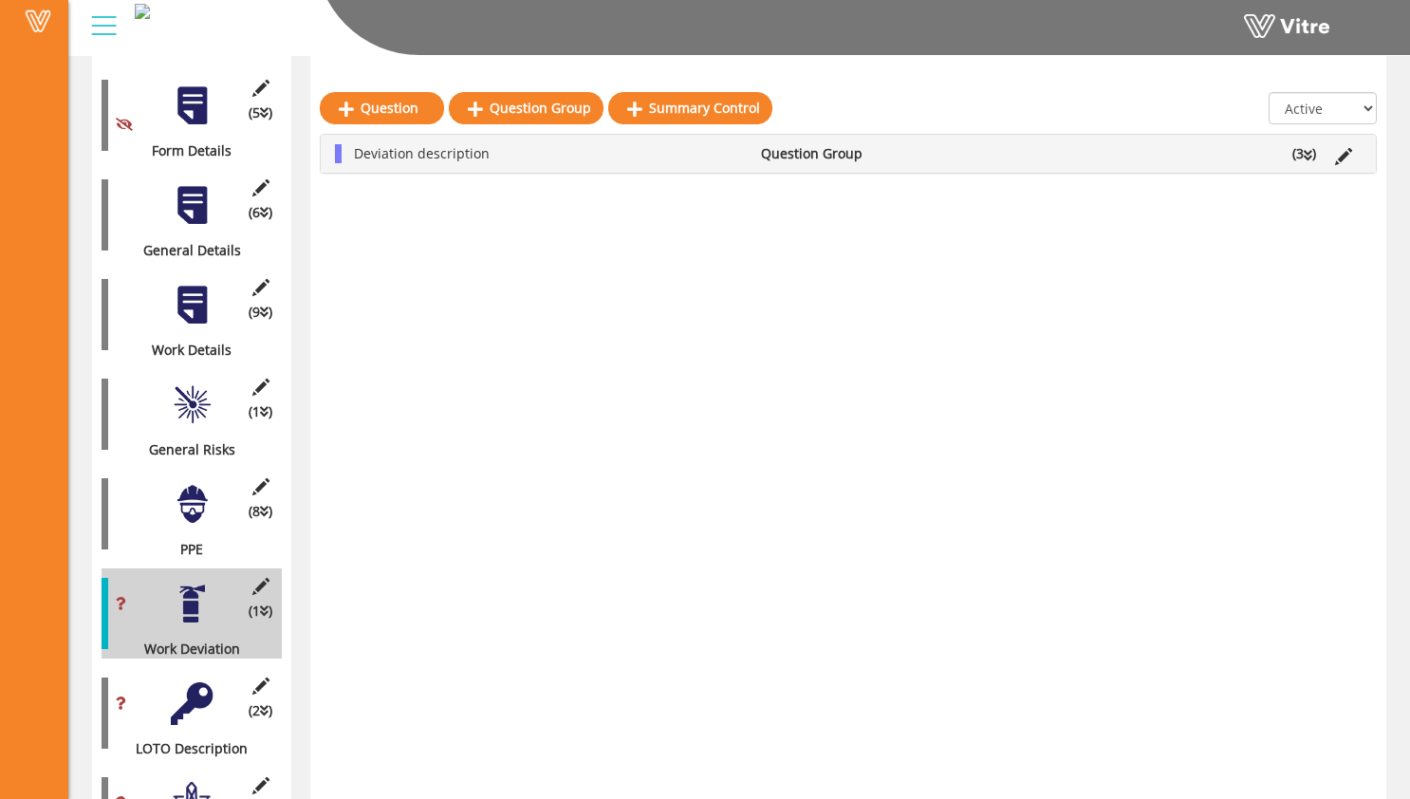
scroll to position [265, 0]
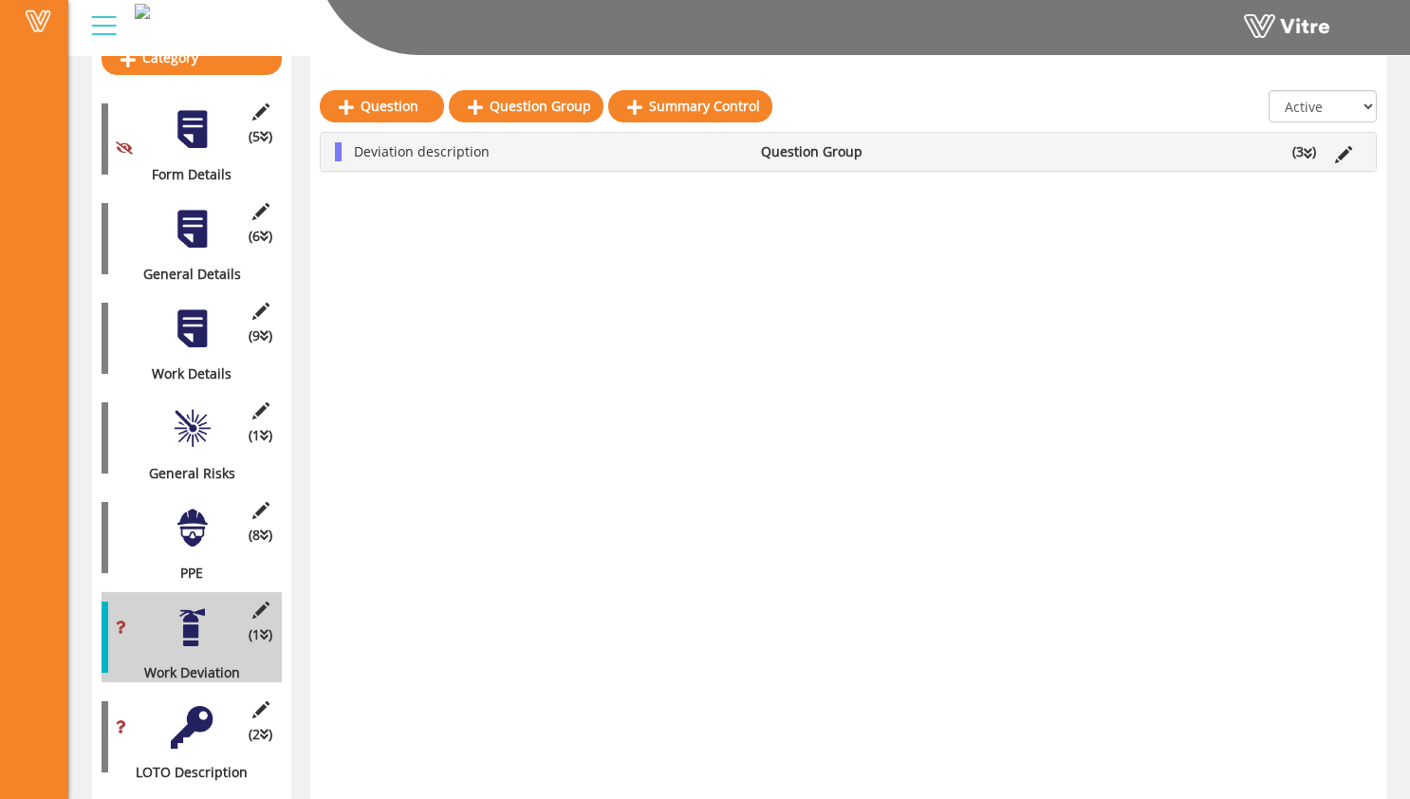
click at [1310, 154] on icon at bounding box center [1308, 153] width 9 height 13
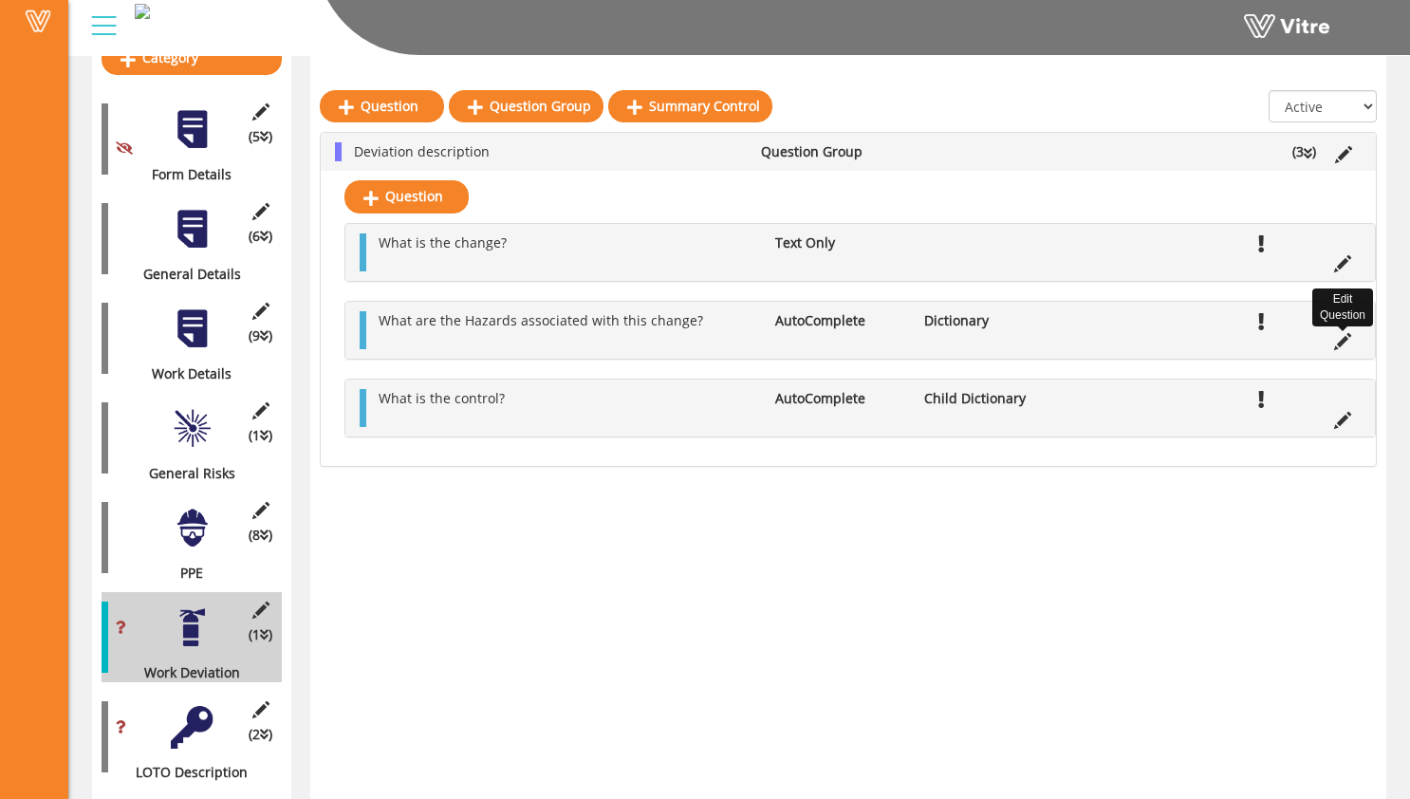
click at [1346, 345] on icon at bounding box center [1342, 341] width 17 height 17
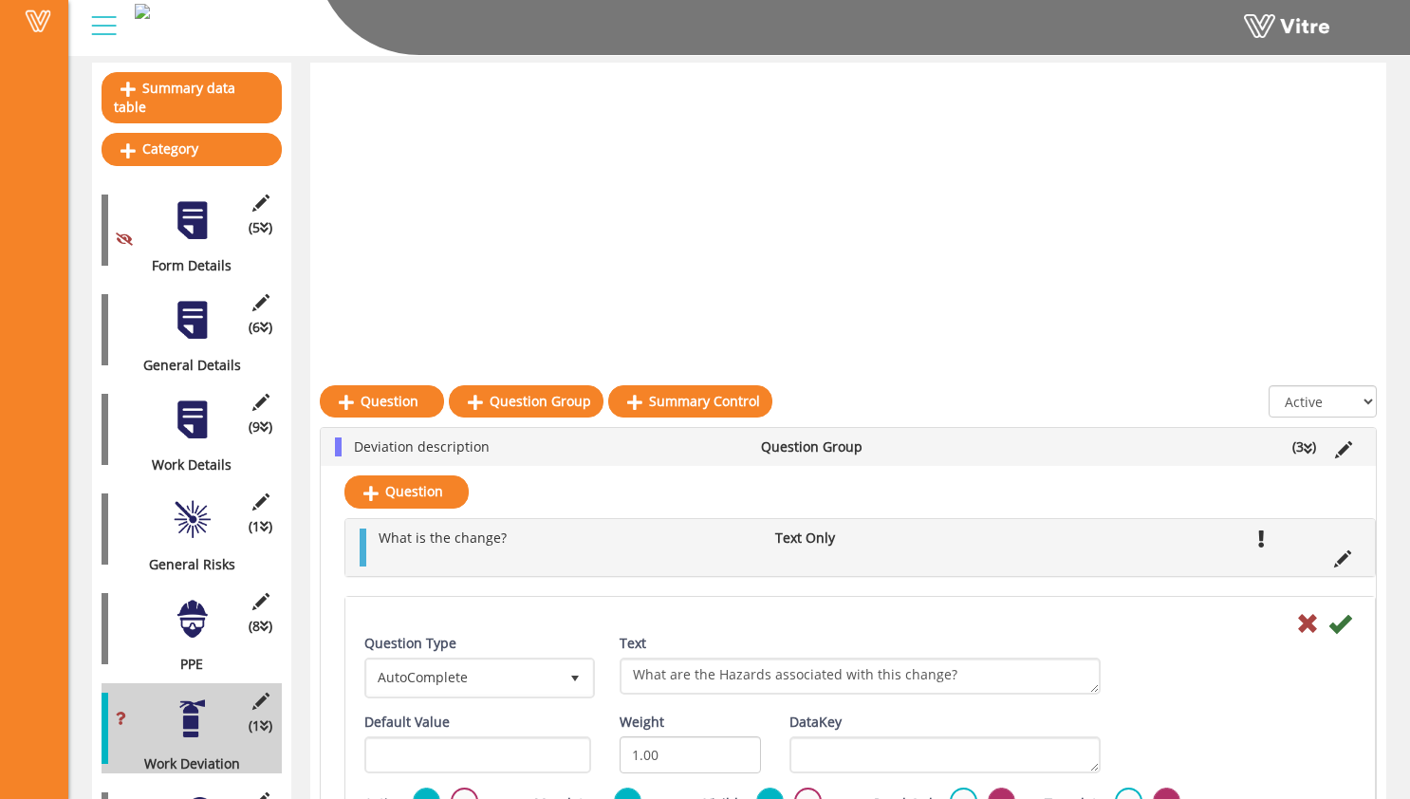
scroll to position [111, 0]
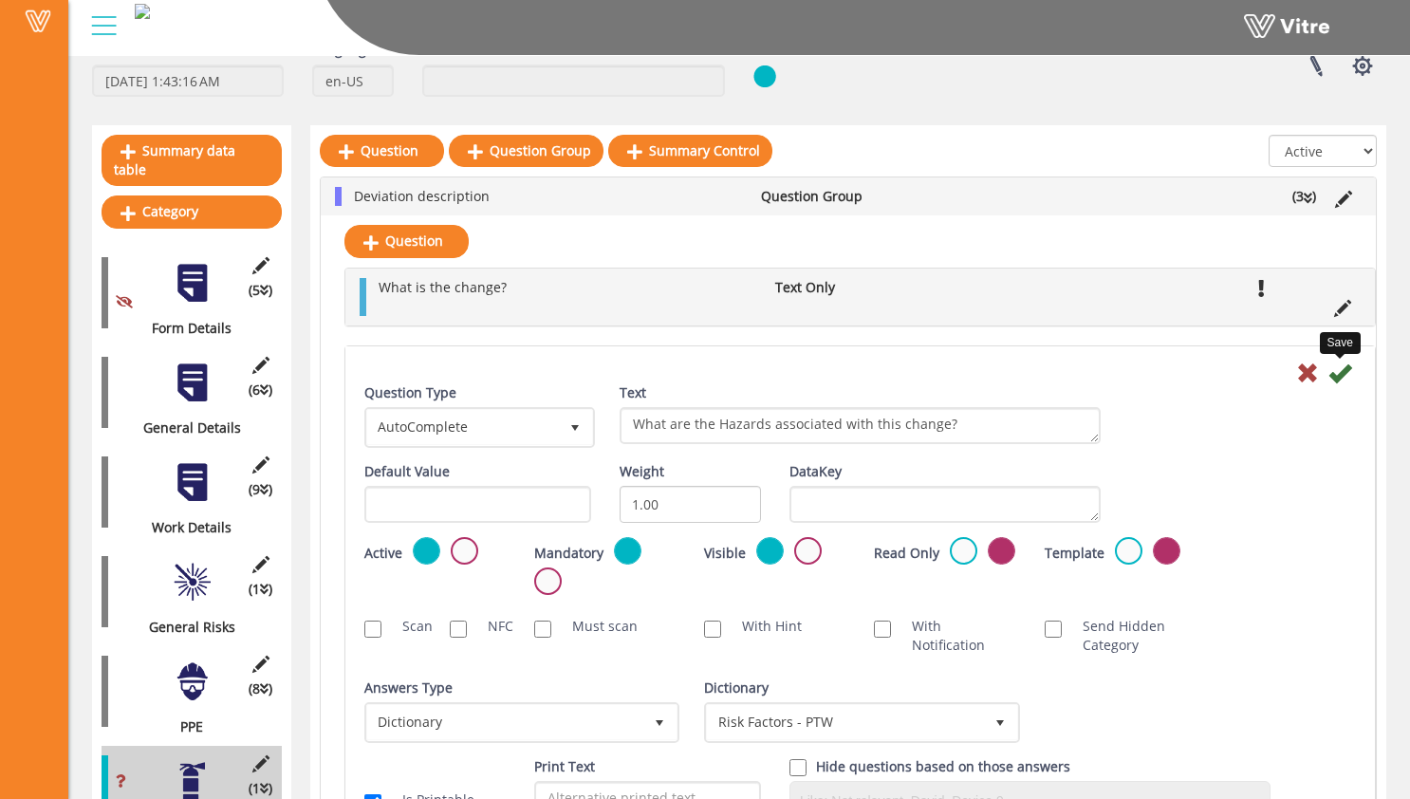
click at [1335, 375] on icon at bounding box center [1339, 373] width 23 height 23
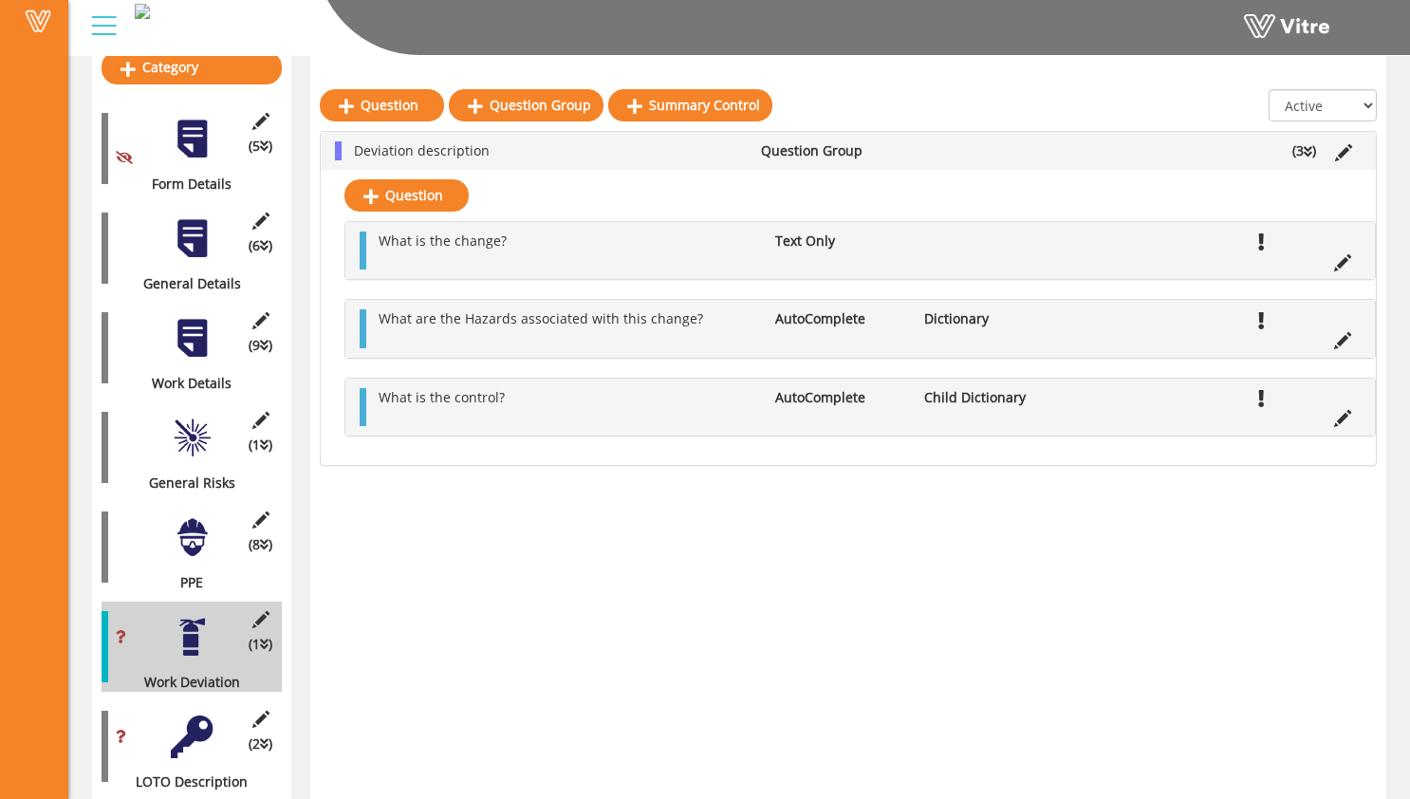
scroll to position [257, 0]
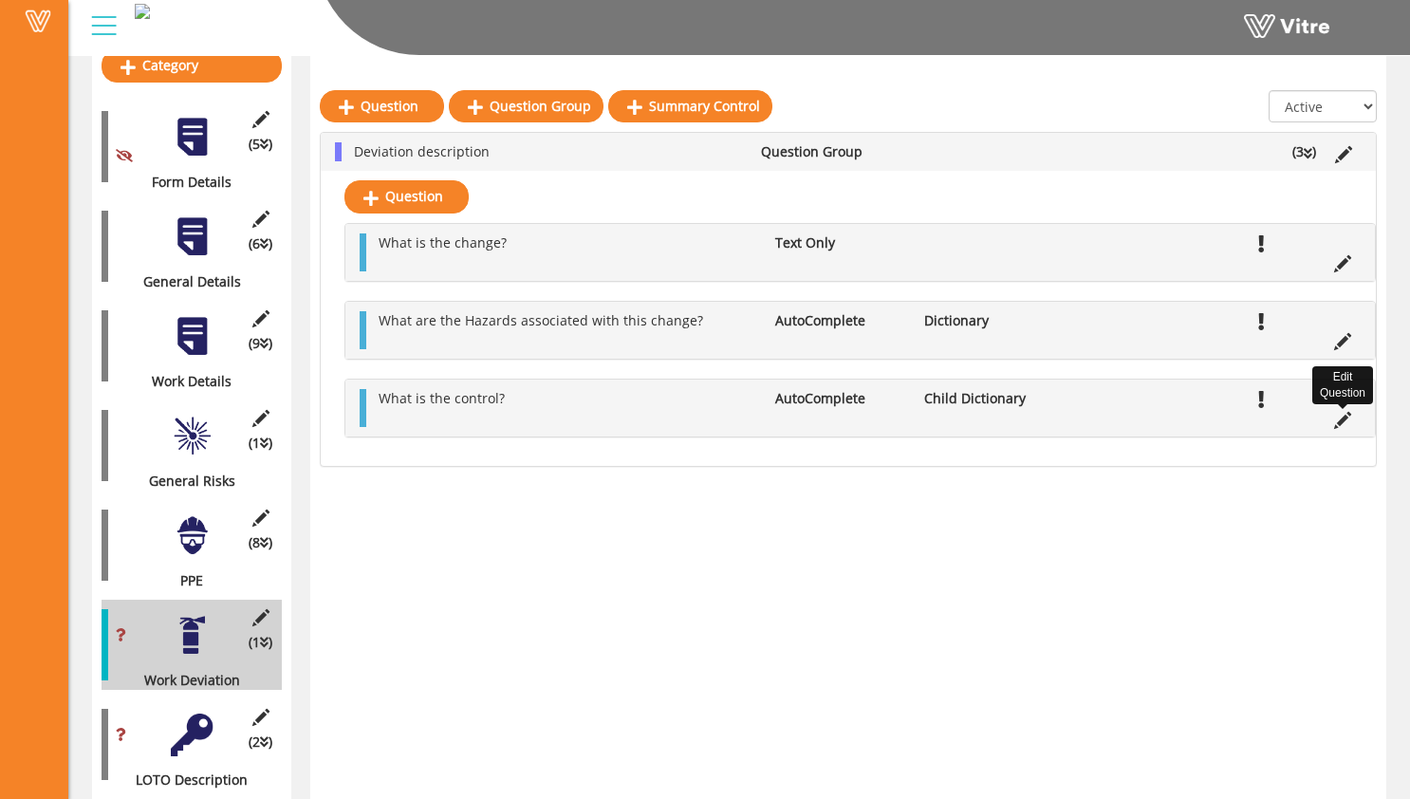
click at [1341, 423] on icon at bounding box center [1342, 420] width 17 height 17
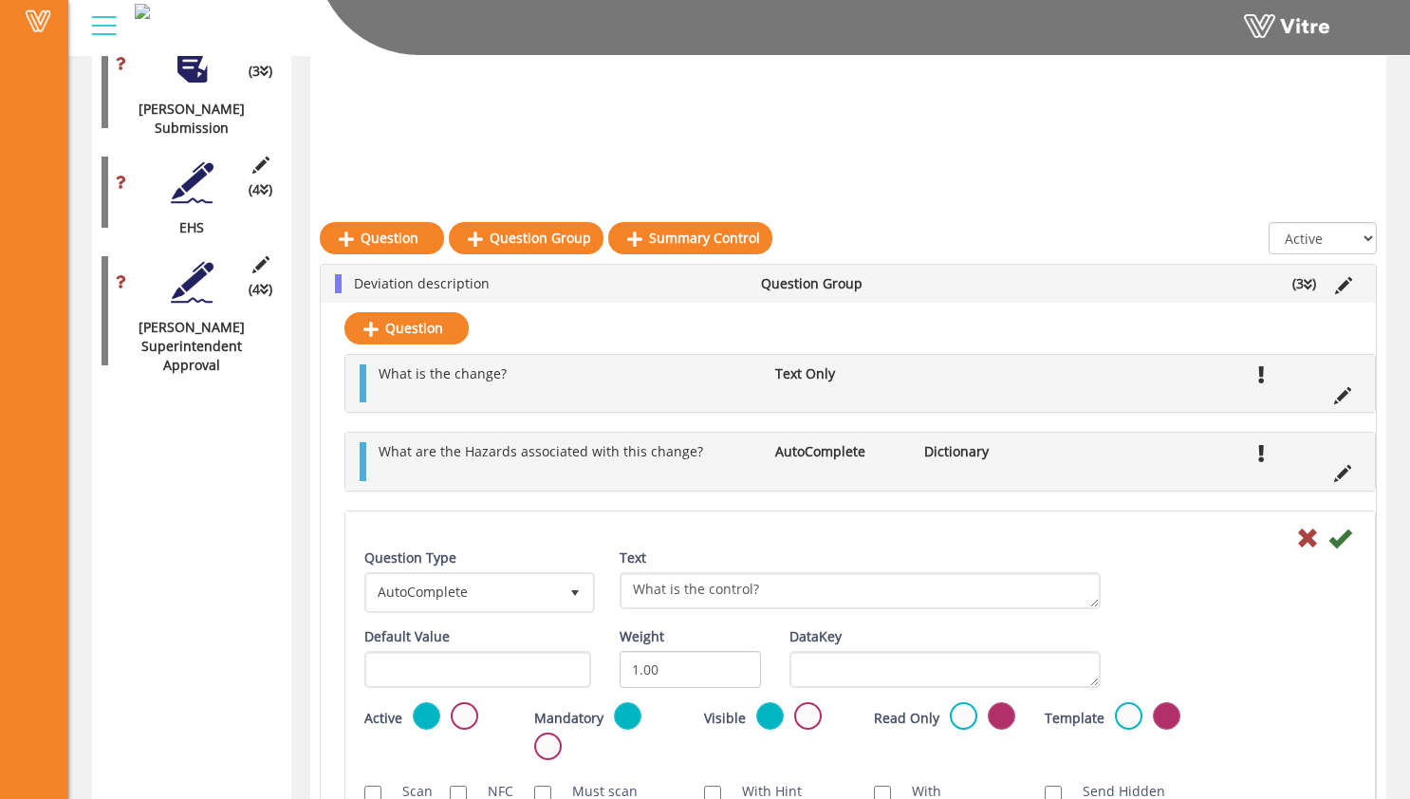
scroll to position [2051, 0]
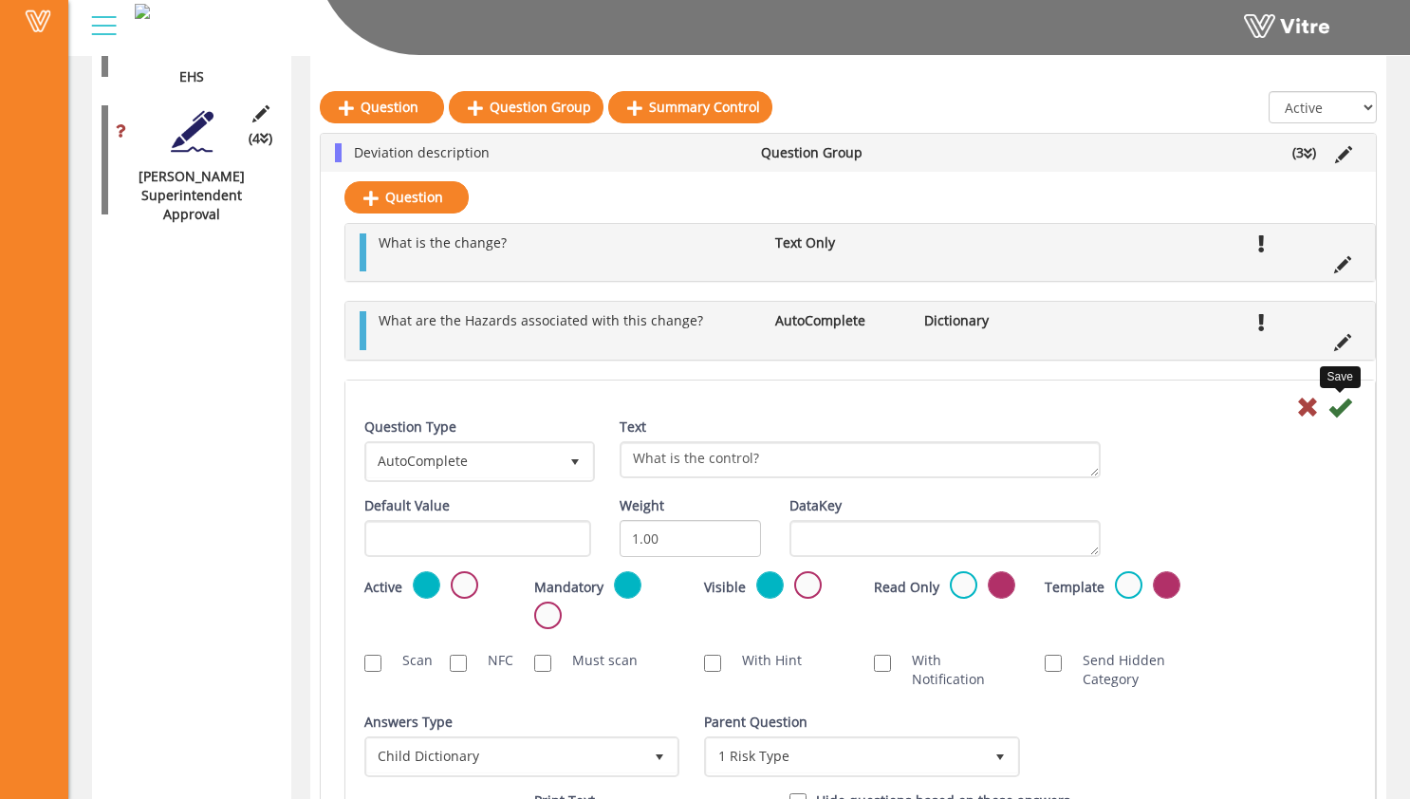
click at [1340, 411] on icon at bounding box center [1339, 407] width 23 height 23
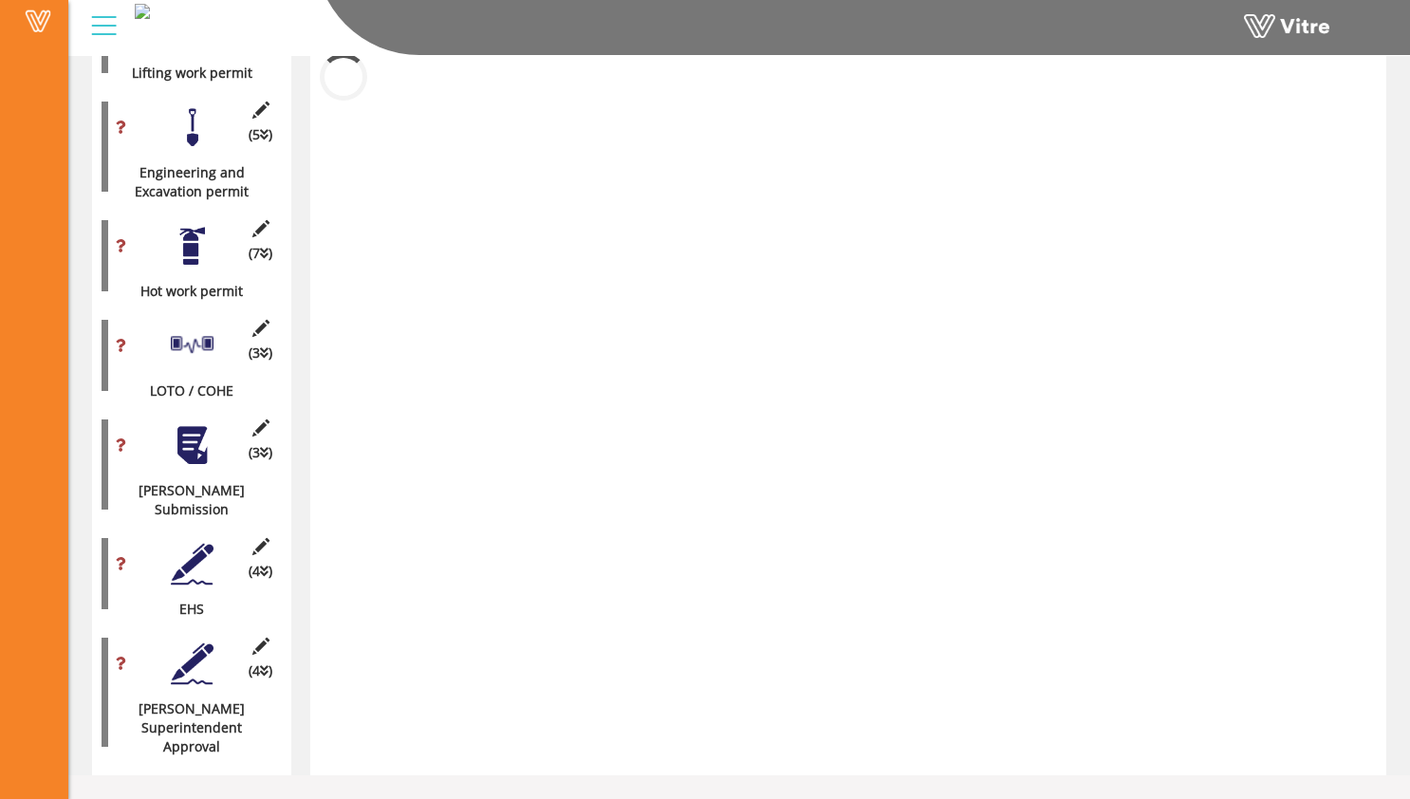
scroll to position [1481, 0]
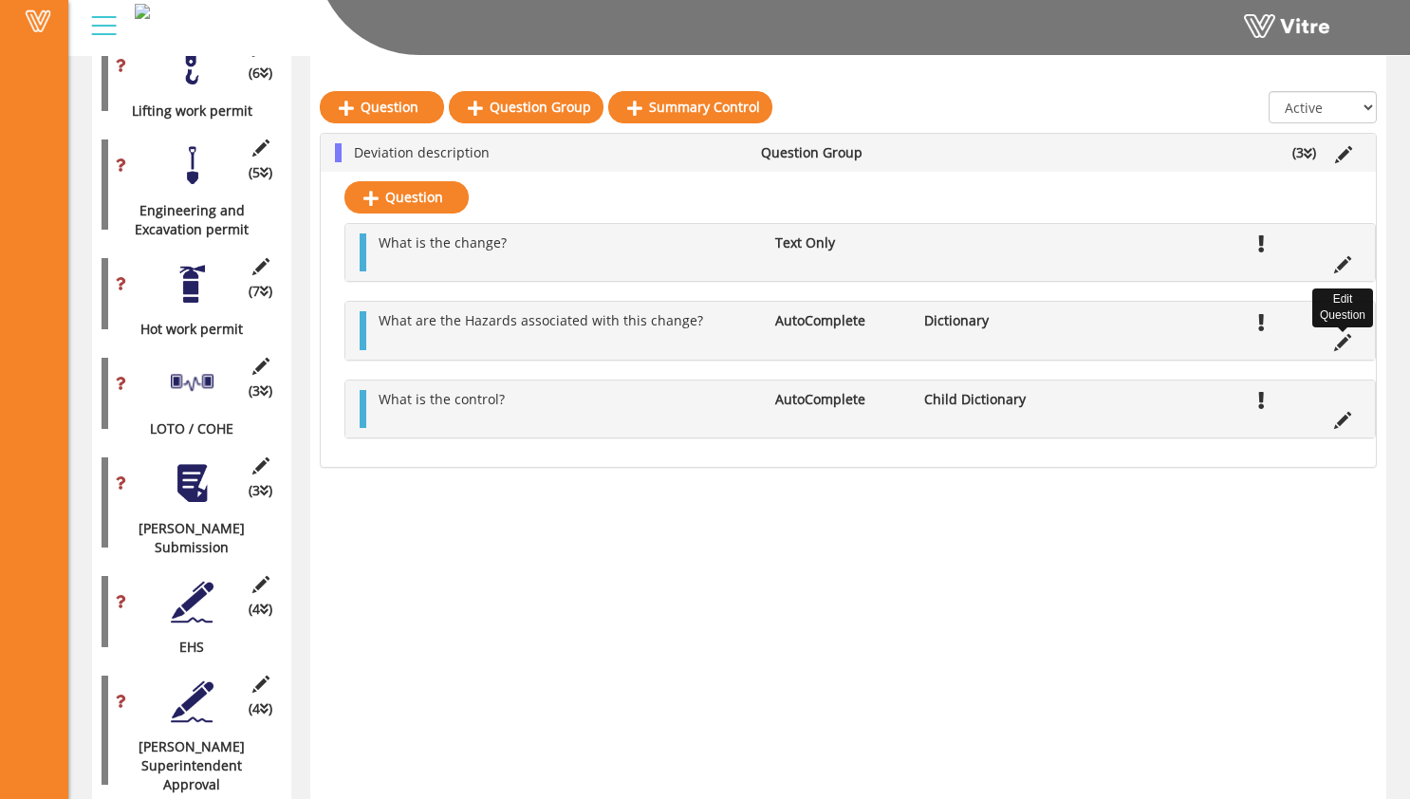
click at [1349, 345] on icon at bounding box center [1342, 342] width 17 height 17
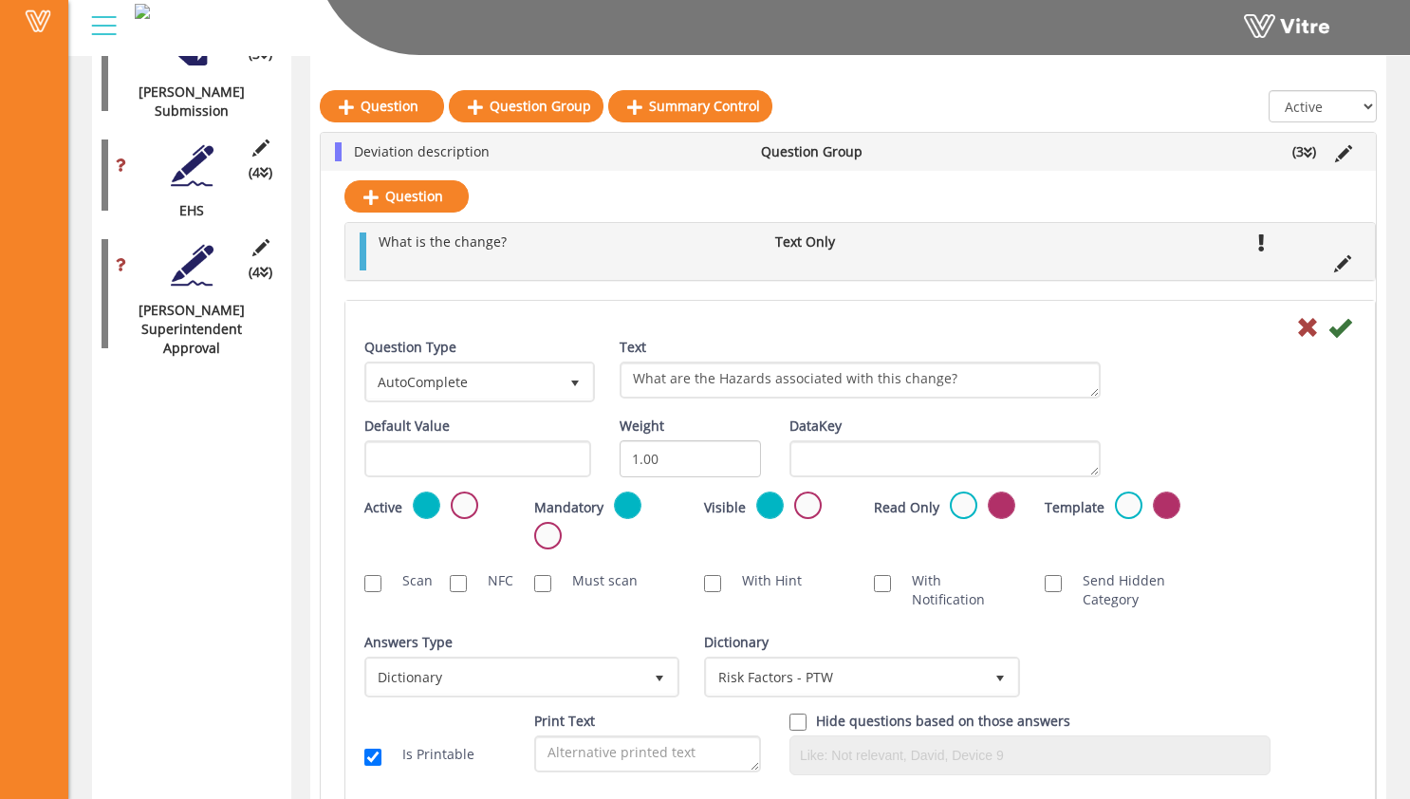
scroll to position [1920, 0]
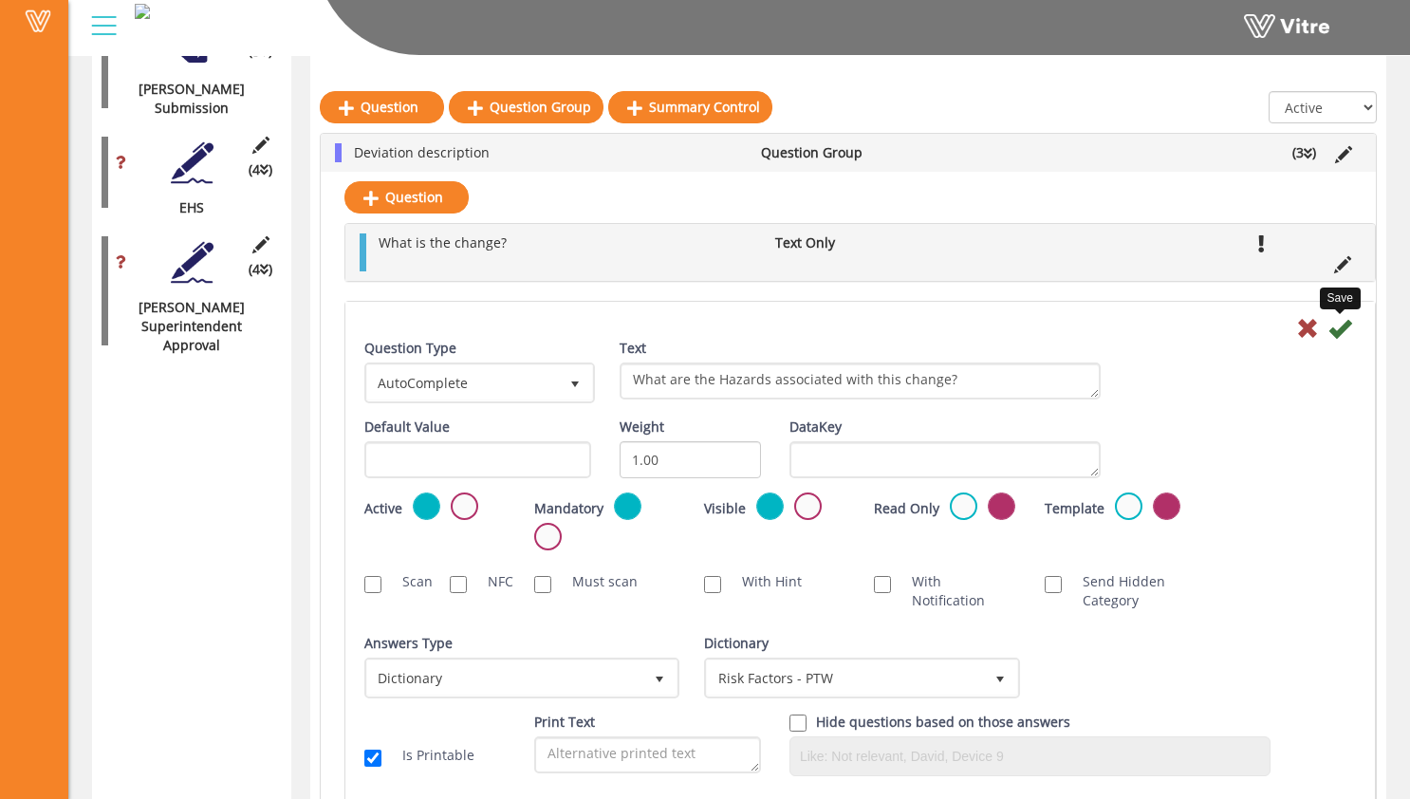
click at [1340, 334] on icon at bounding box center [1339, 328] width 23 height 23
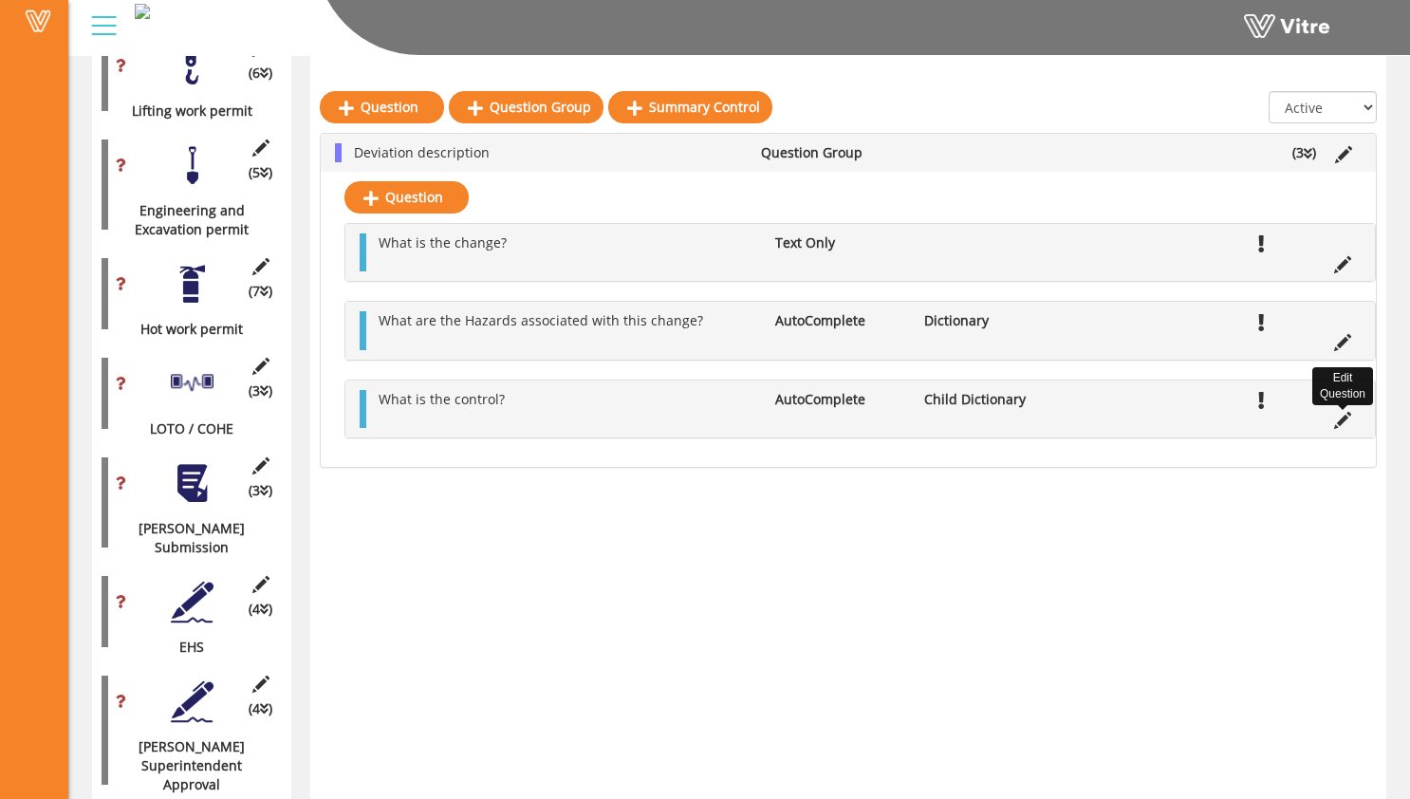
click at [1341, 423] on icon at bounding box center [1342, 420] width 17 height 17
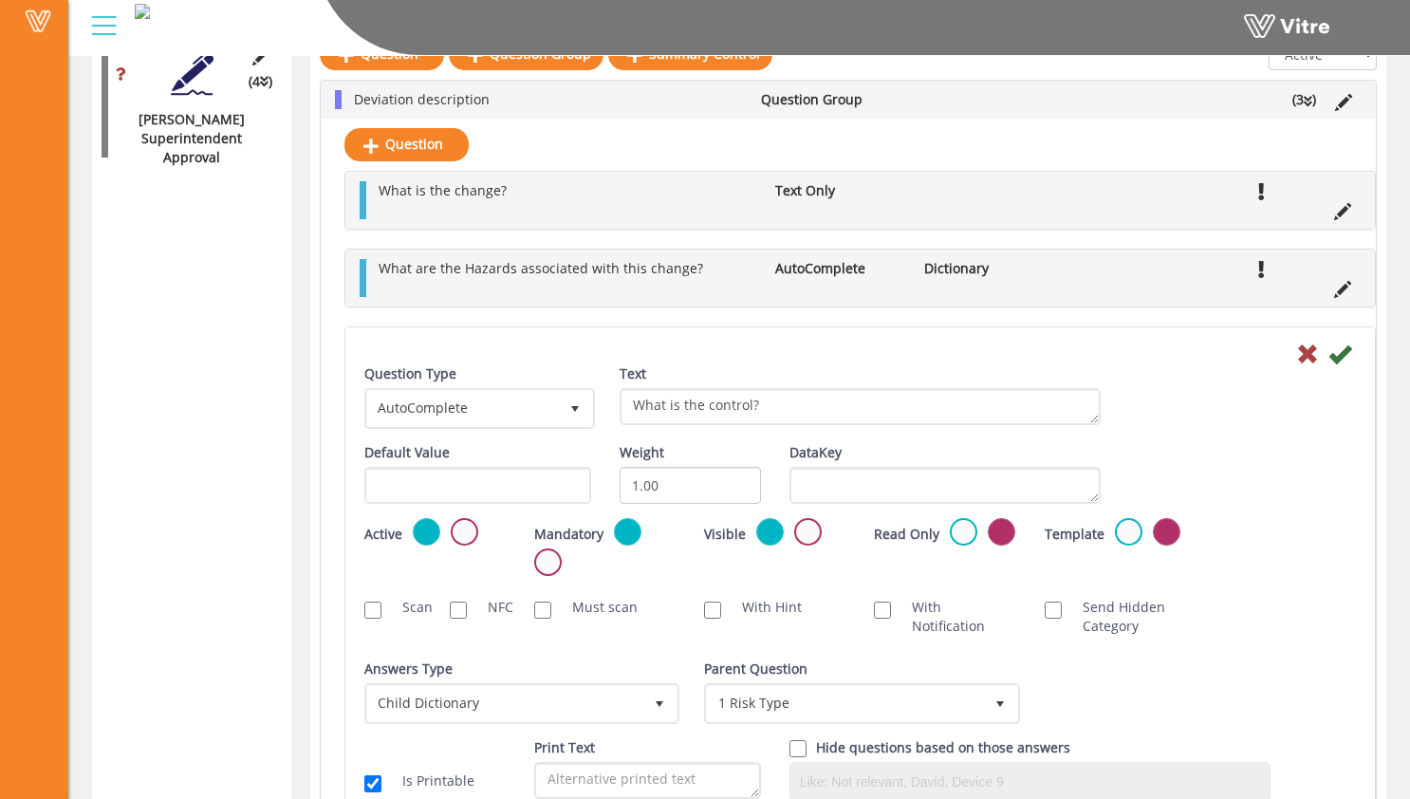
scroll to position [2187, 0]
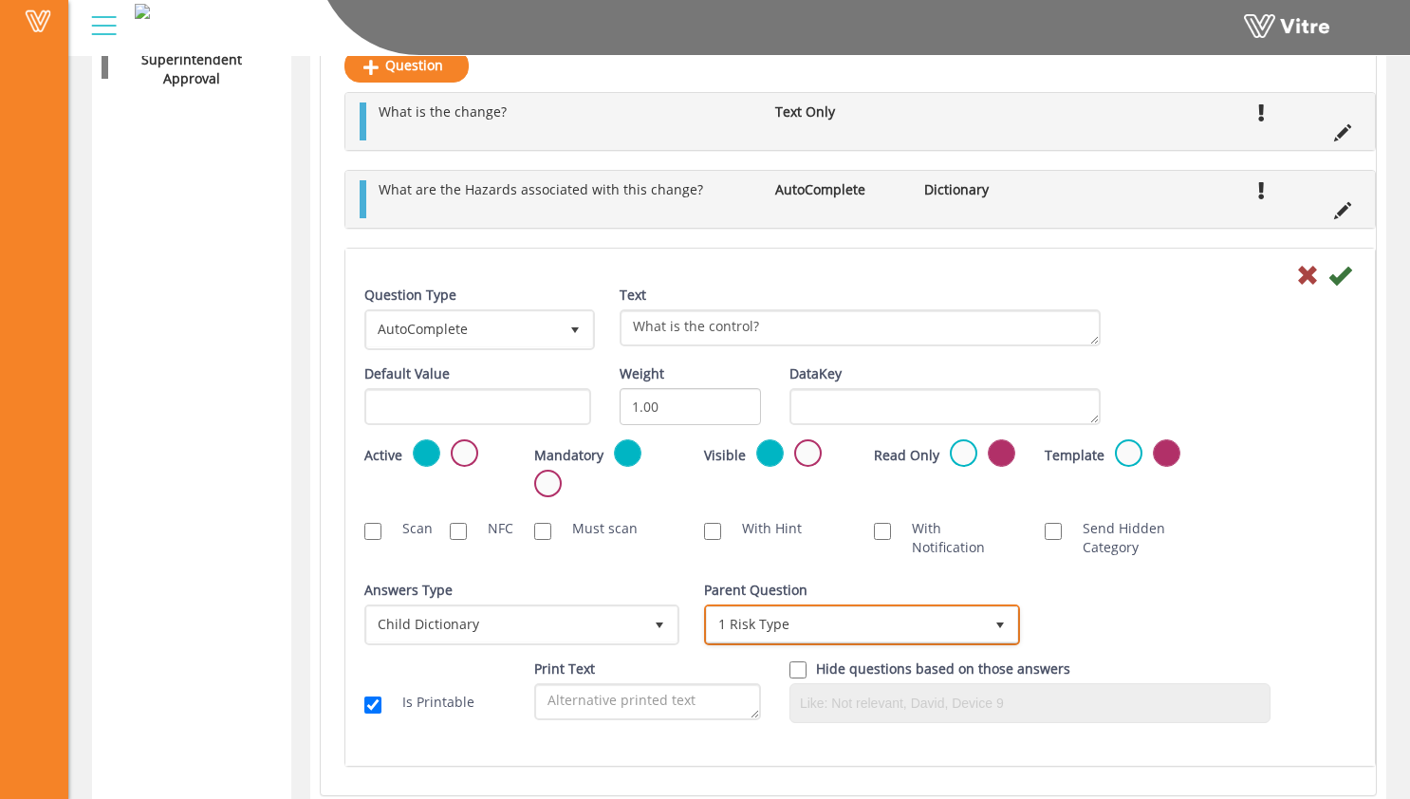
click at [962, 628] on span "1 Risk Type" at bounding box center [844, 624] width 275 height 34
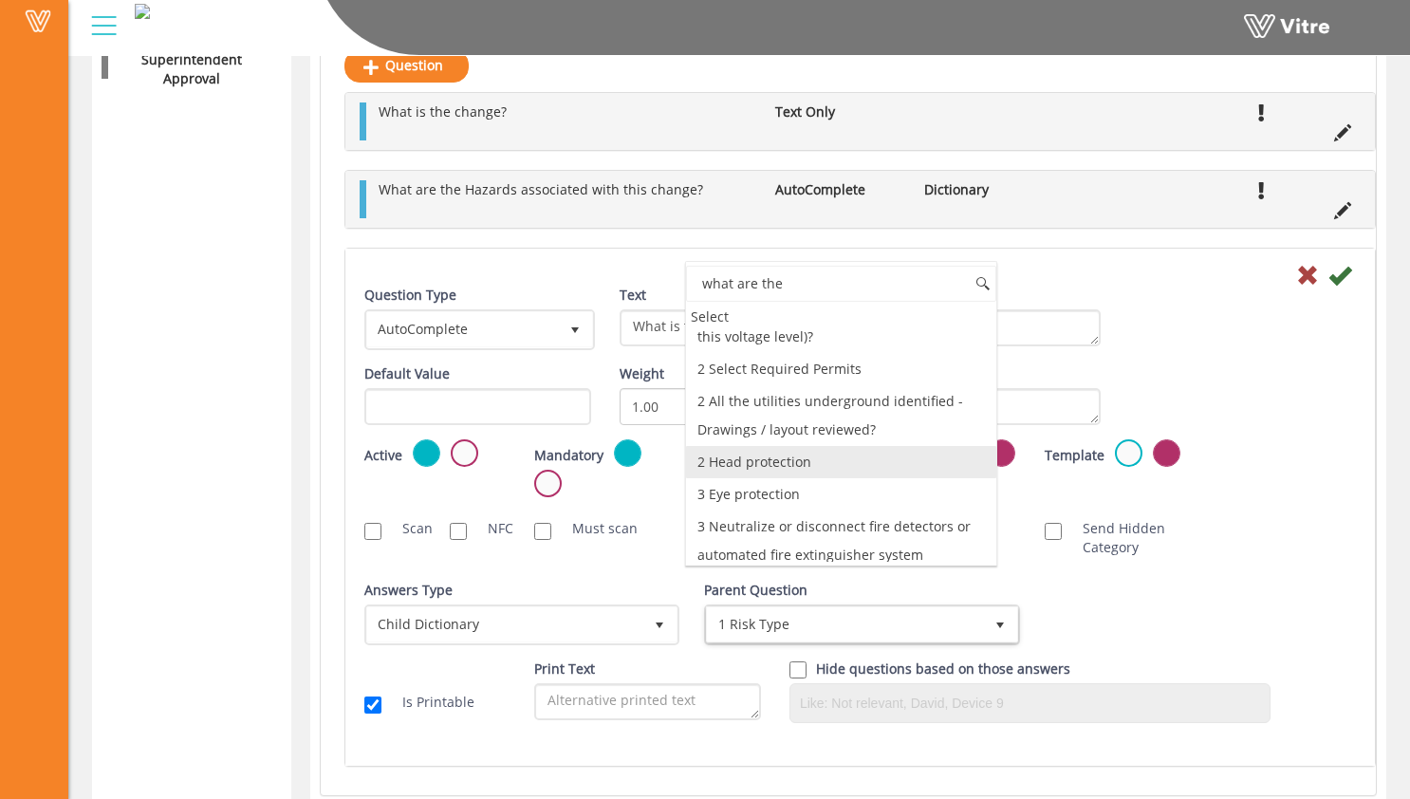
scroll to position [0, 0]
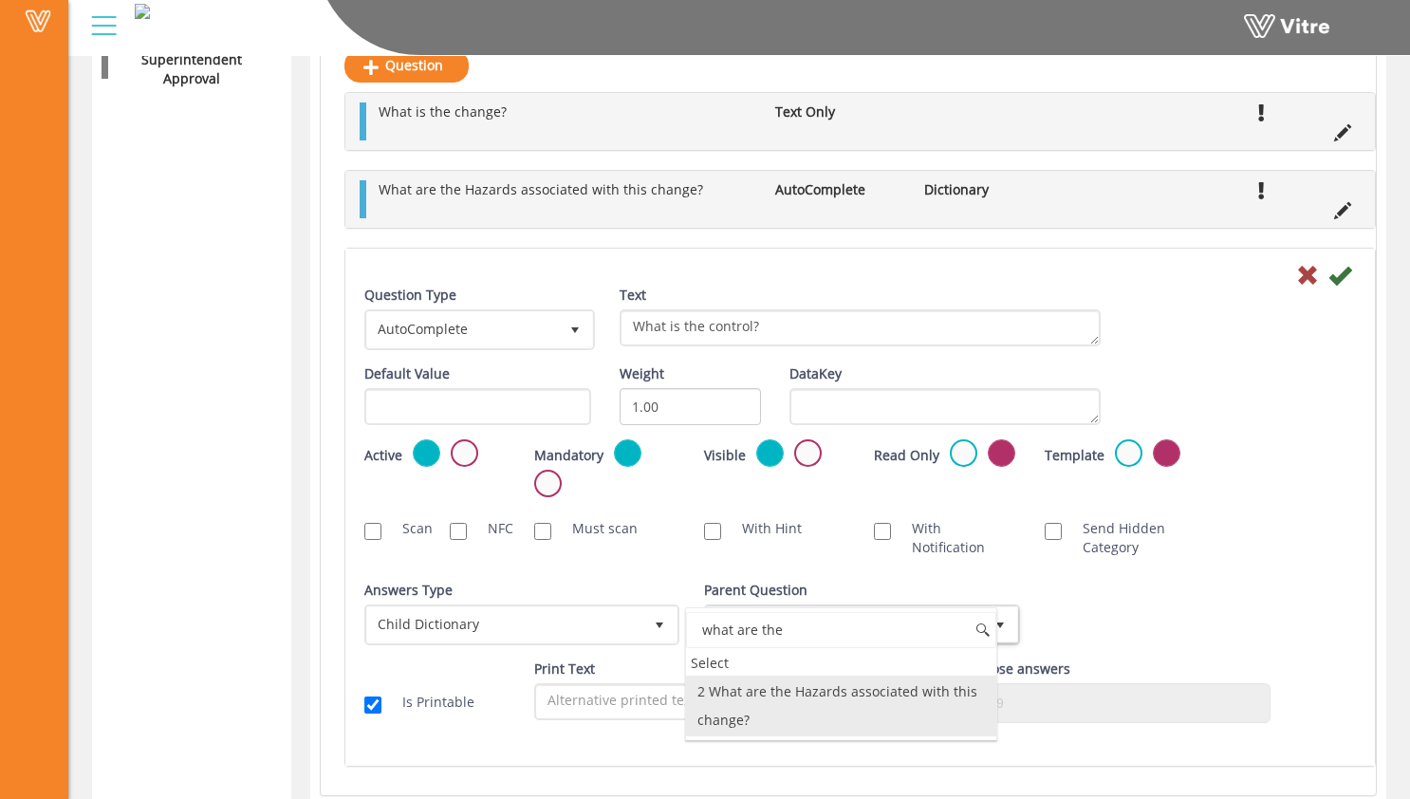
click at [858, 709] on li "2 What are the Hazards associated with this change?" at bounding box center [840, 706] width 309 height 61
type input "what are the"
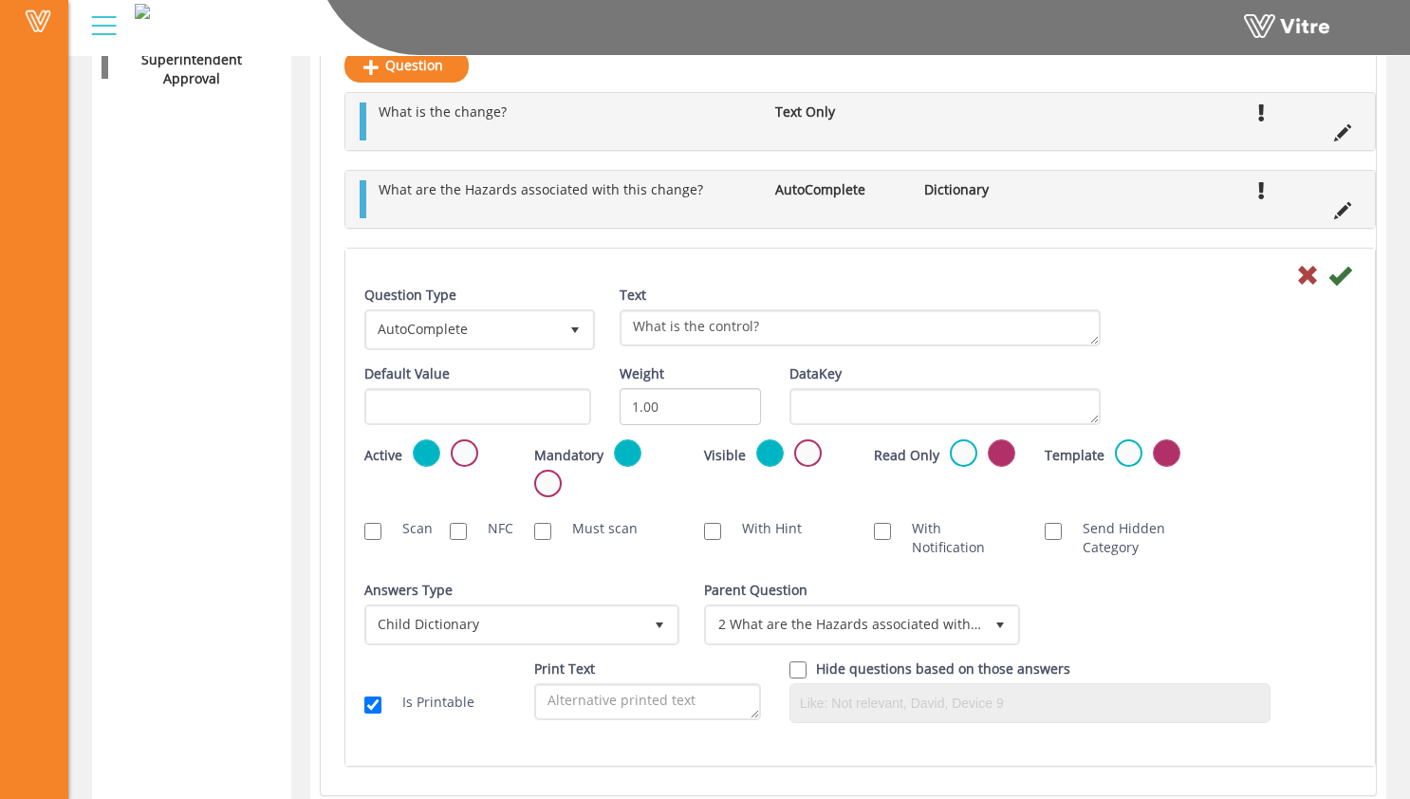
click at [1287, 367] on div "Default Value Weight 1.00 DataKey" at bounding box center [860, 401] width 1020 height 75
click at [1348, 281] on icon at bounding box center [1339, 275] width 23 height 23
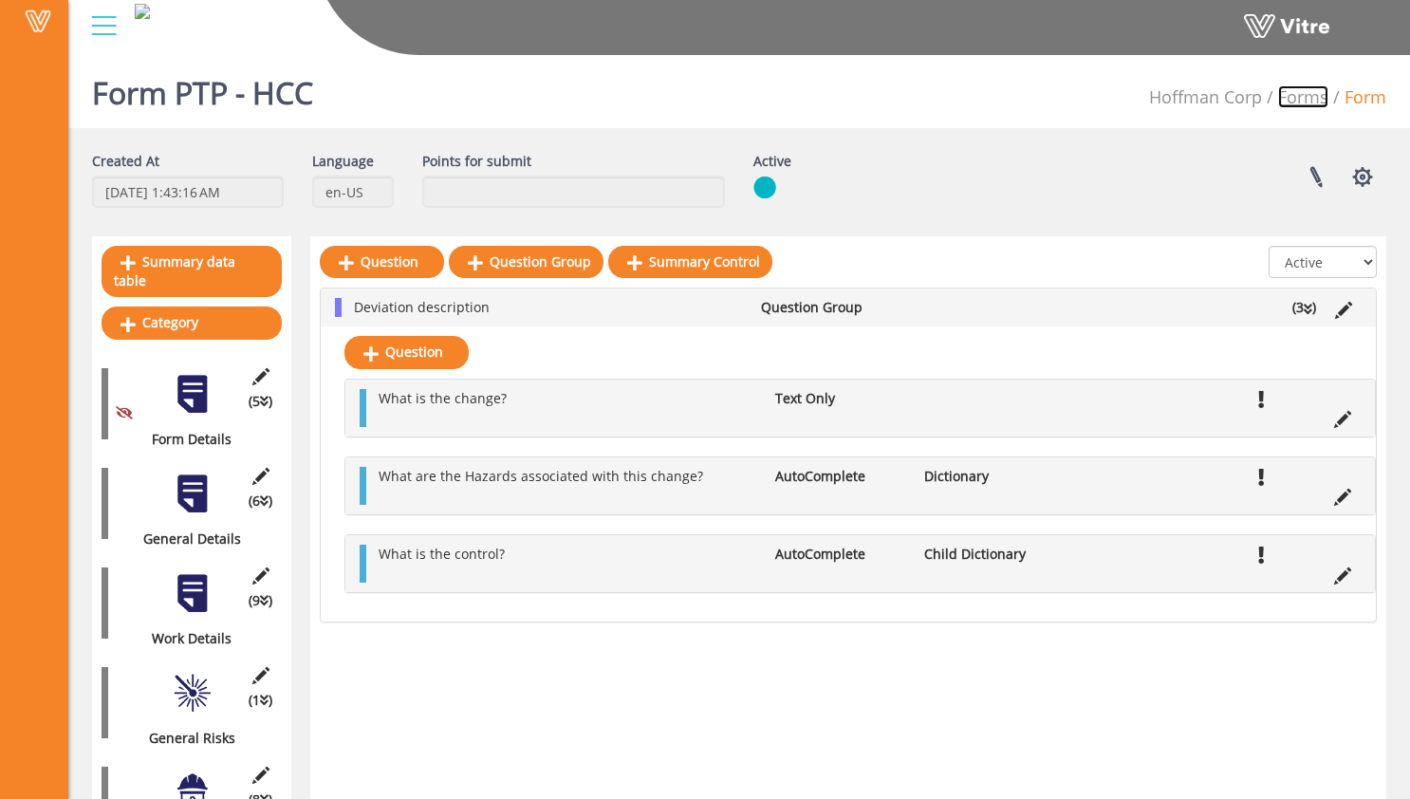
click at [1289, 94] on link "Forms" at bounding box center [1303, 96] width 50 height 23
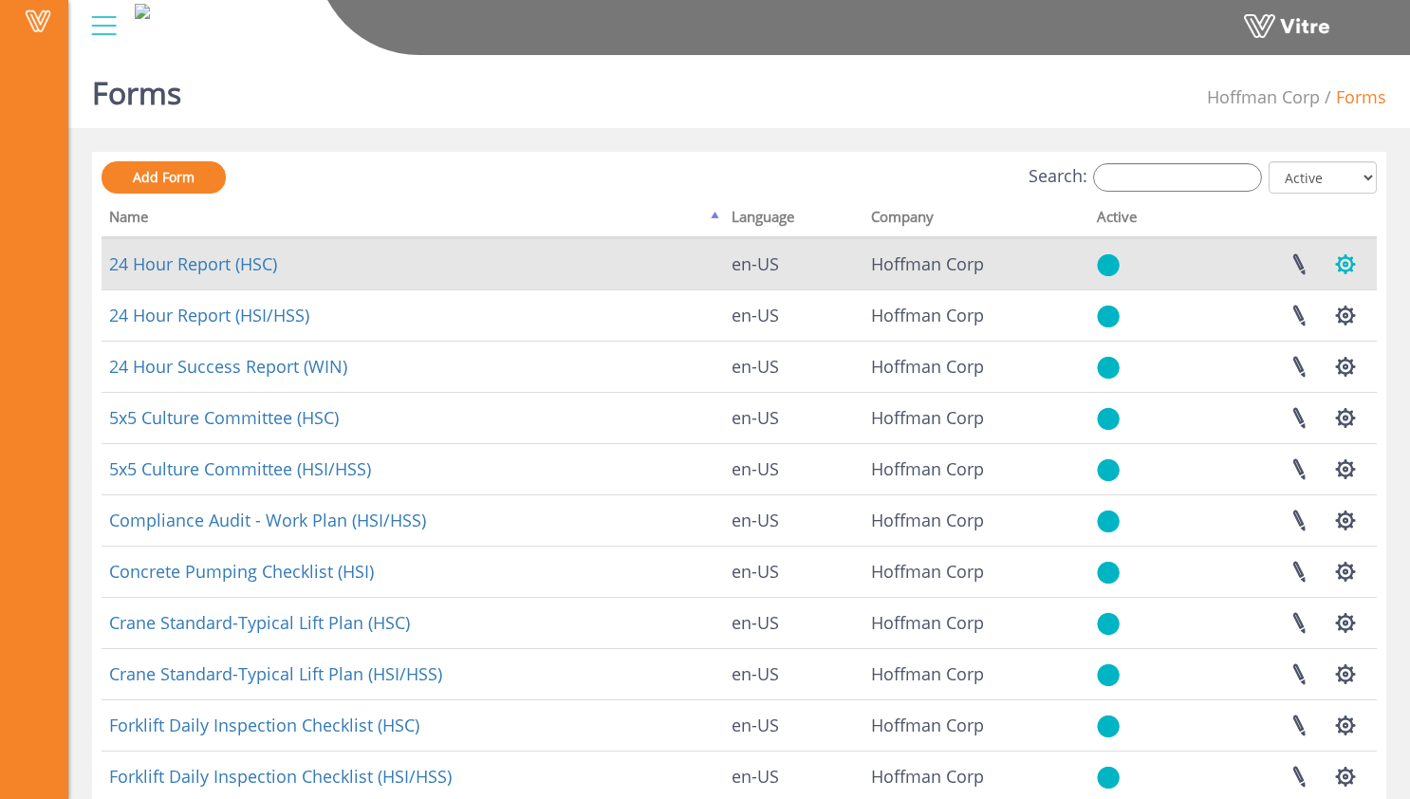
click at [1358, 266] on button "button" at bounding box center [1345, 264] width 47 height 50
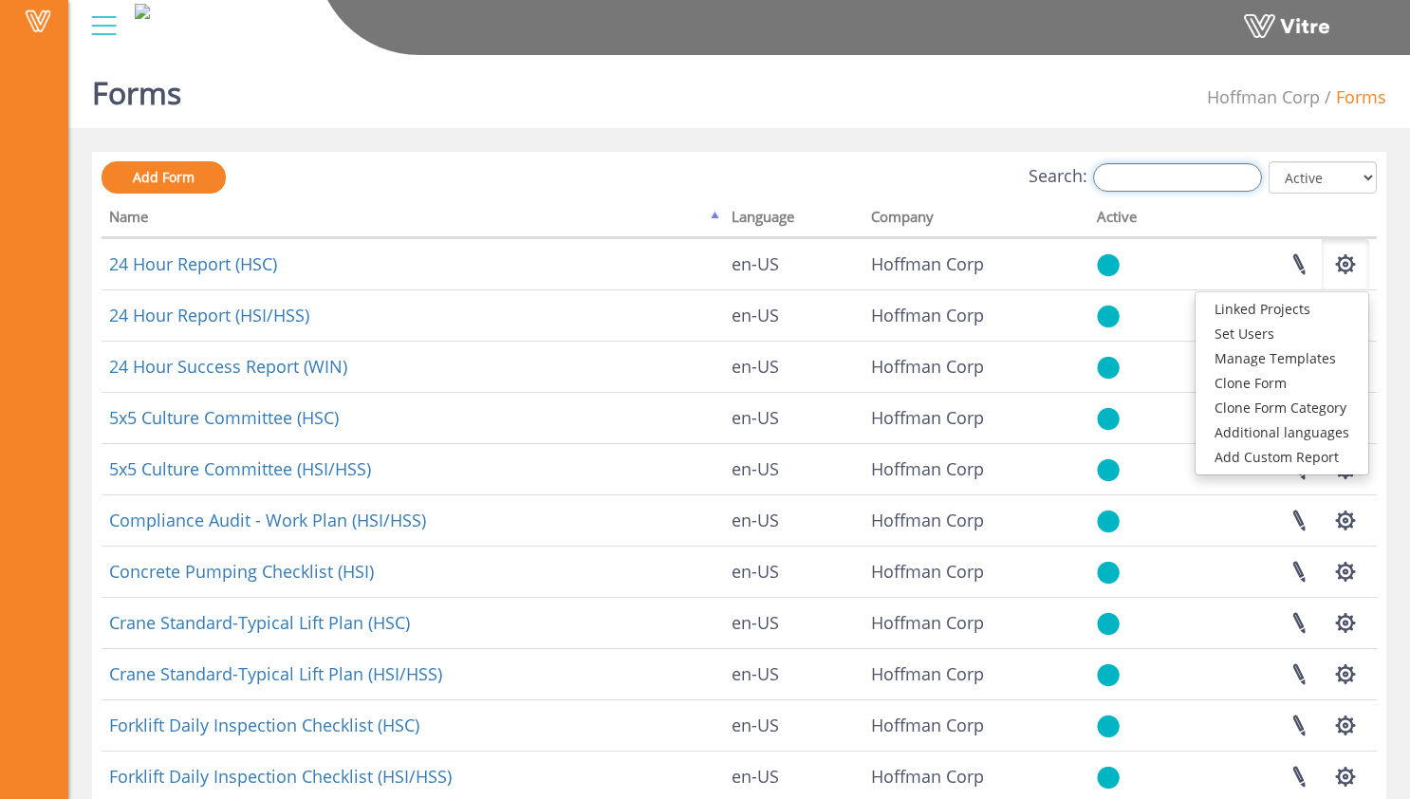
click at [1184, 171] on input "Search:" at bounding box center [1177, 177] width 169 height 28
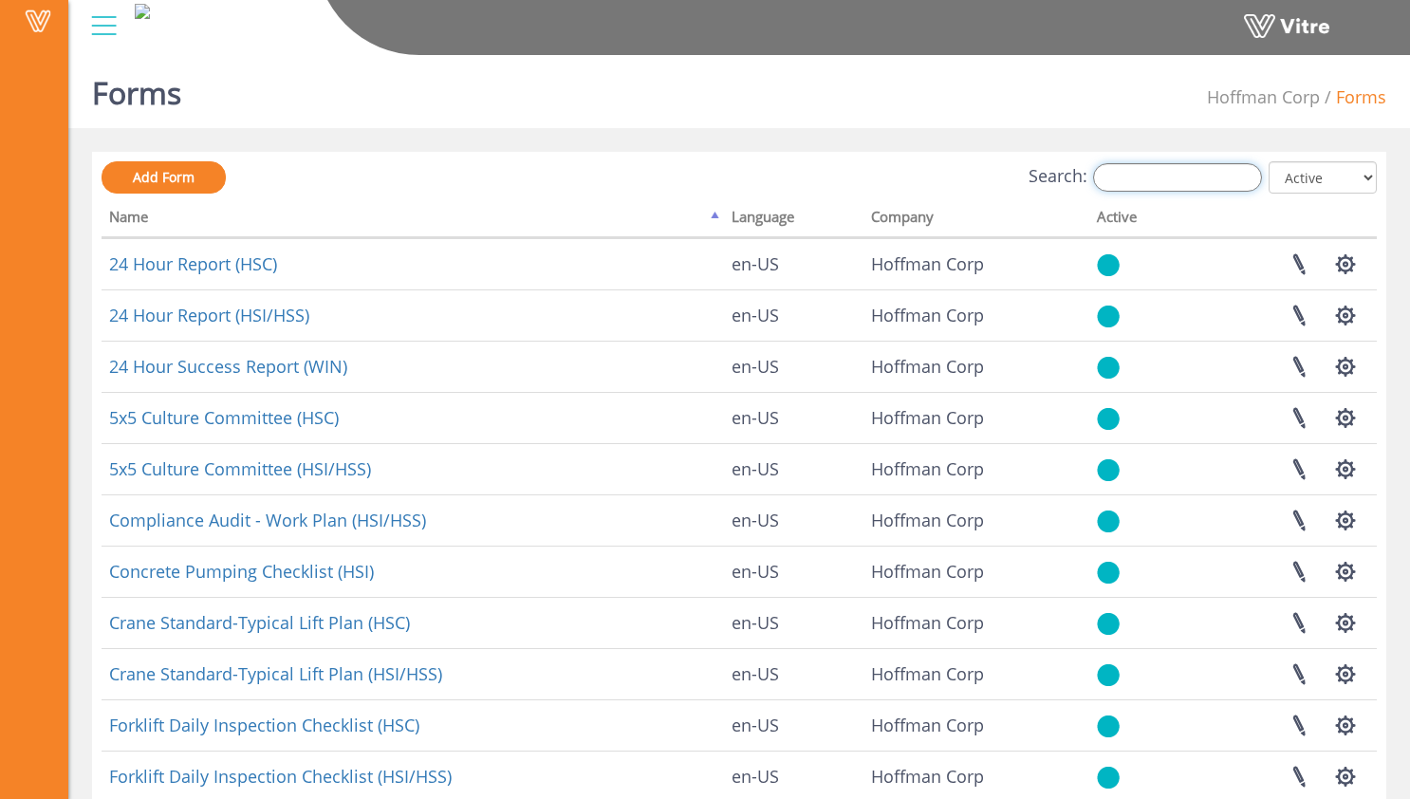
type input "p"
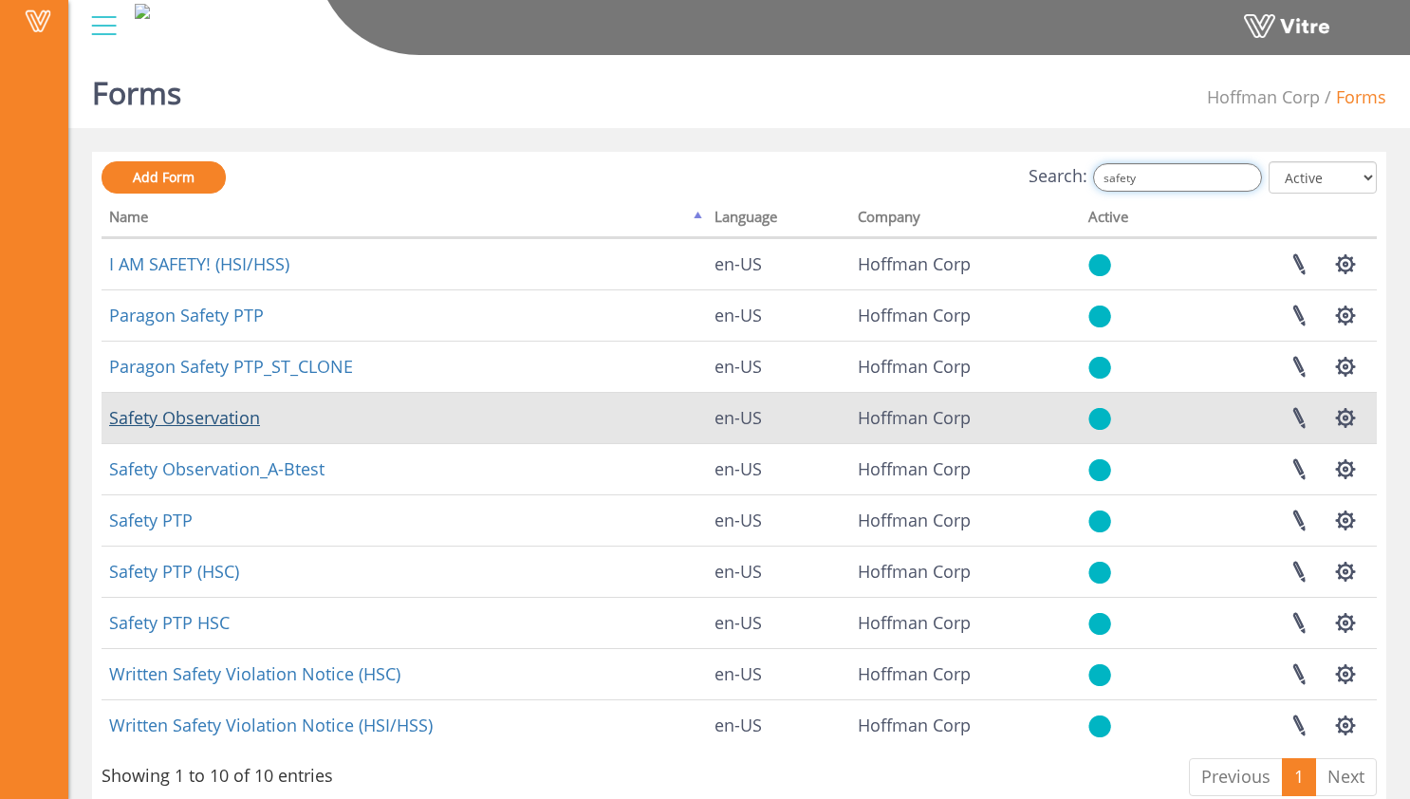
type input "safety"
click at [241, 417] on link "Safety Observation" at bounding box center [184, 417] width 151 height 23
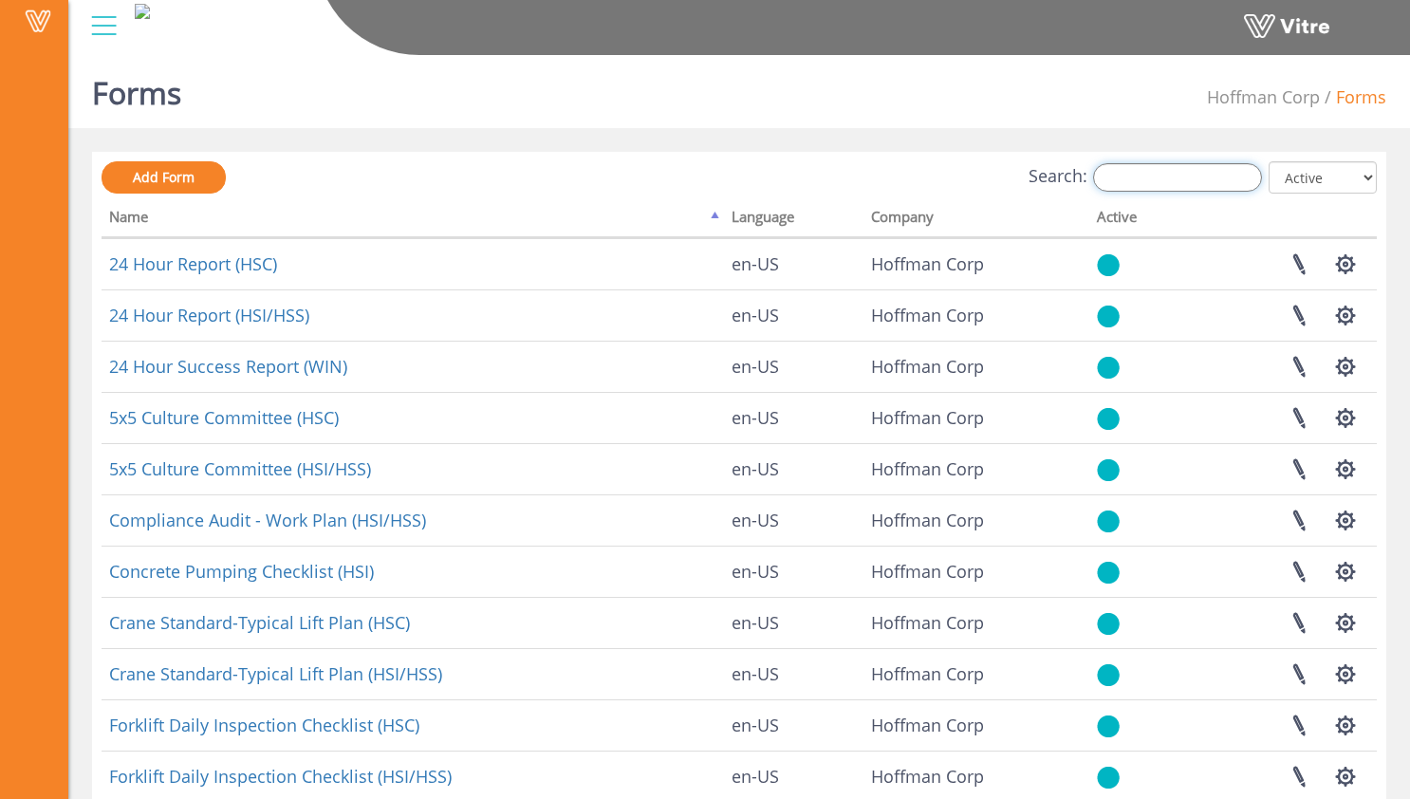
click at [1162, 166] on input "Search:" at bounding box center [1177, 177] width 169 height 28
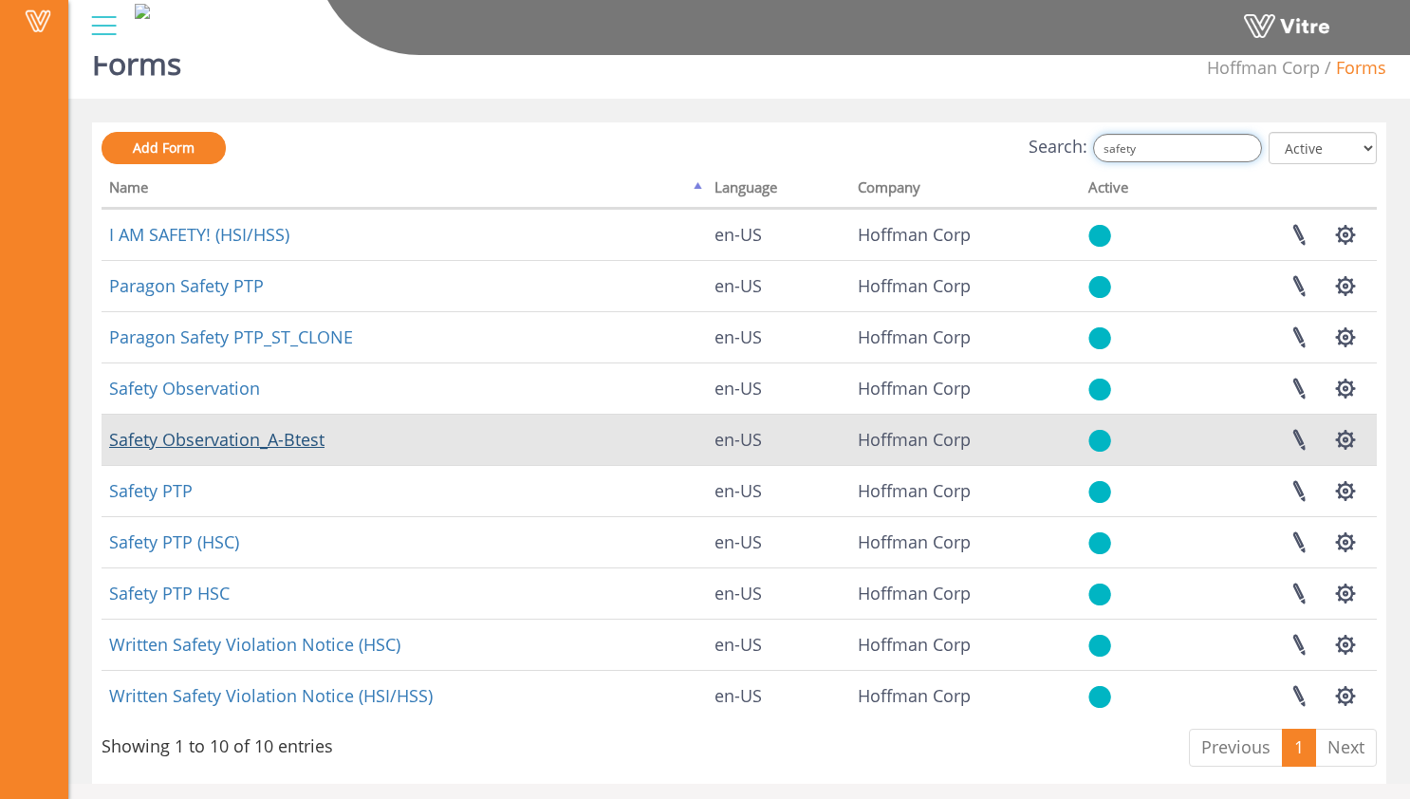
scroll to position [38, 0]
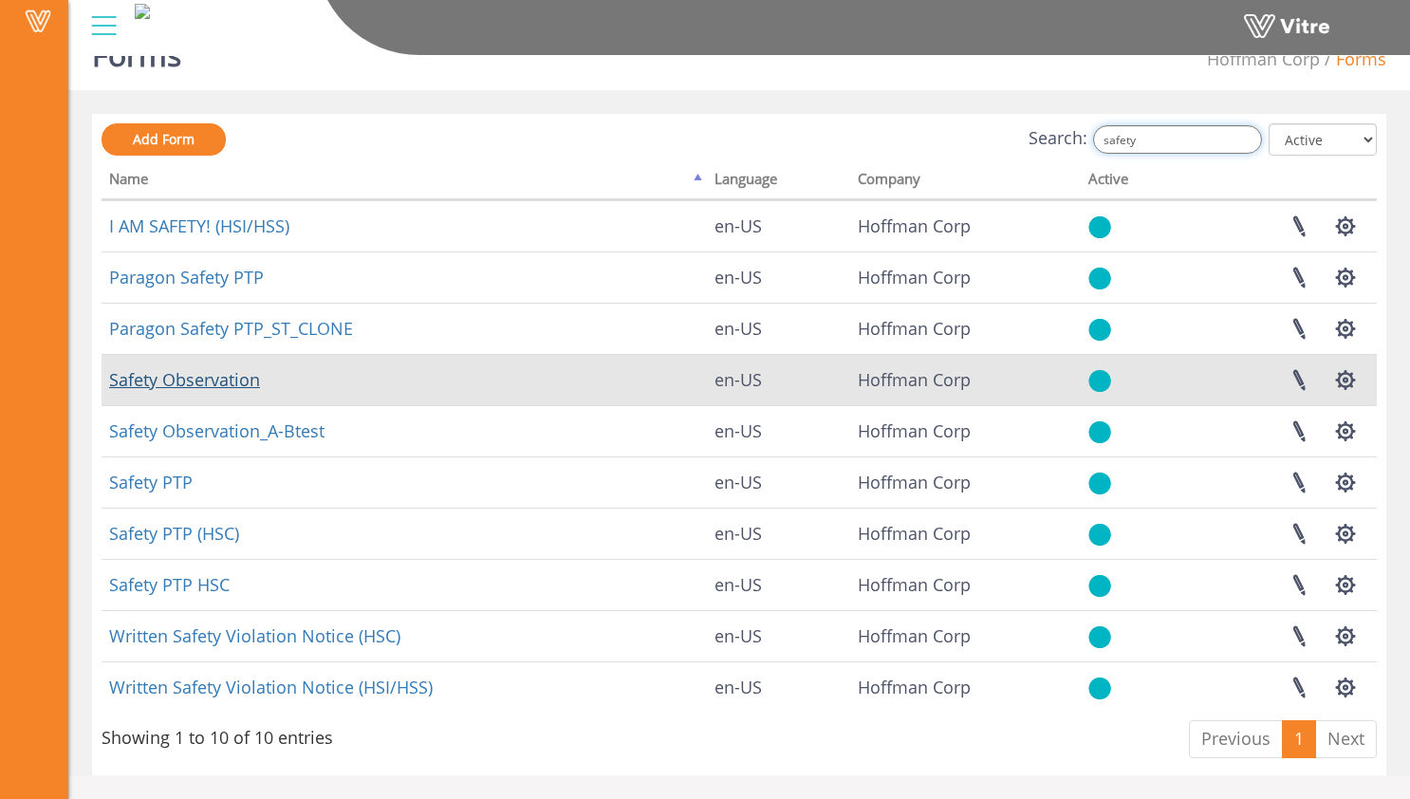
type input "safety"
click at [203, 379] on link "Safety Observation" at bounding box center [184, 379] width 151 height 23
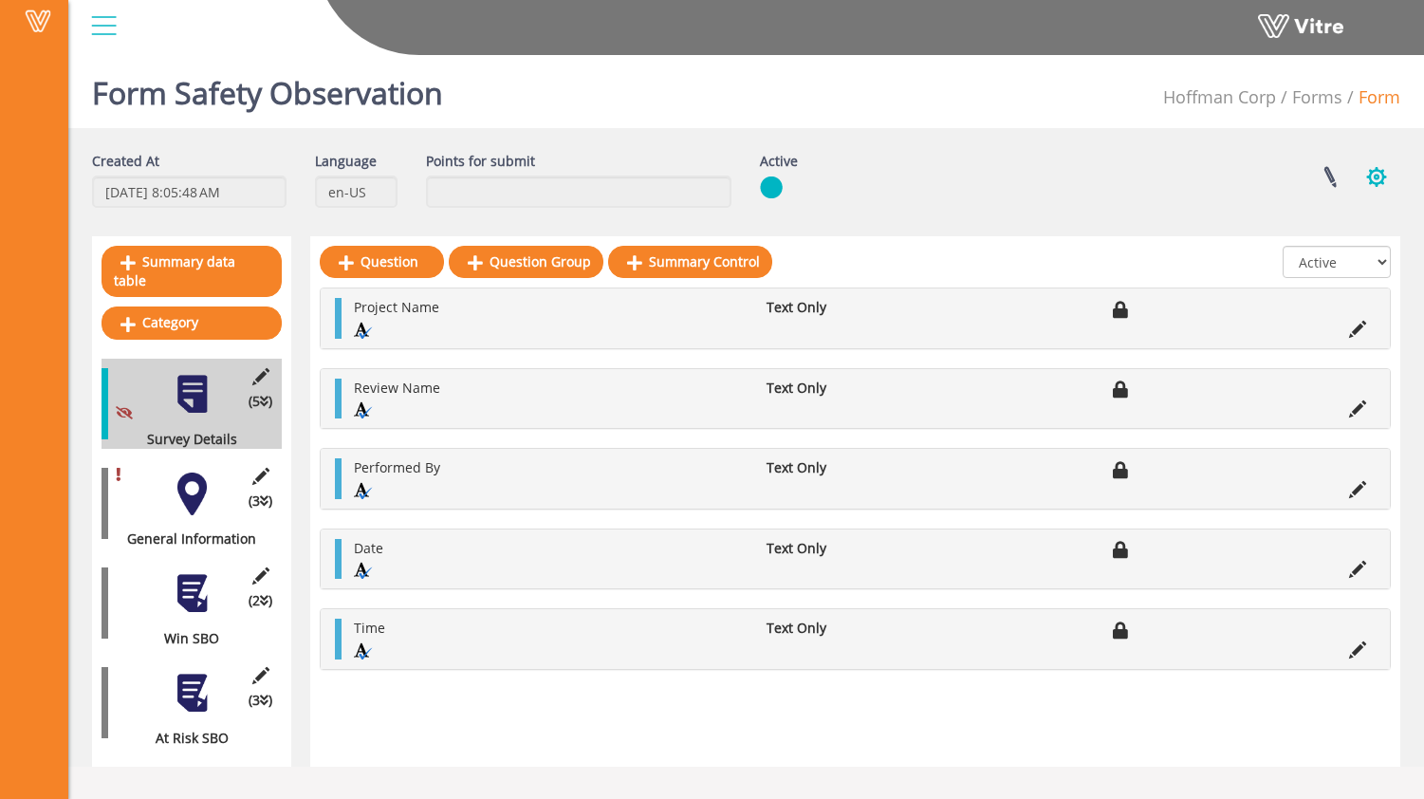
click at [1374, 181] on button "button" at bounding box center [1376, 177] width 47 height 50
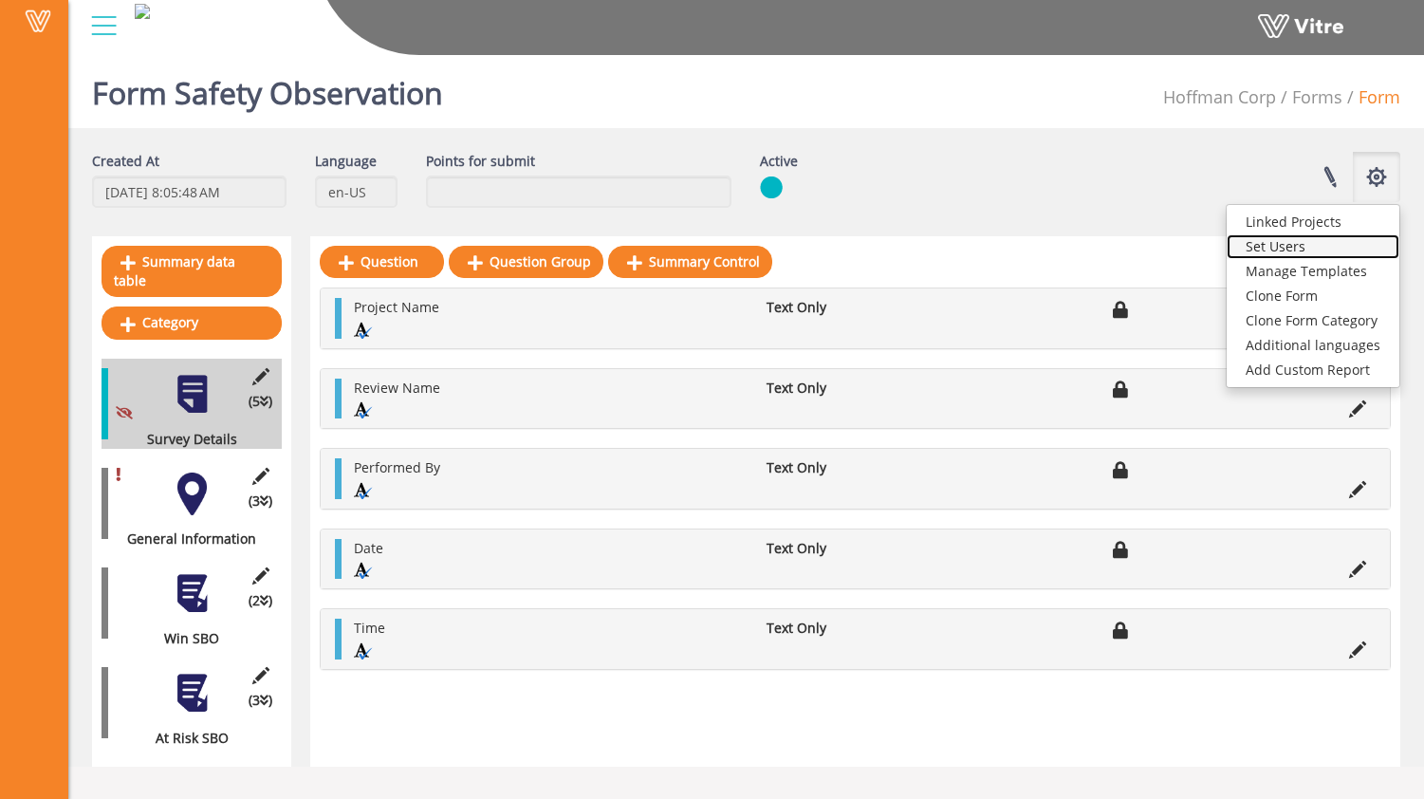
click at [1323, 248] on link "Set Users" at bounding box center [1313, 246] width 173 height 25
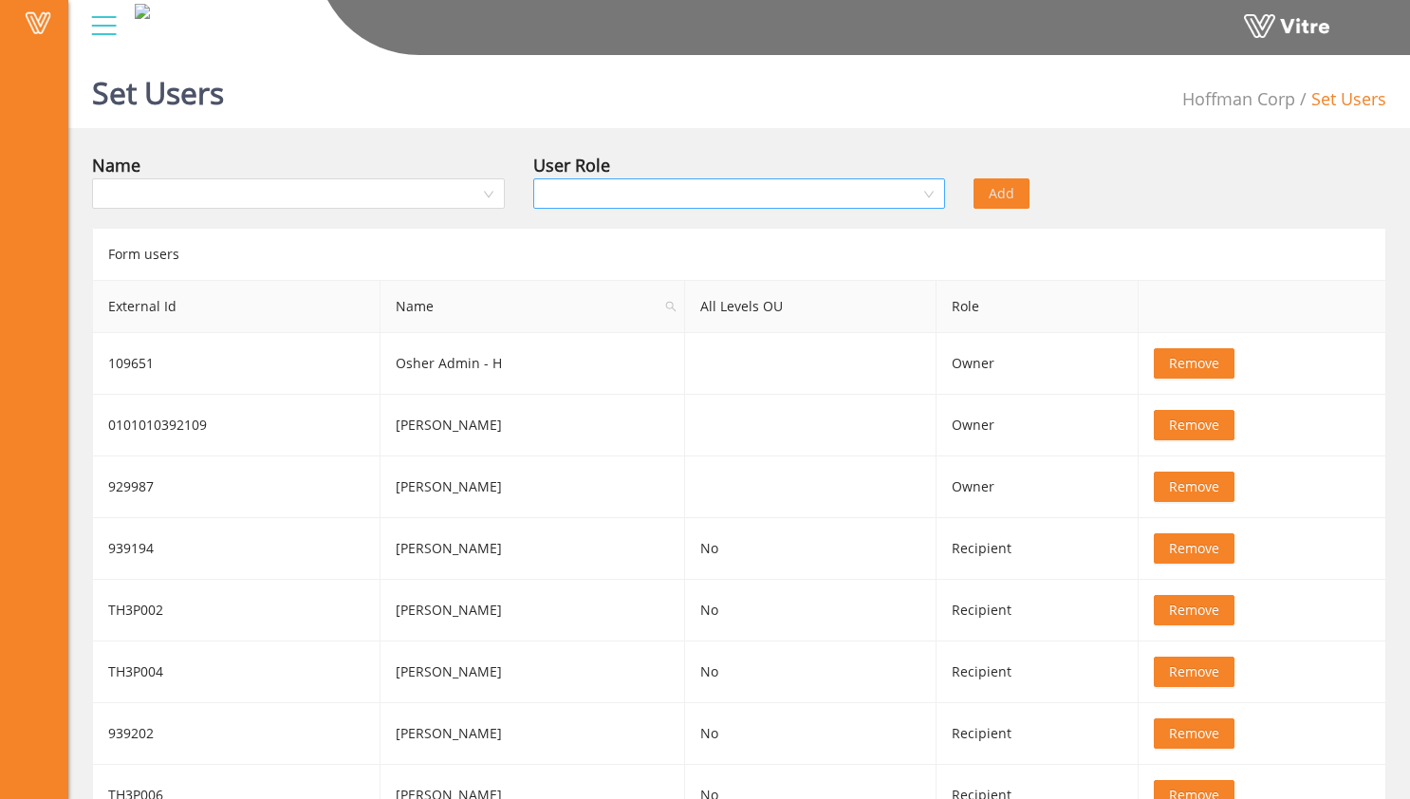
click at [866, 199] on input "search" at bounding box center [733, 193] width 377 height 28
click at [826, 284] on div "Viewer" at bounding box center [739, 292] width 390 height 21
click at [394, 195] on input "search" at bounding box center [291, 193] width 377 height 28
click at [390, 170] on div "Name" at bounding box center [298, 165] width 413 height 27
click at [376, 195] on input "search" at bounding box center [291, 193] width 377 height 28
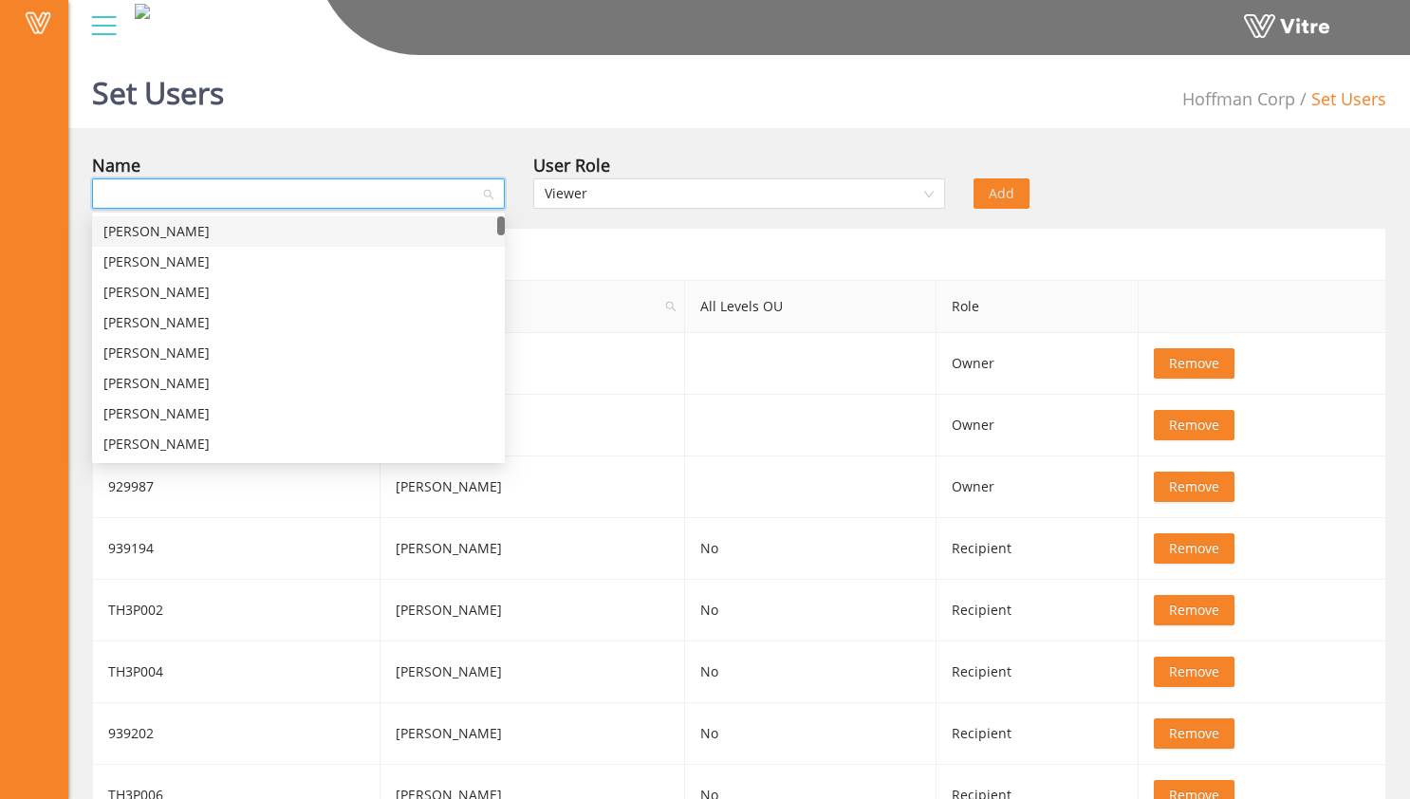
click at [361, 233] on div "[PERSON_NAME]" at bounding box center [298, 231] width 390 height 21
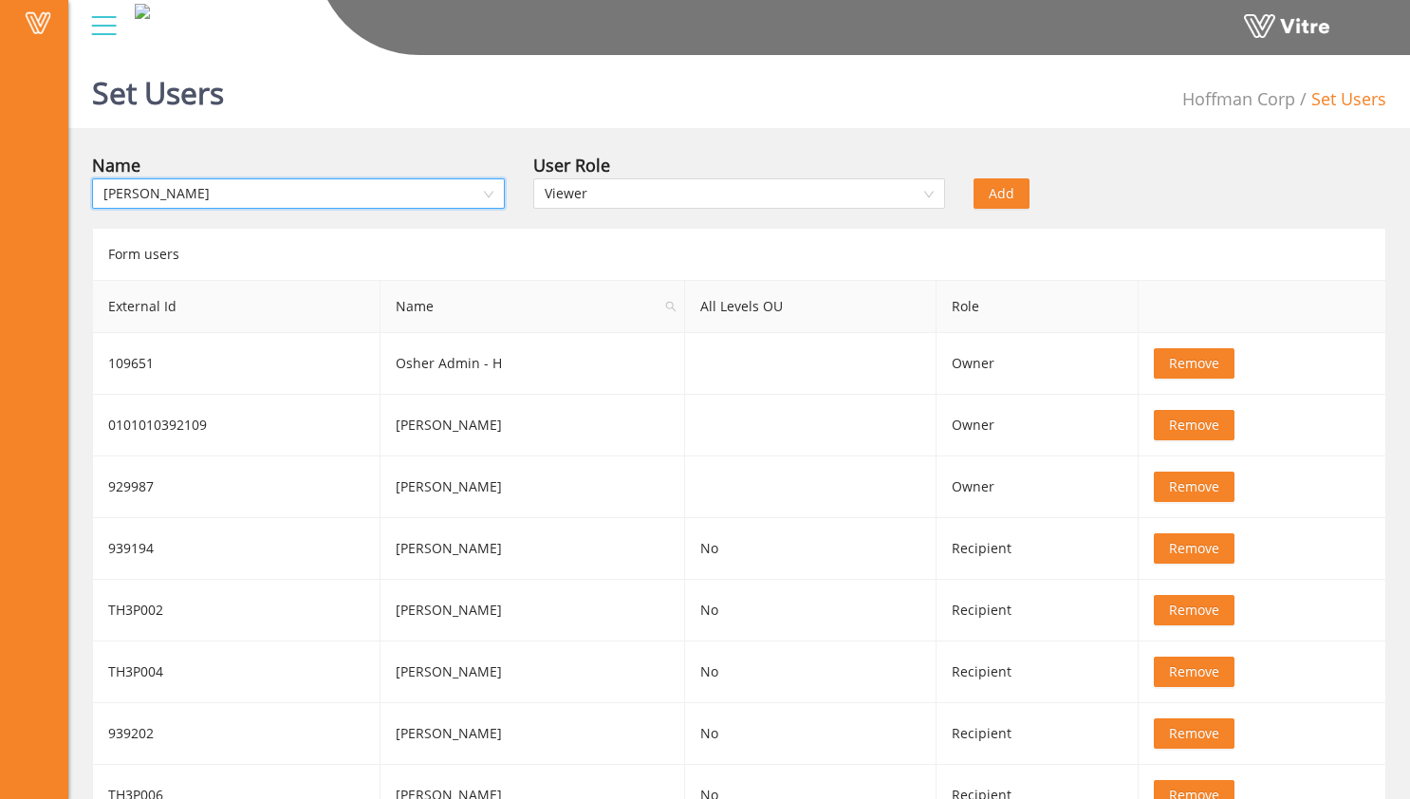
click at [368, 160] on div "Name" at bounding box center [298, 165] width 413 height 27
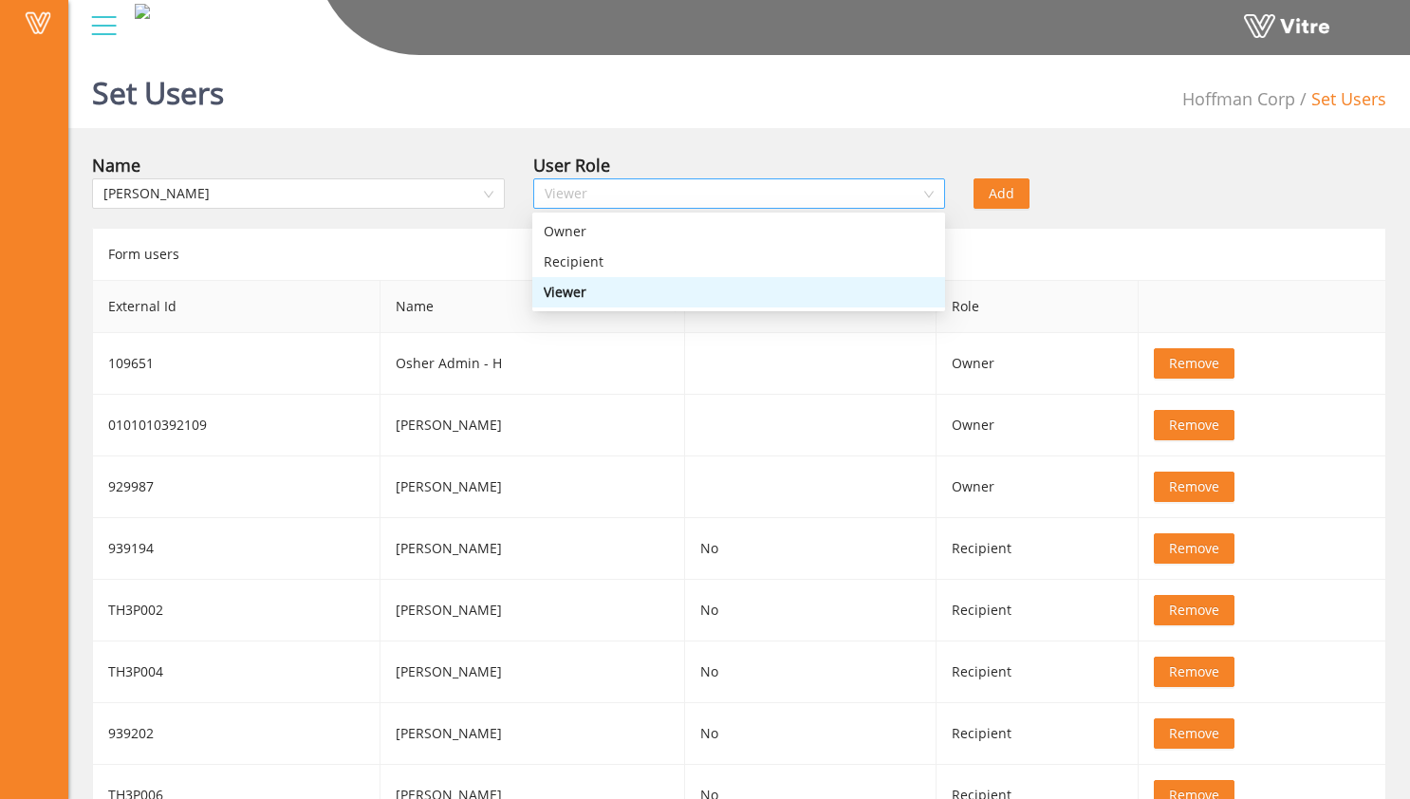
click at [710, 183] on span "Viewer" at bounding box center [740, 193] width 390 height 28
click at [681, 258] on div "Recipient" at bounding box center [739, 261] width 390 height 21
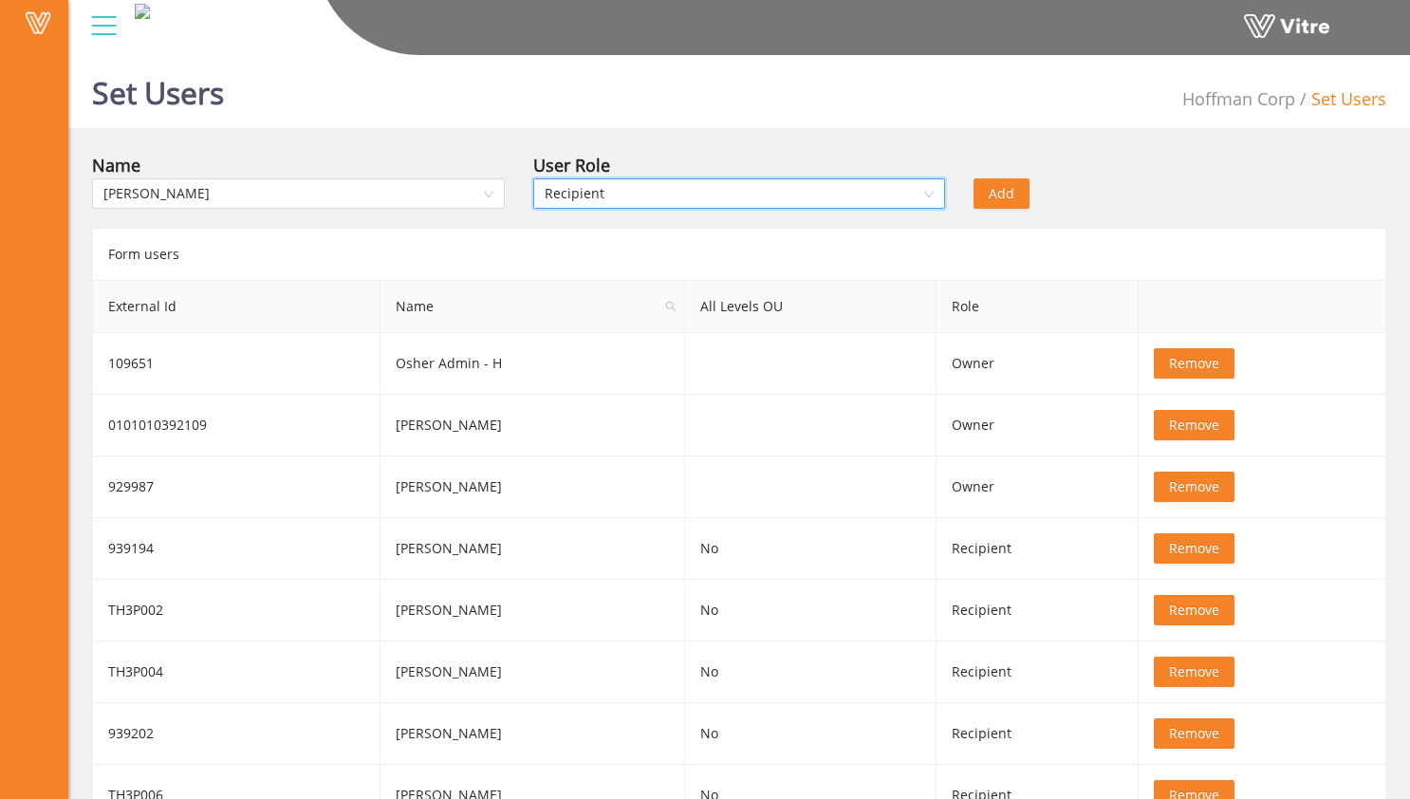
click at [505, 210] on div "Name [PERSON_NAME]" at bounding box center [298, 185] width 441 height 66
click at [473, 197] on span "[PERSON_NAME]" at bounding box center [298, 193] width 390 height 28
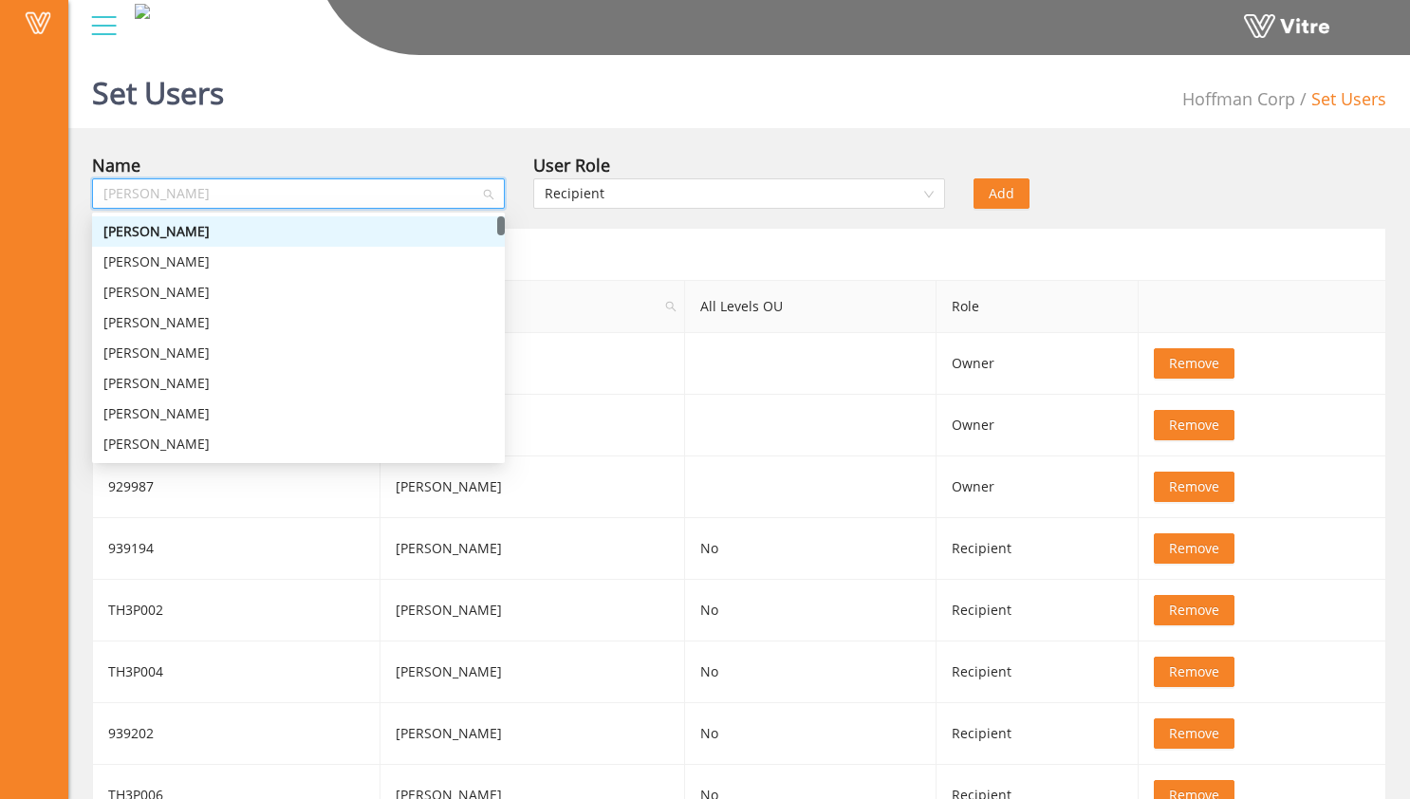
click at [1354, 102] on li "Set Users" at bounding box center [1340, 98] width 91 height 27
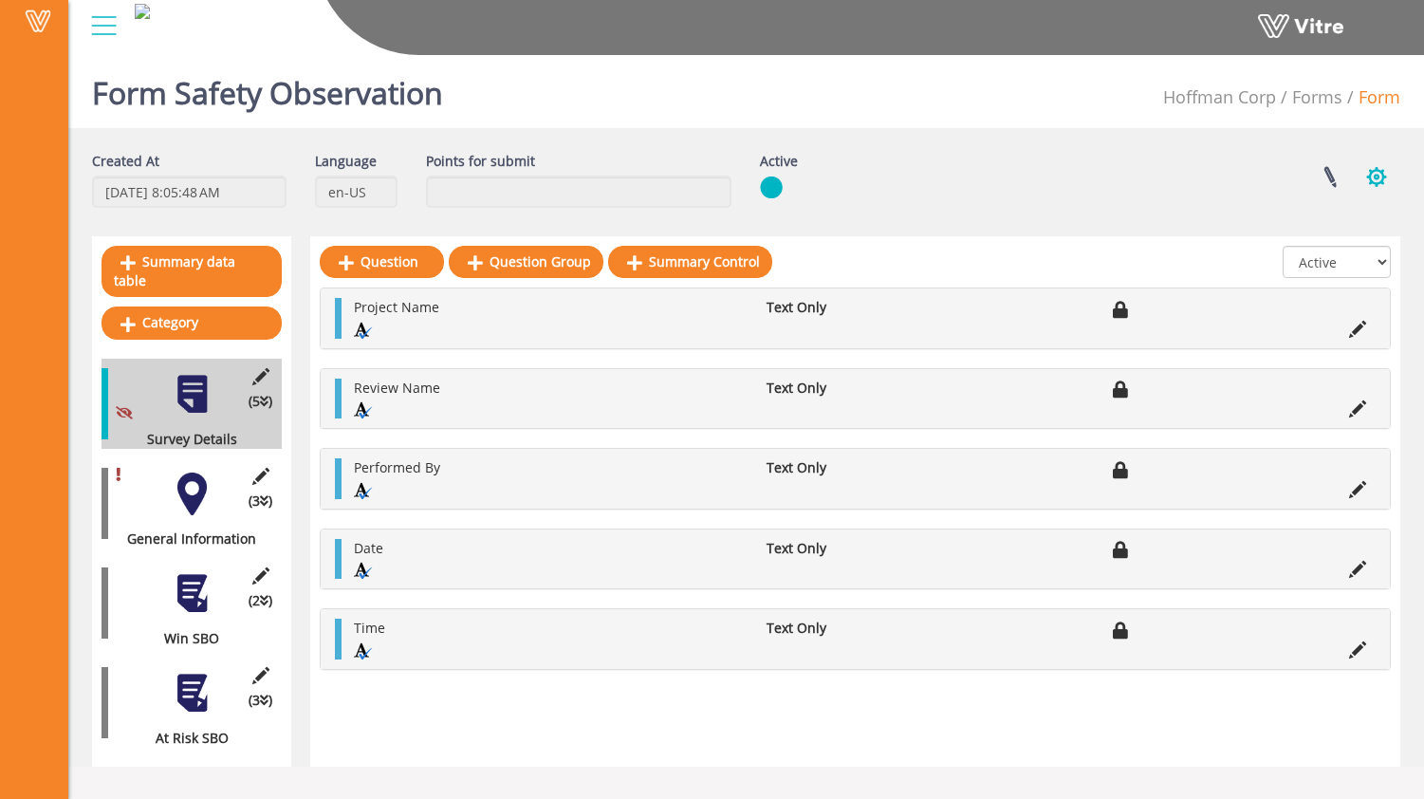
click at [1372, 187] on button "button" at bounding box center [1376, 177] width 47 height 50
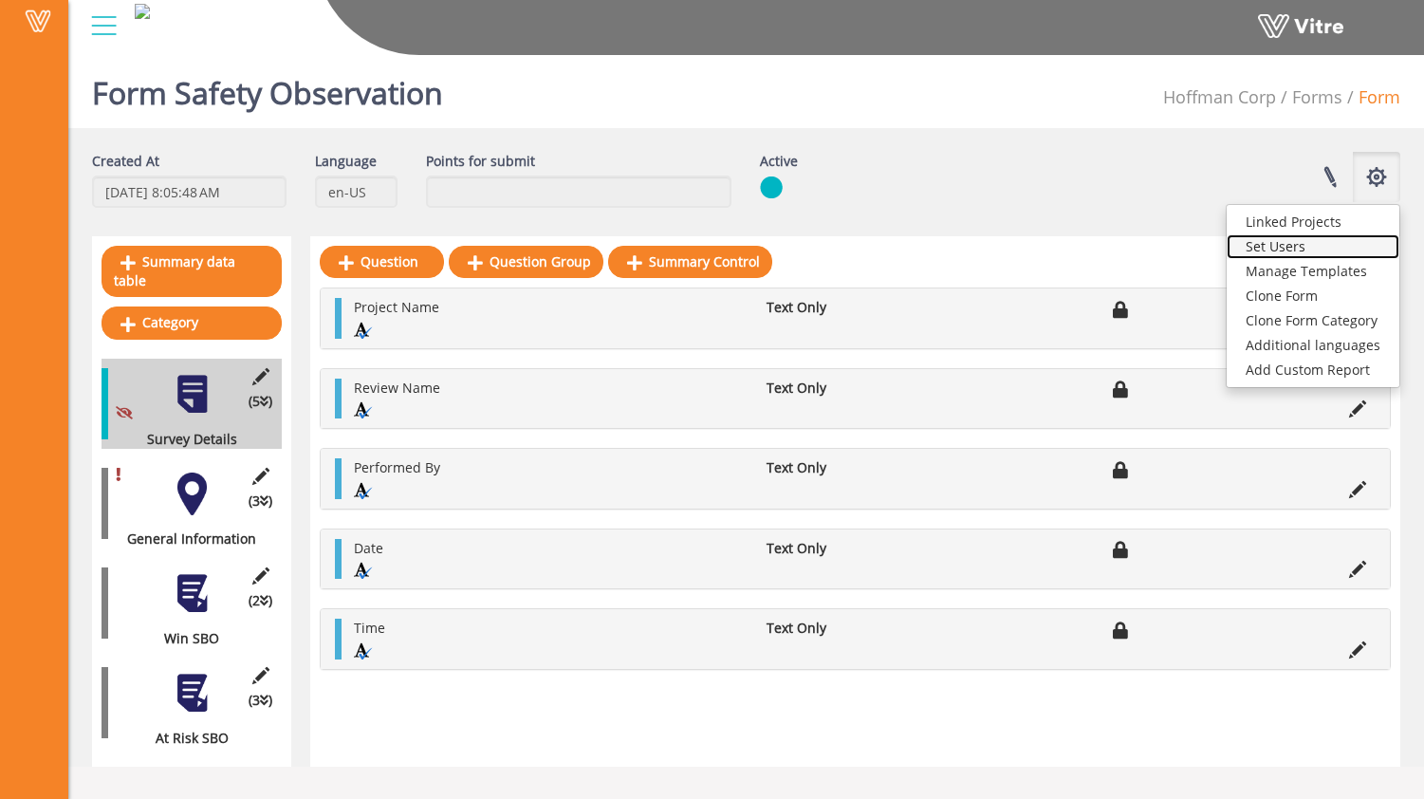
click at [1331, 243] on link "Set Users" at bounding box center [1313, 246] width 173 height 25
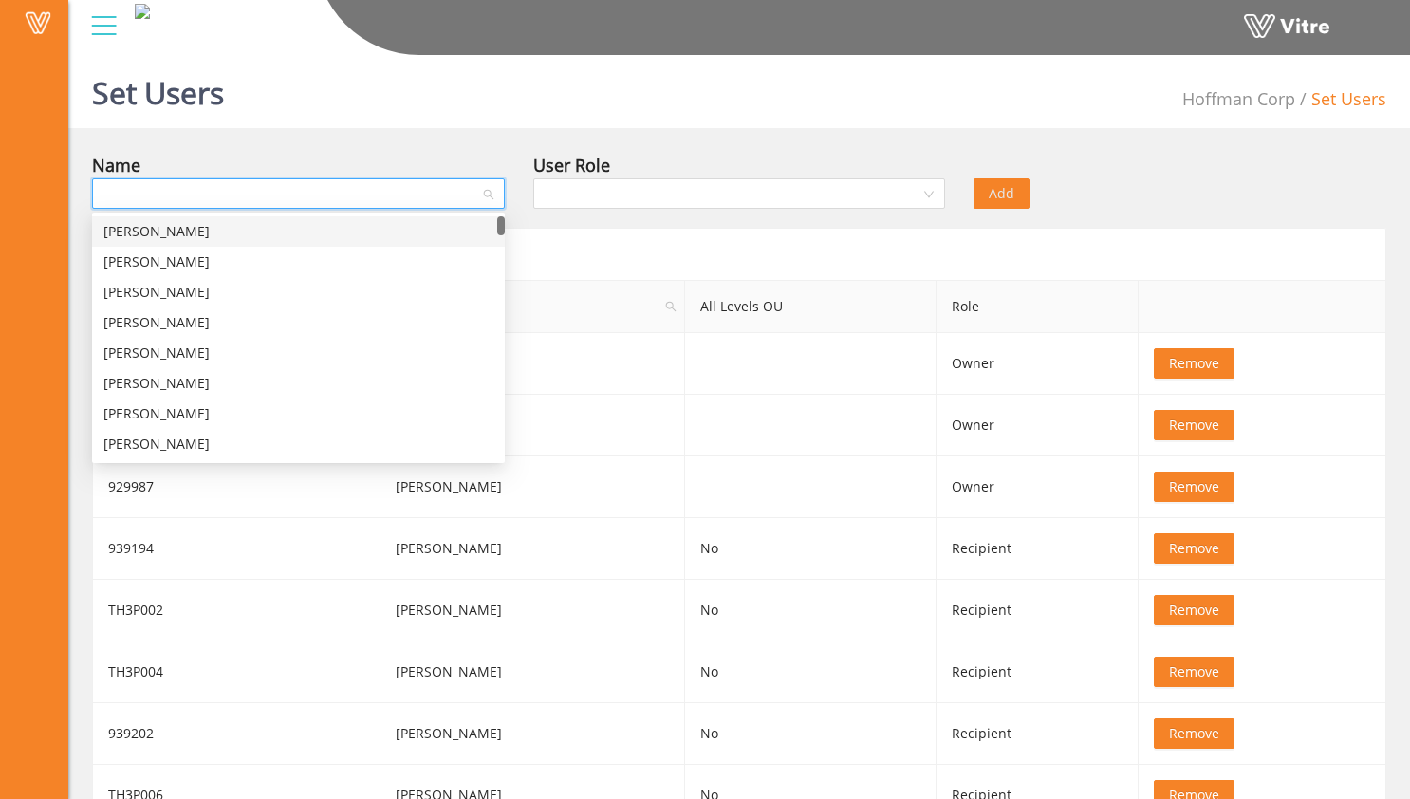
click at [350, 192] on input "search" at bounding box center [291, 193] width 377 height 28
type input "admin"
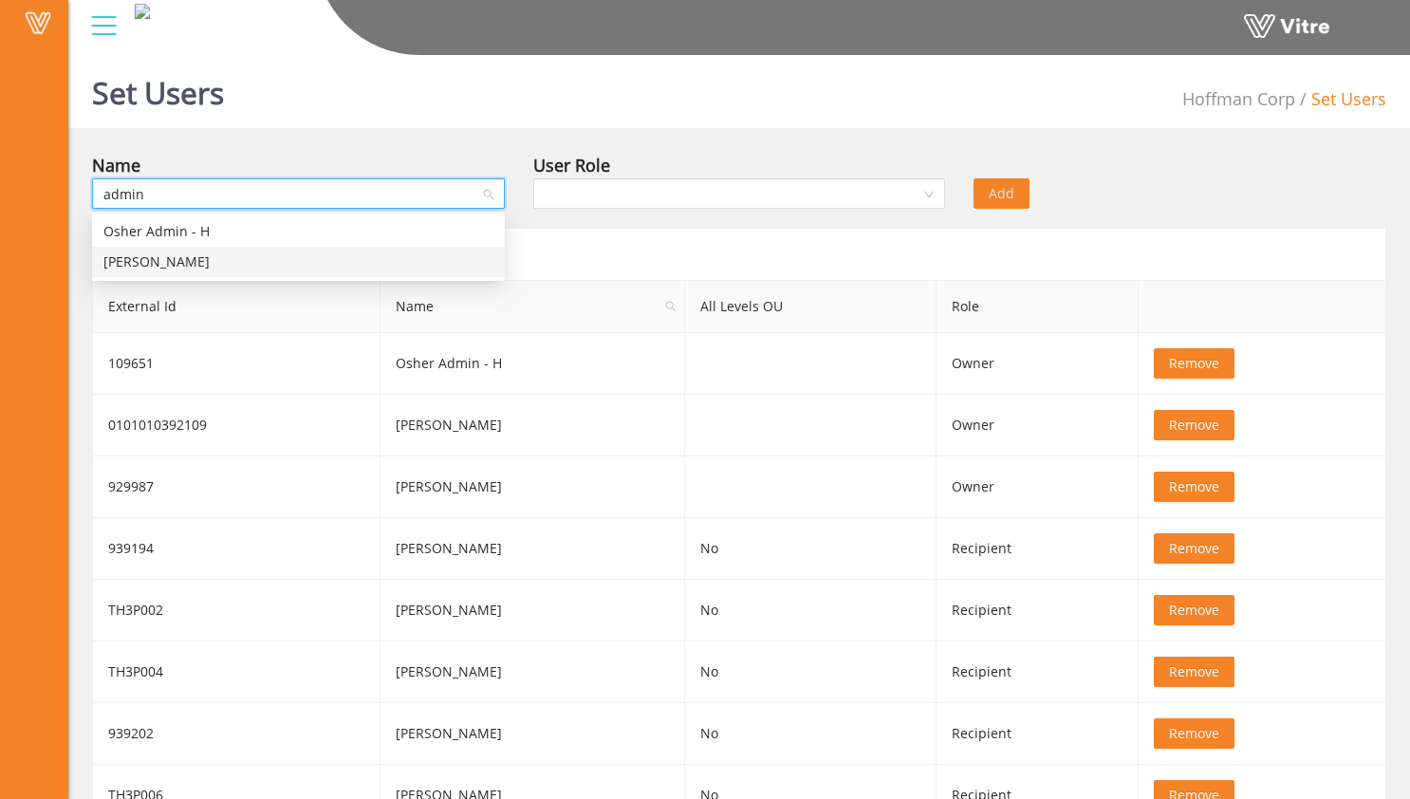
click at [351, 267] on div "[PERSON_NAME]" at bounding box center [298, 261] width 390 height 21
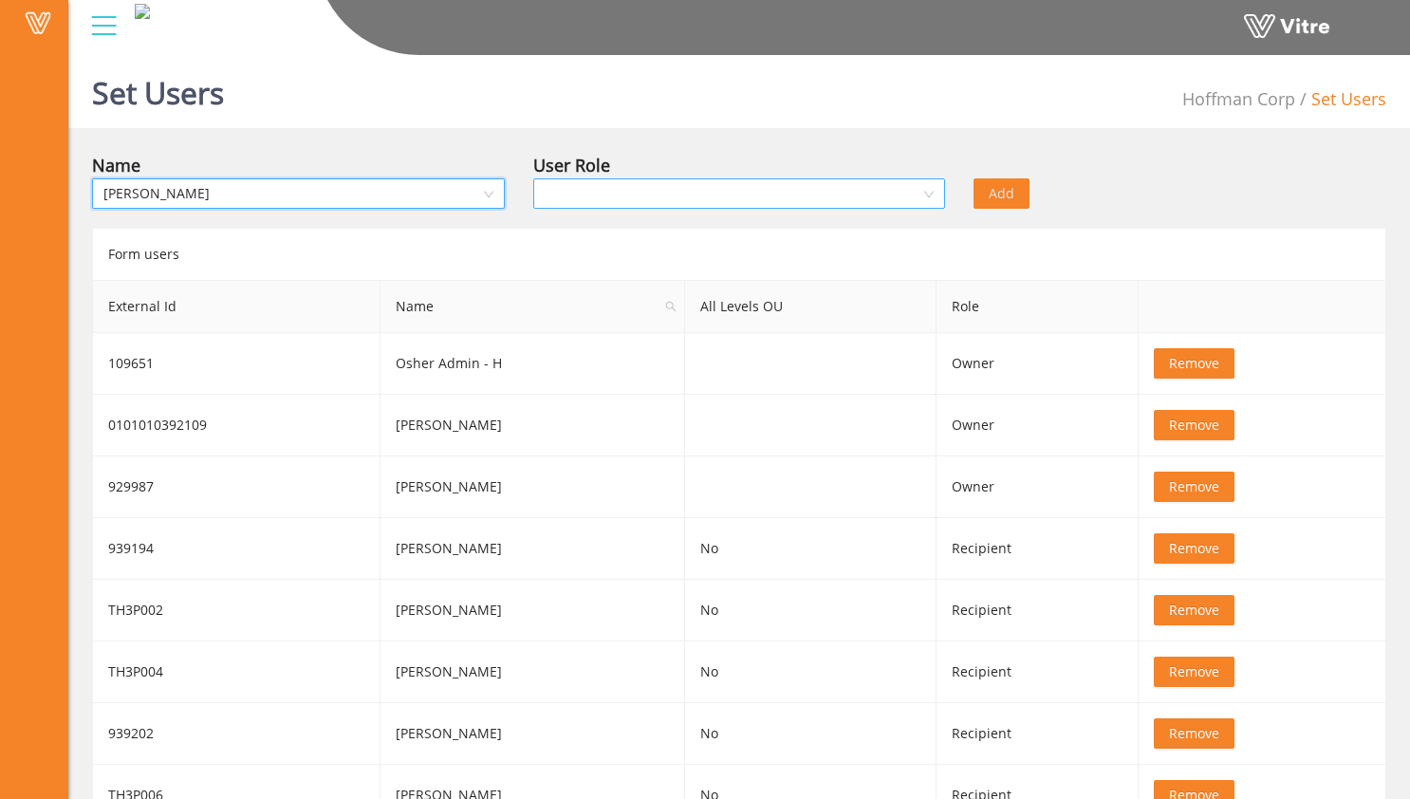
click at [717, 203] on input "search" at bounding box center [733, 193] width 377 height 28
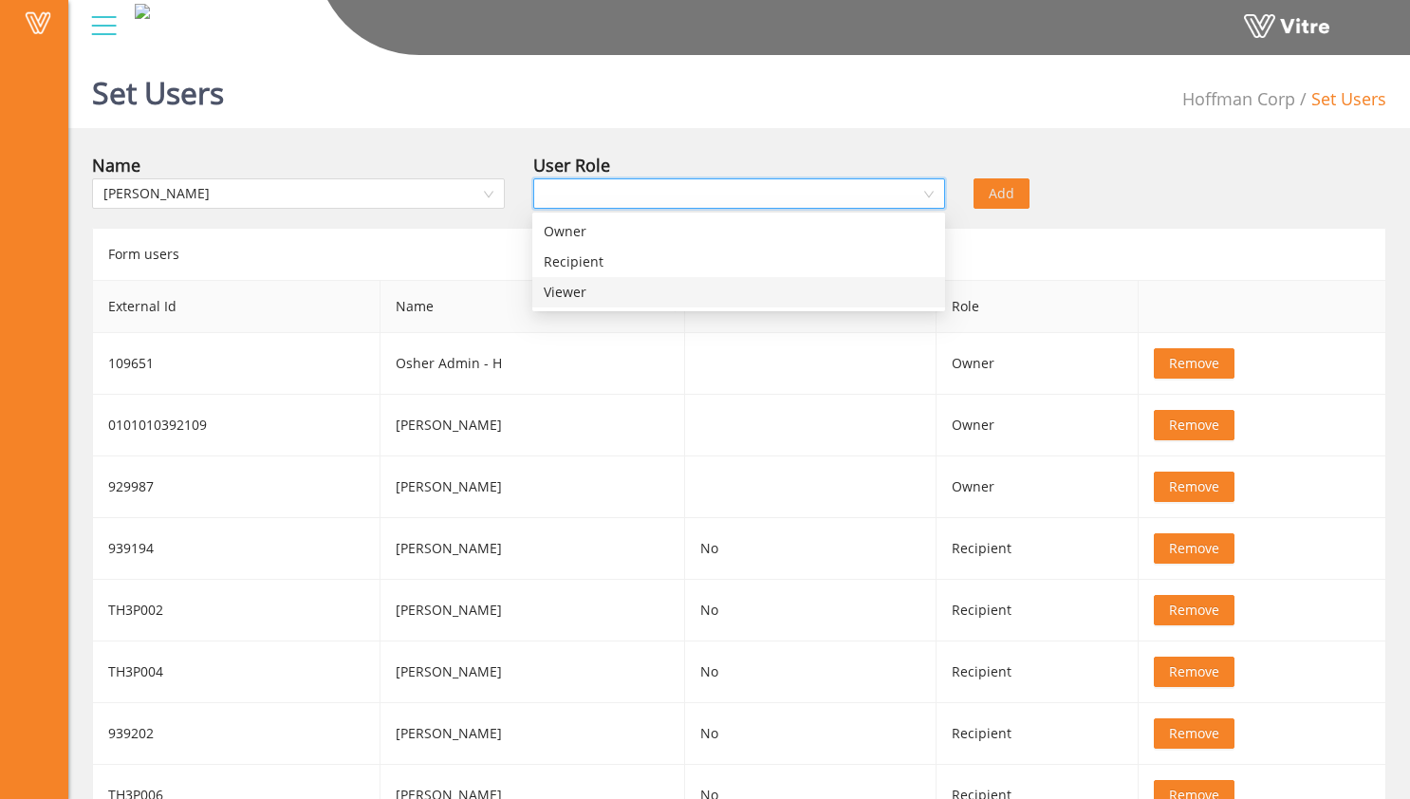
click at [696, 288] on div "Viewer" at bounding box center [739, 292] width 390 height 21
click at [1009, 187] on span "Add" at bounding box center [1002, 193] width 26 height 21
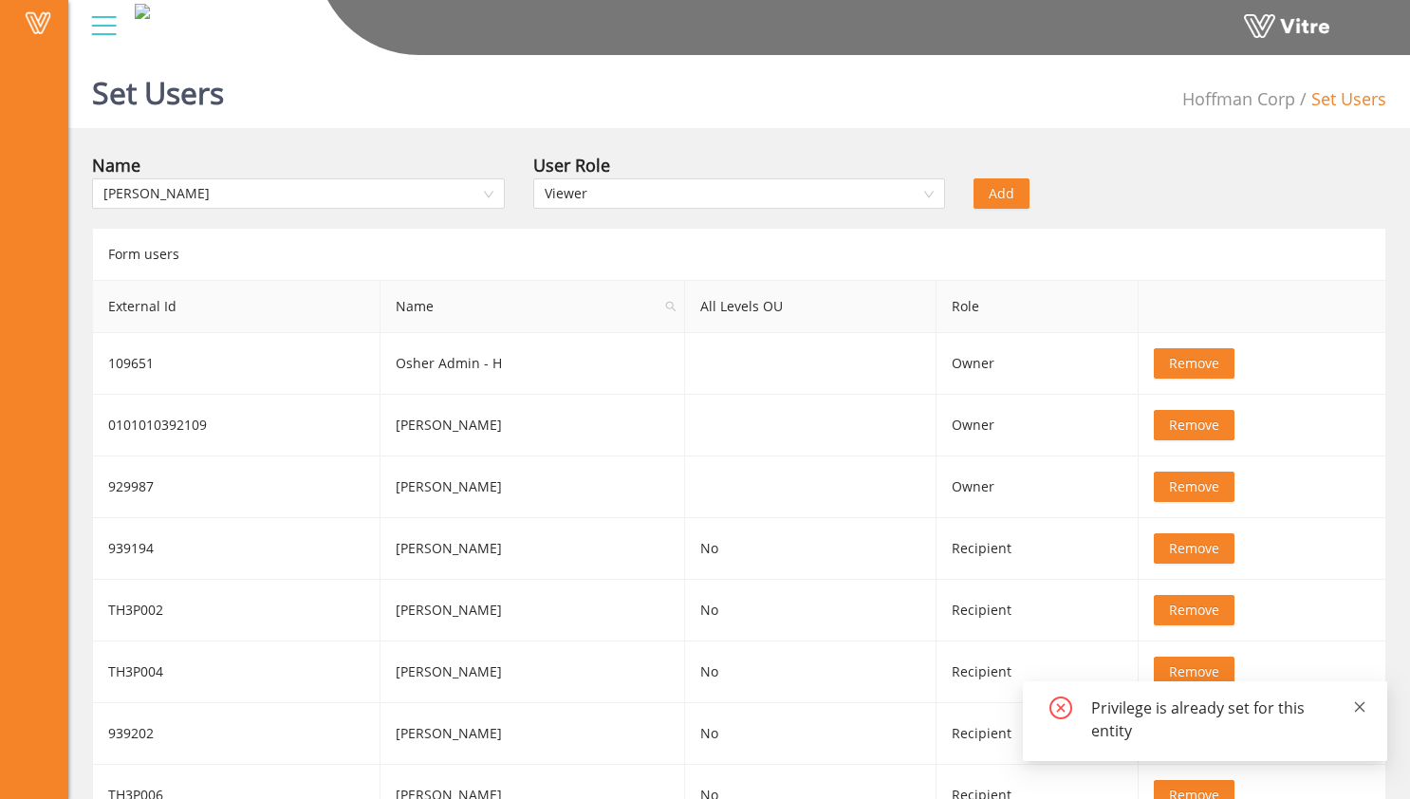
click at [1363, 711] on icon "close" at bounding box center [1360, 706] width 10 height 10
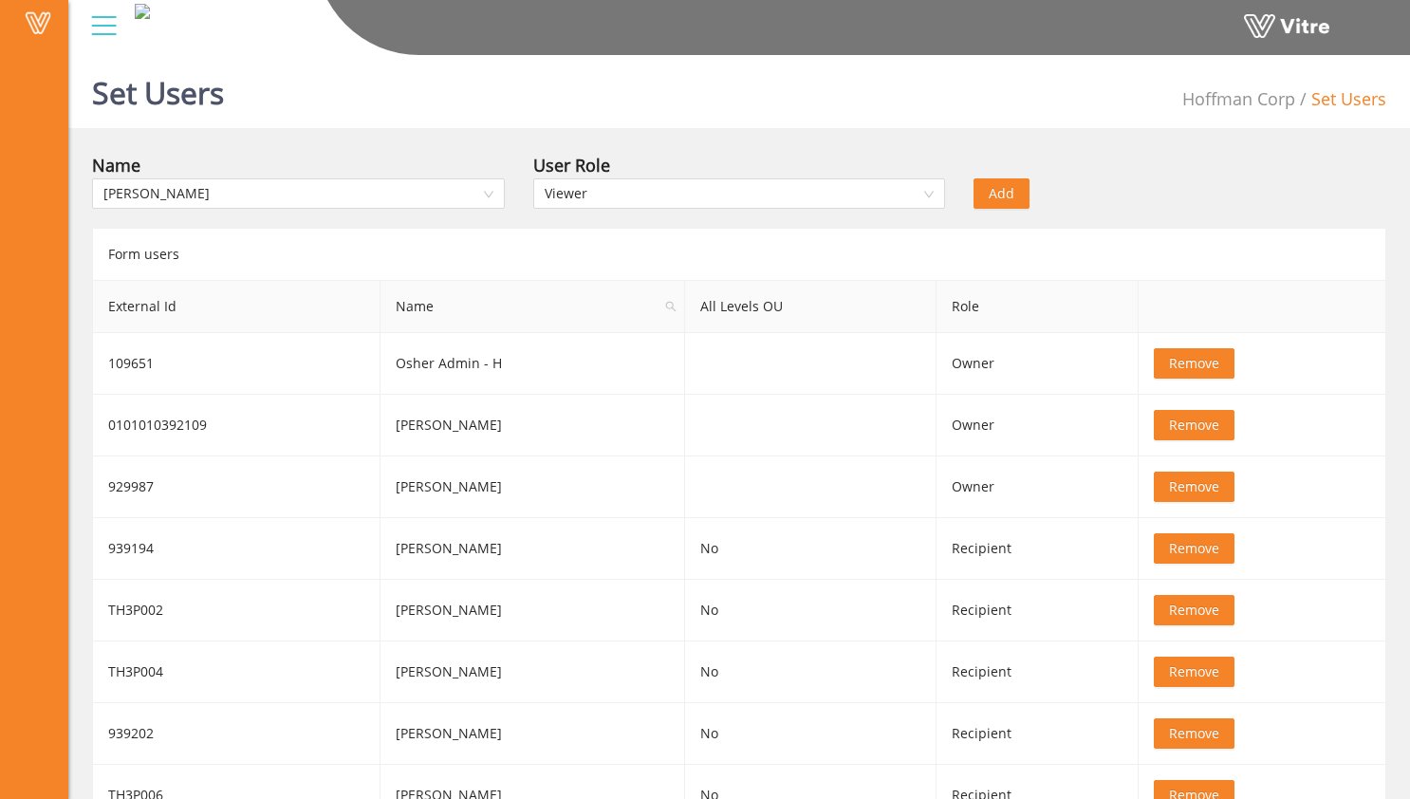
click at [417, 208] on div "[PERSON_NAME]" at bounding box center [298, 193] width 413 height 30
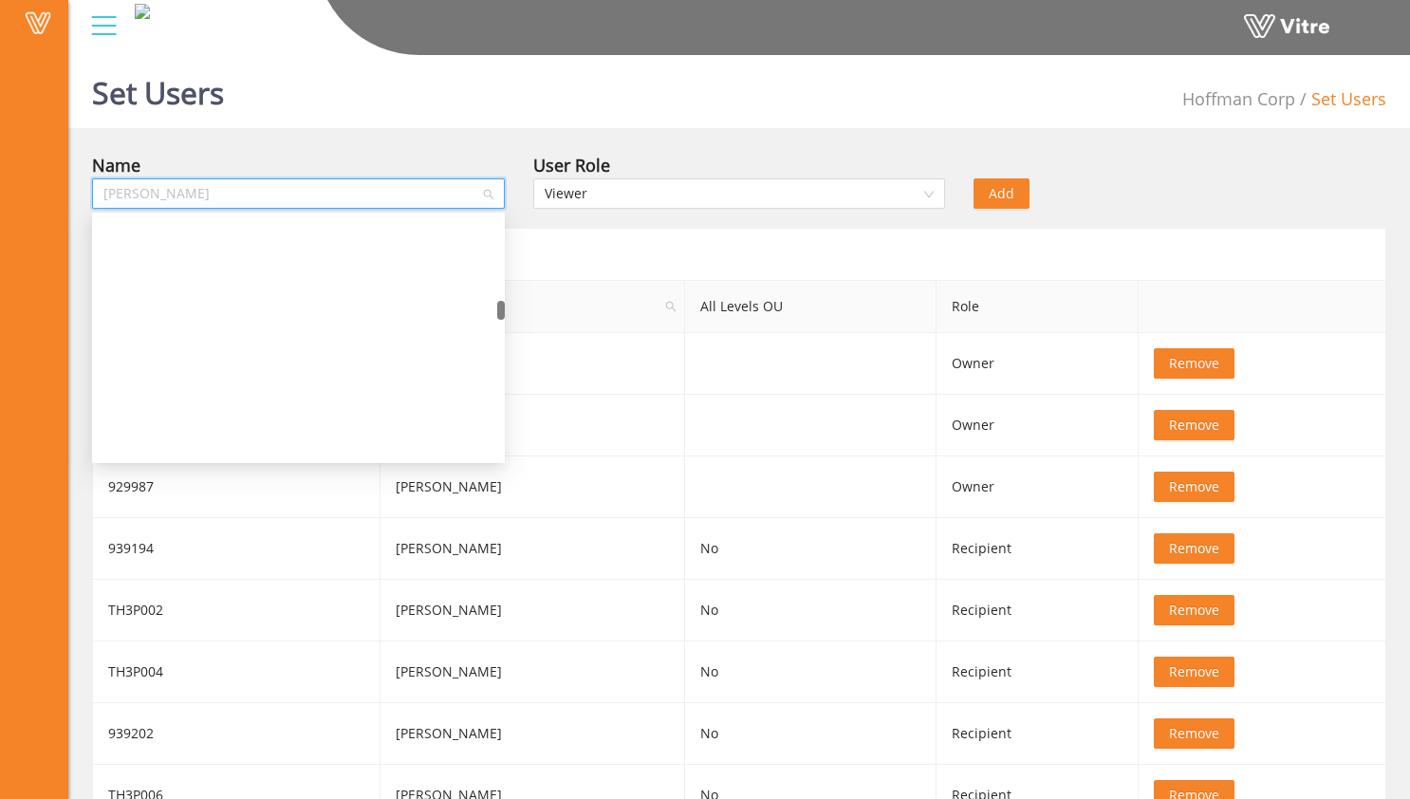
scroll to position [1904, 0]
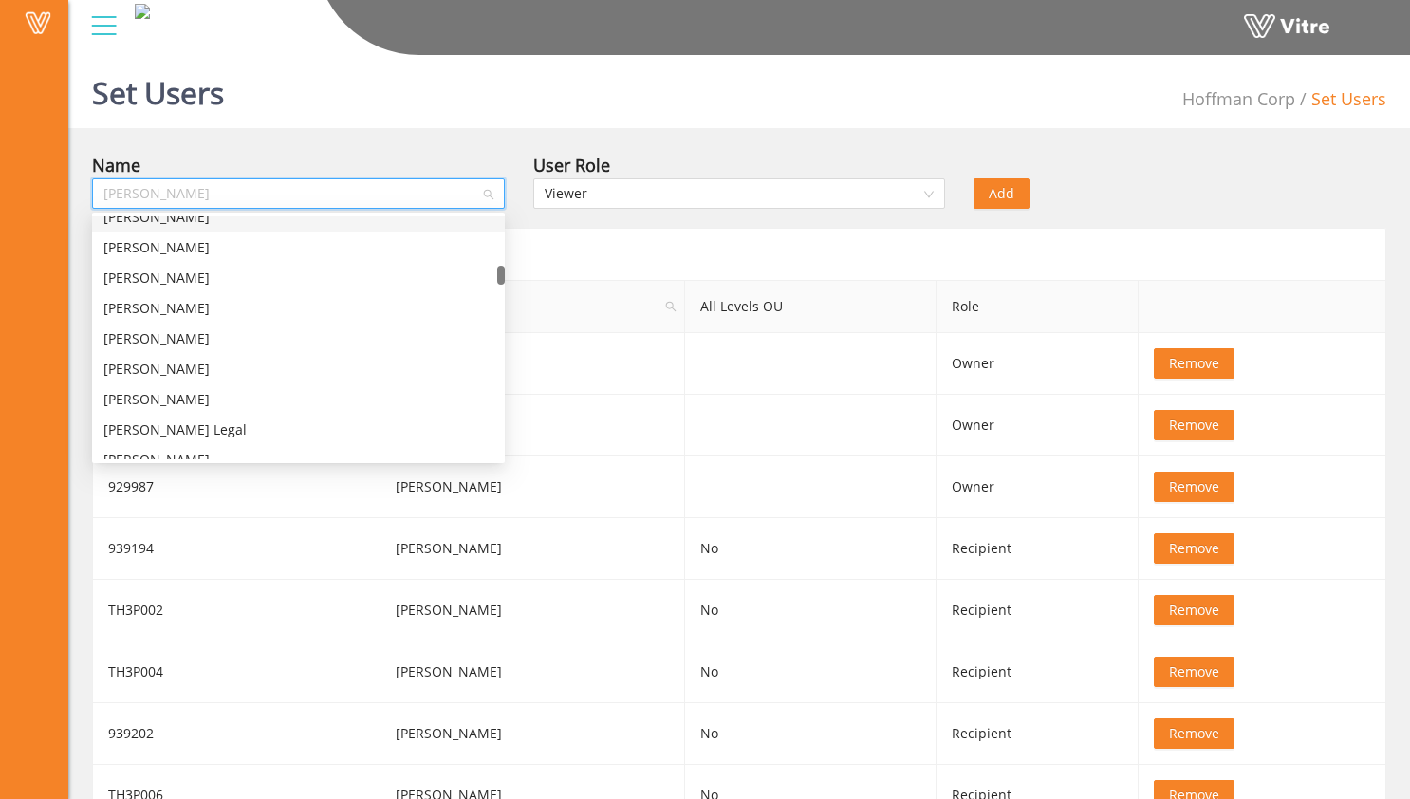
click at [443, 115] on div "Set Users Hoffman Corp Set Users" at bounding box center [739, 87] width 1342 height 81
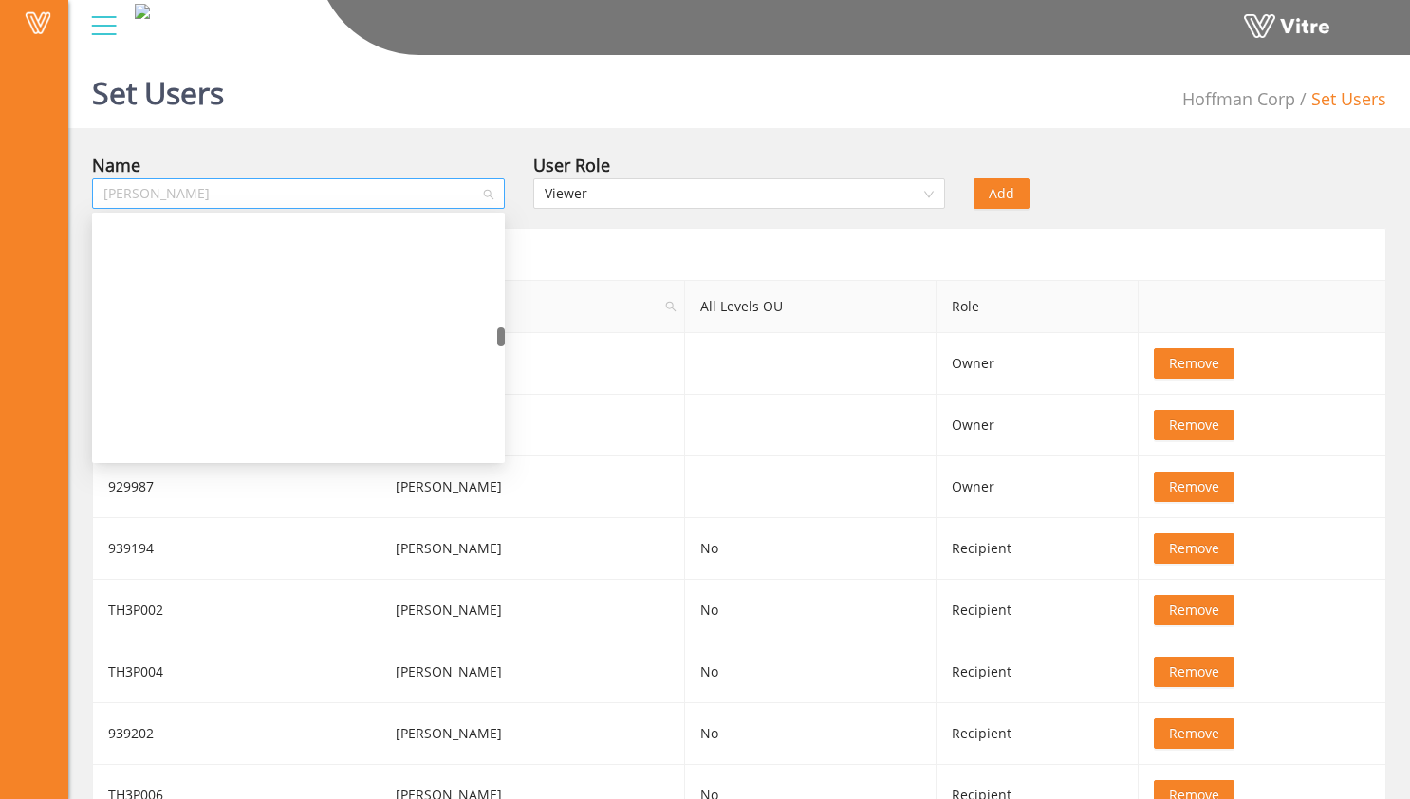
scroll to position [4304, 0]
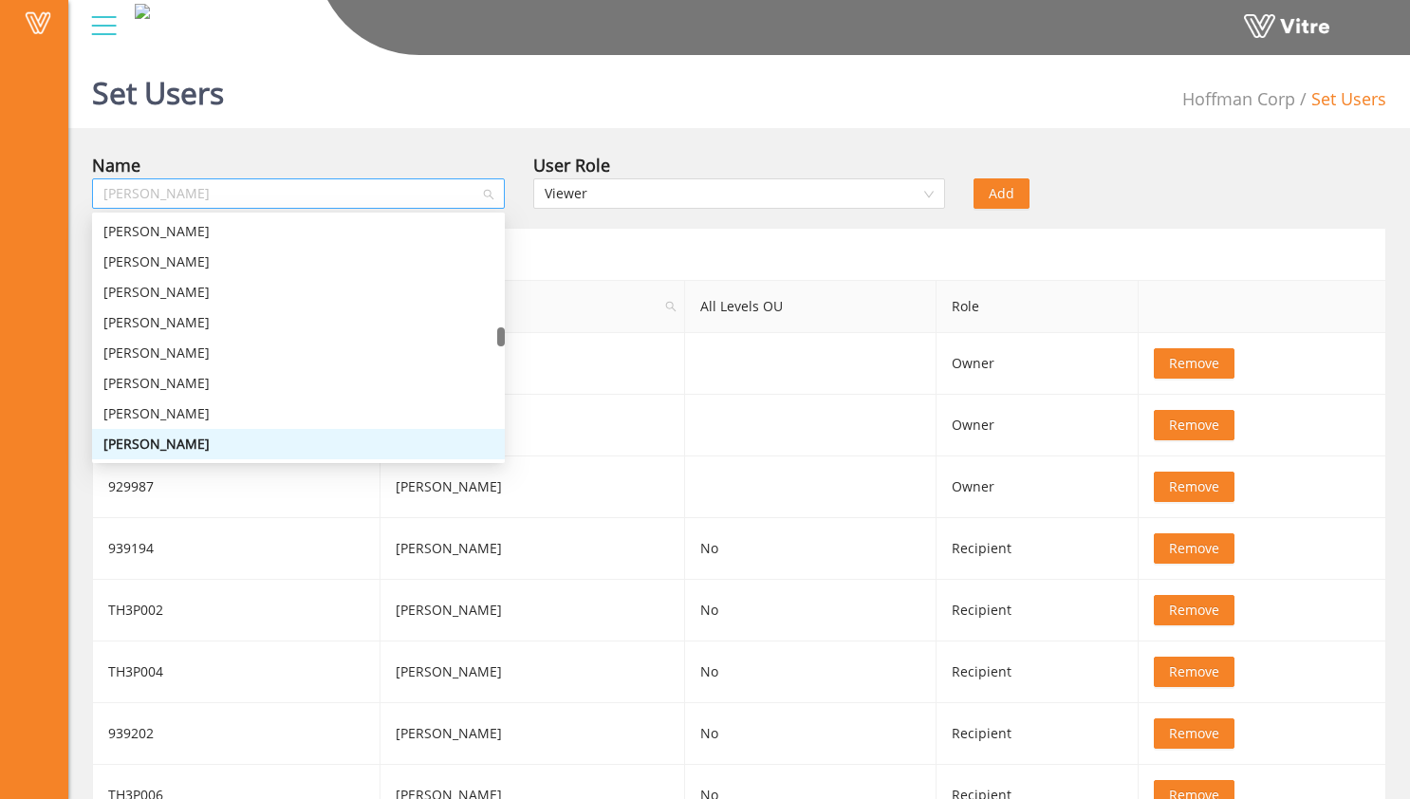
drag, startPoint x: 395, startPoint y: 187, endPoint x: 150, endPoint y: 187, distance: 244.8
click at [150, 187] on span "[PERSON_NAME]" at bounding box center [298, 193] width 390 height 28
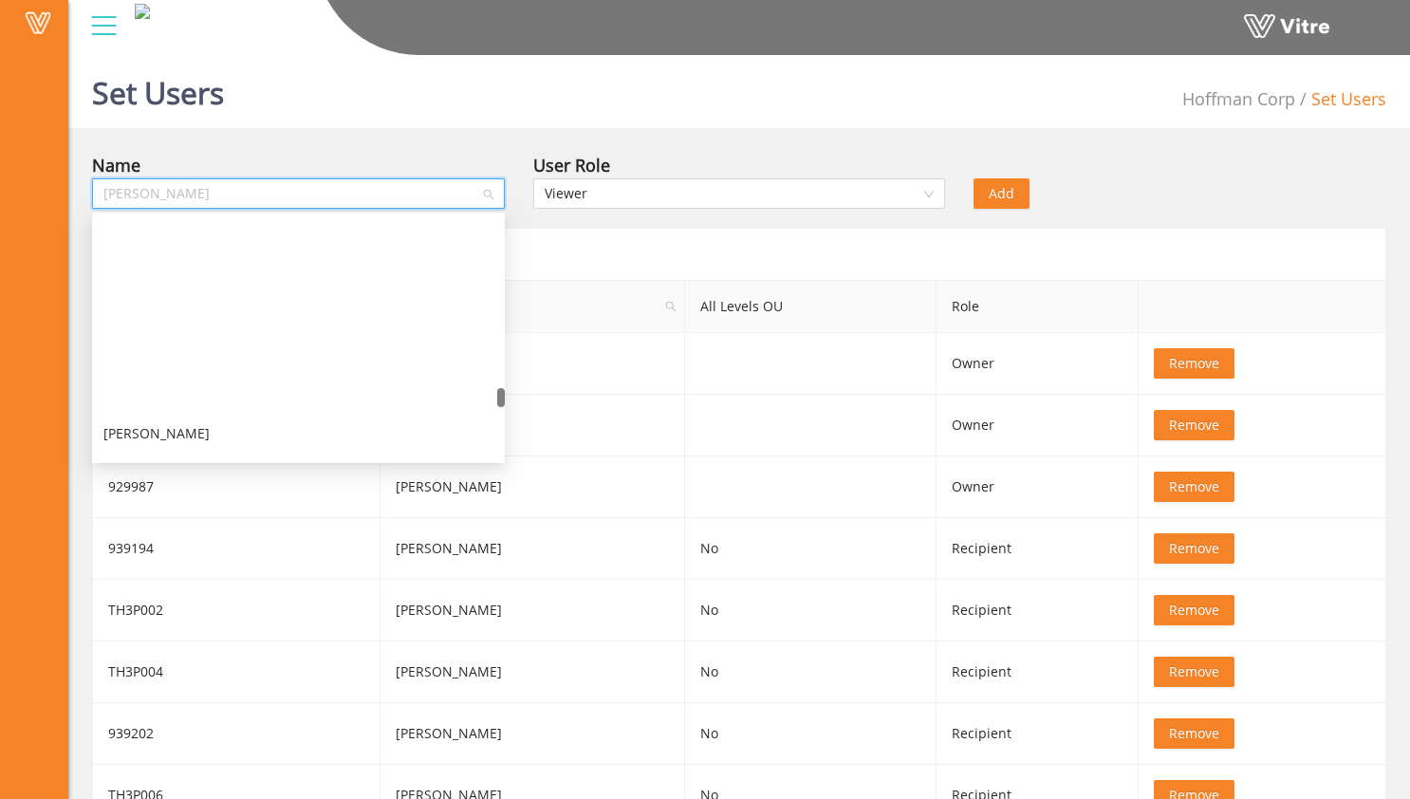
scroll to position [7091, 0]
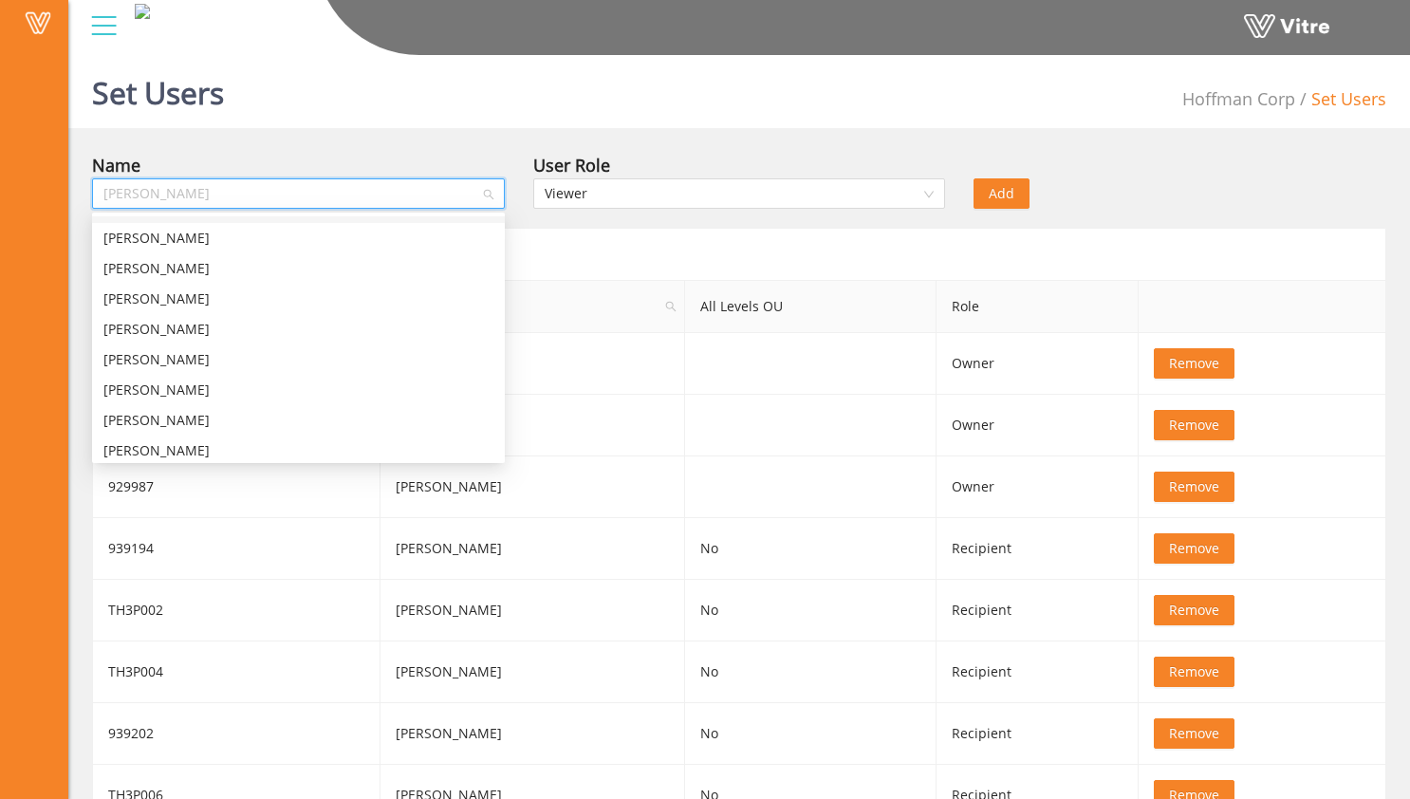
click at [459, 108] on div "Set Users Hoffman Corp Set Users" at bounding box center [739, 87] width 1342 height 81
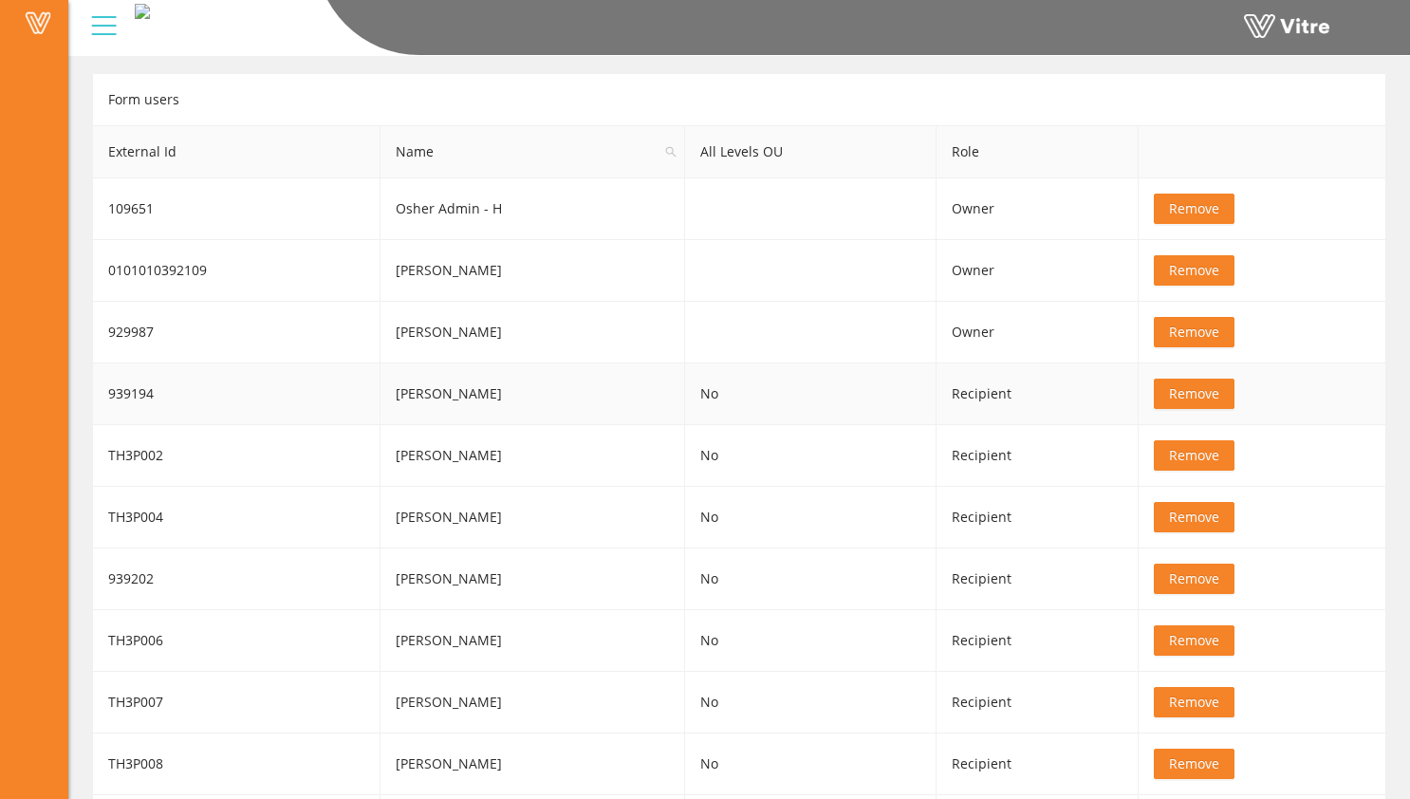
scroll to position [159, 0]
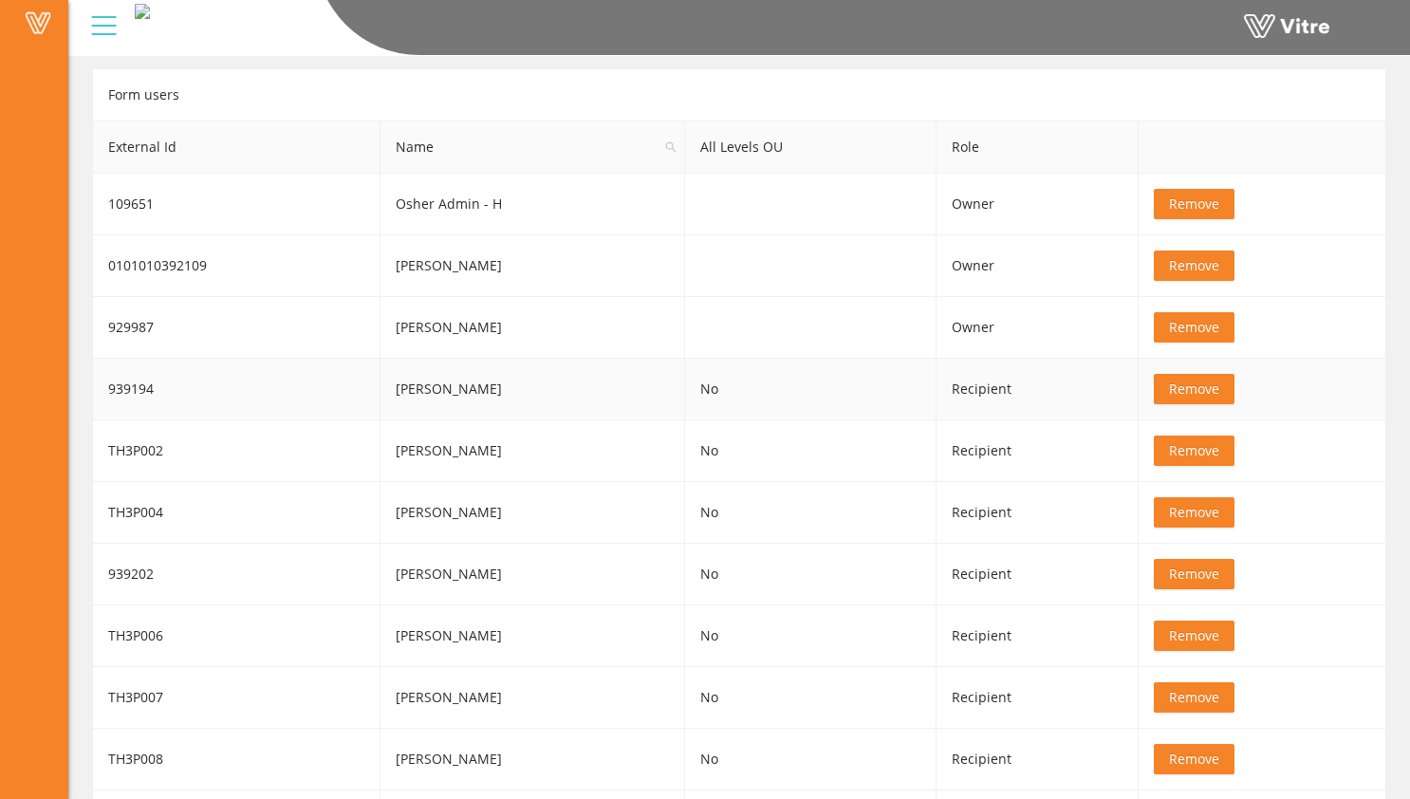
click at [808, 391] on td "No" at bounding box center [811, 390] width 252 height 62
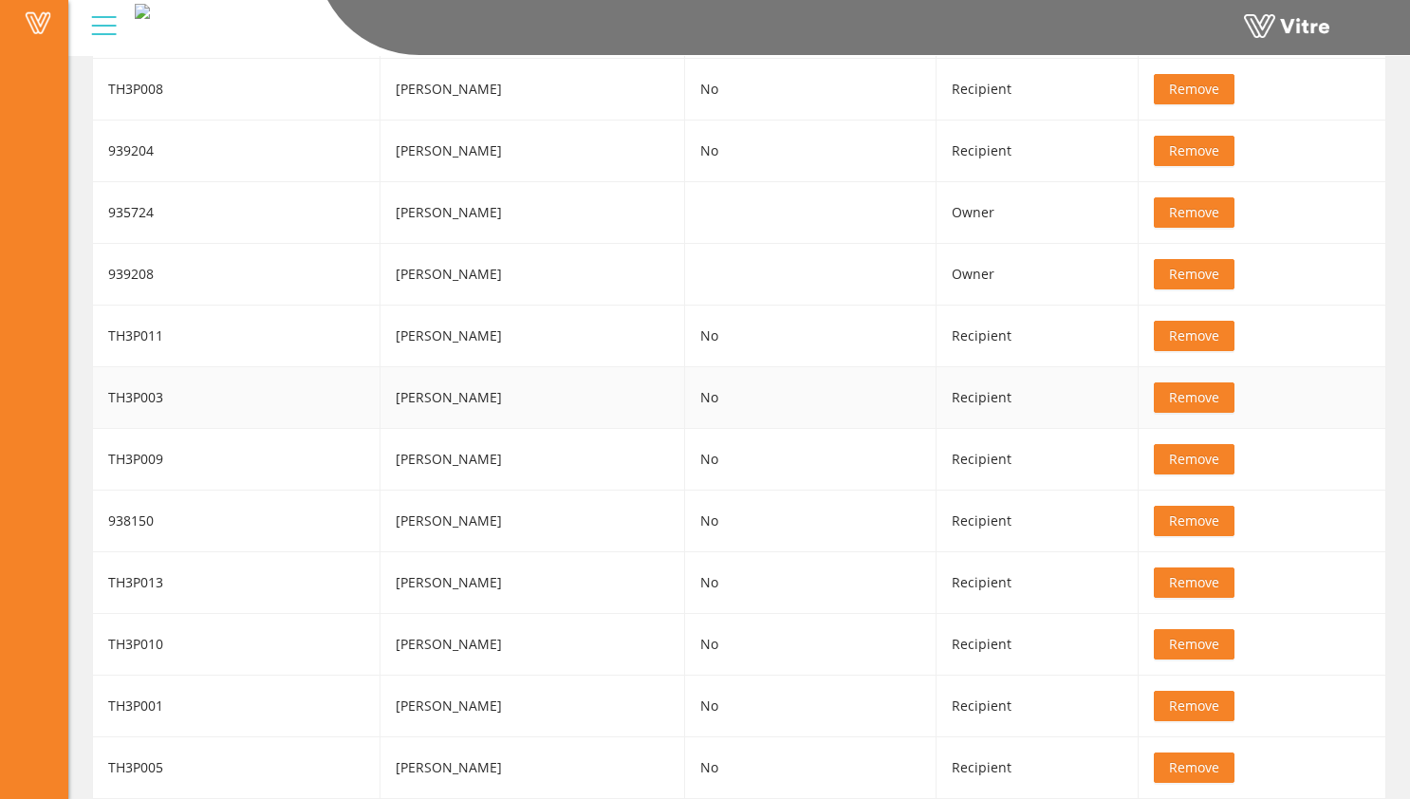
scroll to position [0, 0]
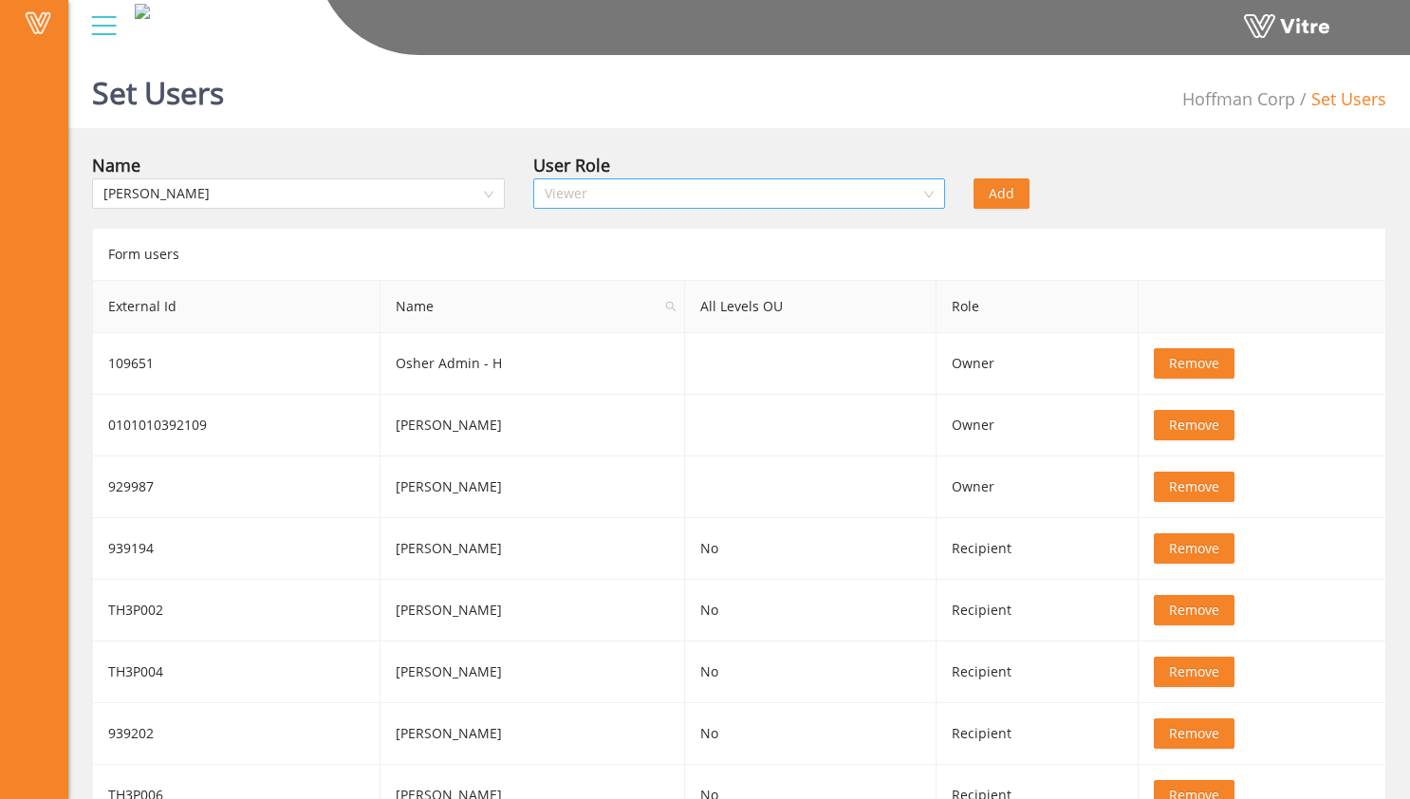
click at [916, 195] on span "Viewer" at bounding box center [740, 193] width 390 height 28
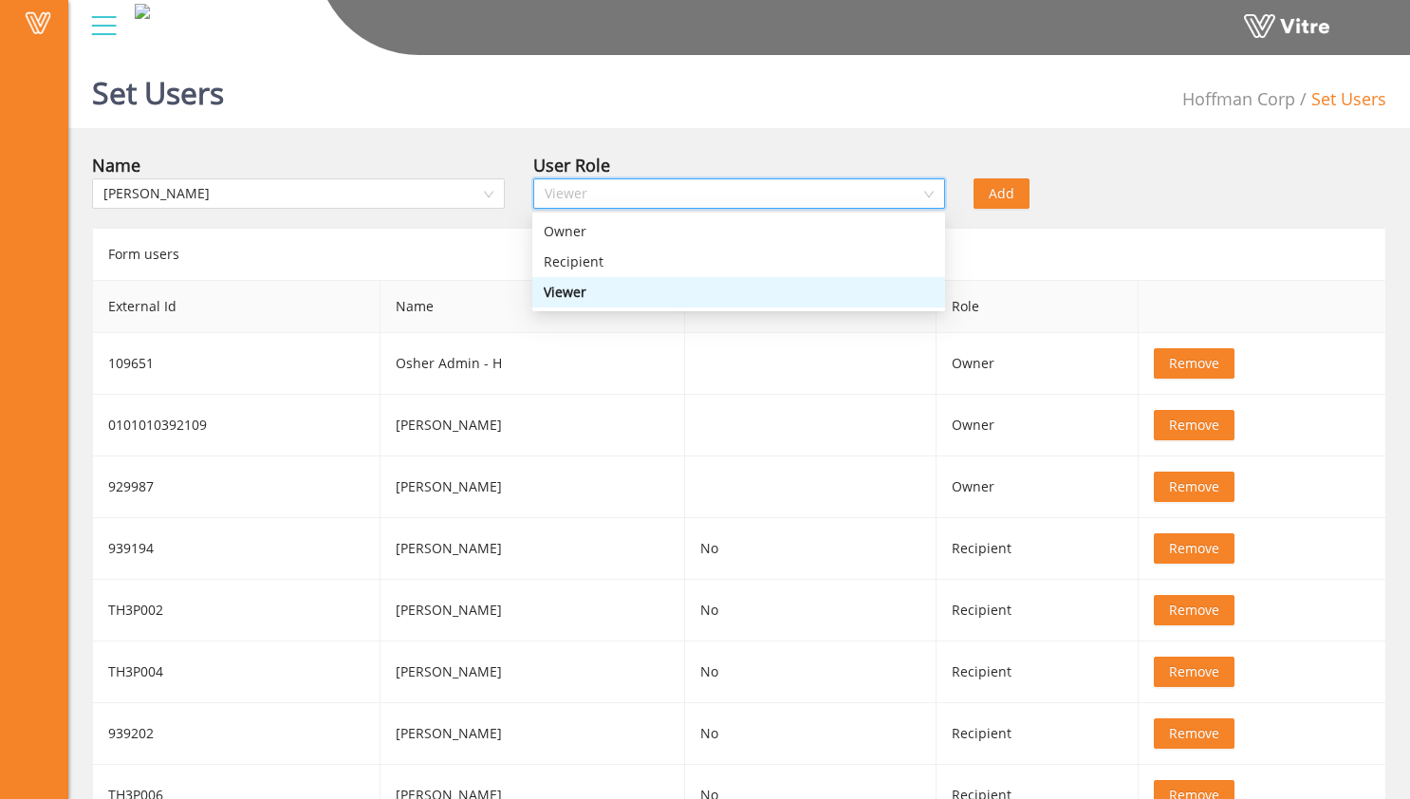
click at [824, 294] on div "Viewer" at bounding box center [739, 292] width 390 height 21
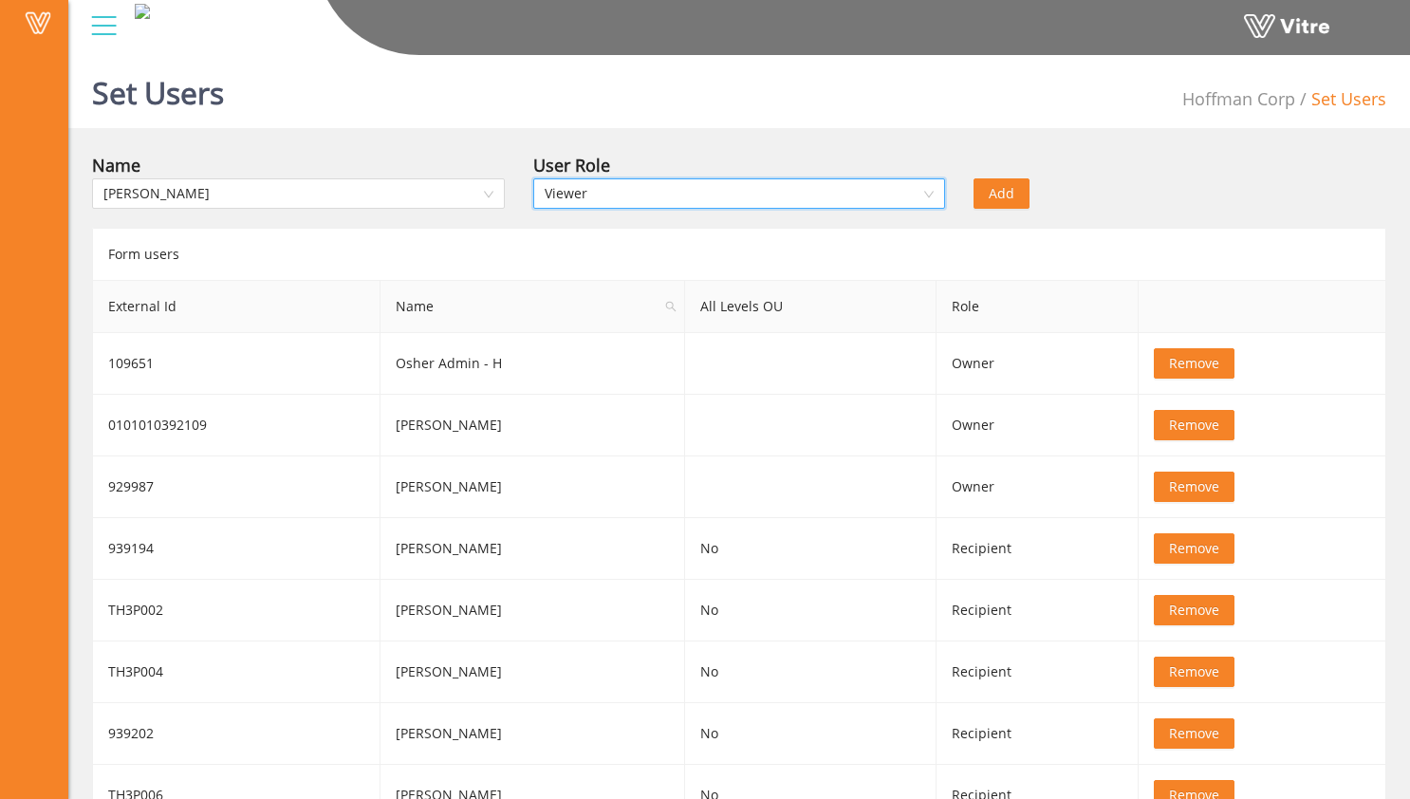
click at [1272, 103] on span "Hoffman Corp" at bounding box center [1238, 98] width 113 height 23
click at [116, 22] on div at bounding box center [104, 25] width 43 height 51
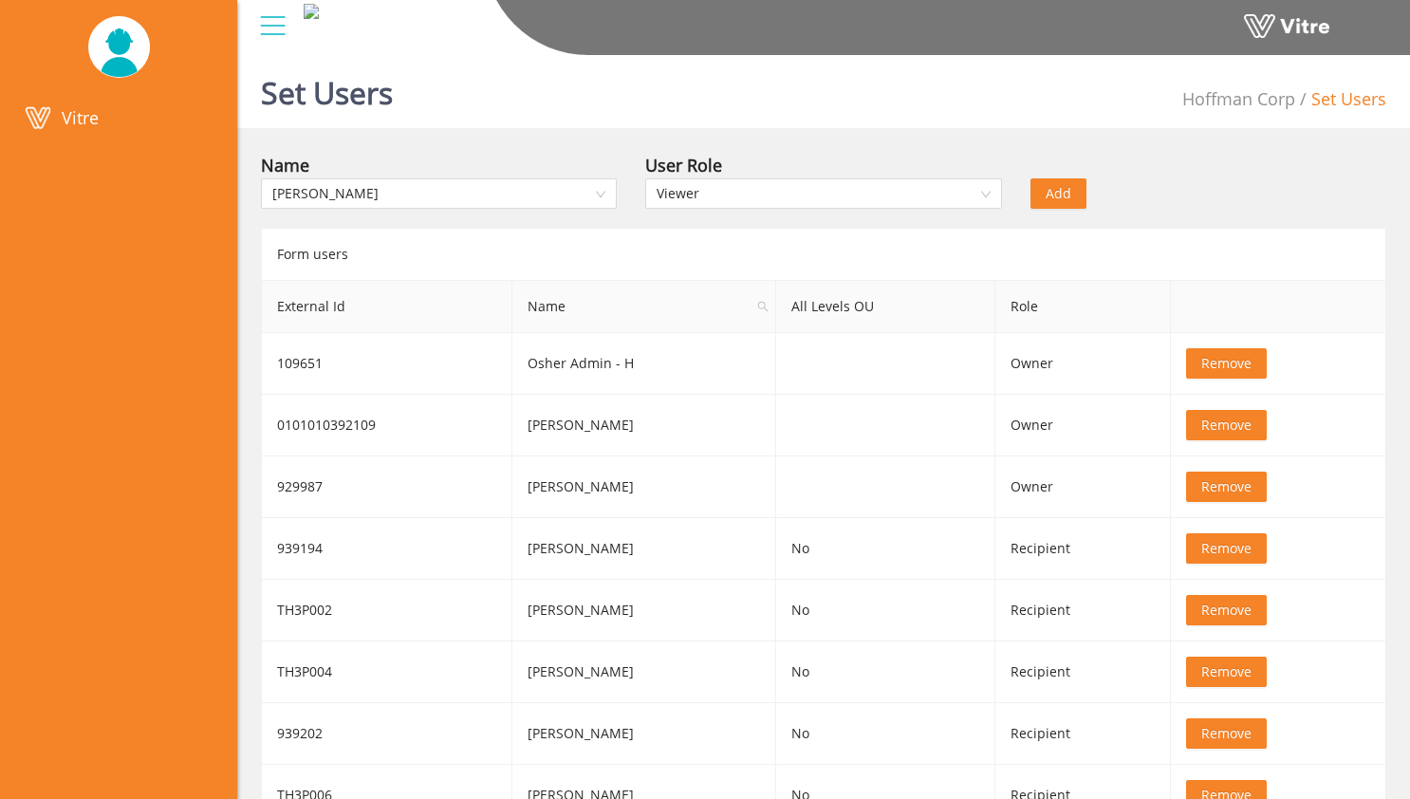
click at [257, 36] on div at bounding box center [272, 25] width 43 height 51
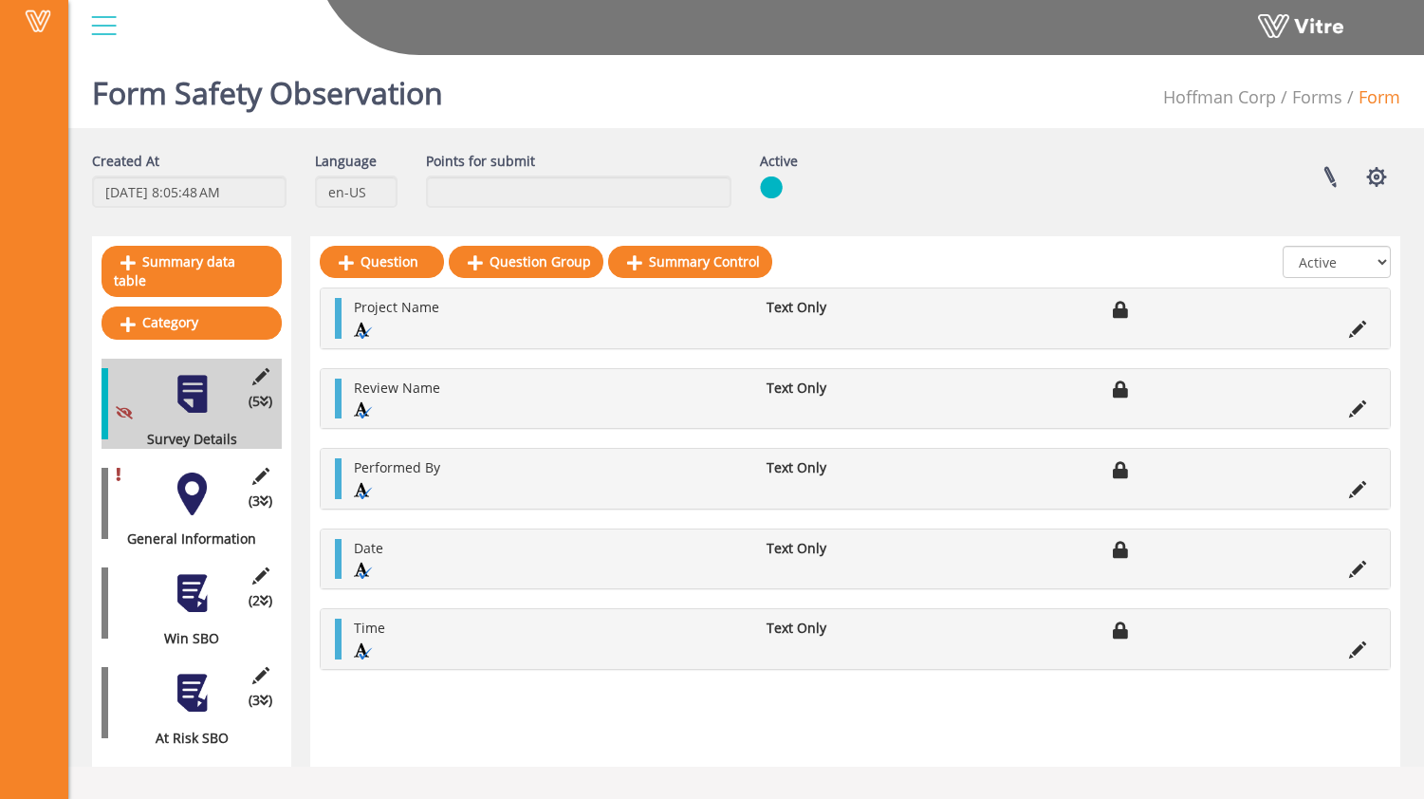
click at [215, 467] on div "Edit Category (3 ) General Information" at bounding box center [192, 503] width 180 height 90
click at [195, 475] on div at bounding box center [192, 494] width 43 height 43
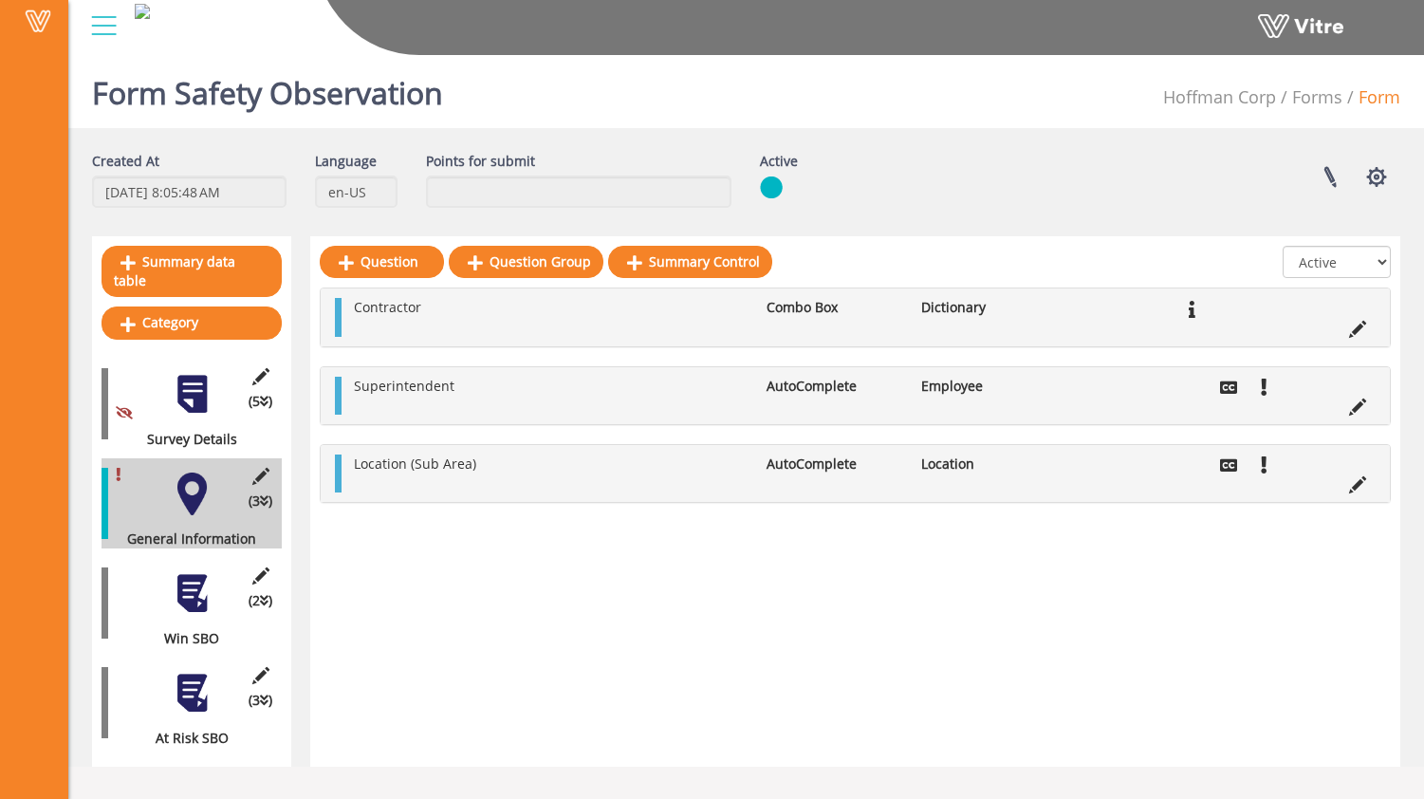
click at [218, 560] on div "(2 ) Win SBO" at bounding box center [192, 603] width 180 height 90
click at [200, 572] on div at bounding box center [192, 593] width 43 height 43
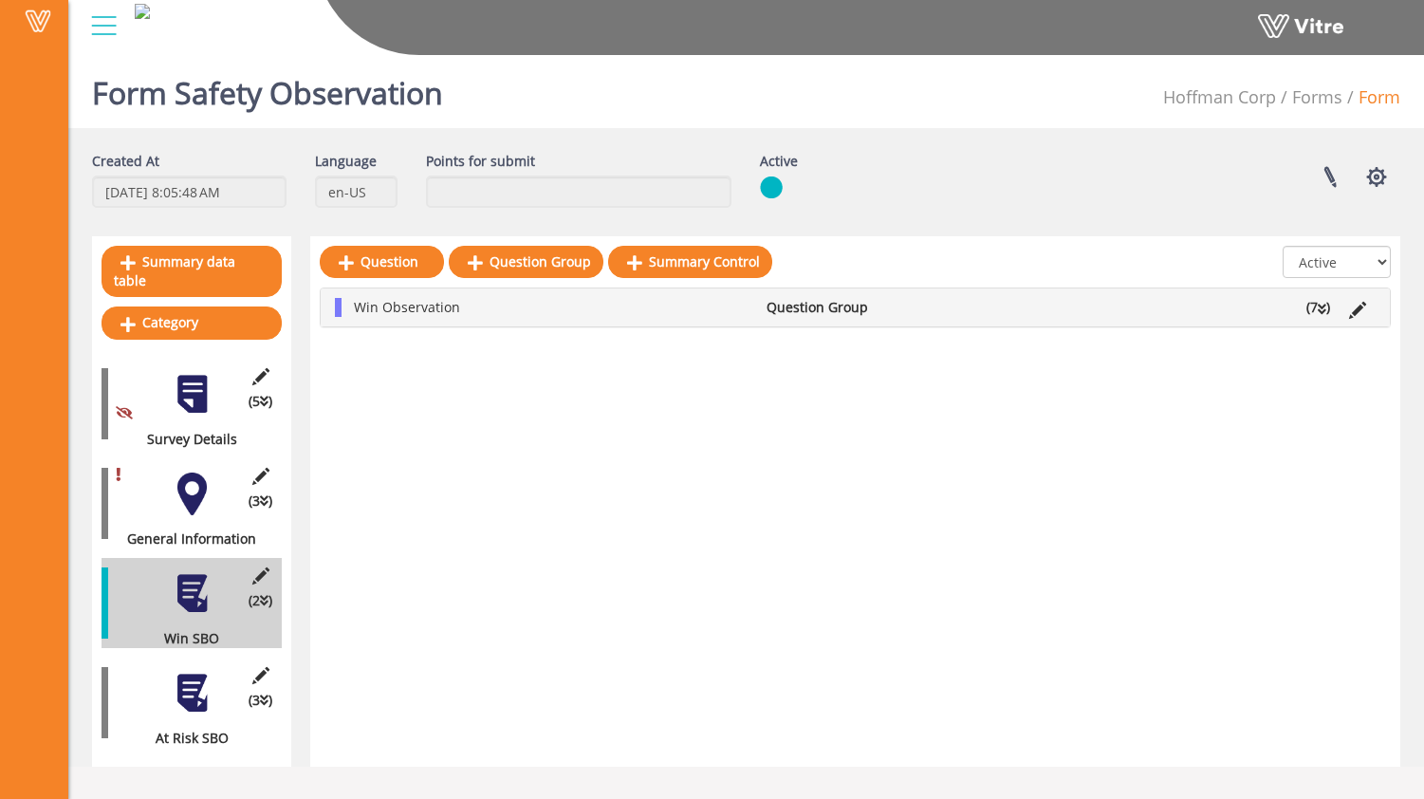
click at [198, 672] on div at bounding box center [192, 693] width 43 height 43
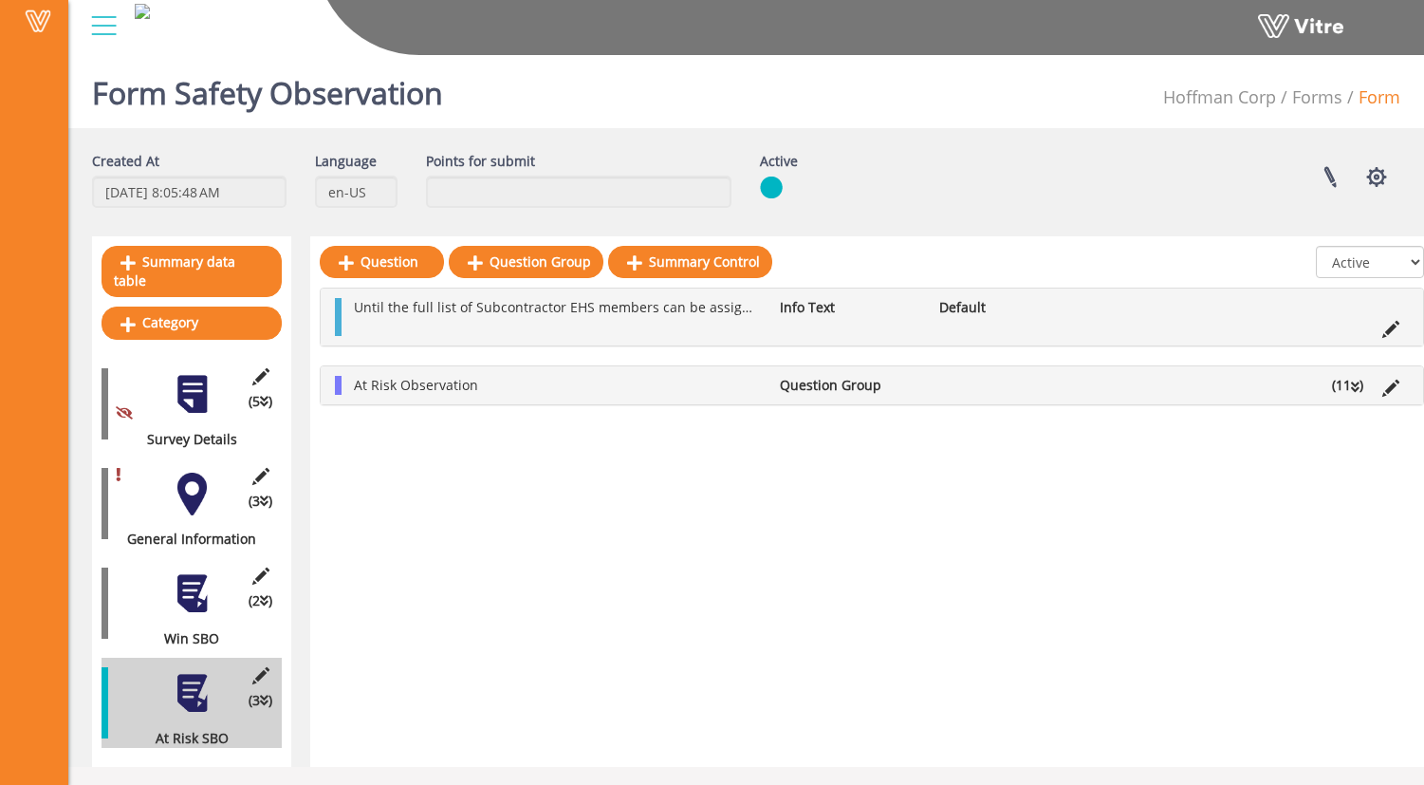
click at [195, 473] on div at bounding box center [192, 494] width 43 height 43
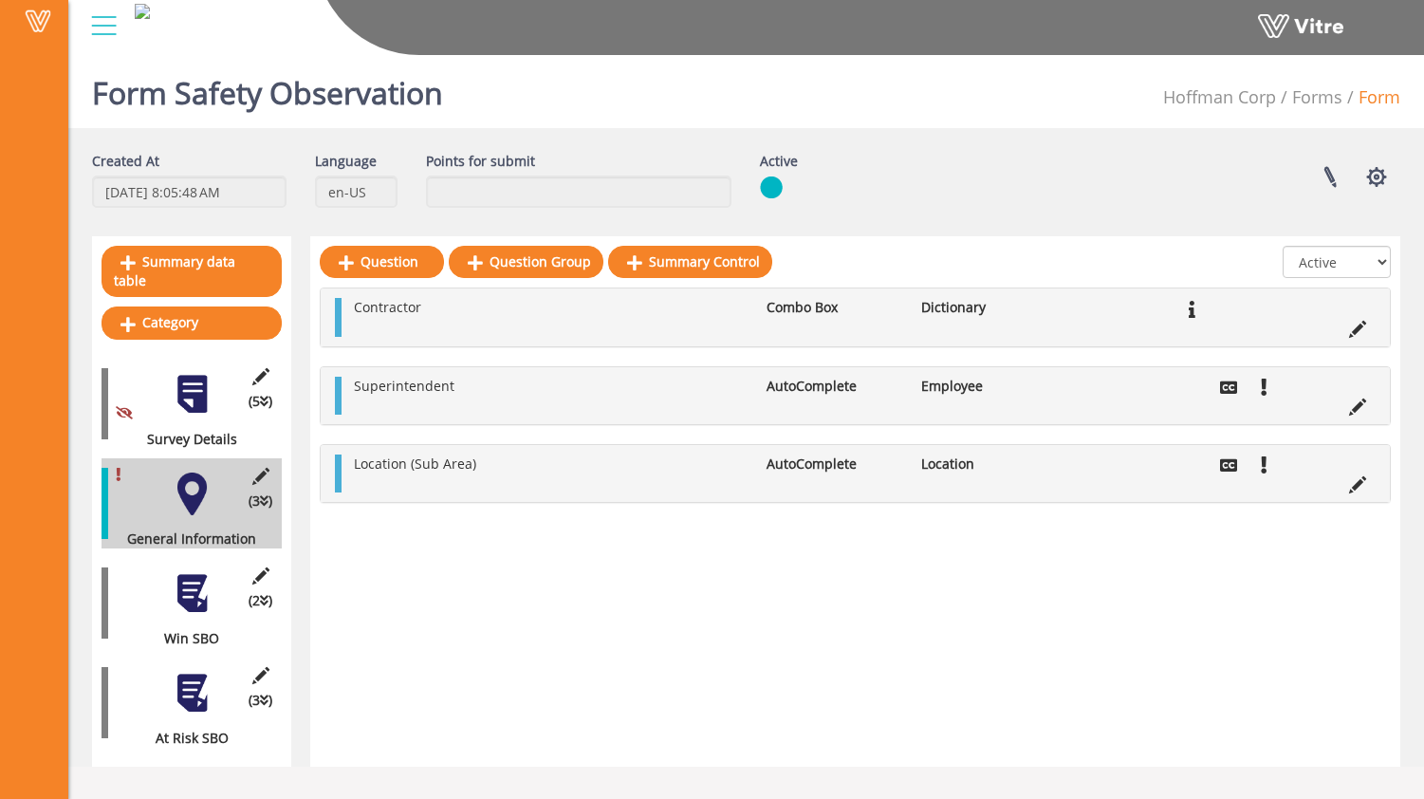
click at [491, 609] on div "Question Question Group Summary Control All Active Not Active Contractor Combo …" at bounding box center [855, 501] width 1090 height 530
click at [1307, 98] on link "Forms" at bounding box center [1317, 96] width 50 height 23
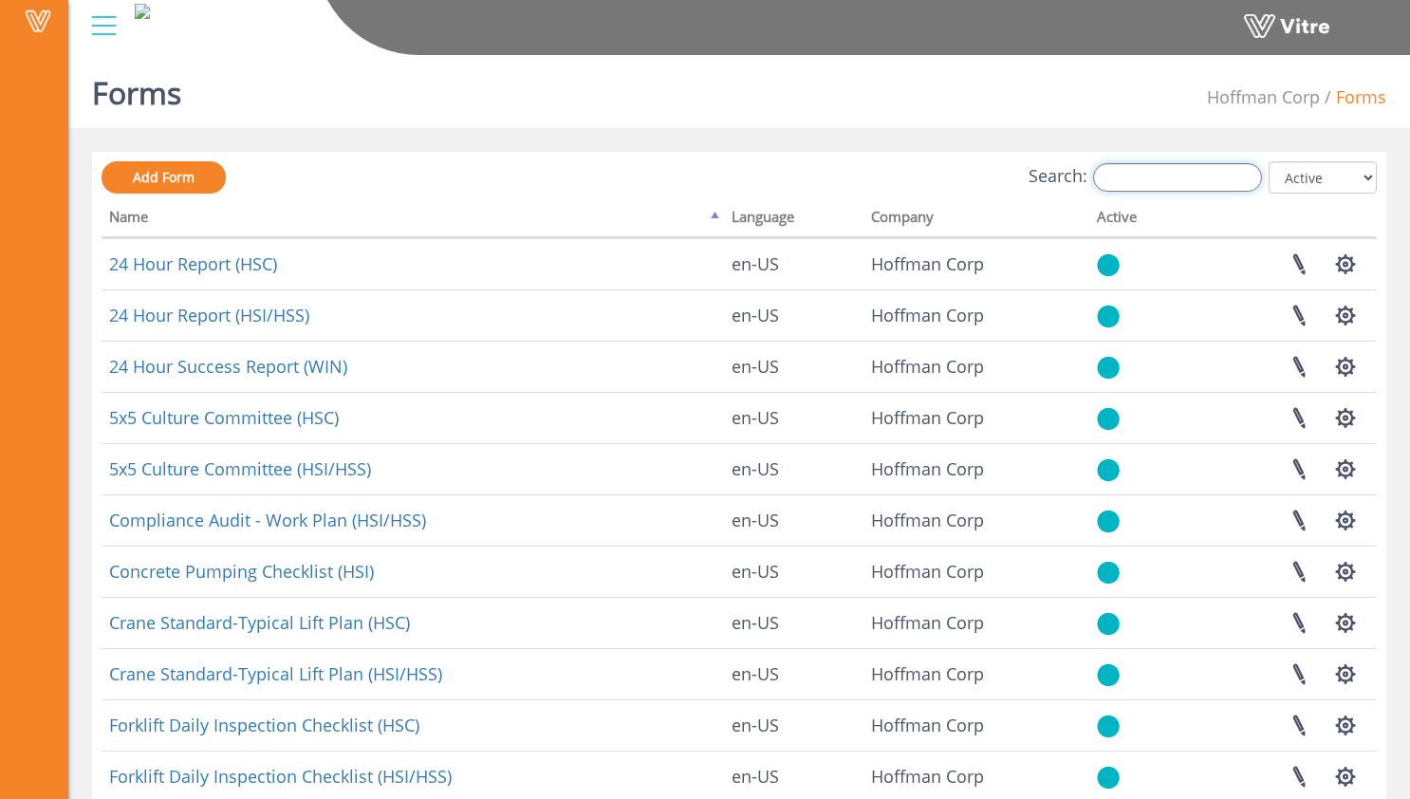
click at [1155, 181] on input "Search:" at bounding box center [1177, 177] width 169 height 28
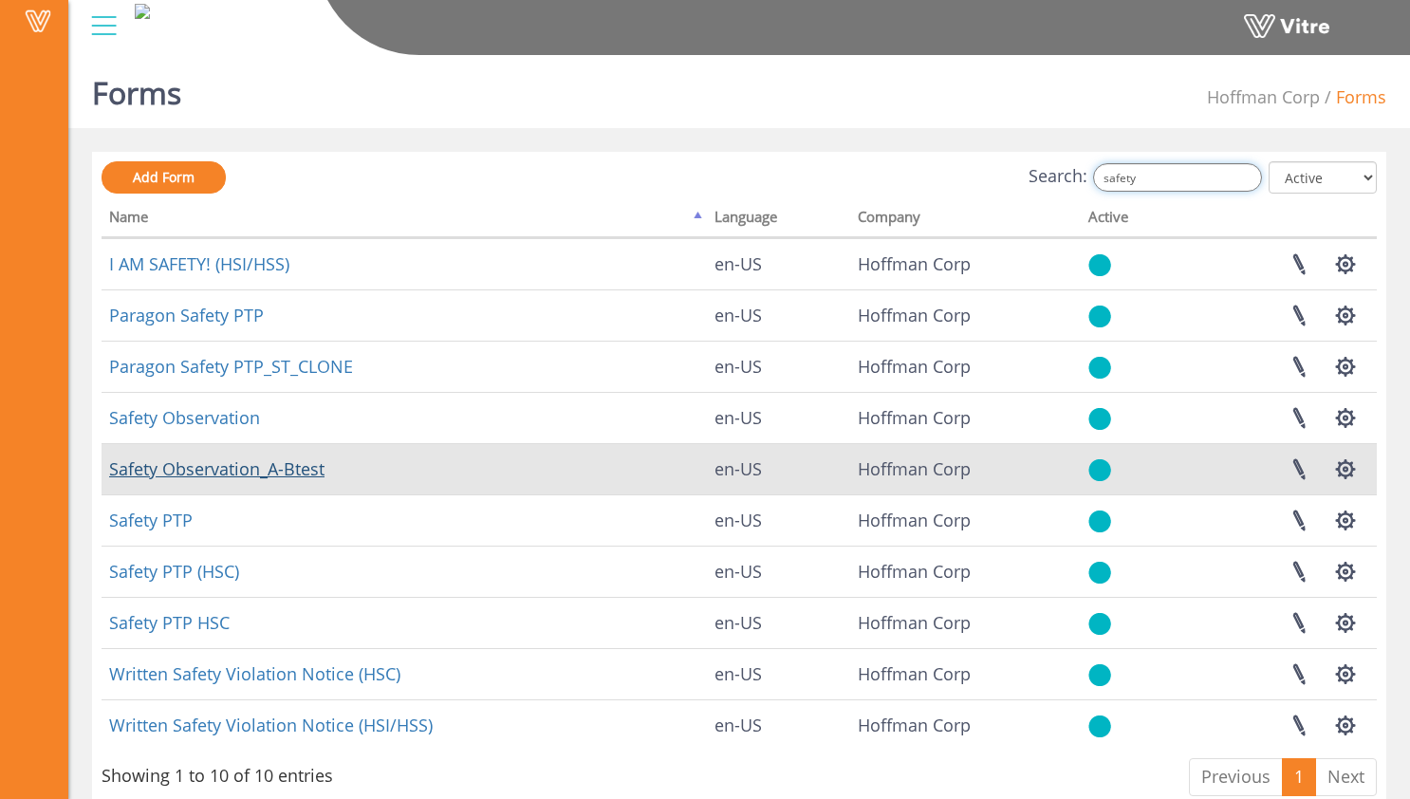
type input "safety"
click at [252, 472] on link "Safety Observation_A-Btest" at bounding box center [216, 468] width 215 height 23
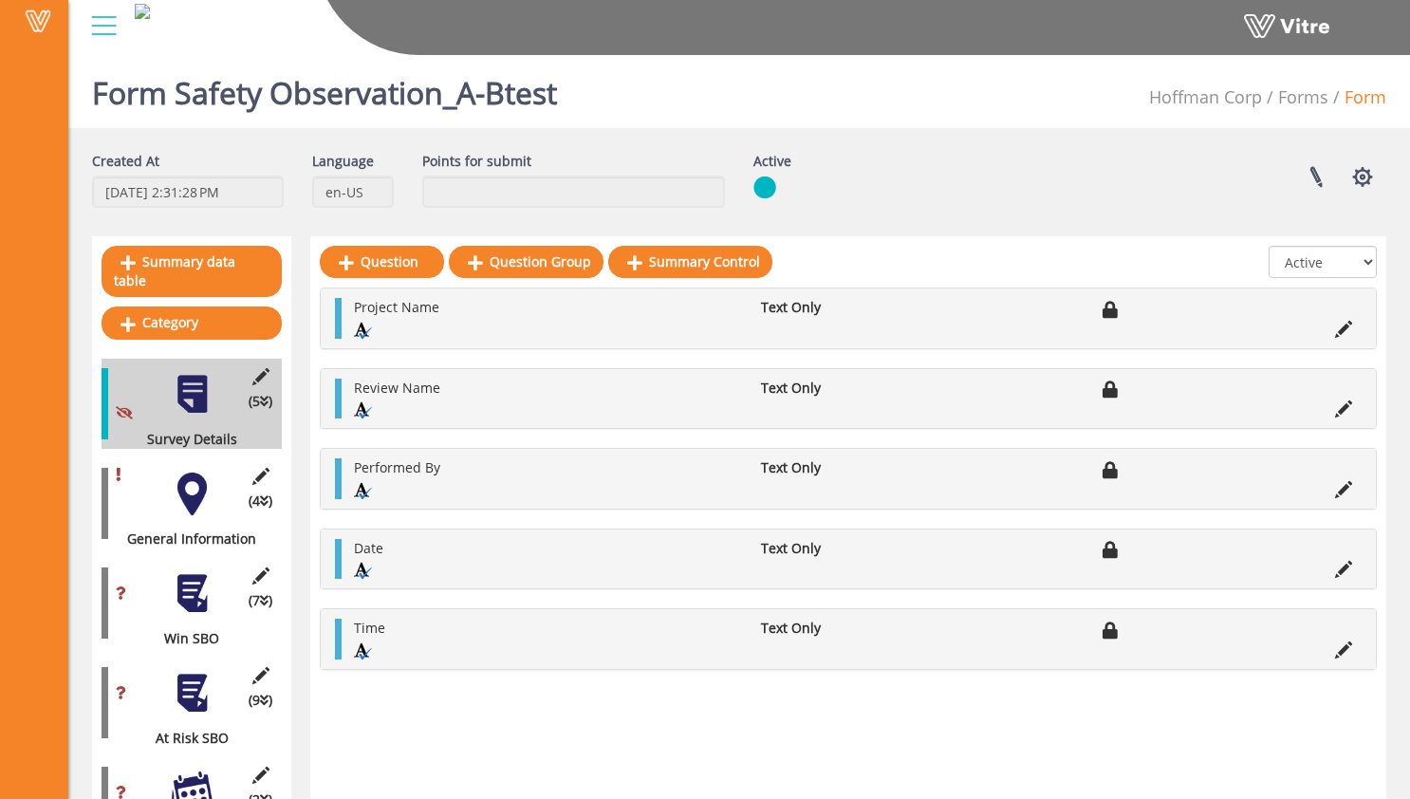
click at [232, 471] on div "(4 ) General Information" at bounding box center [192, 503] width 180 height 90
click at [198, 478] on div at bounding box center [192, 494] width 43 height 43
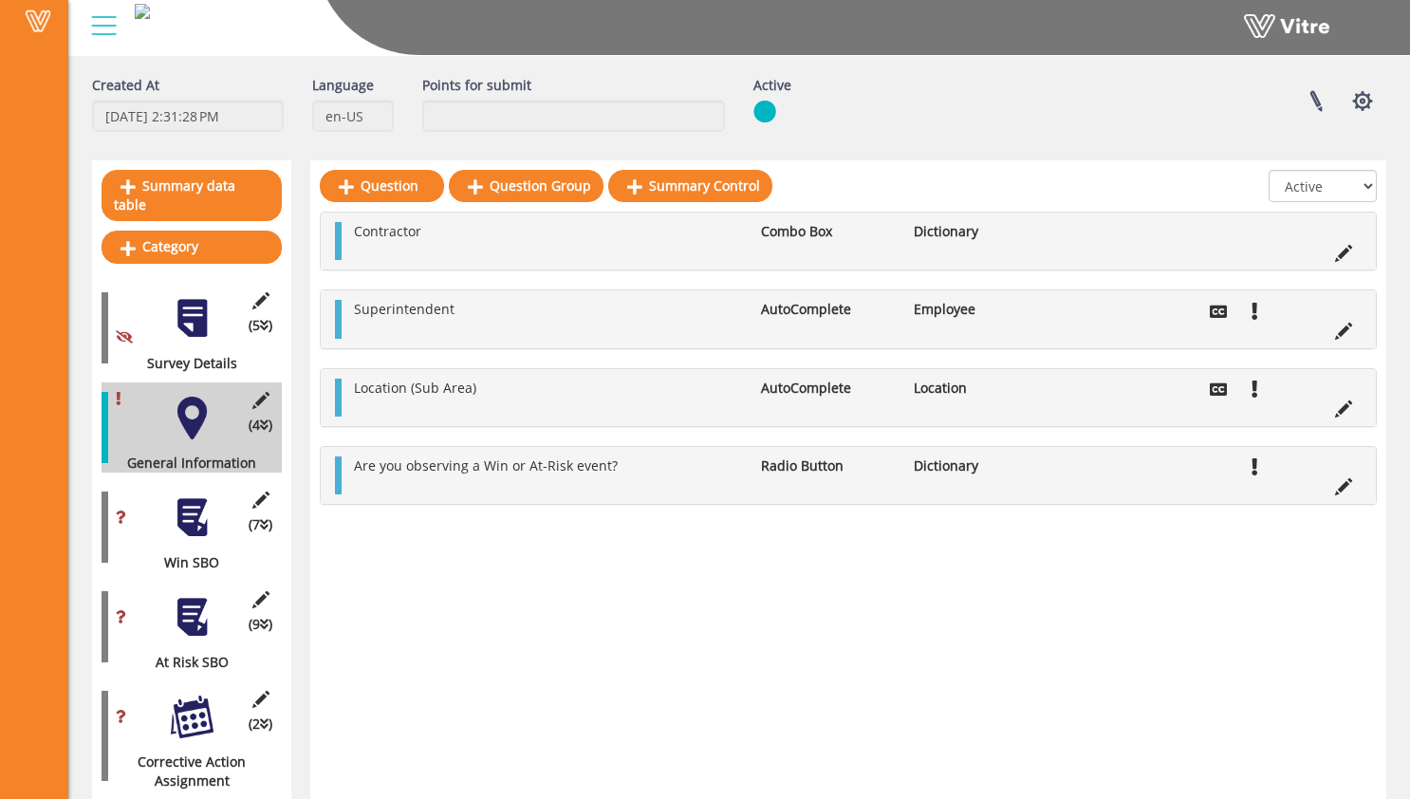
scroll to position [91, 0]
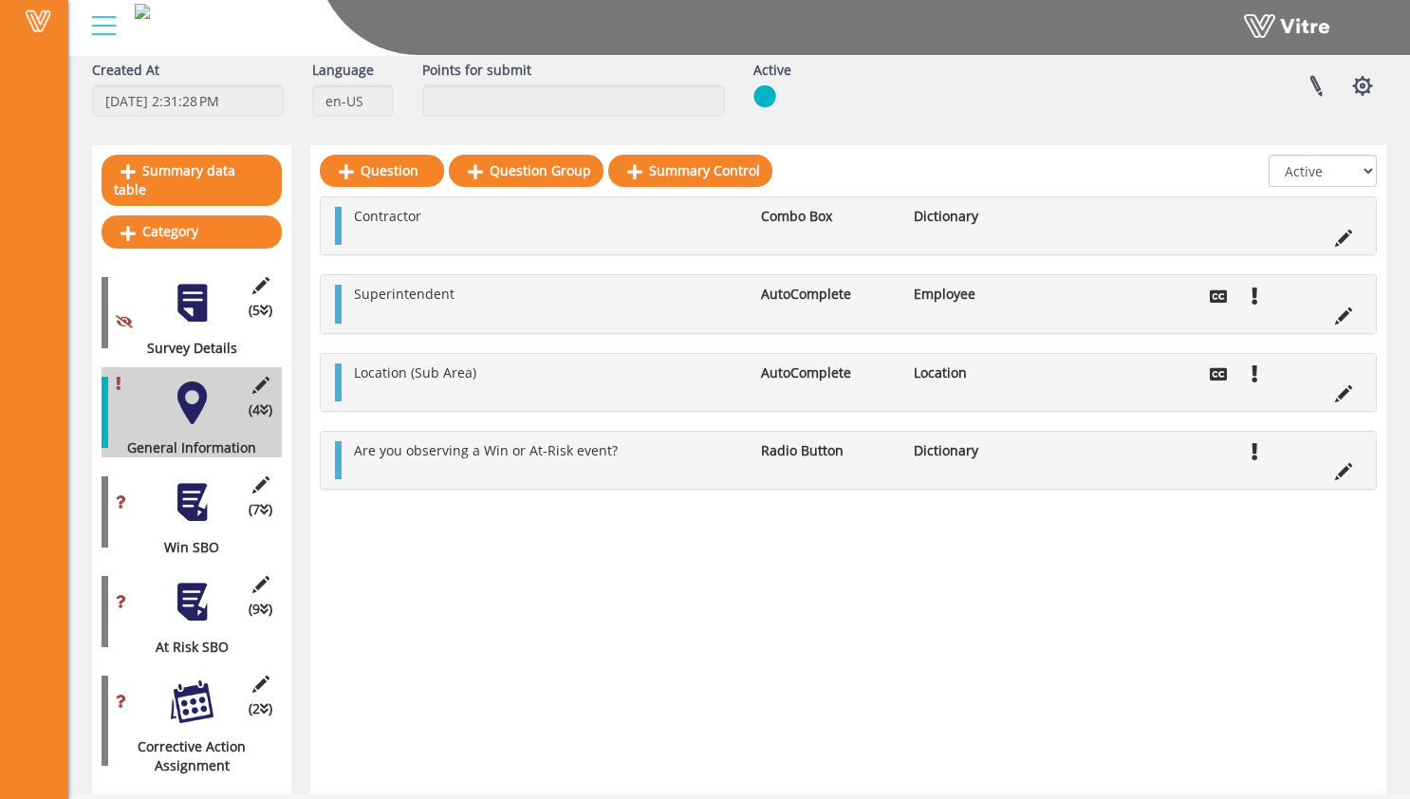
click at [193, 566] on div "(9 ) At Risk SBO" at bounding box center [192, 611] width 180 height 90
click at [182, 498] on div at bounding box center [192, 502] width 43 height 43
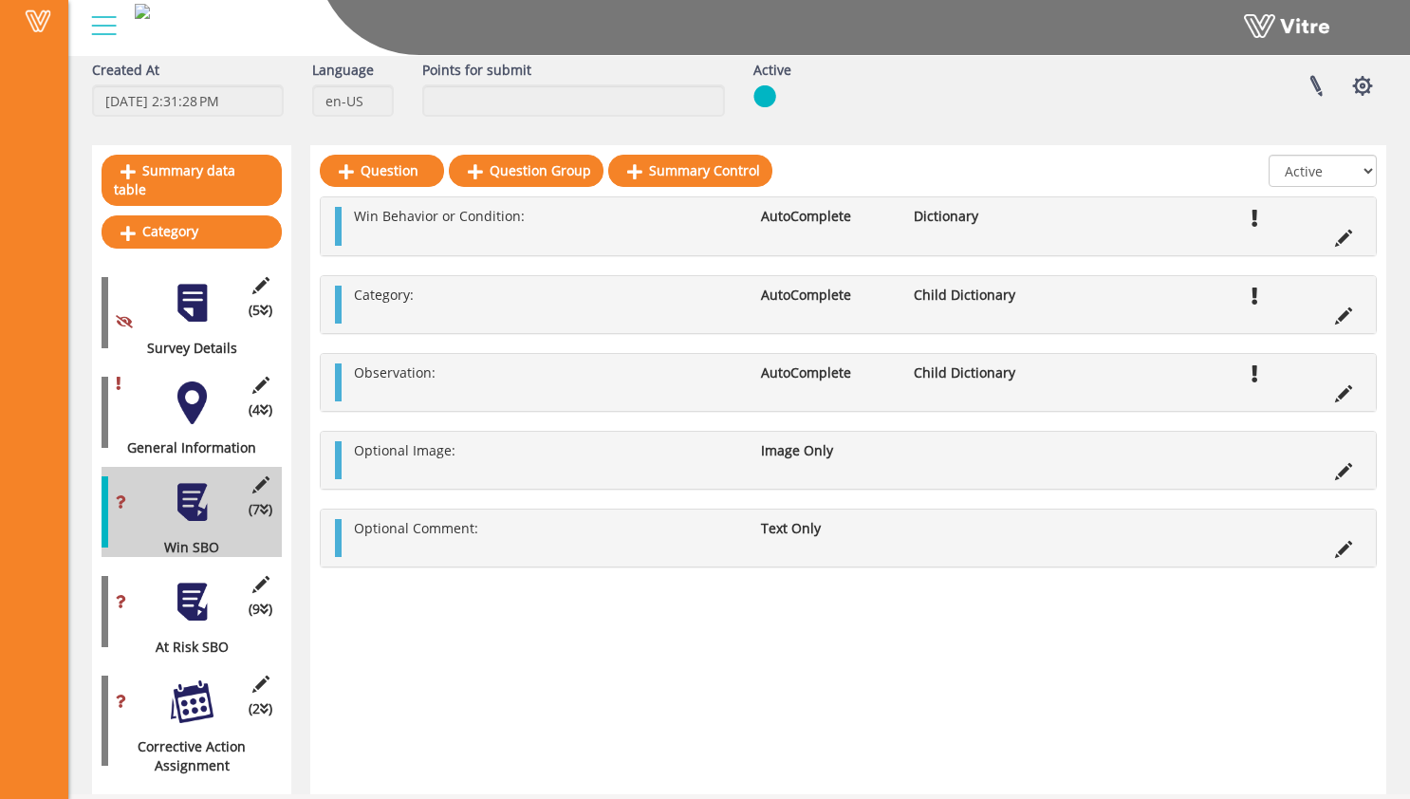
click at [213, 403] on div "(4 ) General Information" at bounding box center [192, 412] width 180 height 90
click at [205, 401] on div at bounding box center [192, 402] width 43 height 43
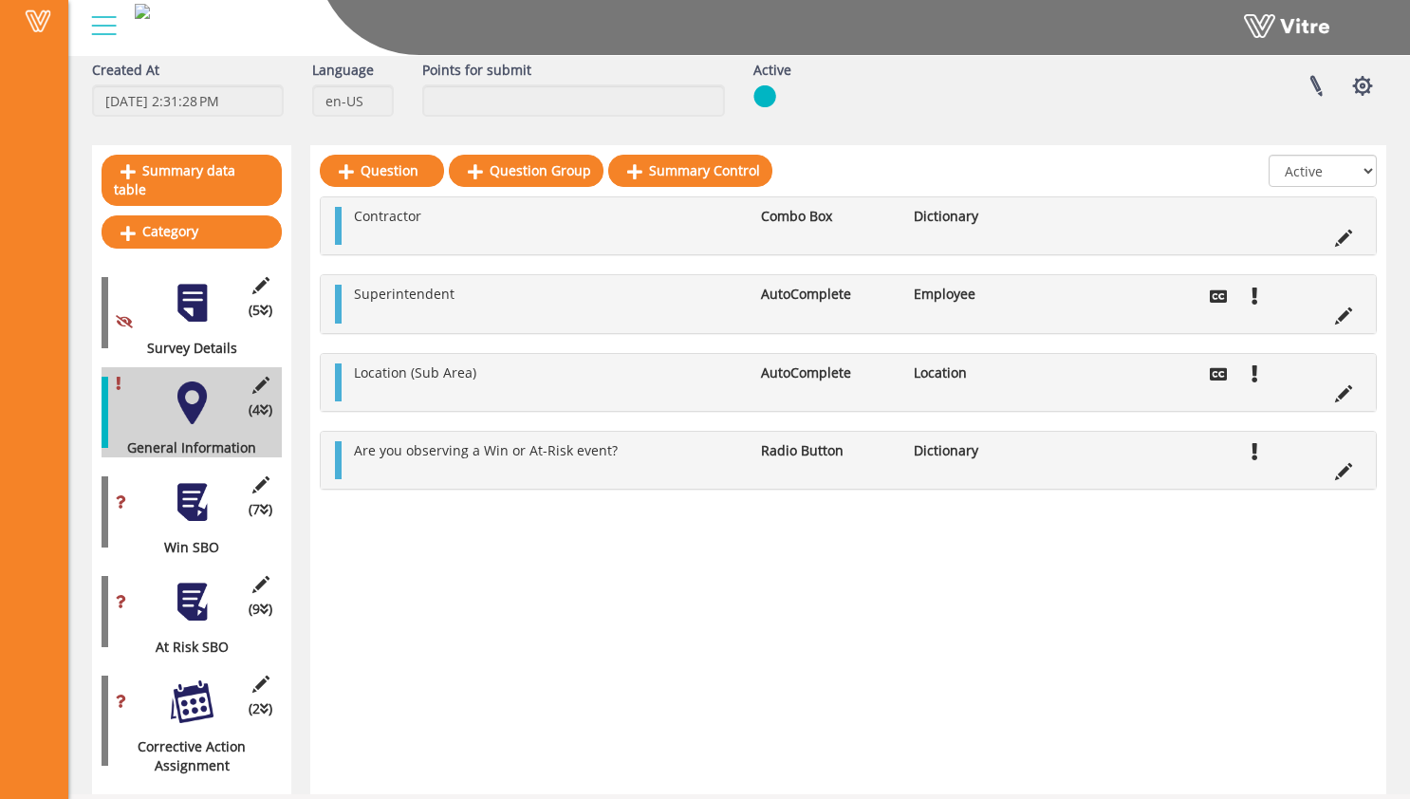
click at [207, 494] on div at bounding box center [192, 502] width 43 height 43
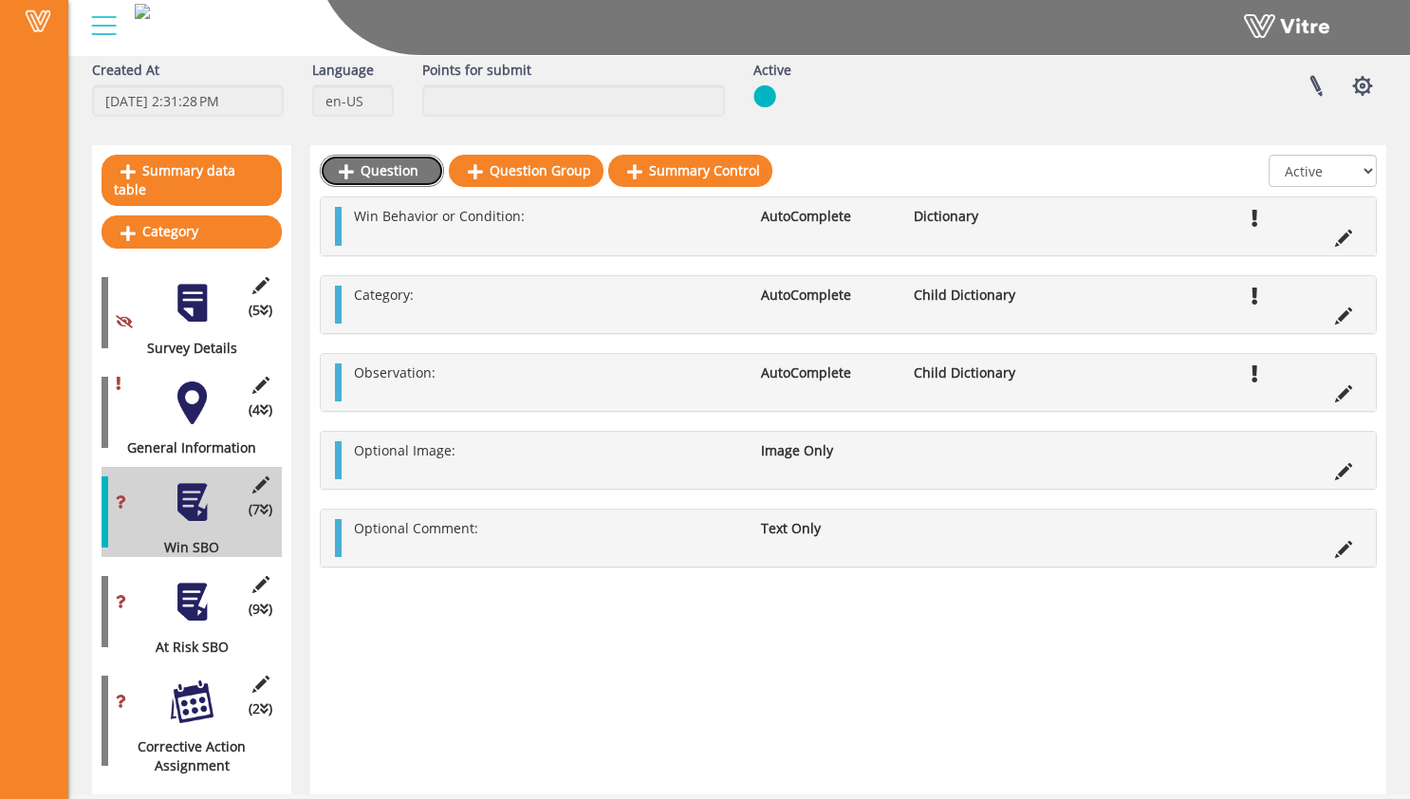
click at [409, 170] on link "Question" at bounding box center [382, 171] width 124 height 32
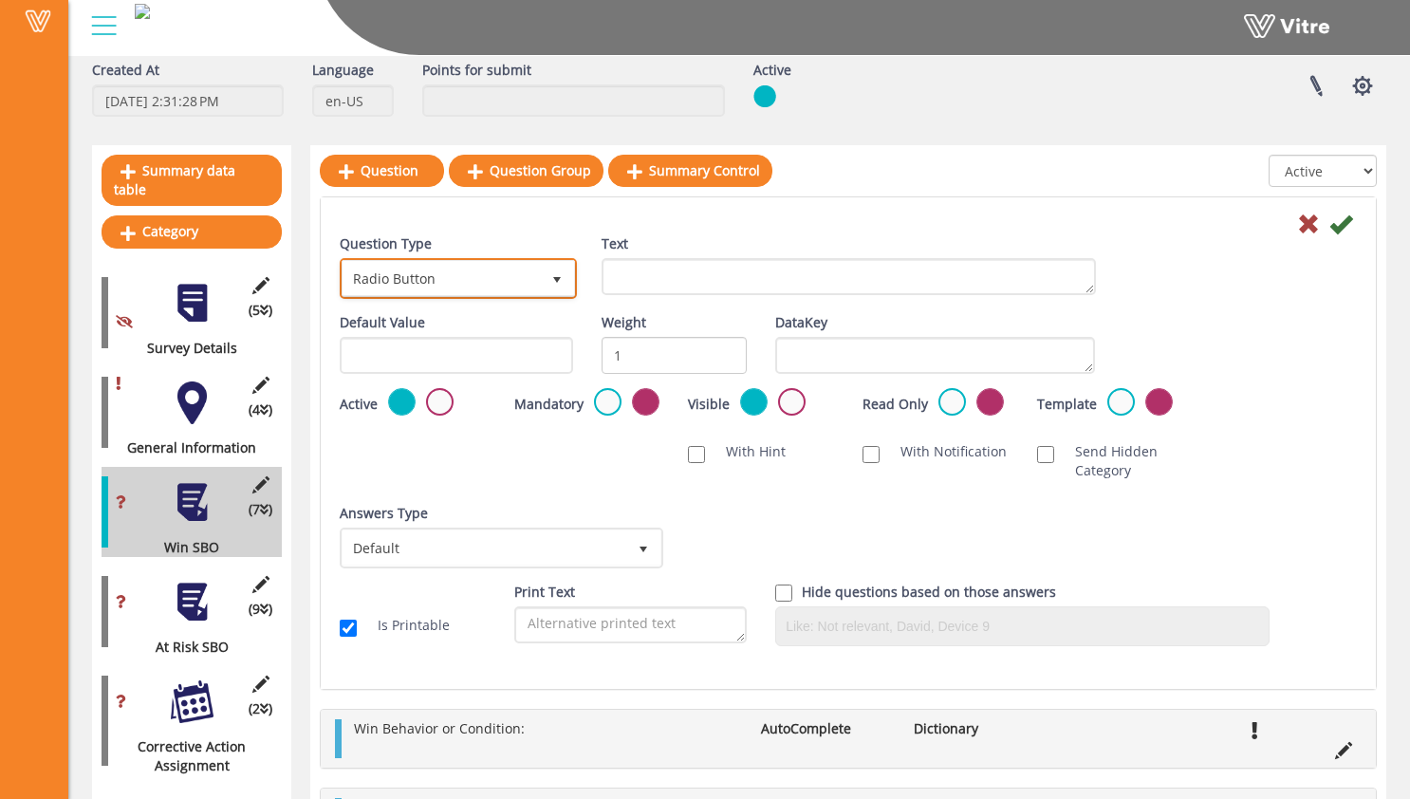
click at [460, 266] on span "Radio Button" at bounding box center [441, 278] width 197 height 34
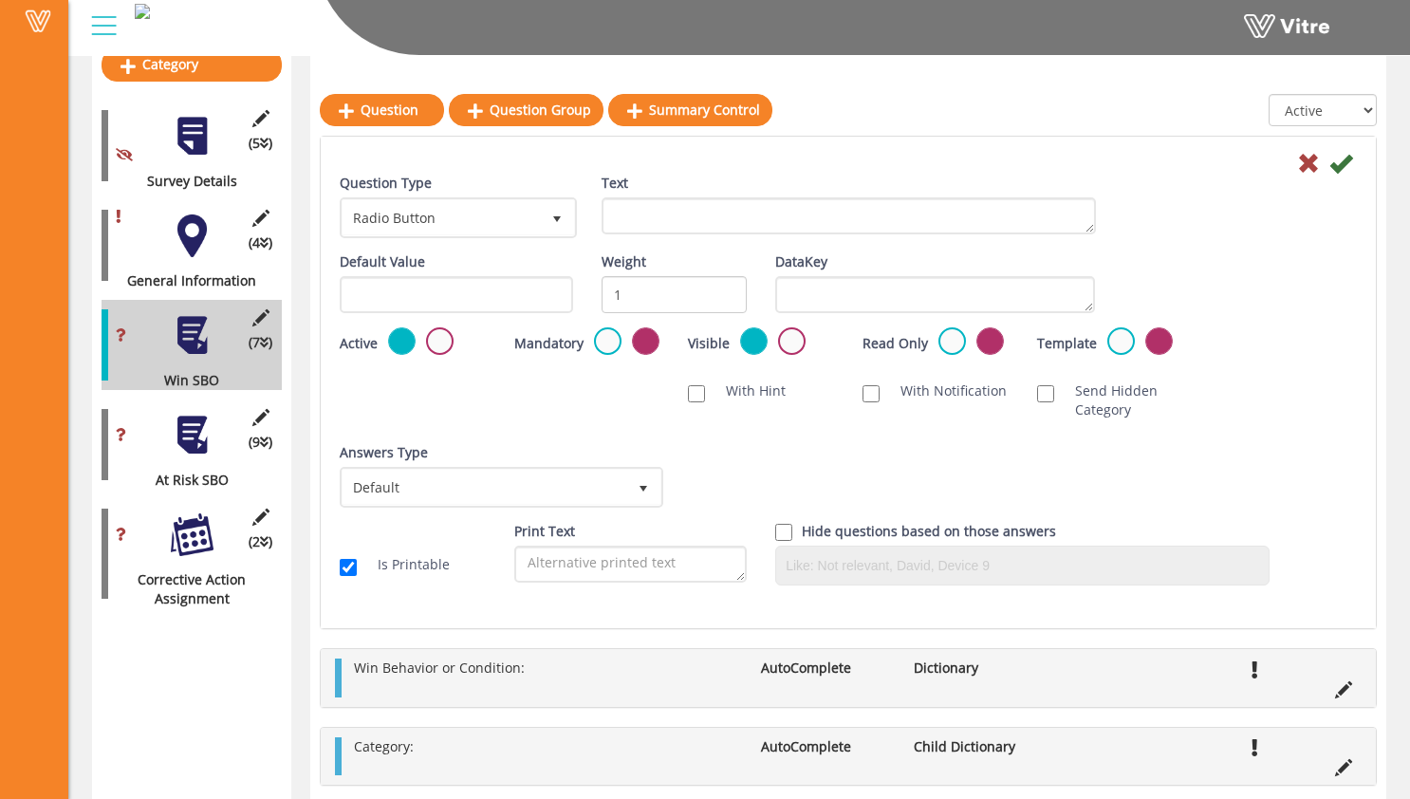
scroll to position [253, 0]
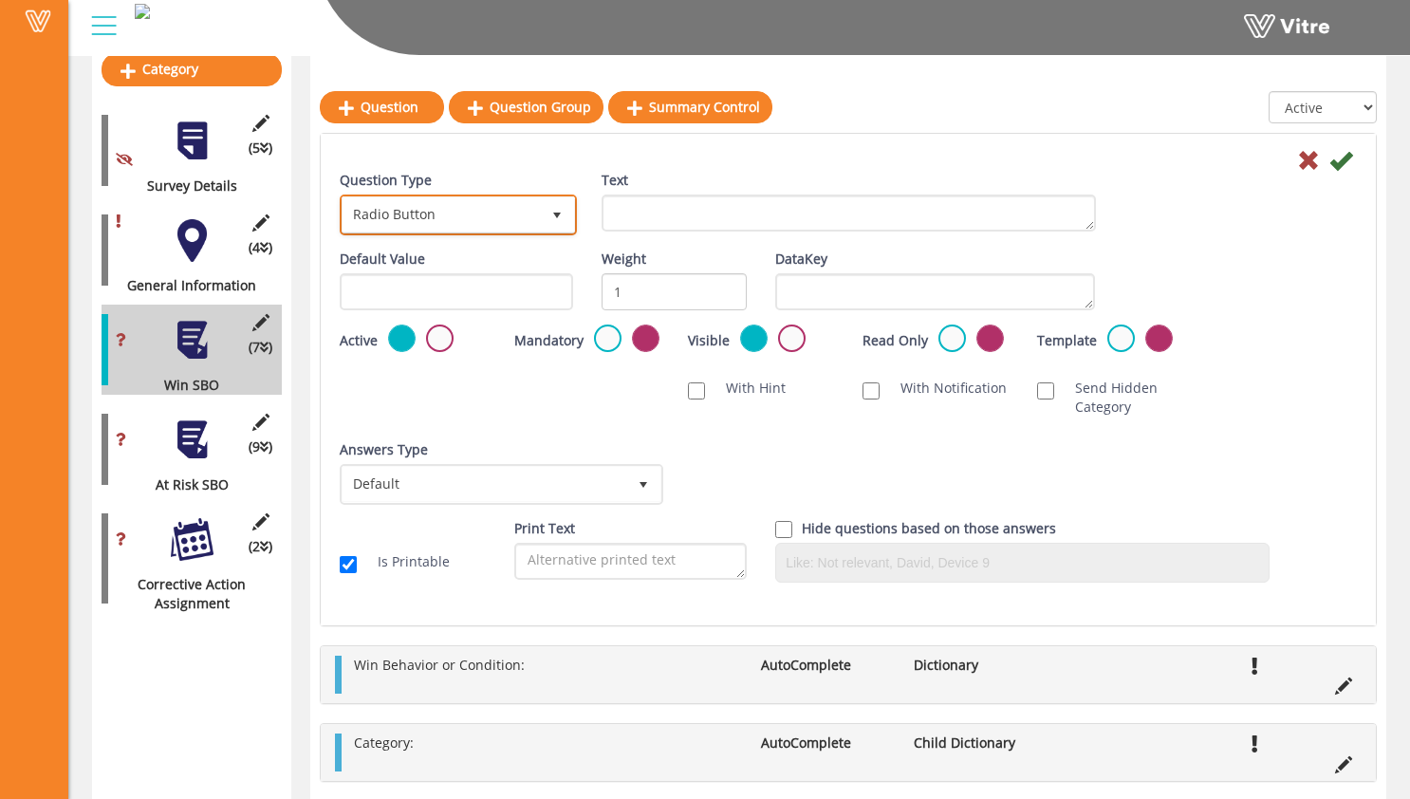
click at [455, 215] on span "Radio Button" at bounding box center [441, 214] width 197 height 34
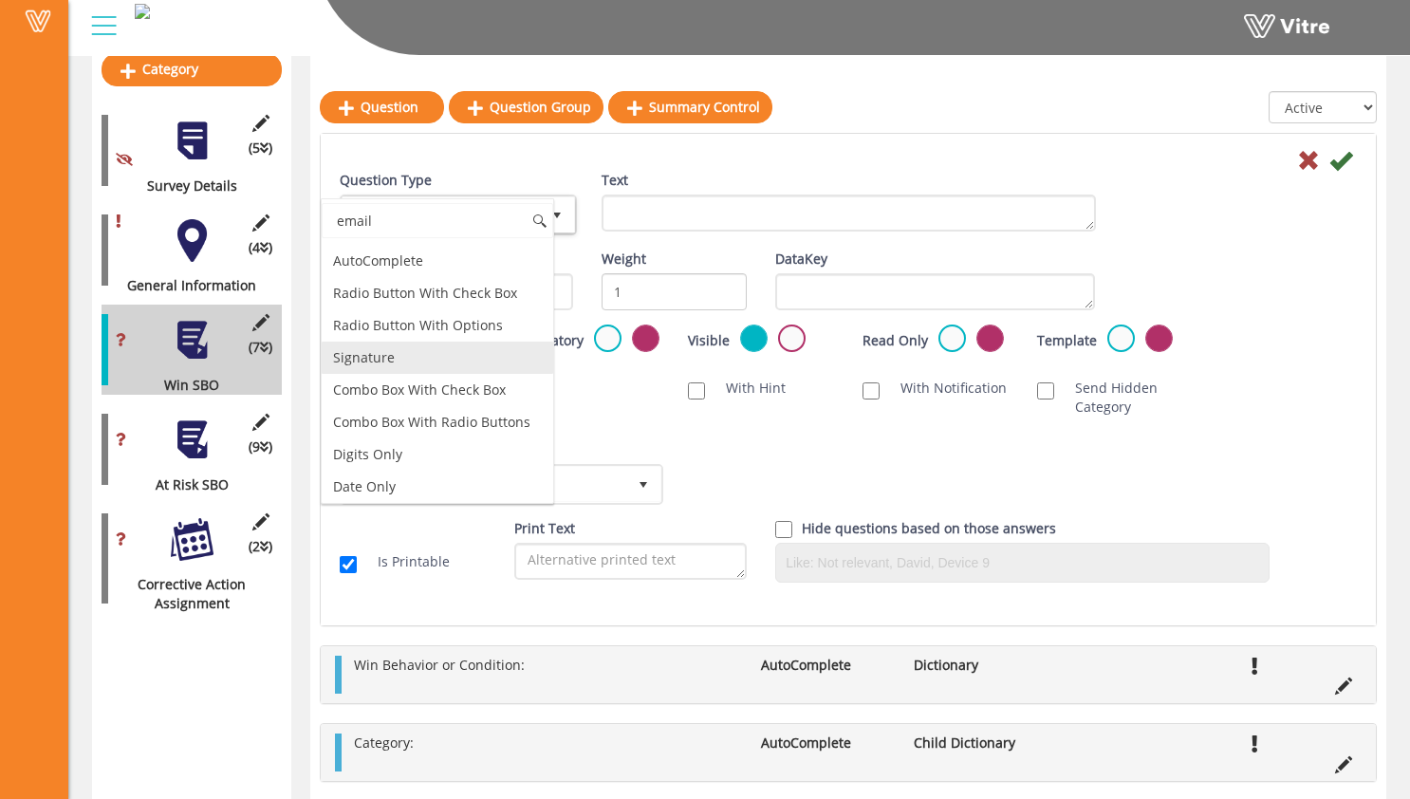
scroll to position [0, 0]
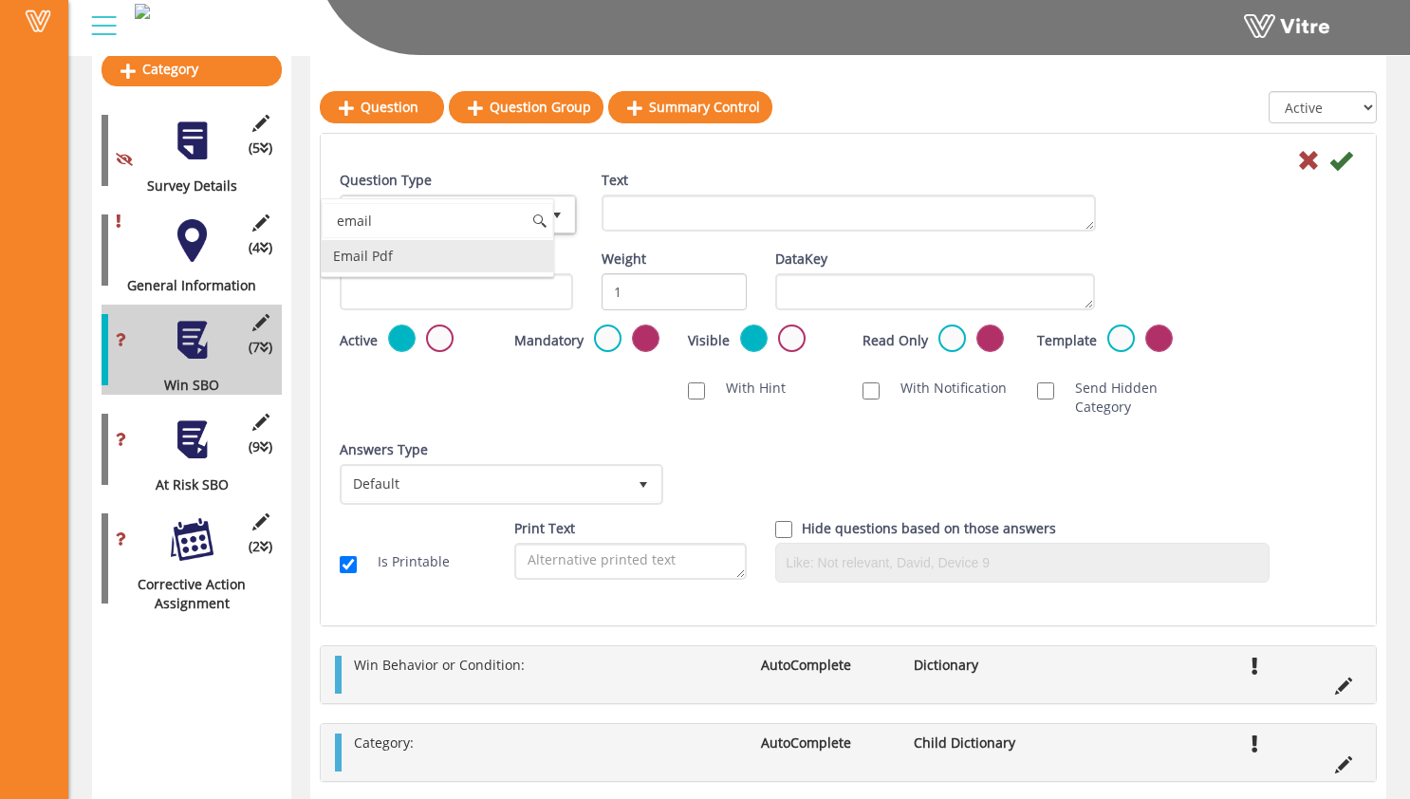
click at [446, 245] on li "Email Pdf" at bounding box center [438, 256] width 232 height 32
type input "email"
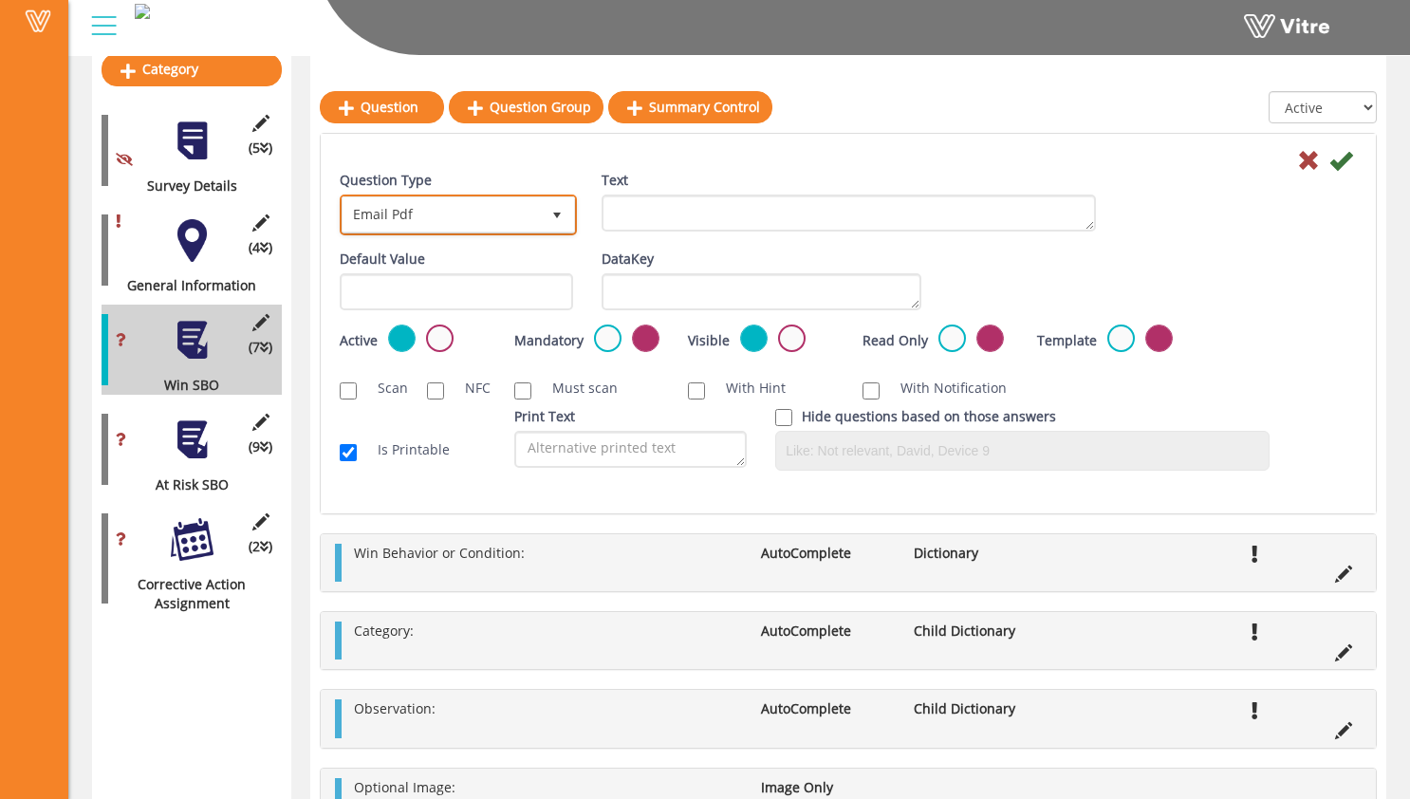
click at [492, 213] on span "Email Pdf" at bounding box center [441, 214] width 197 height 34
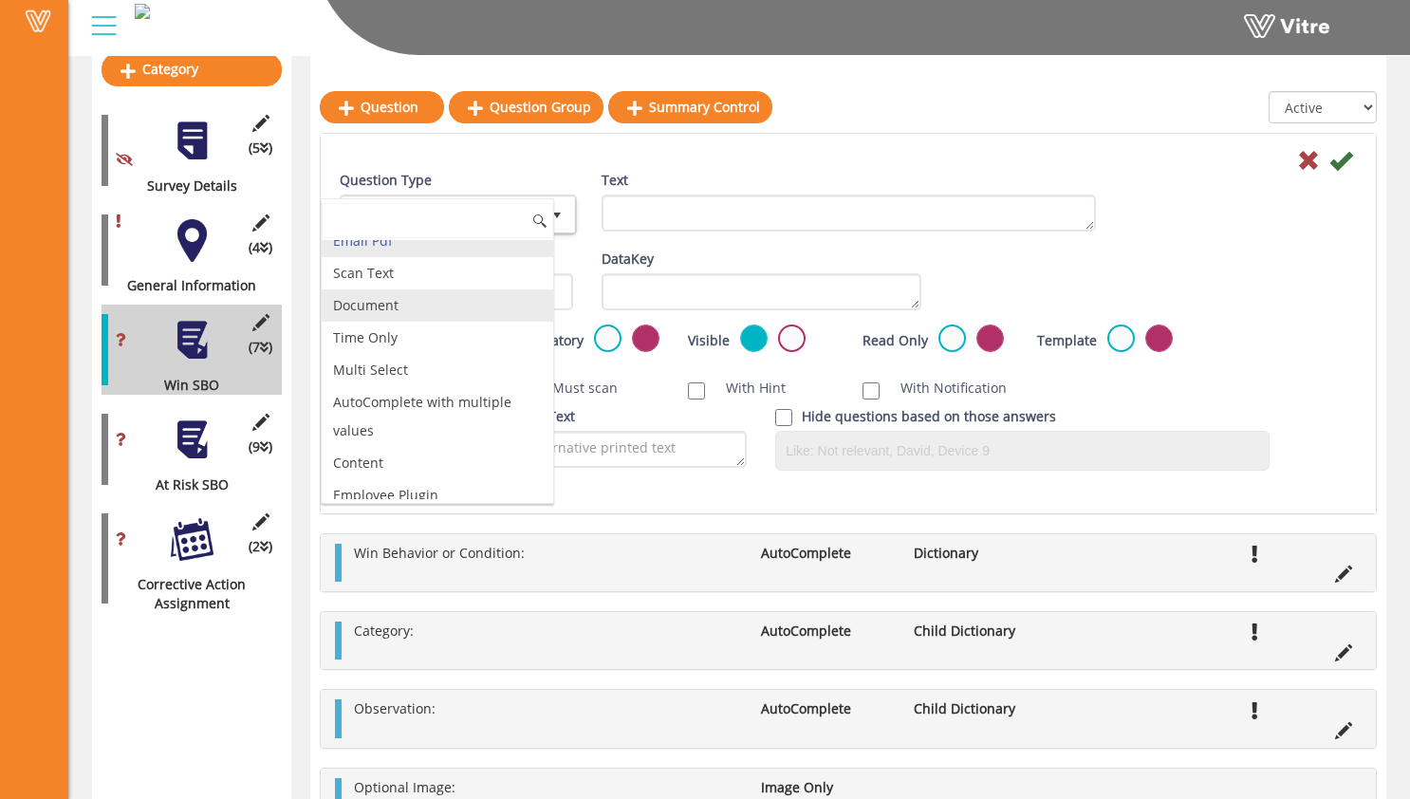
scroll to position [526, 0]
click at [462, 263] on li "Email Pdf" at bounding box center [438, 247] width 232 height 32
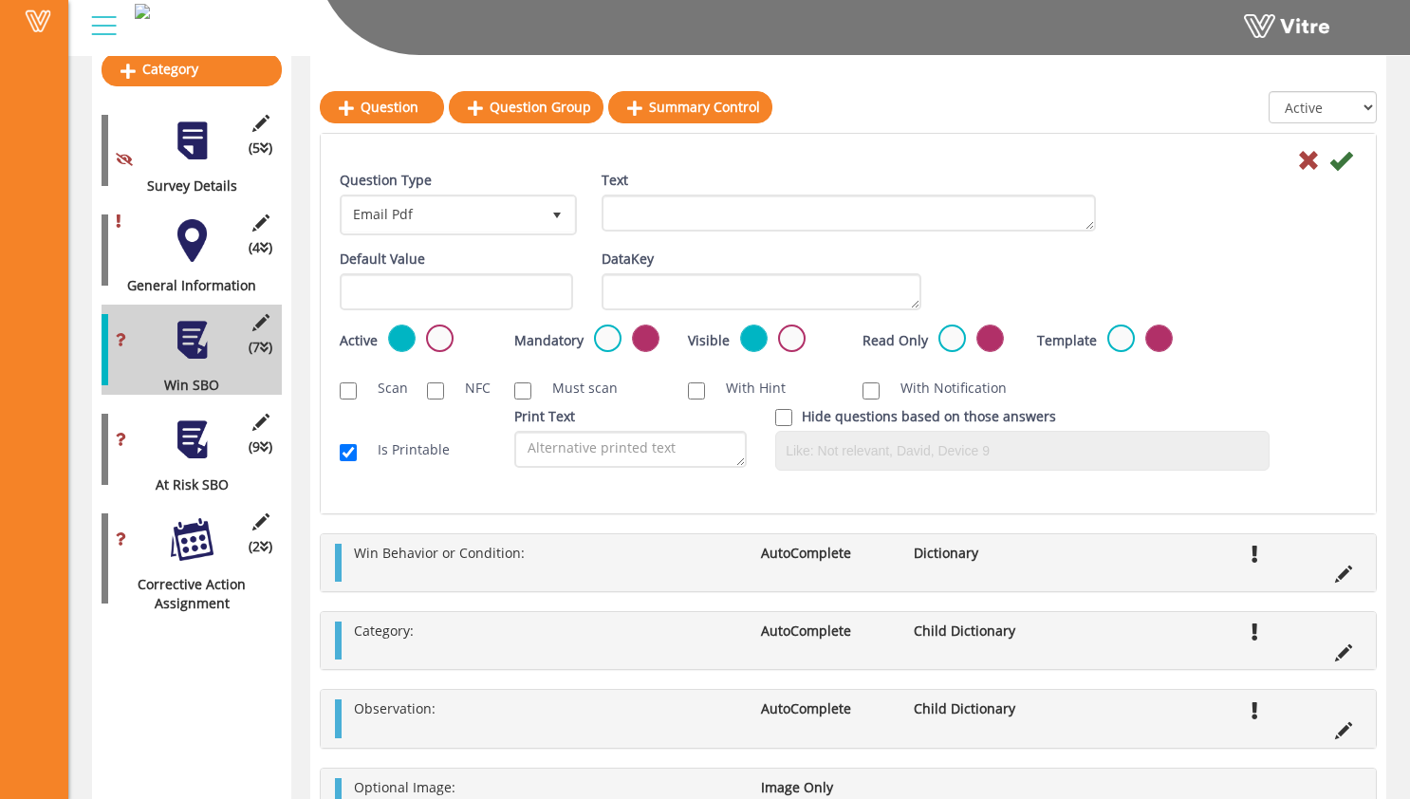
click at [590, 164] on div at bounding box center [848, 159] width 1046 height 23
click at [662, 210] on textarea "Text" at bounding box center [849, 213] width 494 height 37
click at [650, 223] on textarea "Text" at bounding box center [849, 213] width 494 height 37
click at [552, 219] on span "select" at bounding box center [556, 215] width 15 height 15
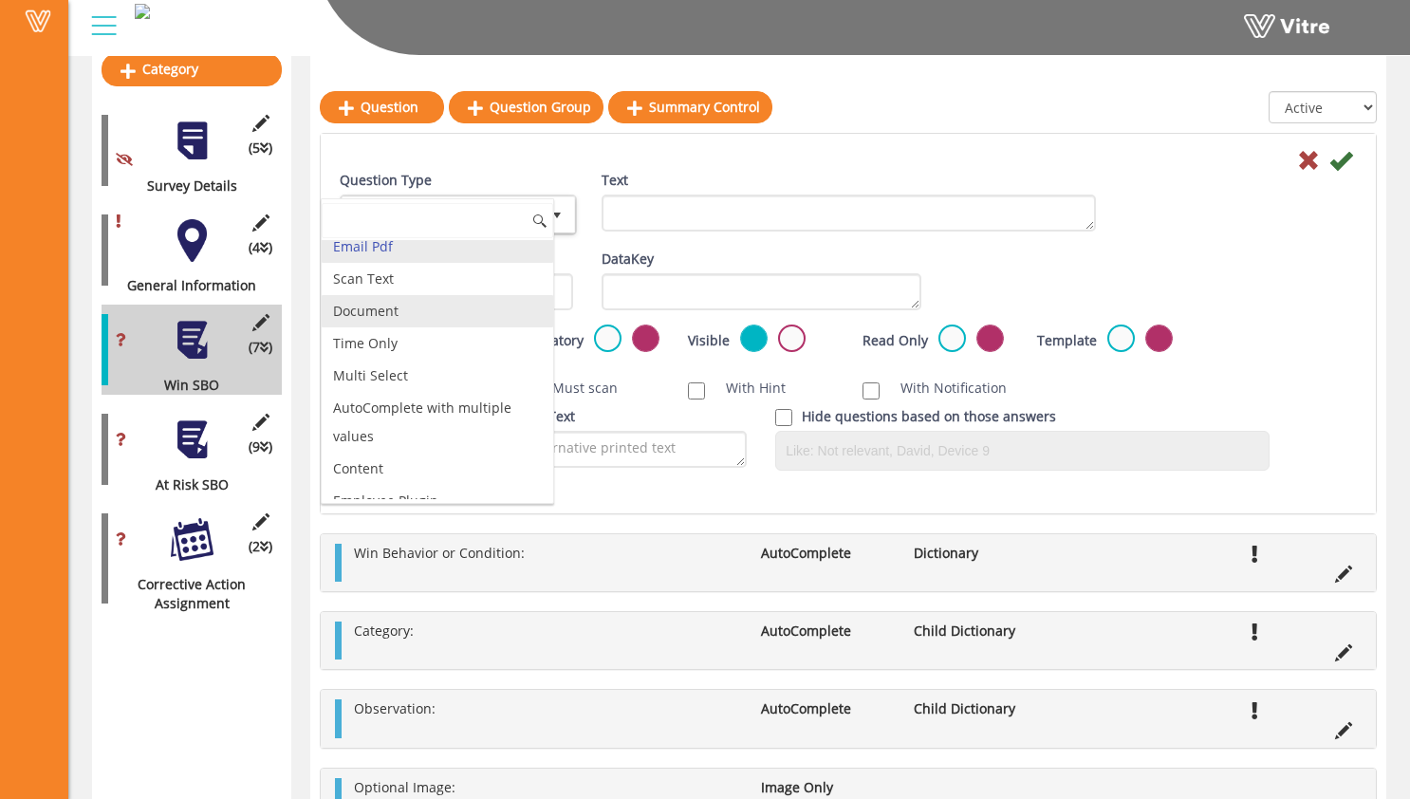
click at [469, 327] on li "Document" at bounding box center [438, 311] width 232 height 32
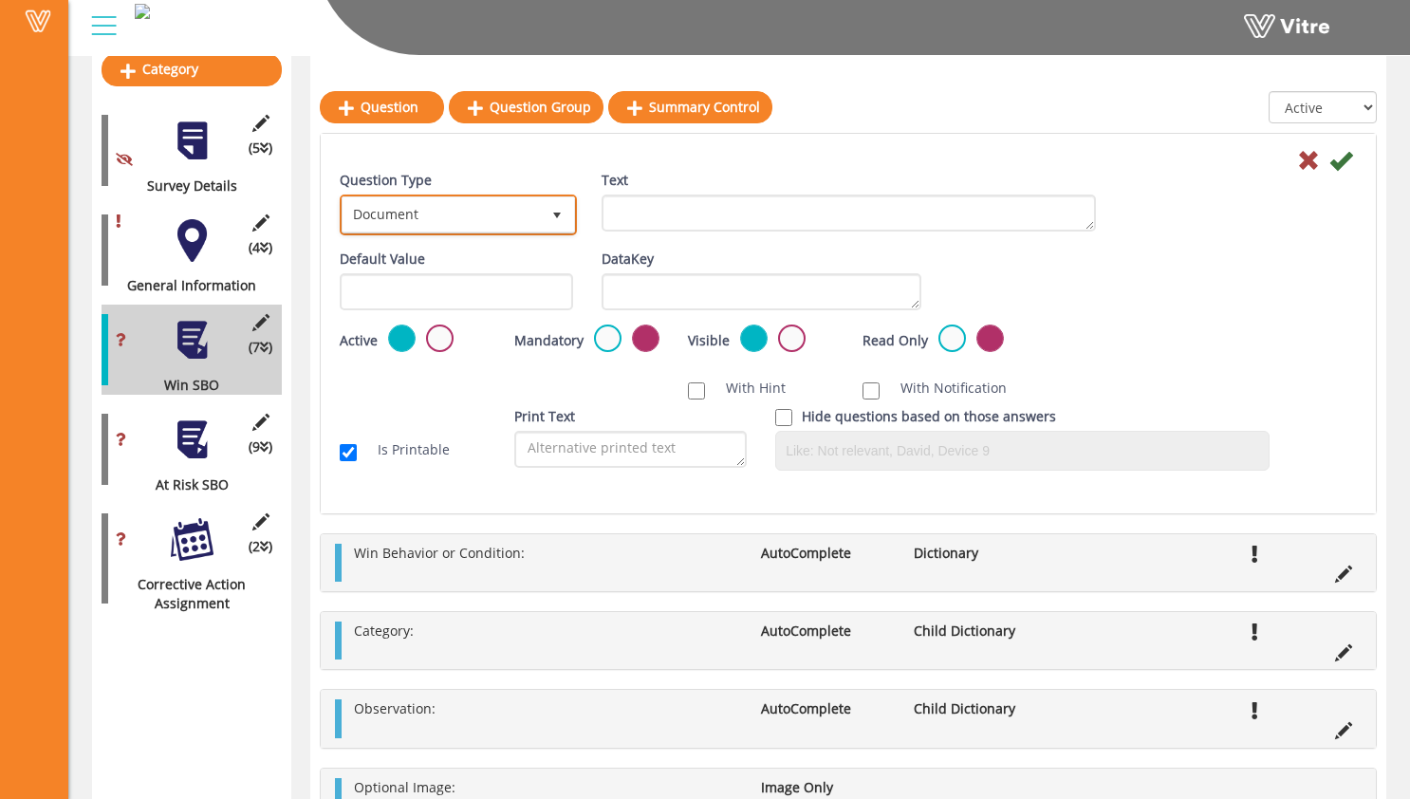
click at [521, 217] on span "Document" at bounding box center [441, 214] width 197 height 34
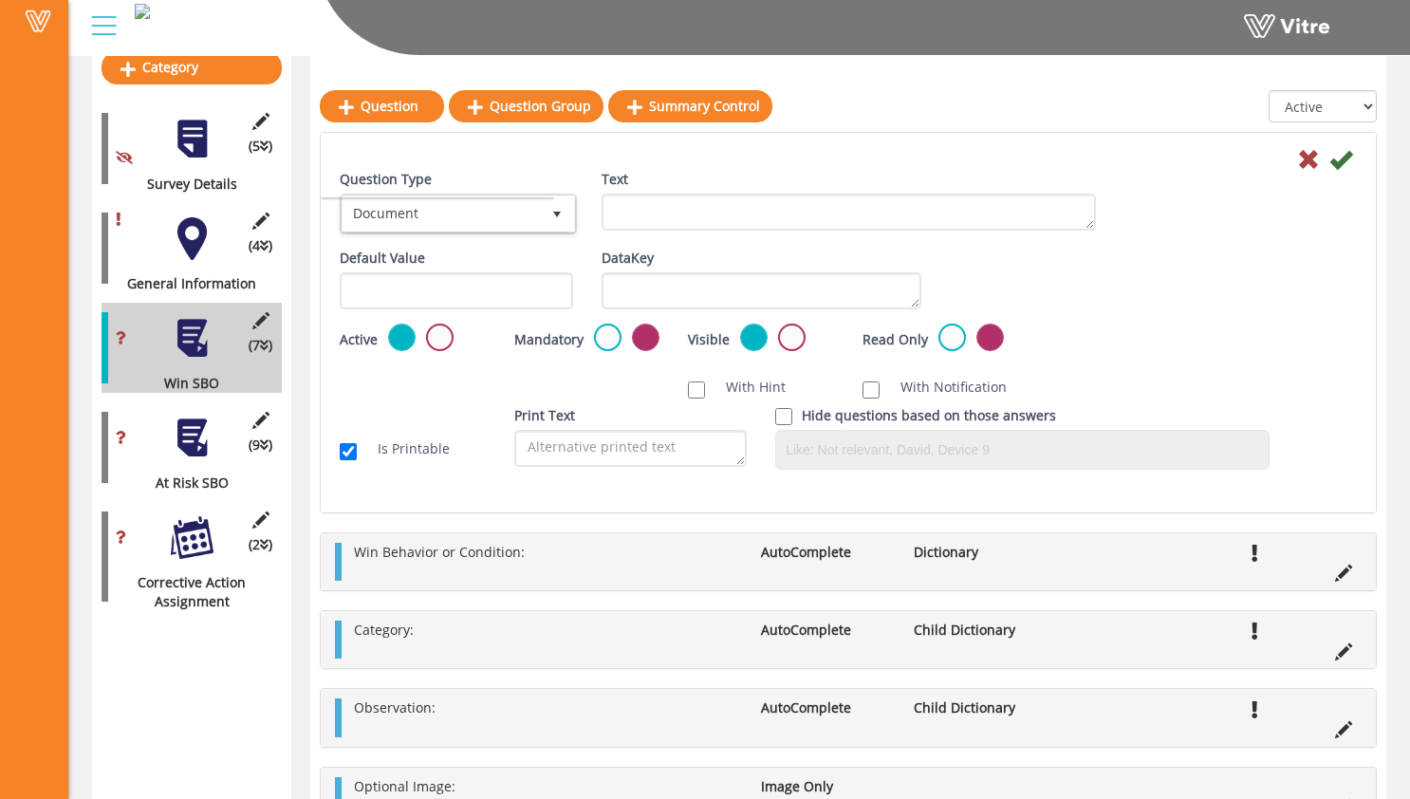
scroll to position [257, 0]
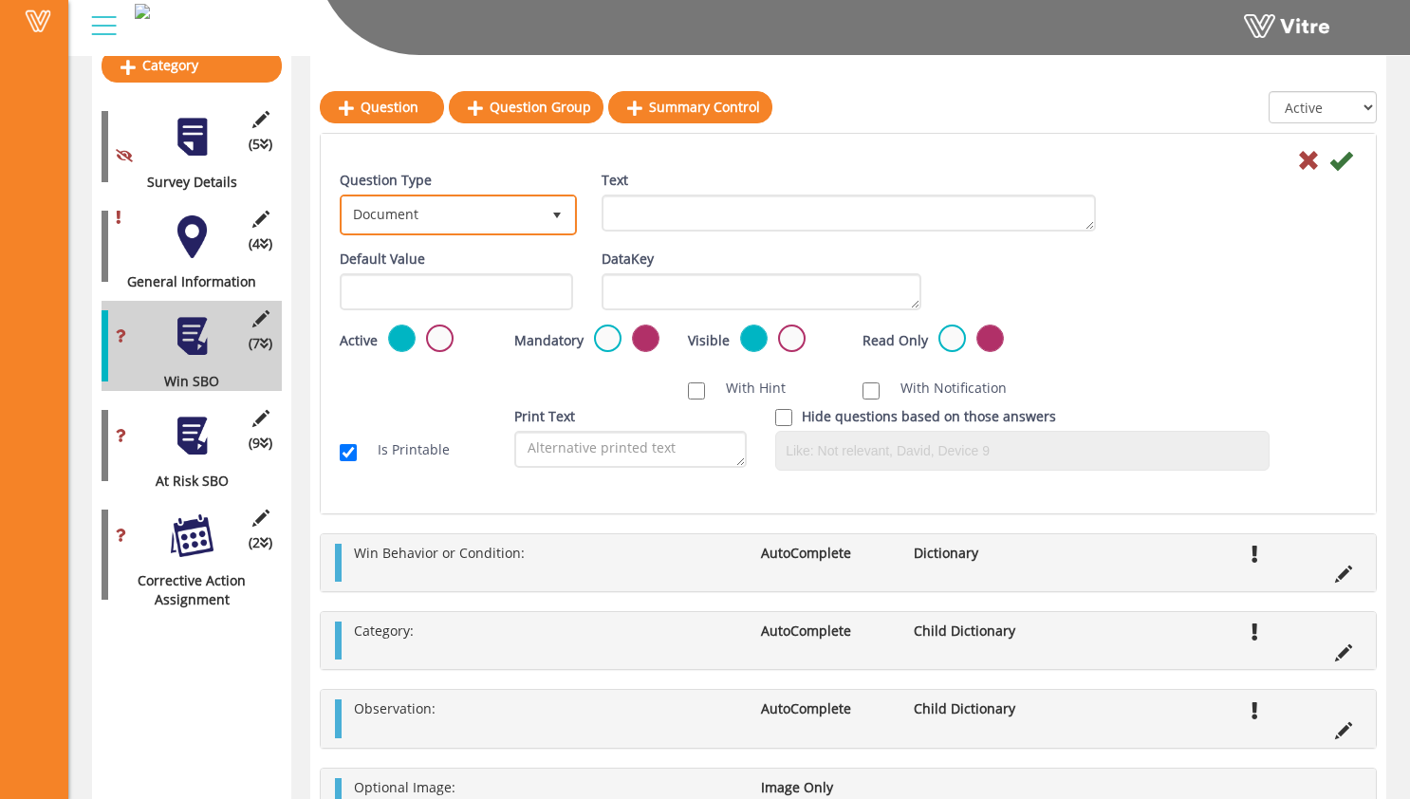
click at [438, 227] on span "Document" at bounding box center [441, 214] width 197 height 34
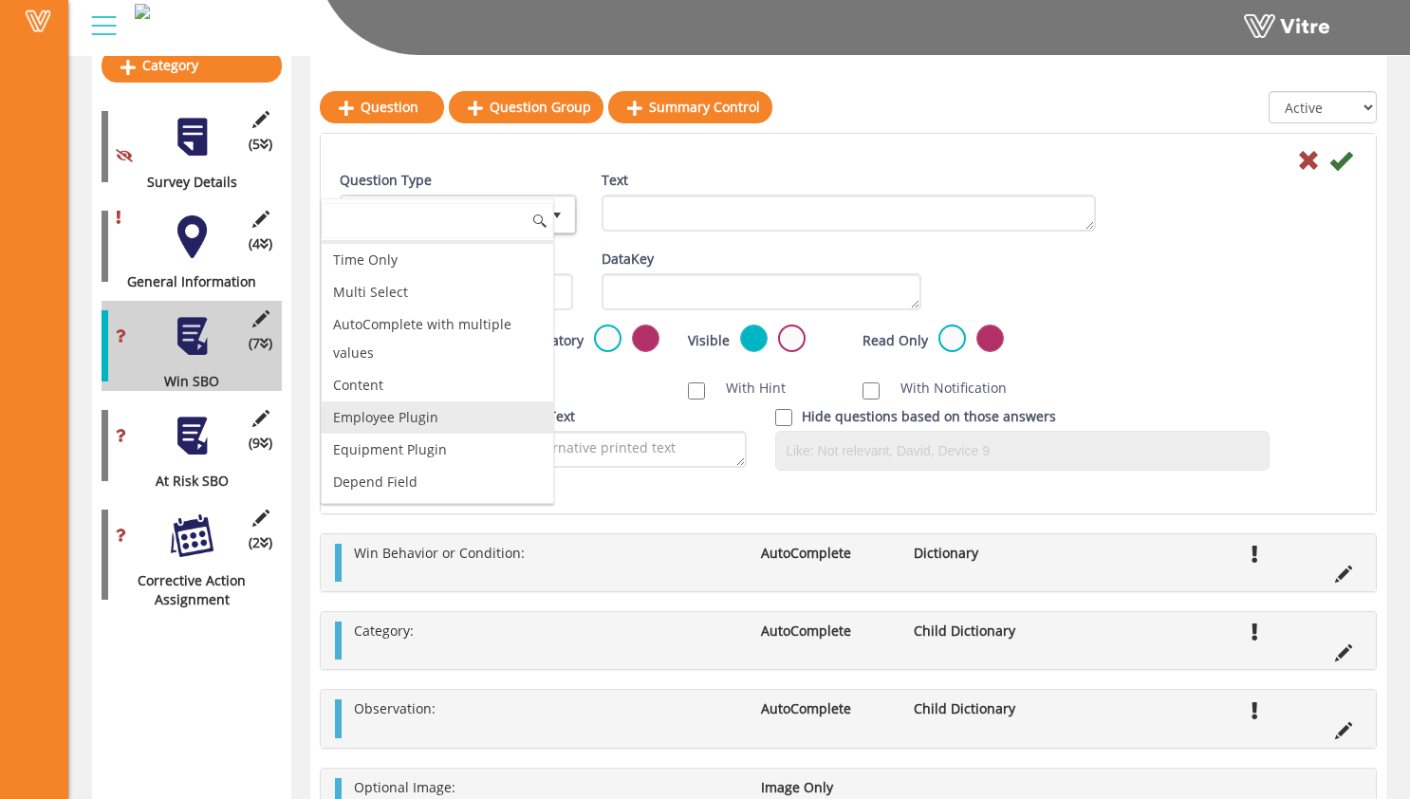
scroll to position [637, 0]
click at [463, 383] on li "Content" at bounding box center [438, 385] width 232 height 32
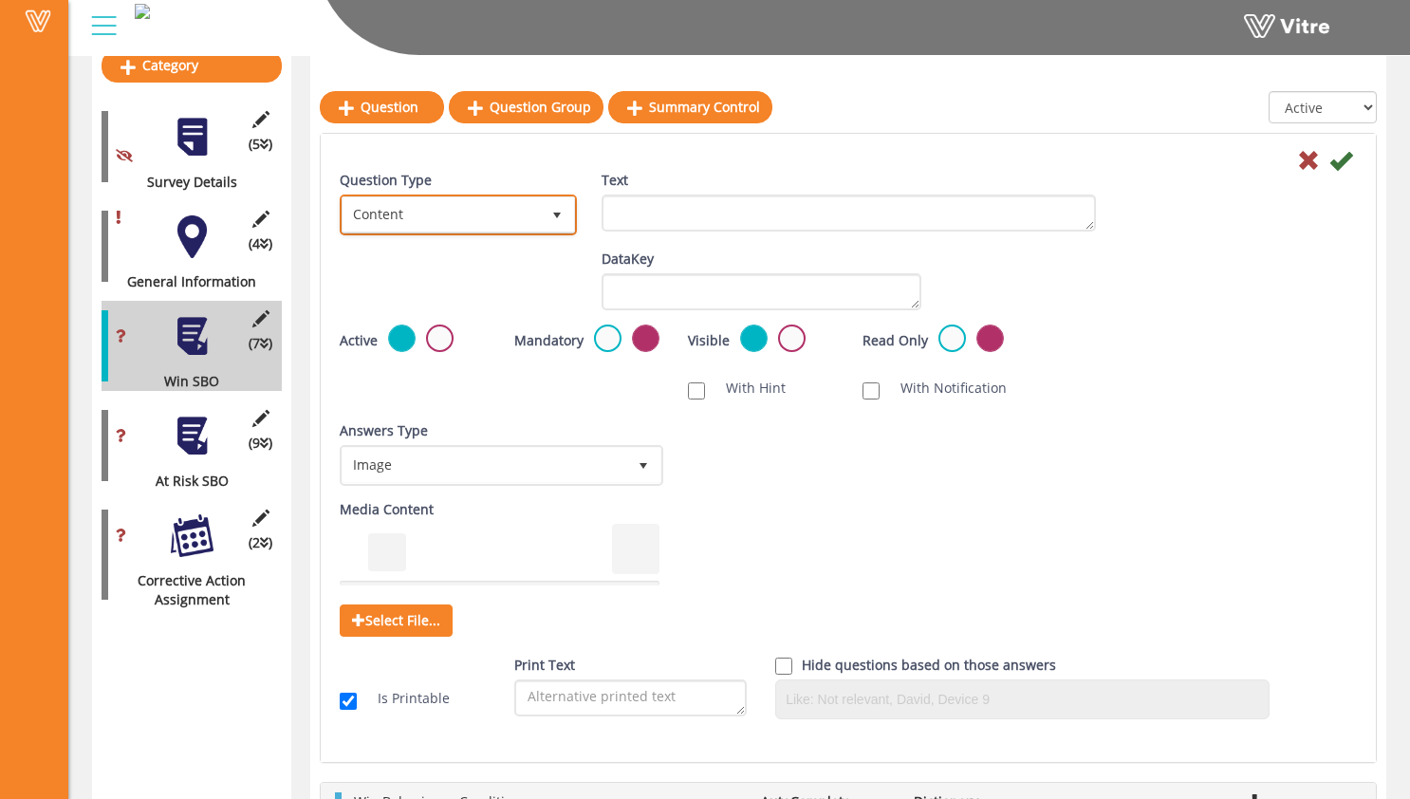
click at [458, 210] on span "Content" at bounding box center [441, 214] width 197 height 34
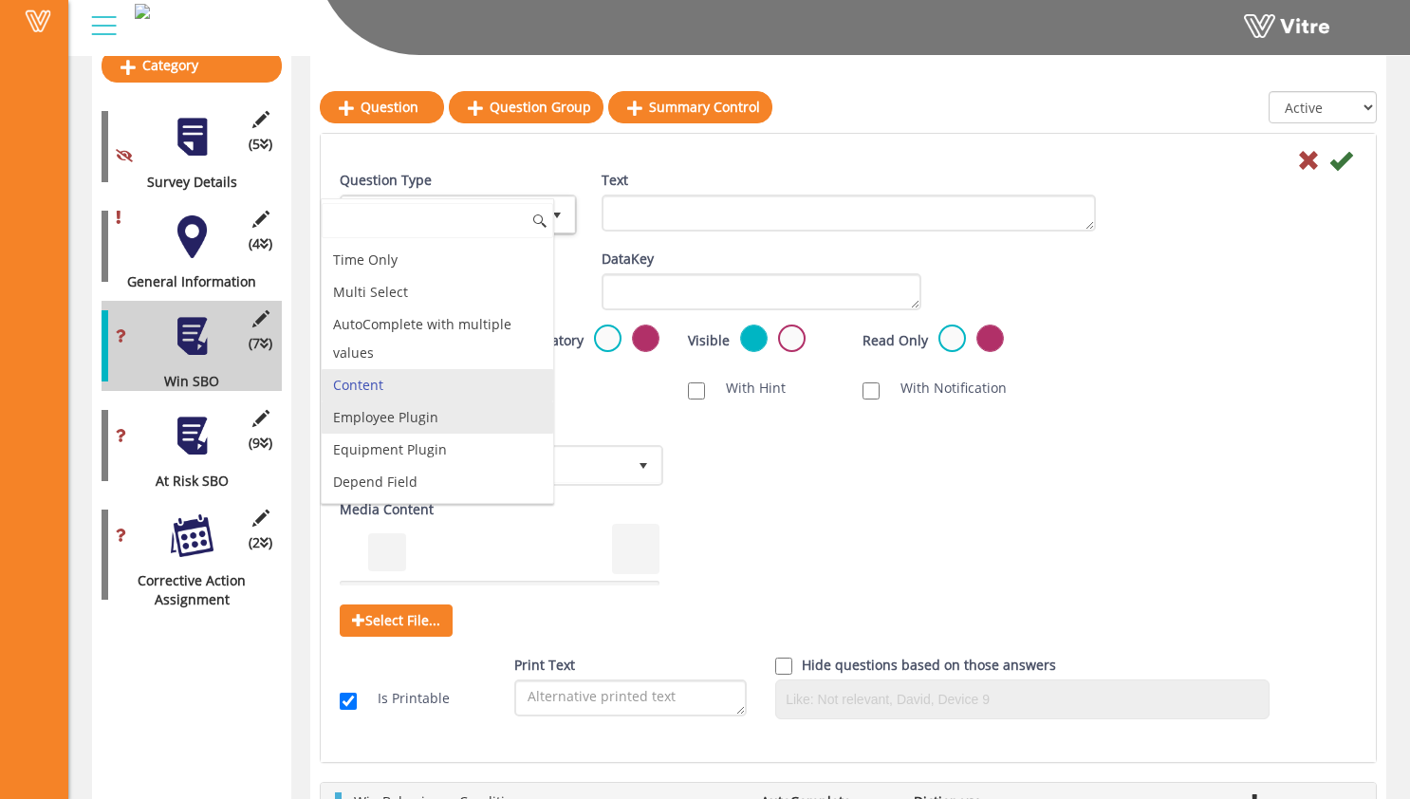
click at [463, 425] on li "Employee Plugin" at bounding box center [438, 417] width 232 height 32
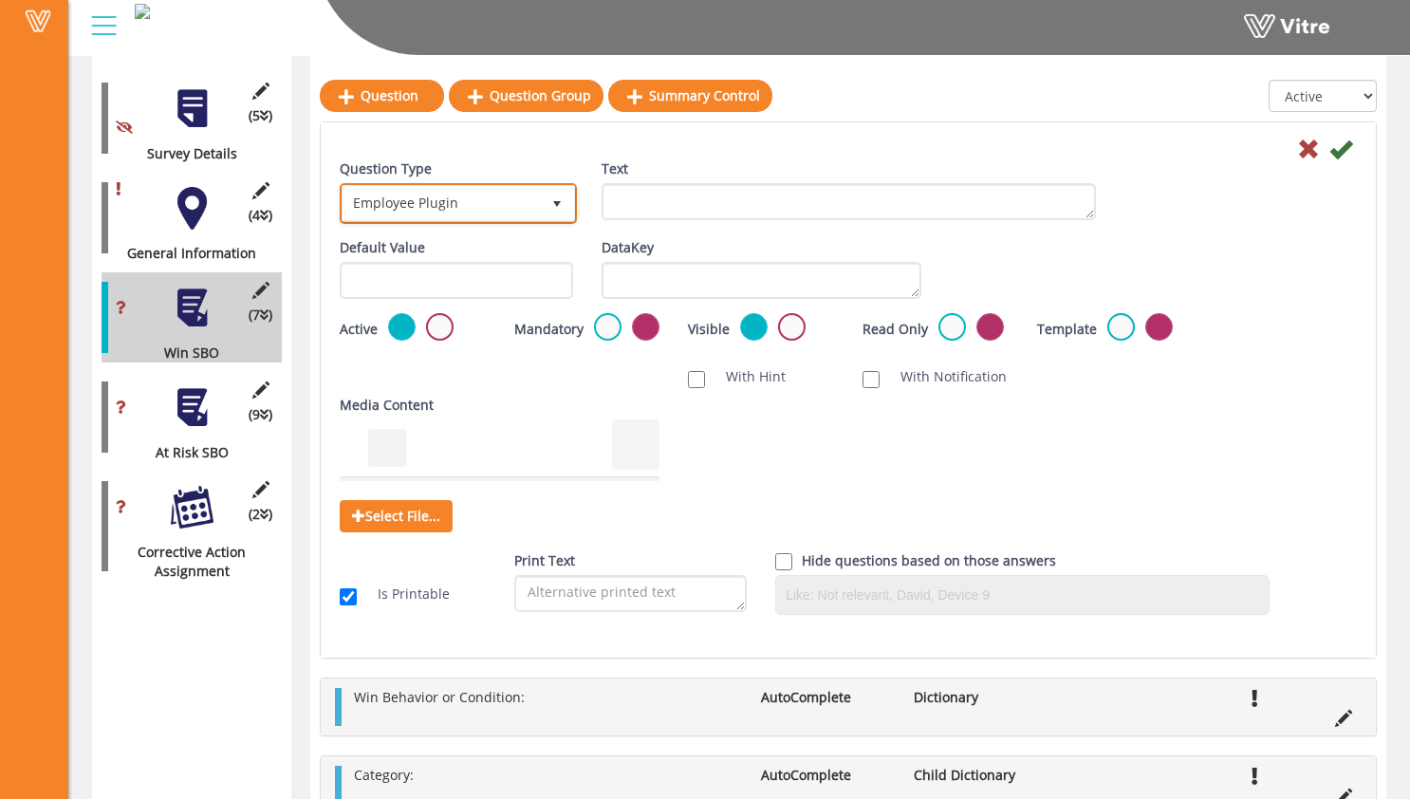
scroll to position [289, 0]
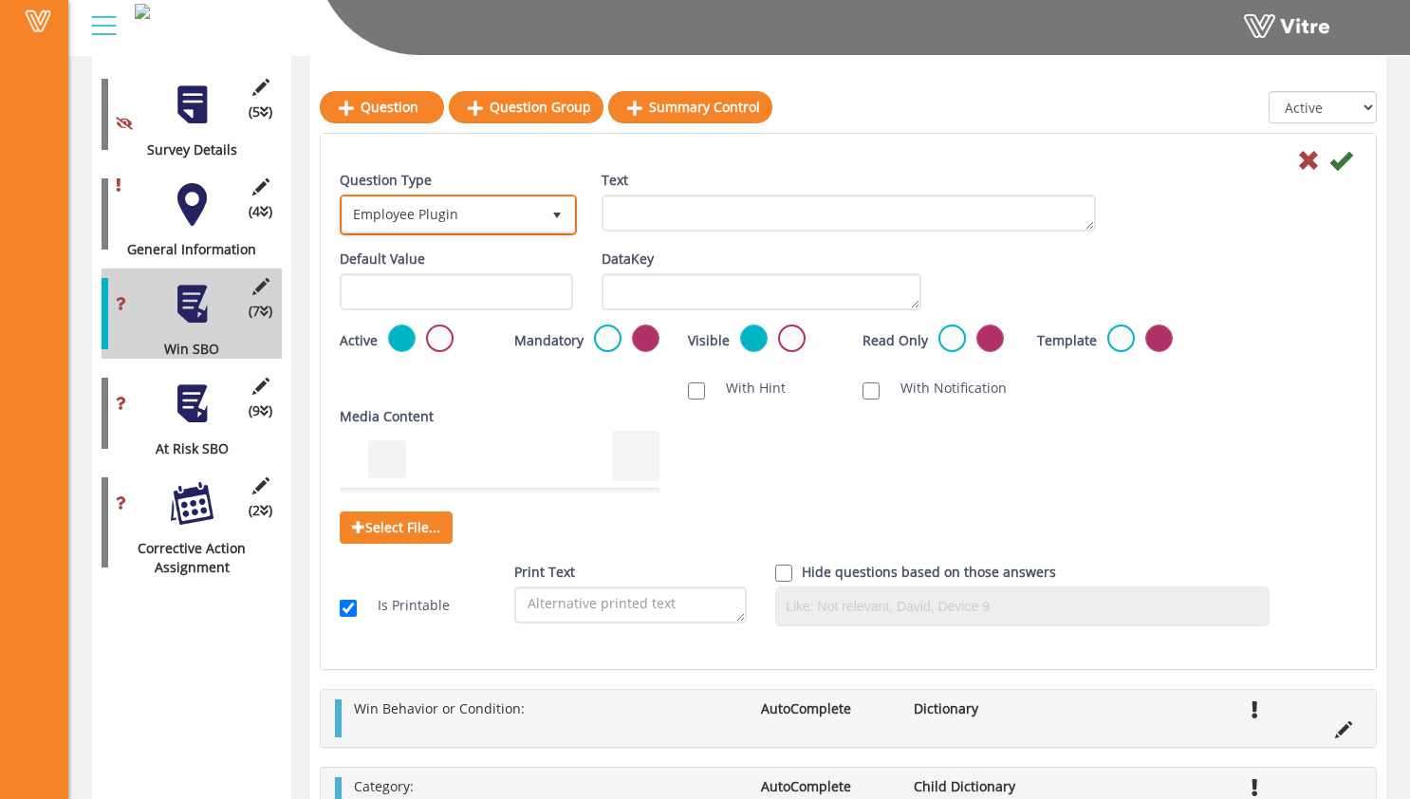
click at [495, 220] on span "Employee Plugin" at bounding box center [441, 214] width 197 height 34
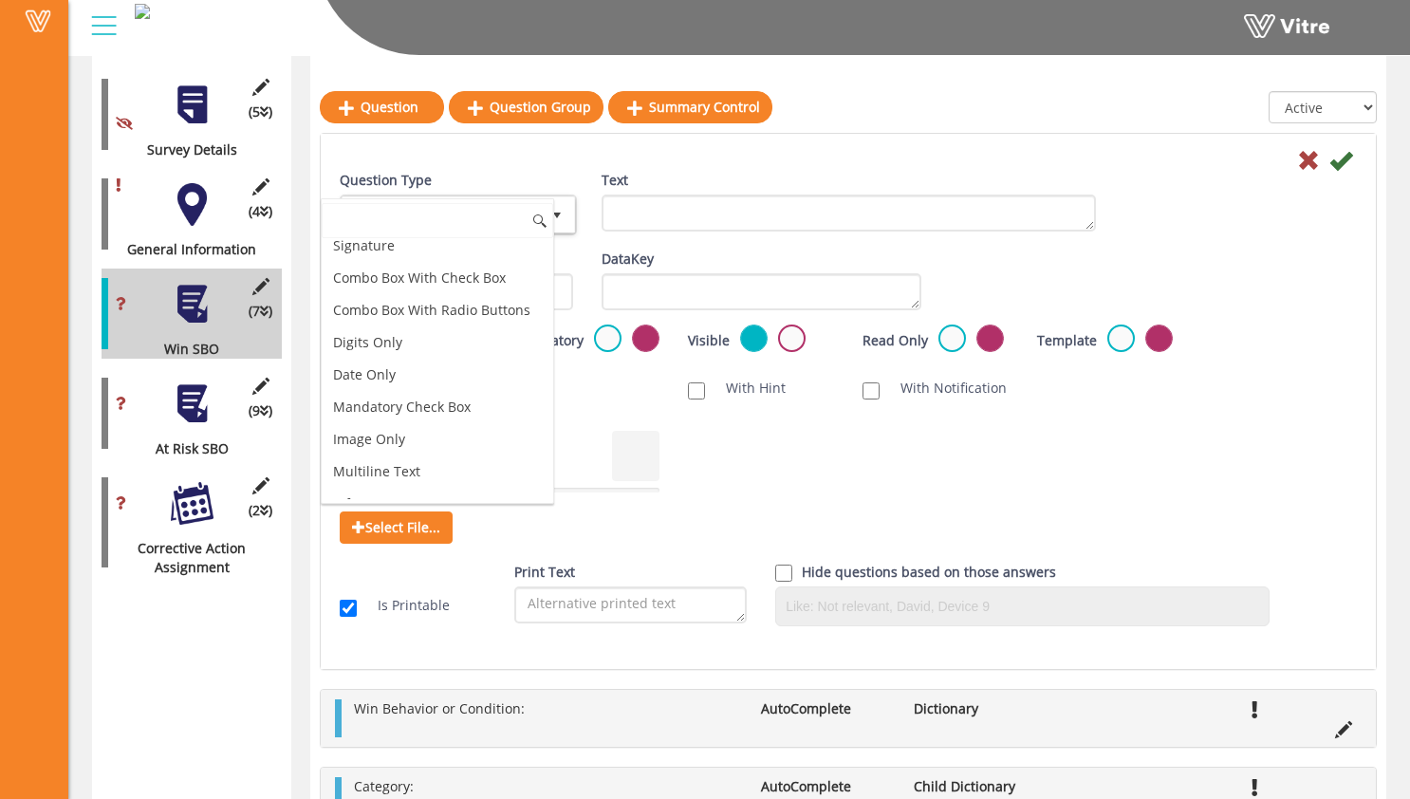
scroll to position [0, 0]
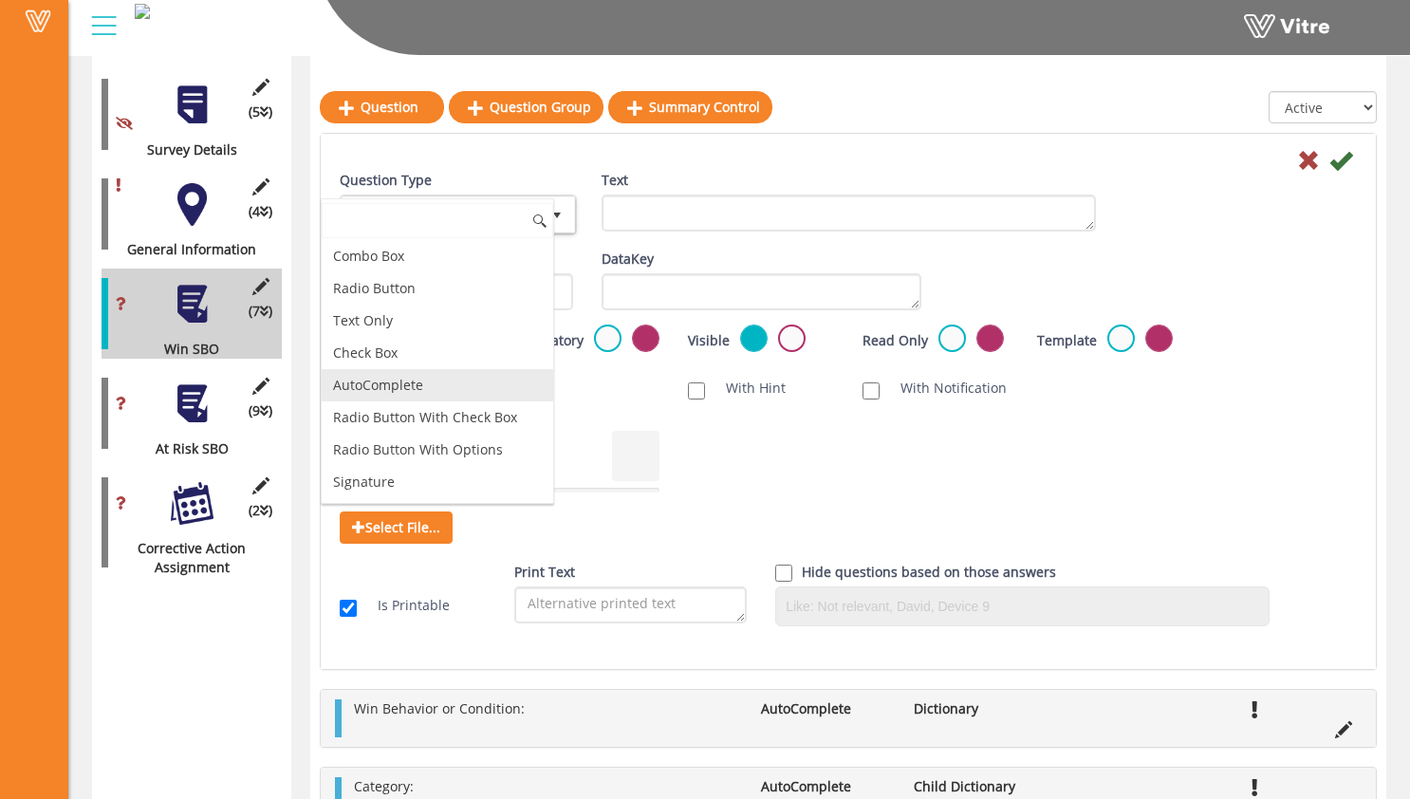
click at [437, 378] on li "AutoComplete" at bounding box center [438, 385] width 232 height 32
type input "1"
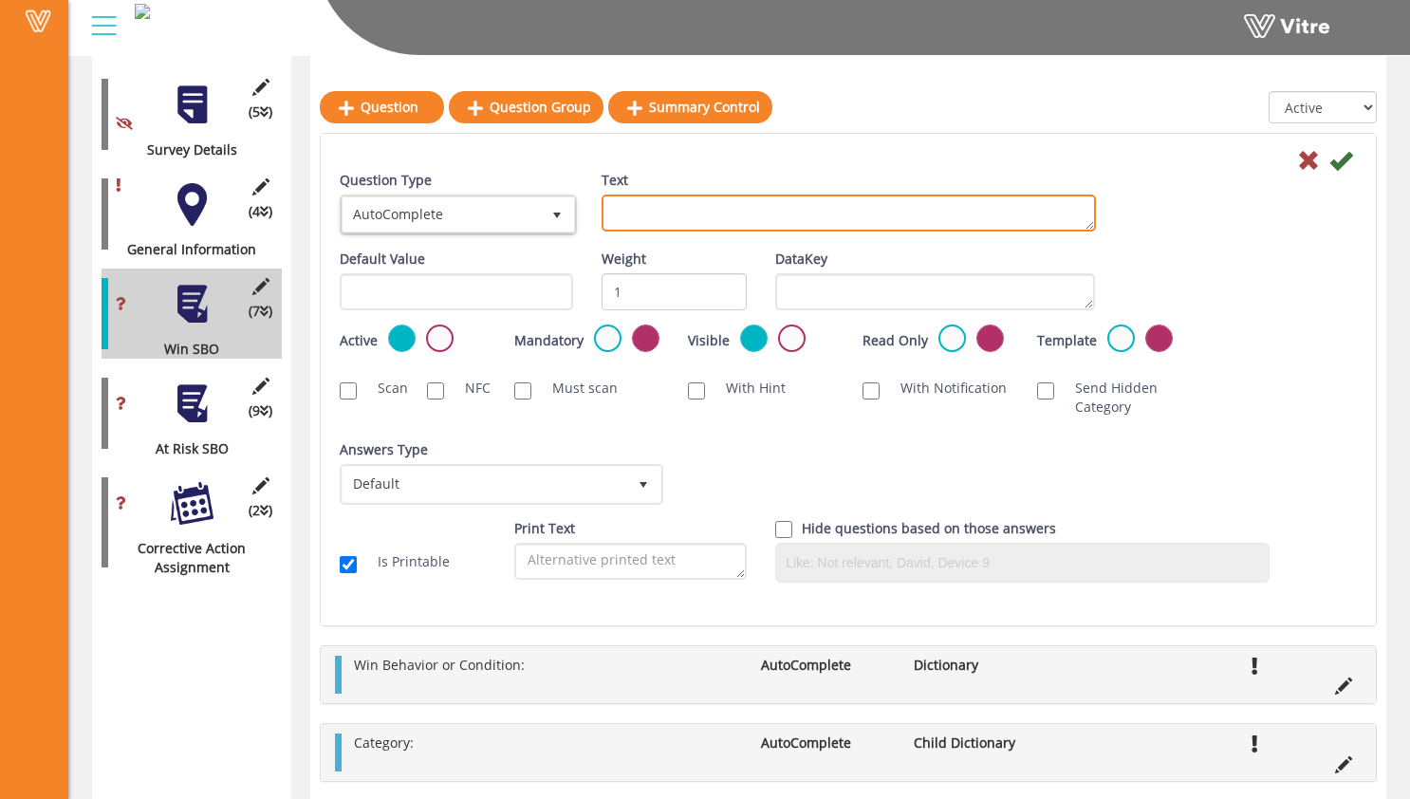
click at [736, 219] on textarea "Text" at bounding box center [849, 213] width 494 height 37
click at [884, 390] on label "With Notification" at bounding box center [943, 388] width 125 height 19
click at [880, 390] on input "With Notification" at bounding box center [871, 390] width 17 height 17
checkbox input "true"
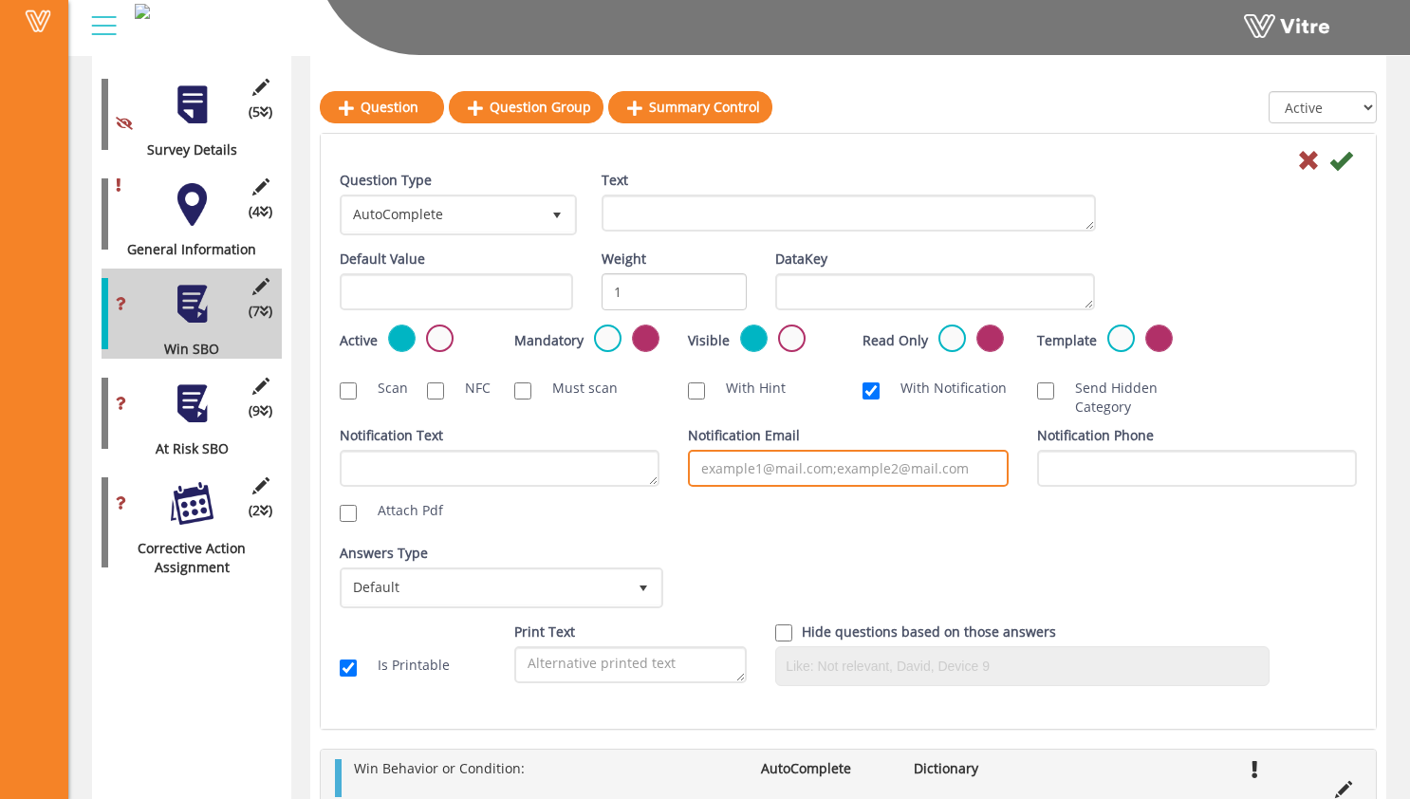
click at [834, 453] on input "Notification Email" at bounding box center [848, 468] width 320 height 37
click at [862, 431] on div "Notification Email" at bounding box center [848, 456] width 320 height 61
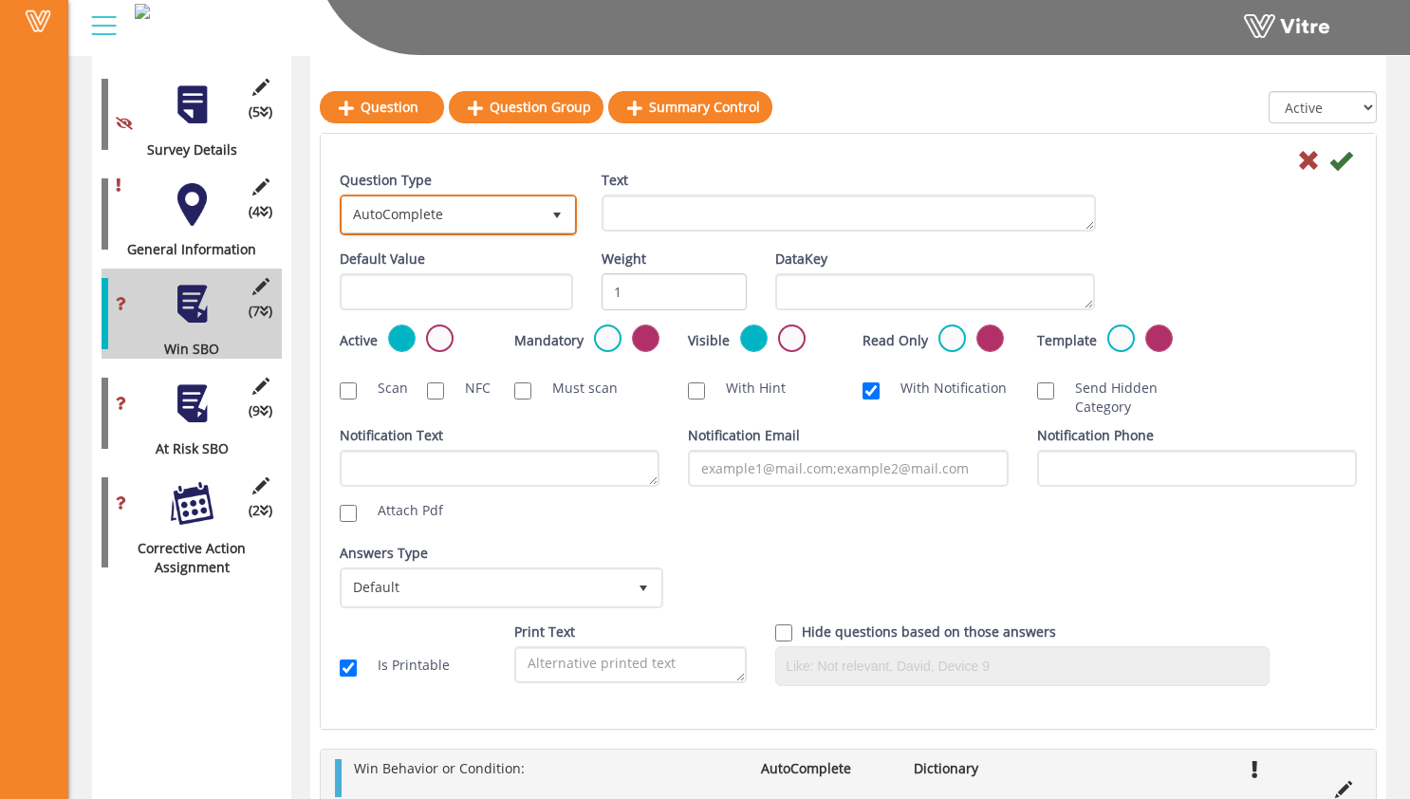
click at [531, 209] on span "AutoComplete" at bounding box center [441, 214] width 197 height 34
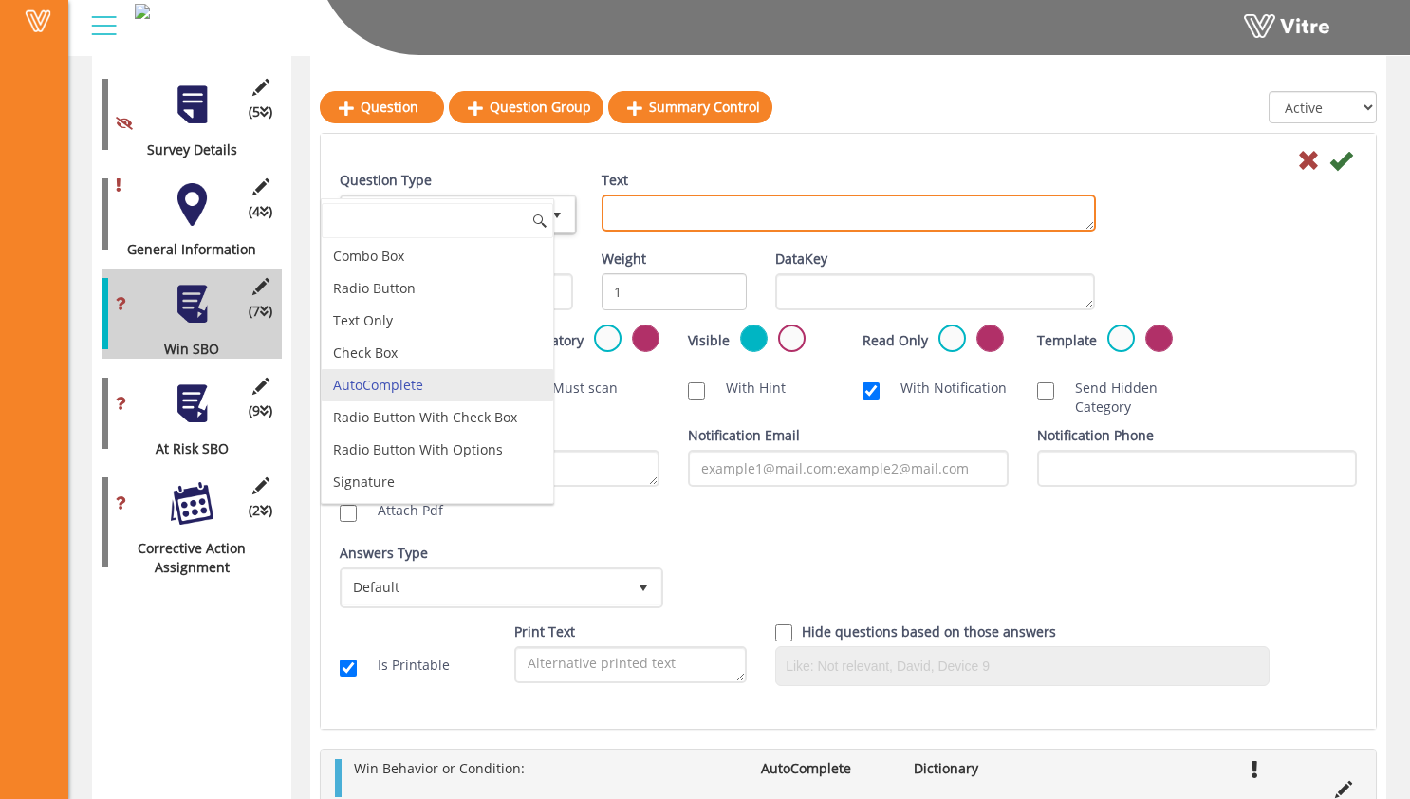
click at [688, 217] on textarea "Text" at bounding box center [849, 213] width 494 height 37
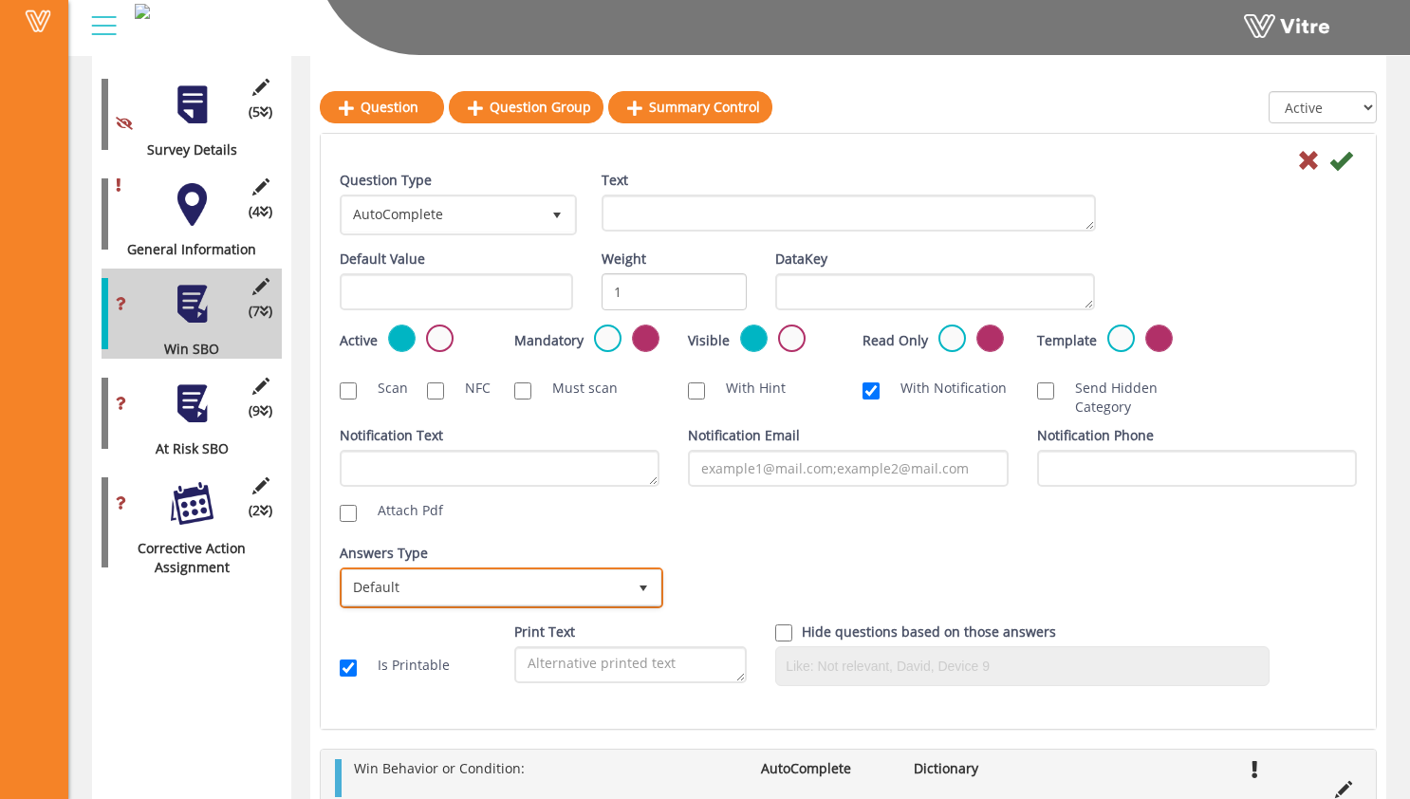
click at [522, 580] on span "Default" at bounding box center [485, 587] width 284 height 34
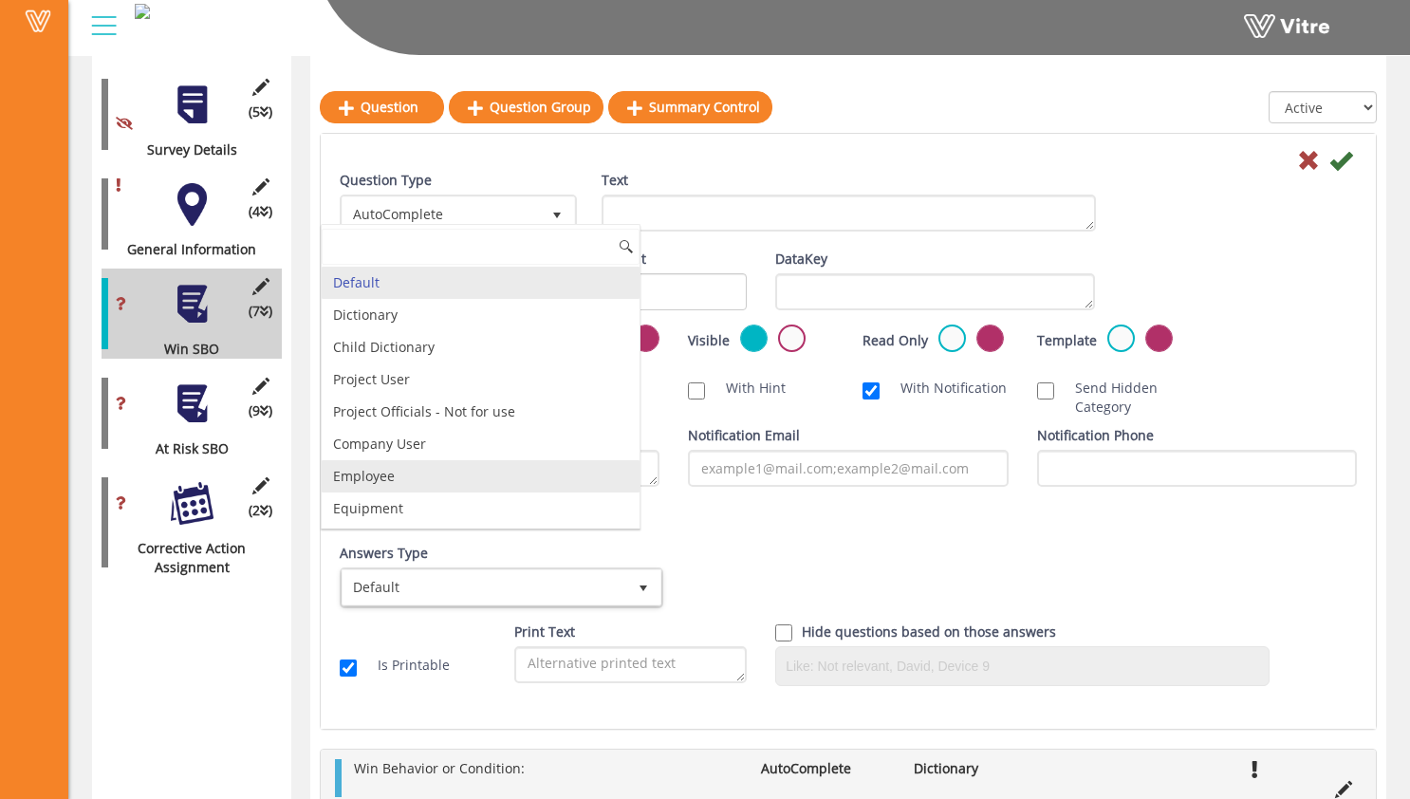
click at [508, 474] on li "Employee" at bounding box center [481, 476] width 318 height 32
checkbox input "true"
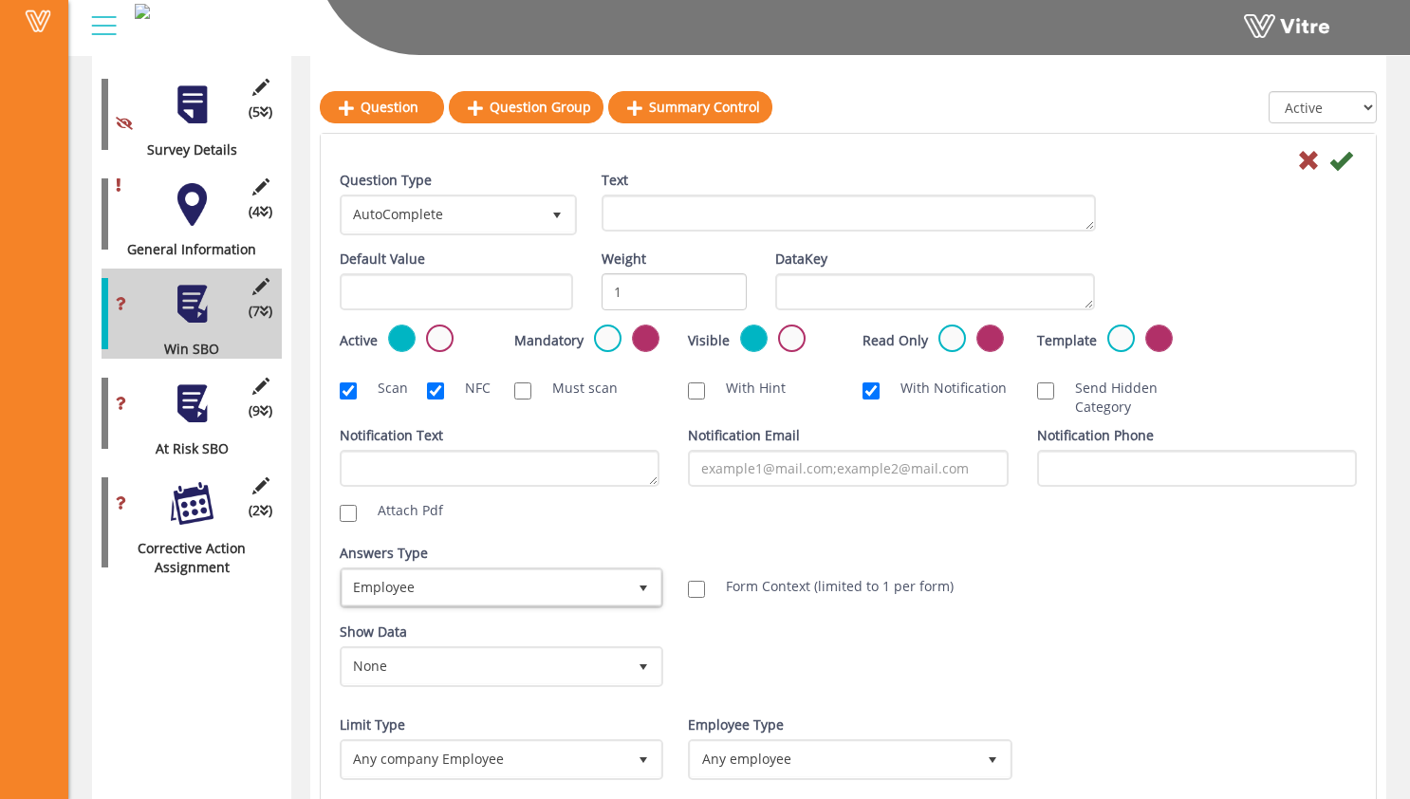
click at [617, 532] on div "Question Type AutoComplete 11 Text Default Value Weight 1 DataKey Active Mandat…" at bounding box center [848, 528] width 1017 height 715
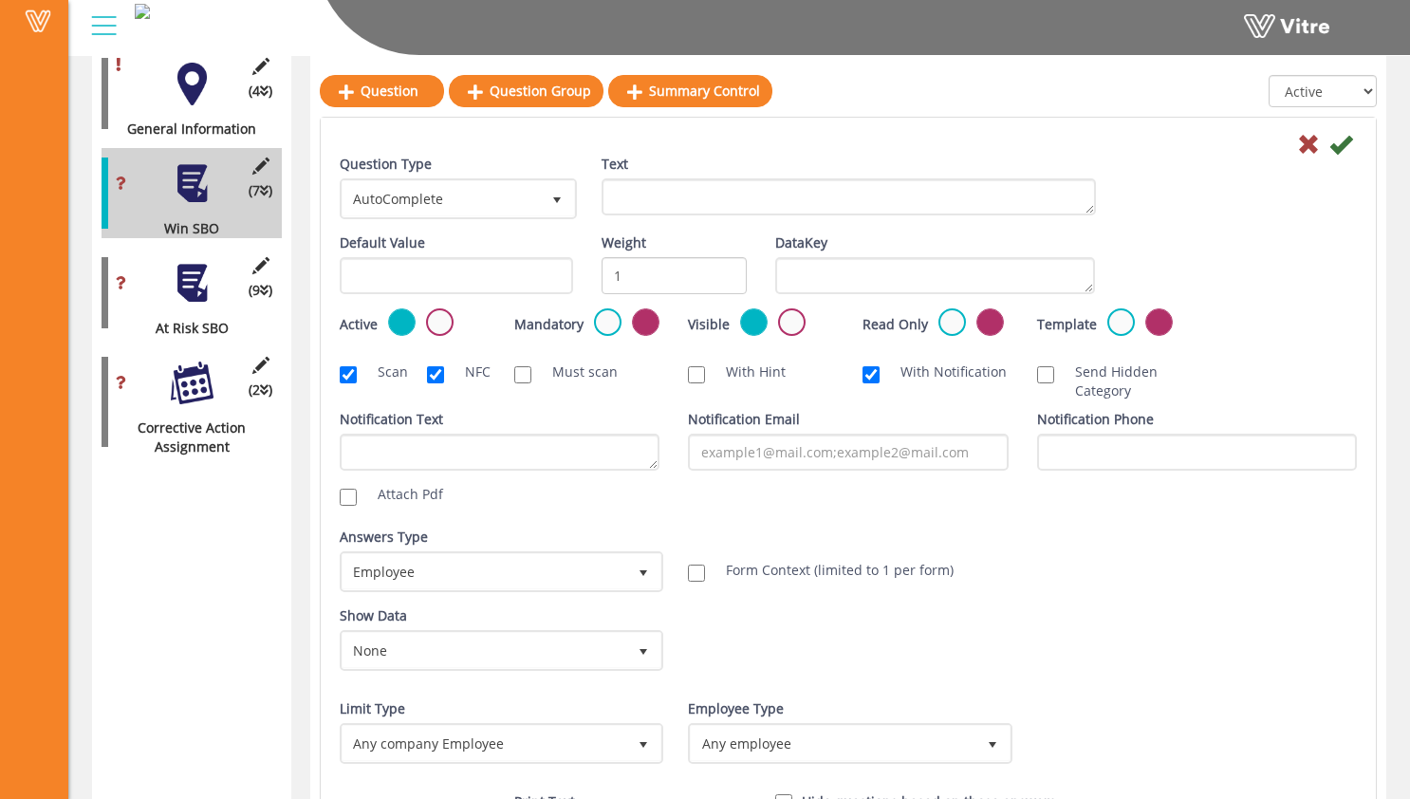
scroll to position [422, 0]
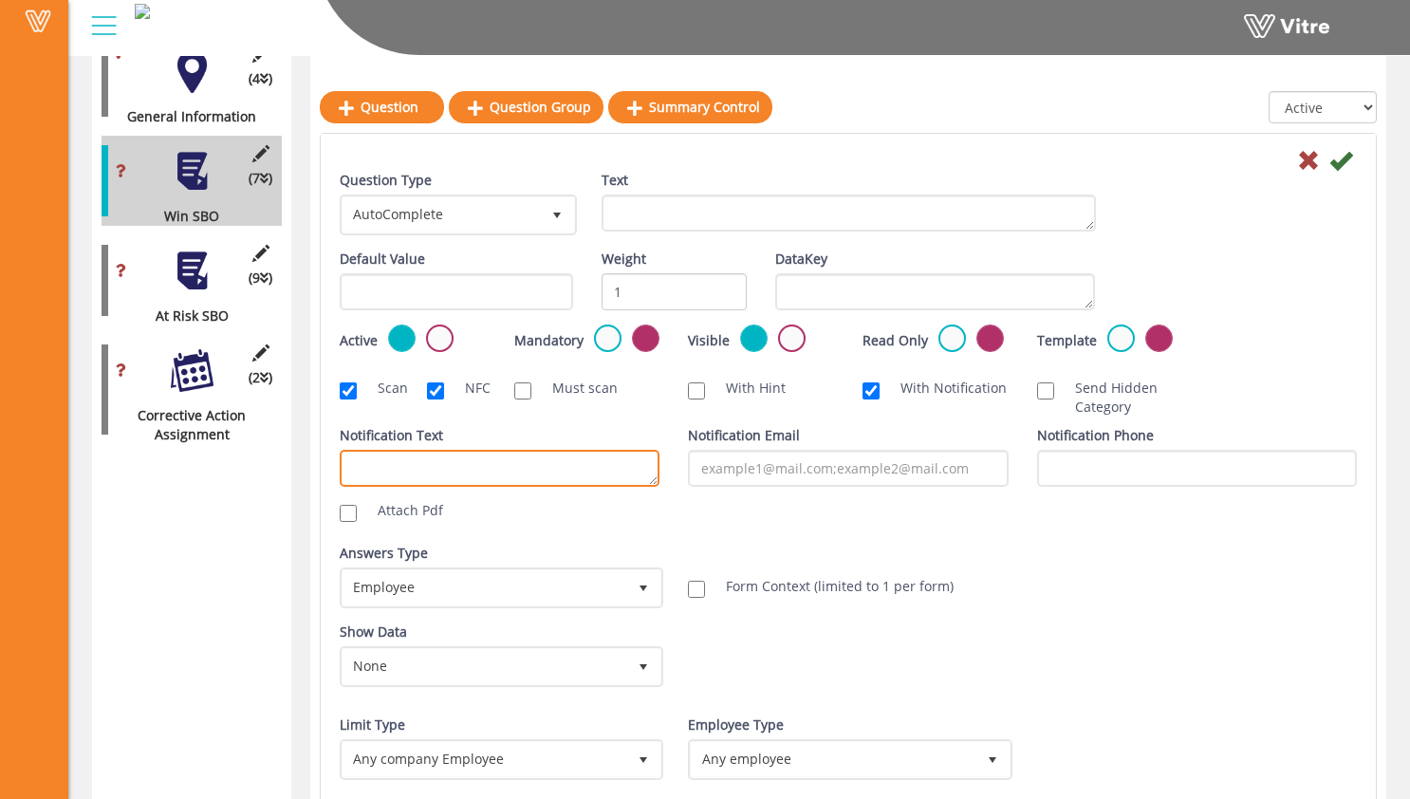
click at [556, 462] on textarea "Notification Text" at bounding box center [500, 468] width 320 height 37
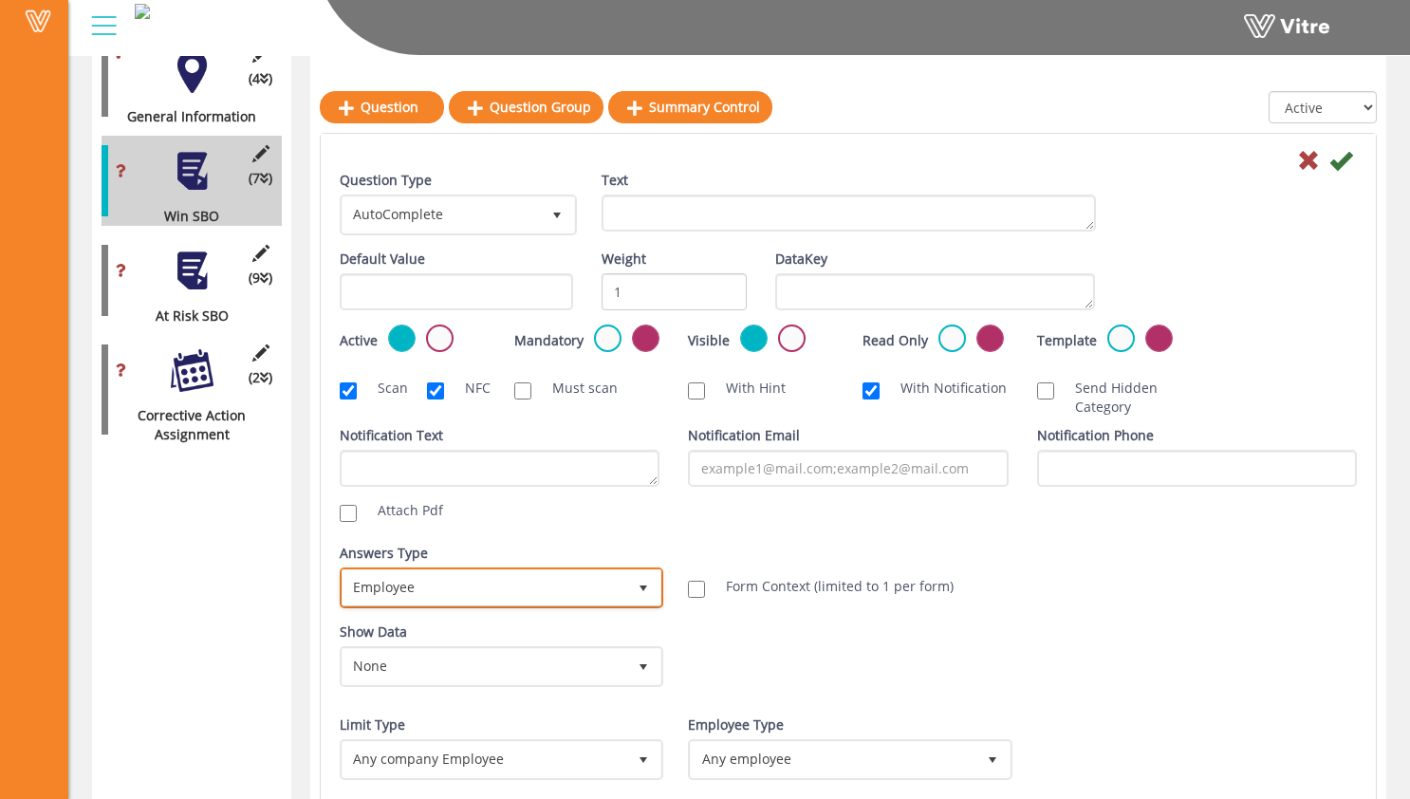
click at [559, 584] on span "Employee" at bounding box center [485, 587] width 284 height 34
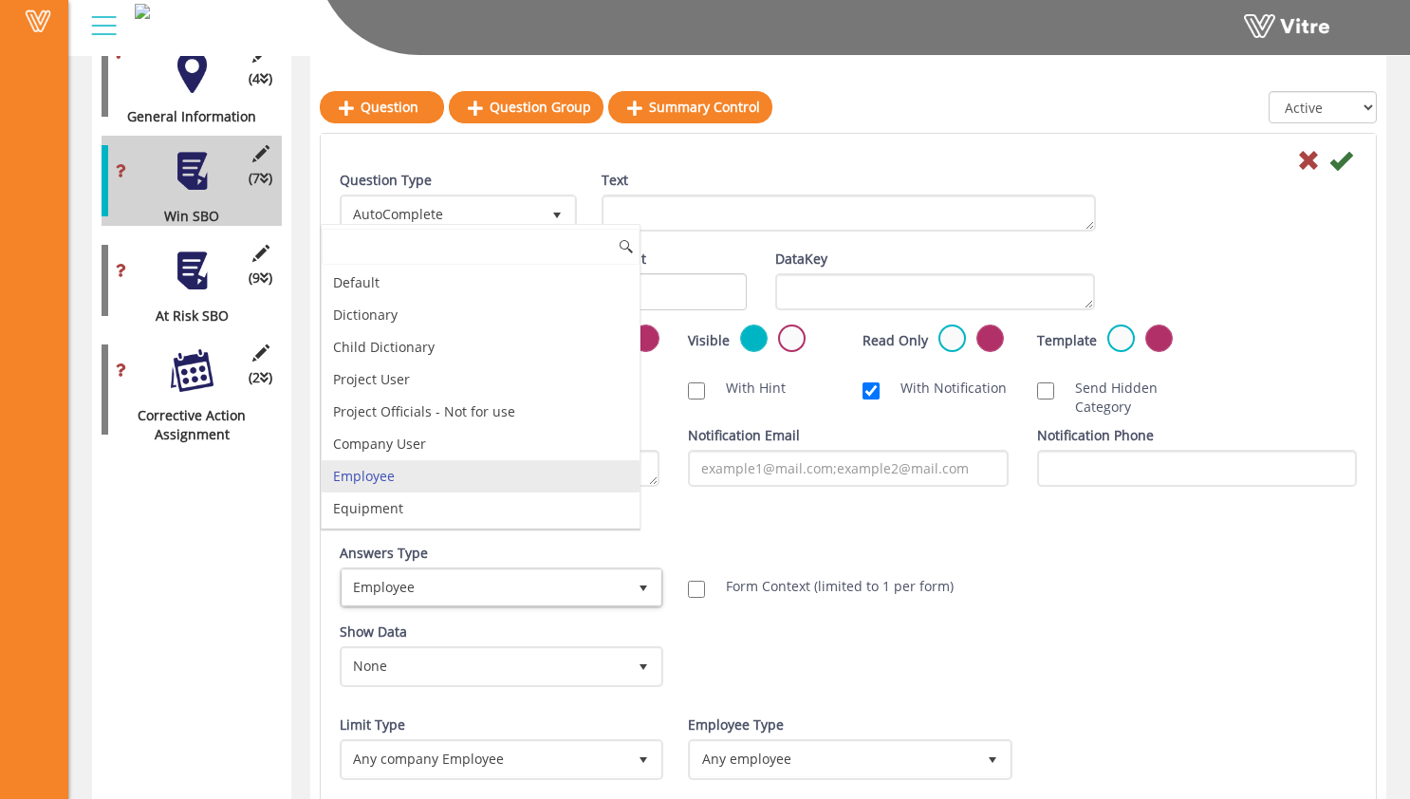
click at [550, 487] on li "Employee" at bounding box center [481, 476] width 318 height 32
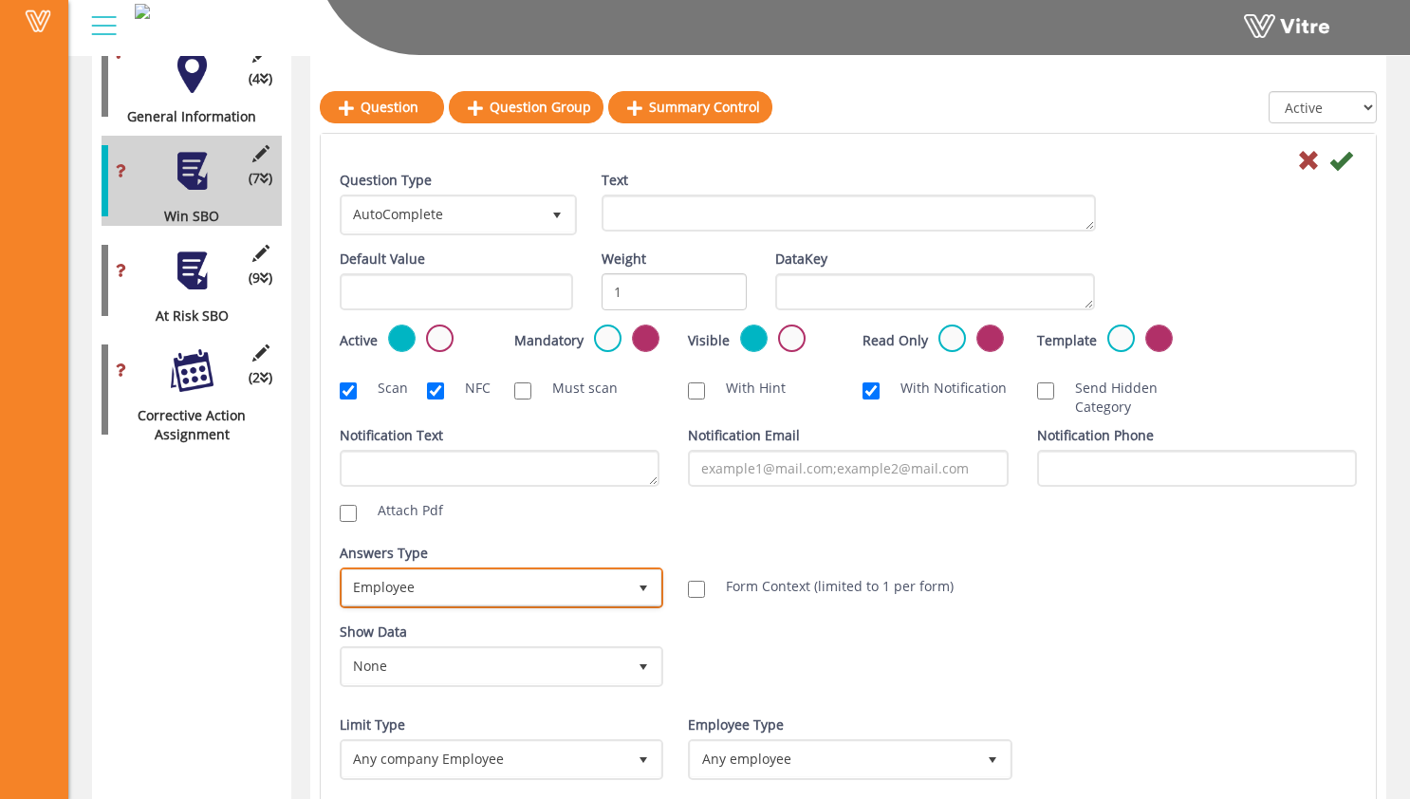
click at [615, 576] on span "Employee" at bounding box center [485, 587] width 284 height 34
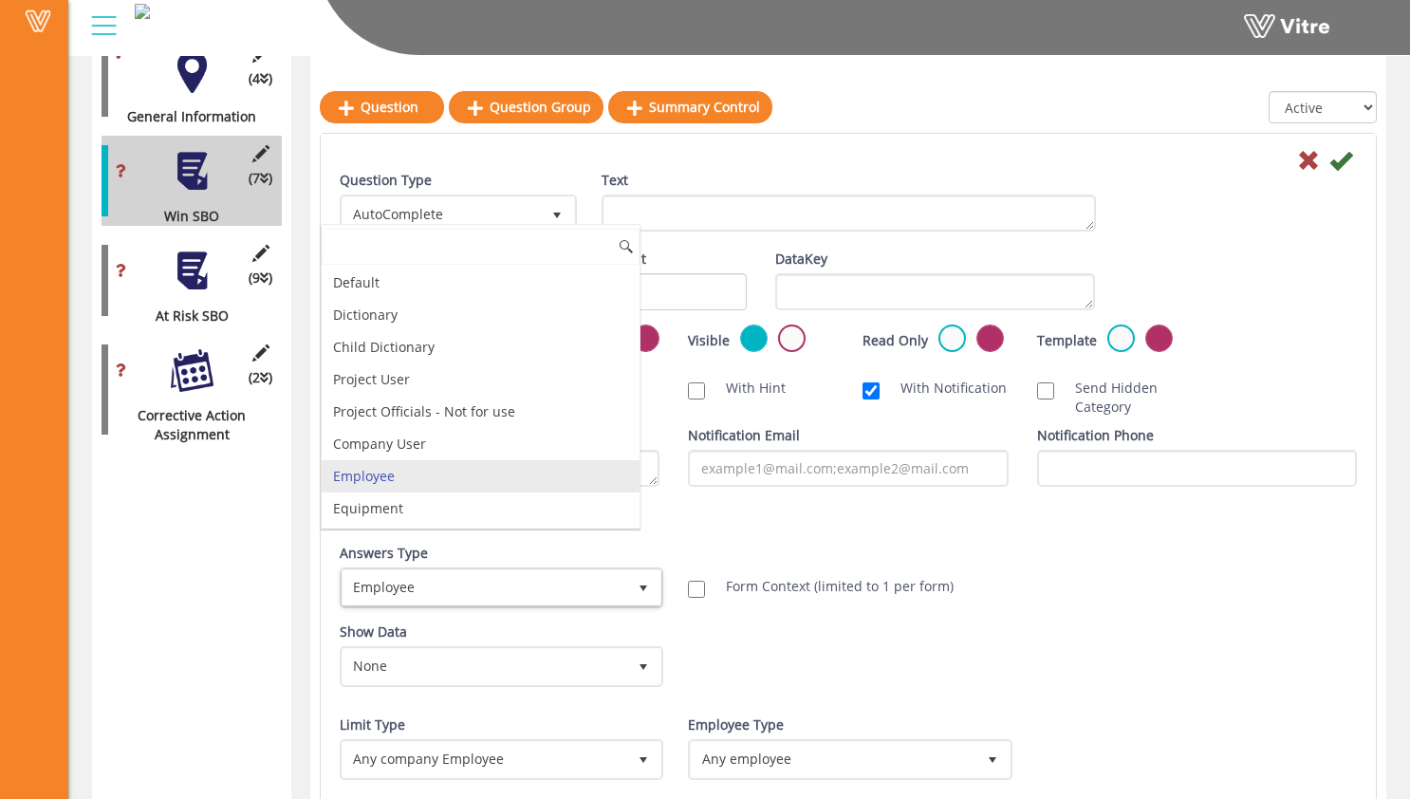
click at [553, 466] on li "Employee" at bounding box center [481, 476] width 318 height 32
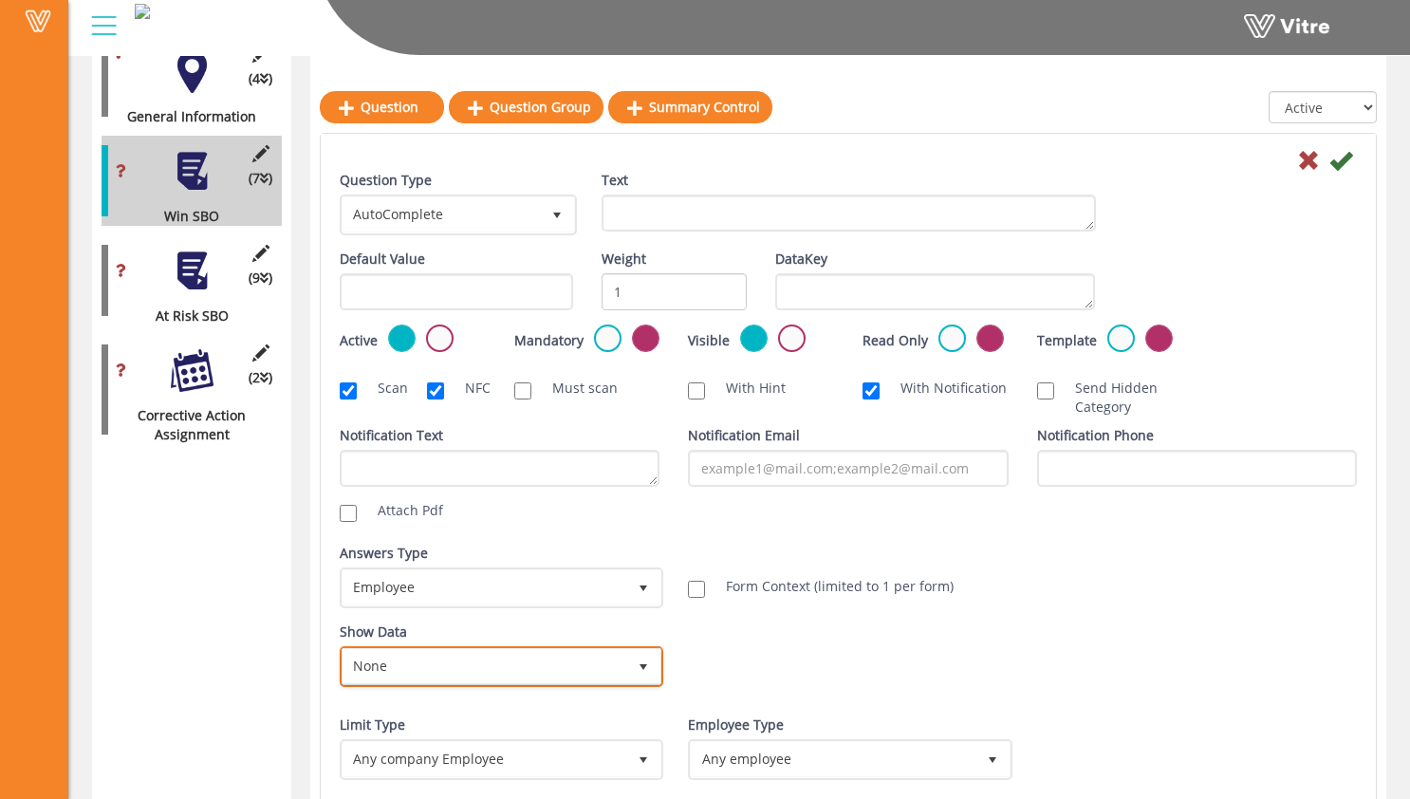
click at [543, 653] on span "None" at bounding box center [485, 666] width 284 height 34
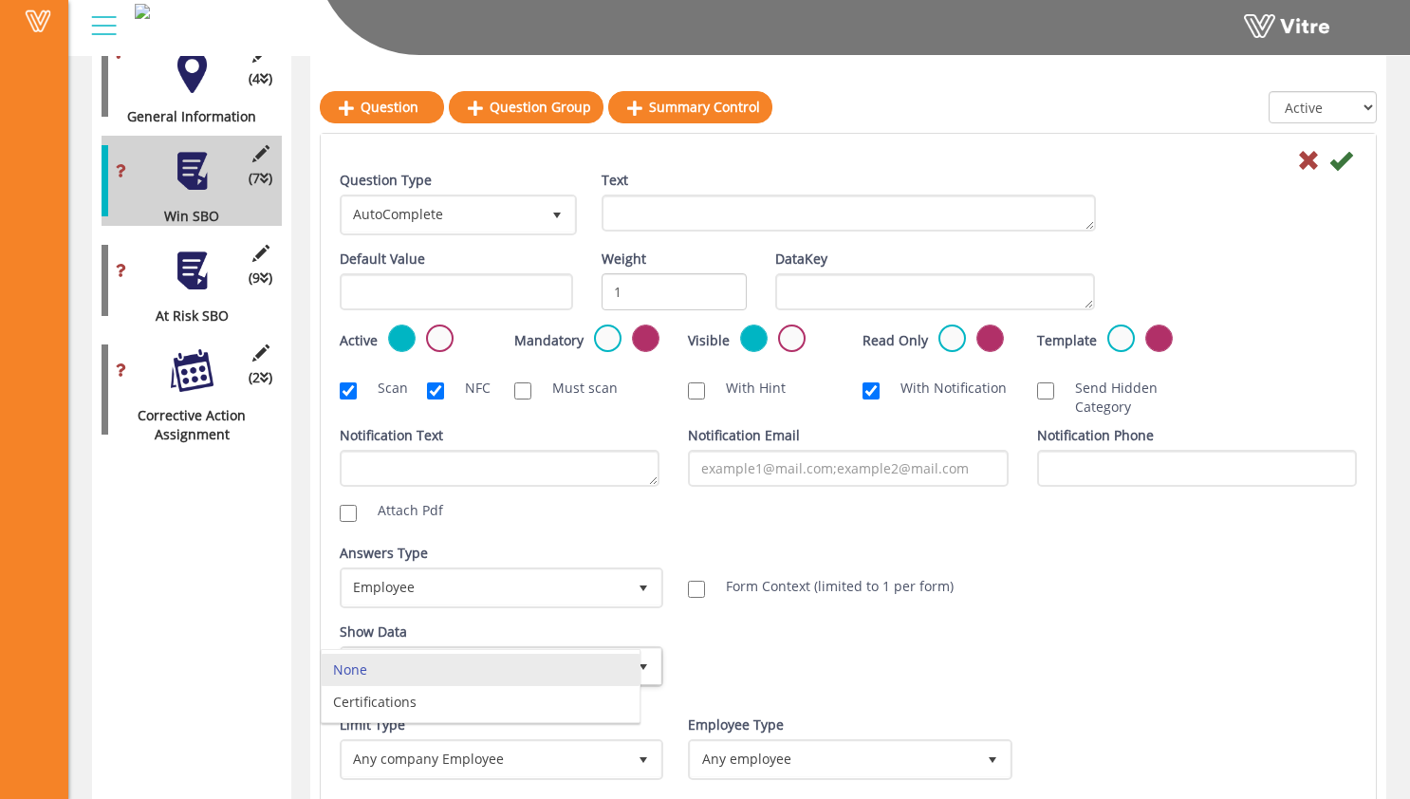
click at [764, 652] on div "Show Data None 0 Certificates Fall Protection Forklift (Warehouse) Forklift (Te…" at bounding box center [848, 661] width 1046 height 79
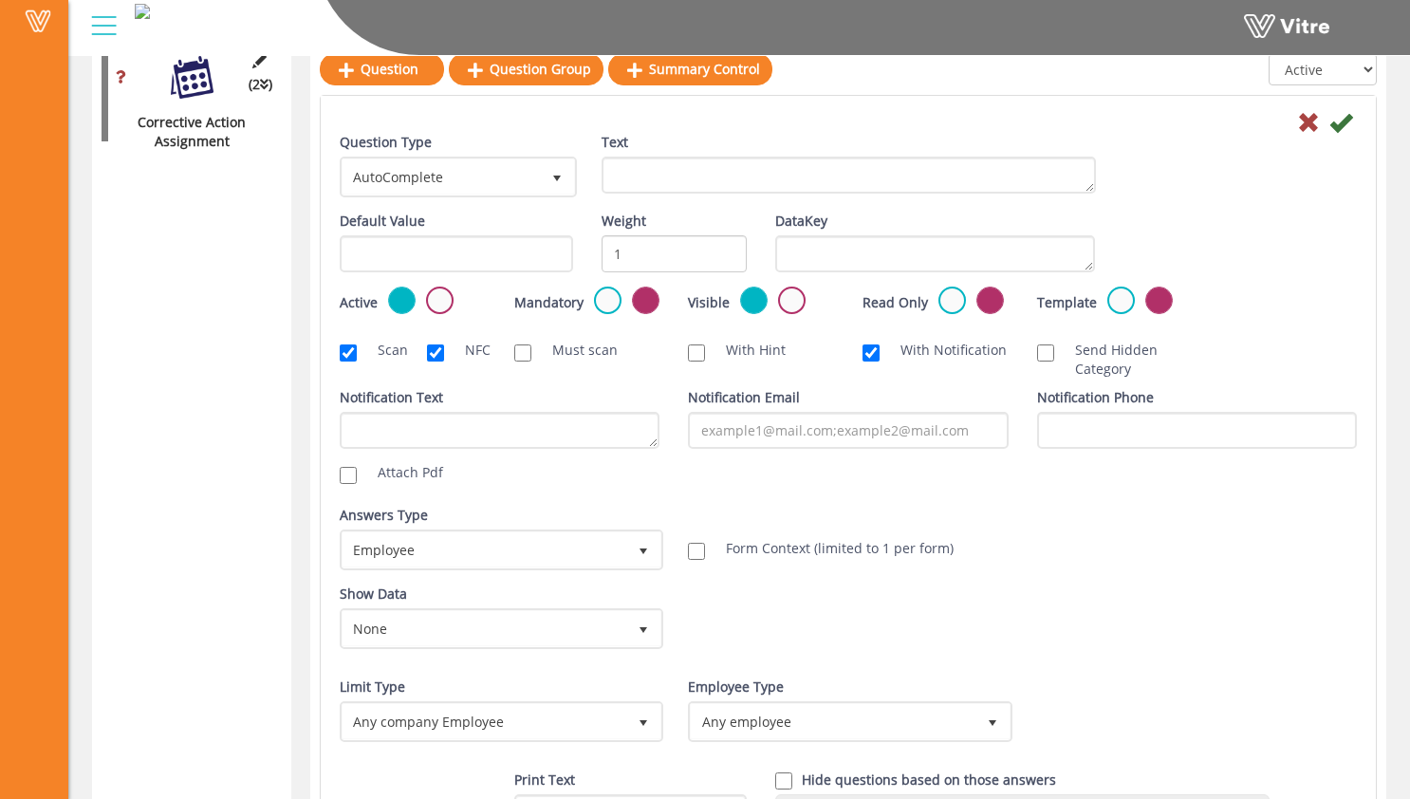
scroll to position [714, 0]
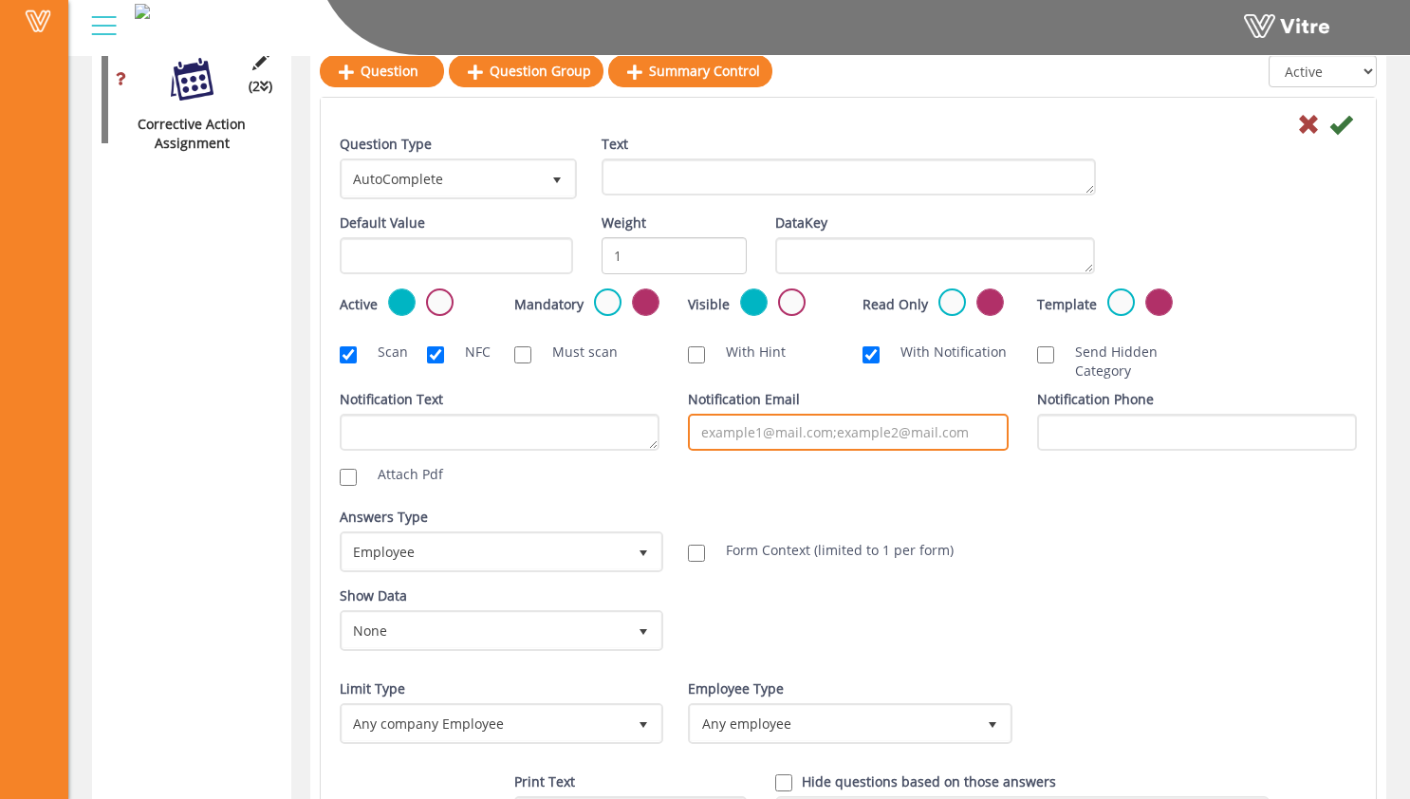
click at [754, 436] on input "Notification Email" at bounding box center [848, 432] width 320 height 37
type input "[PERSON_NAME][EMAIL_ADDRESS][DOMAIN_NAME]"
click at [898, 427] on input "[PERSON_NAME][EMAIL_ADDRESS][DOMAIN_NAME]" at bounding box center [848, 432] width 320 height 37
click at [859, 489] on div "Notification Text Attach Pdf Notification Email [PERSON_NAME][EMAIL_ADDRESS][DO…" at bounding box center [848, 441] width 1046 height 103
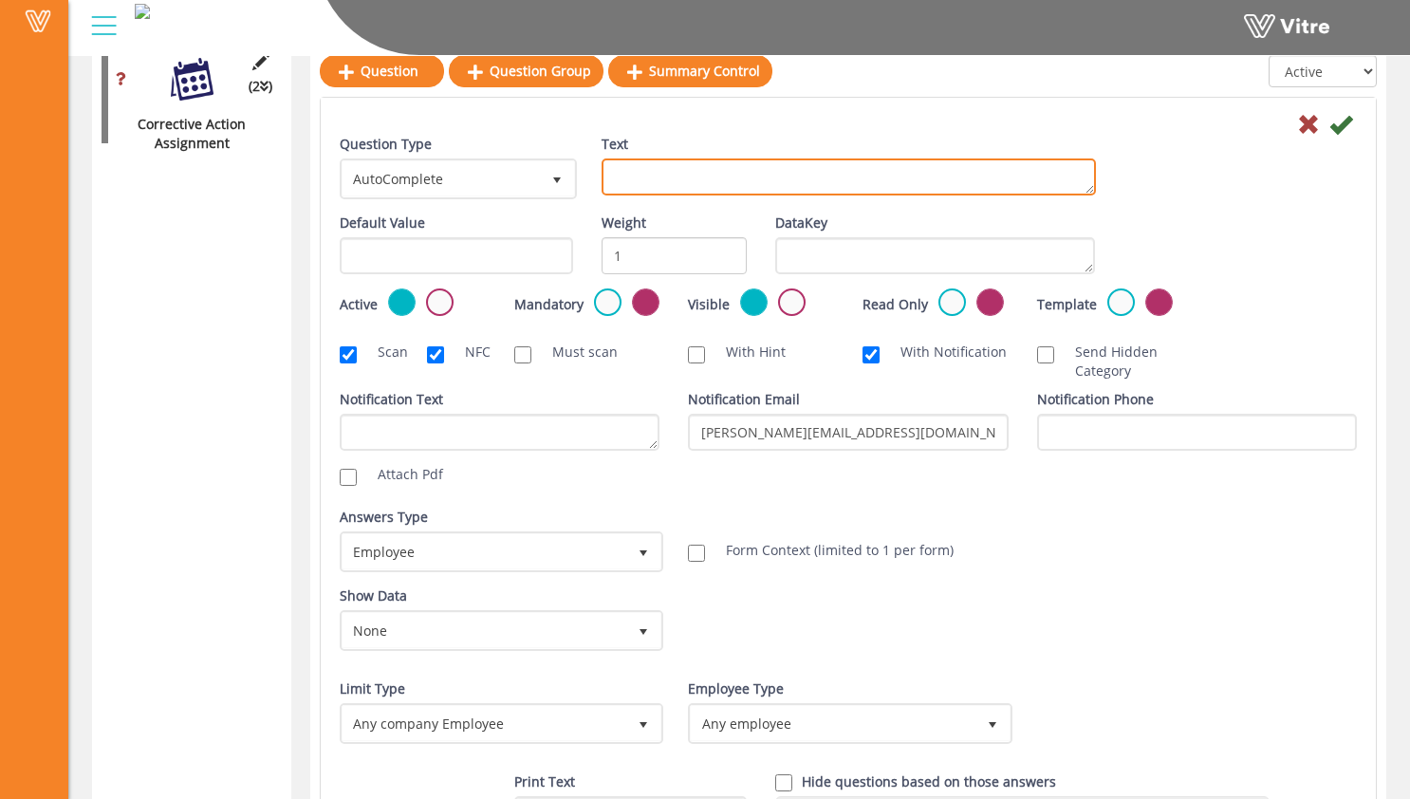
click at [763, 188] on textarea "Text" at bounding box center [849, 176] width 494 height 37
type textarea "Select Supervisor to Notify"
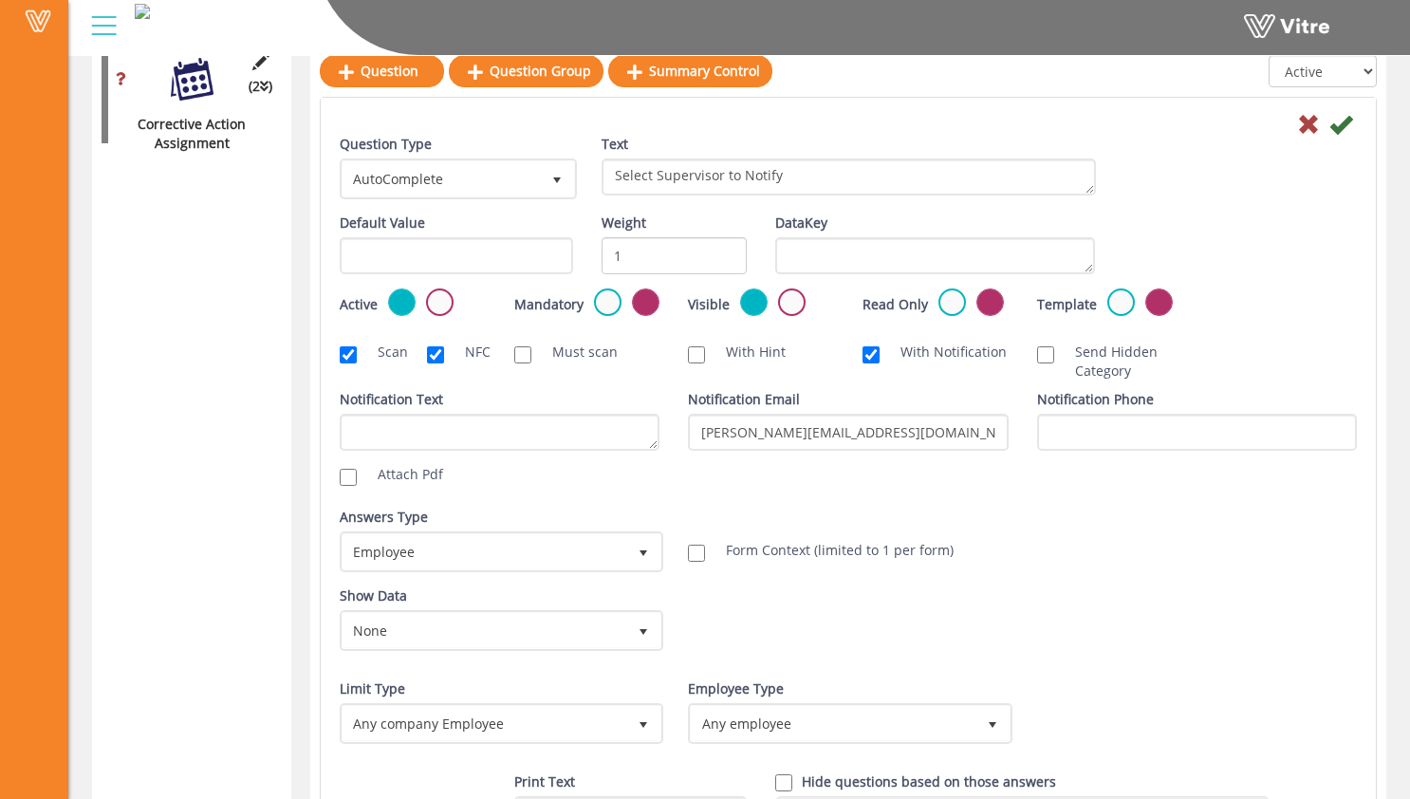
click at [877, 135] on div "Text Select Supervisor to Notify" at bounding box center [849, 165] width 494 height 61
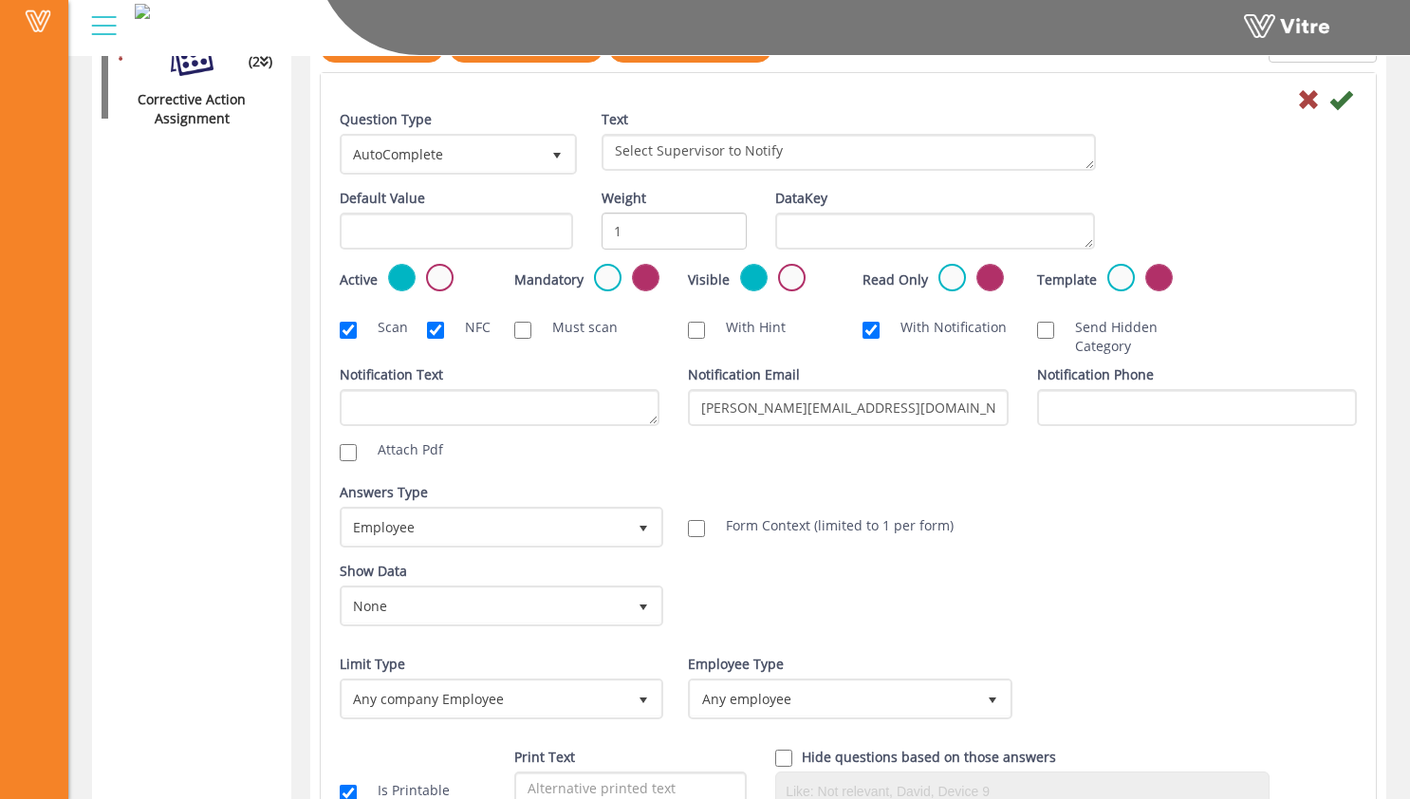
scroll to position [734, 0]
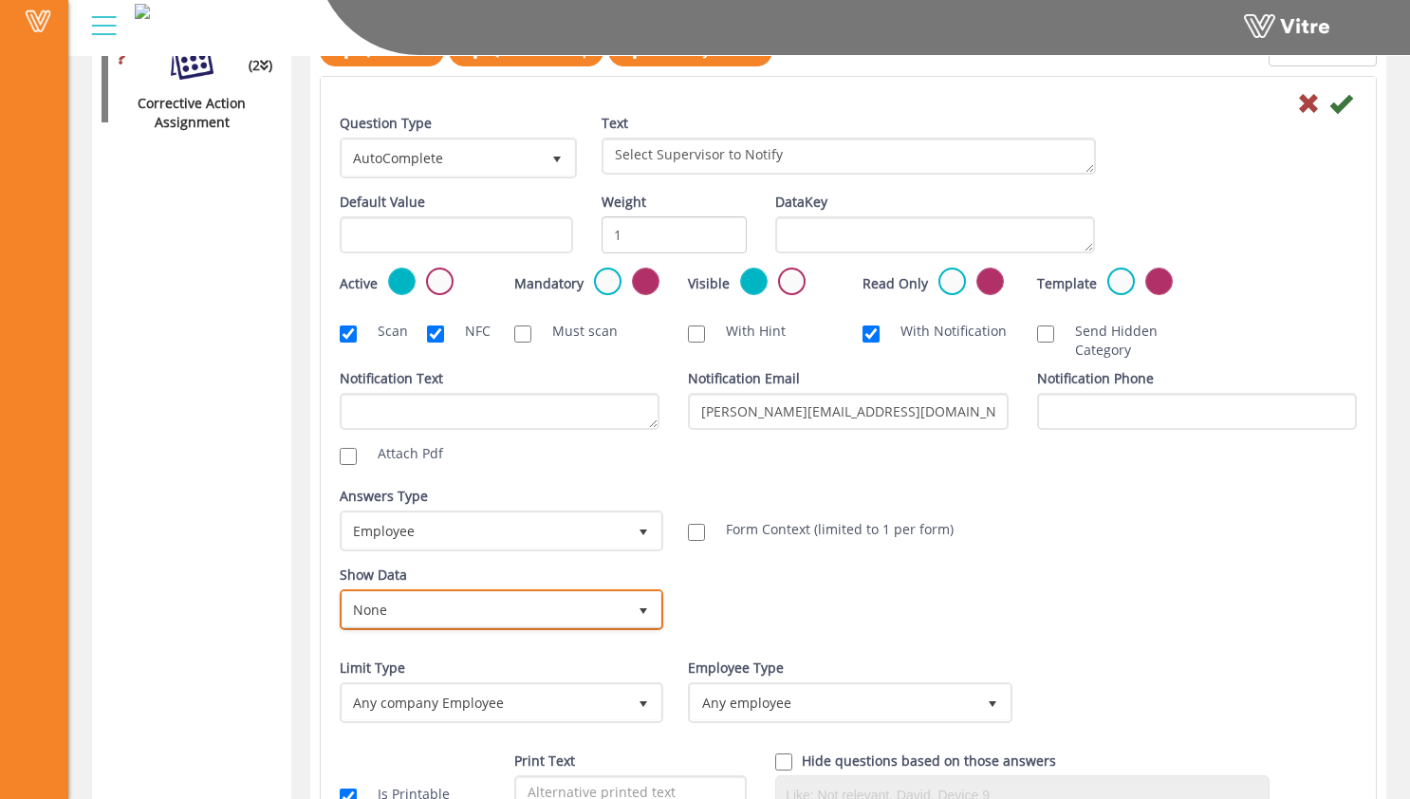
click at [515, 608] on span "None" at bounding box center [485, 609] width 284 height 34
click at [525, 605] on li "None" at bounding box center [481, 614] width 318 height 32
click at [740, 592] on div "Show Data None 0 Certificates Fall Protection Forklift (Warehouse) Forklift (Te…" at bounding box center [848, 605] width 1046 height 79
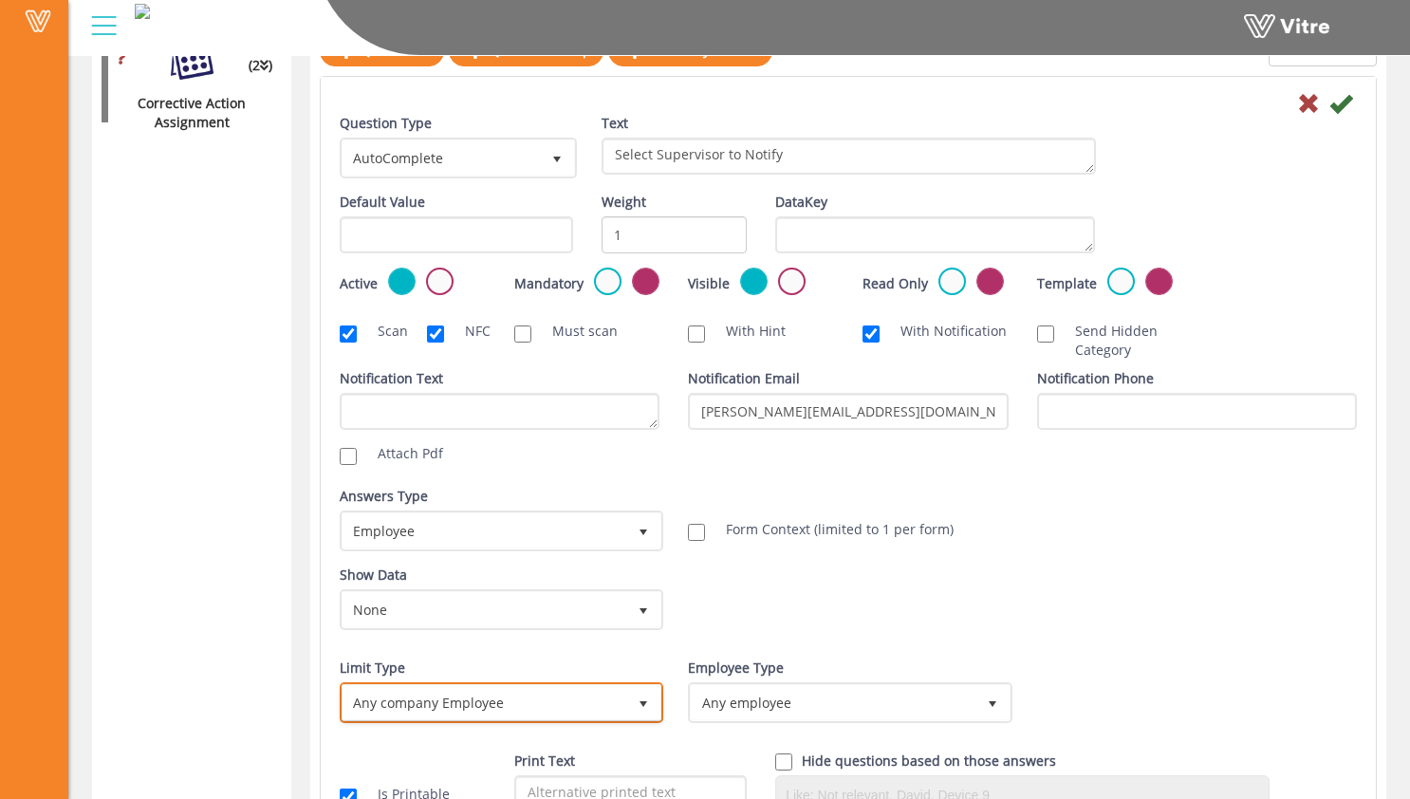
click at [621, 705] on span "Any company Employee" at bounding box center [485, 702] width 284 height 34
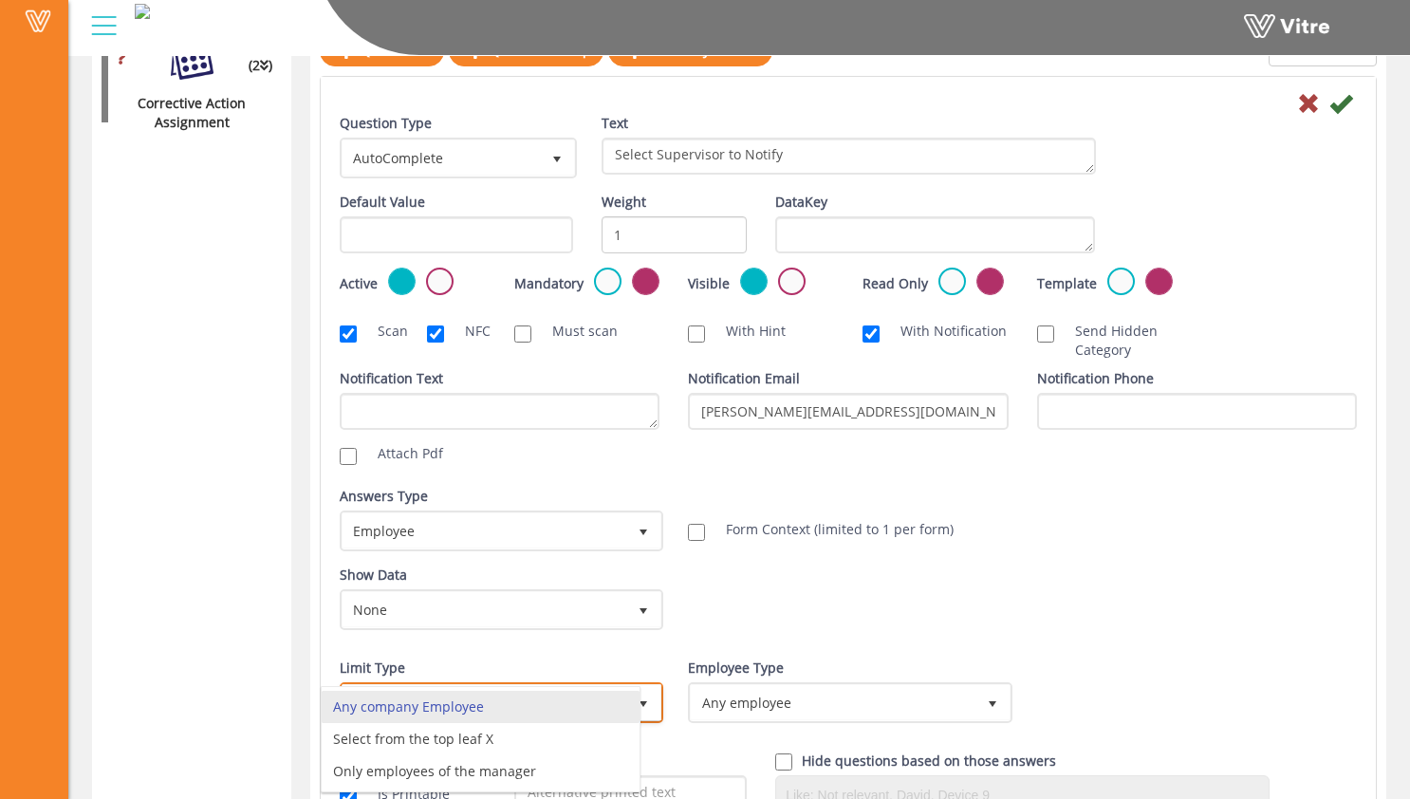
click at [619, 700] on li "Any company Employee" at bounding box center [481, 707] width 318 height 32
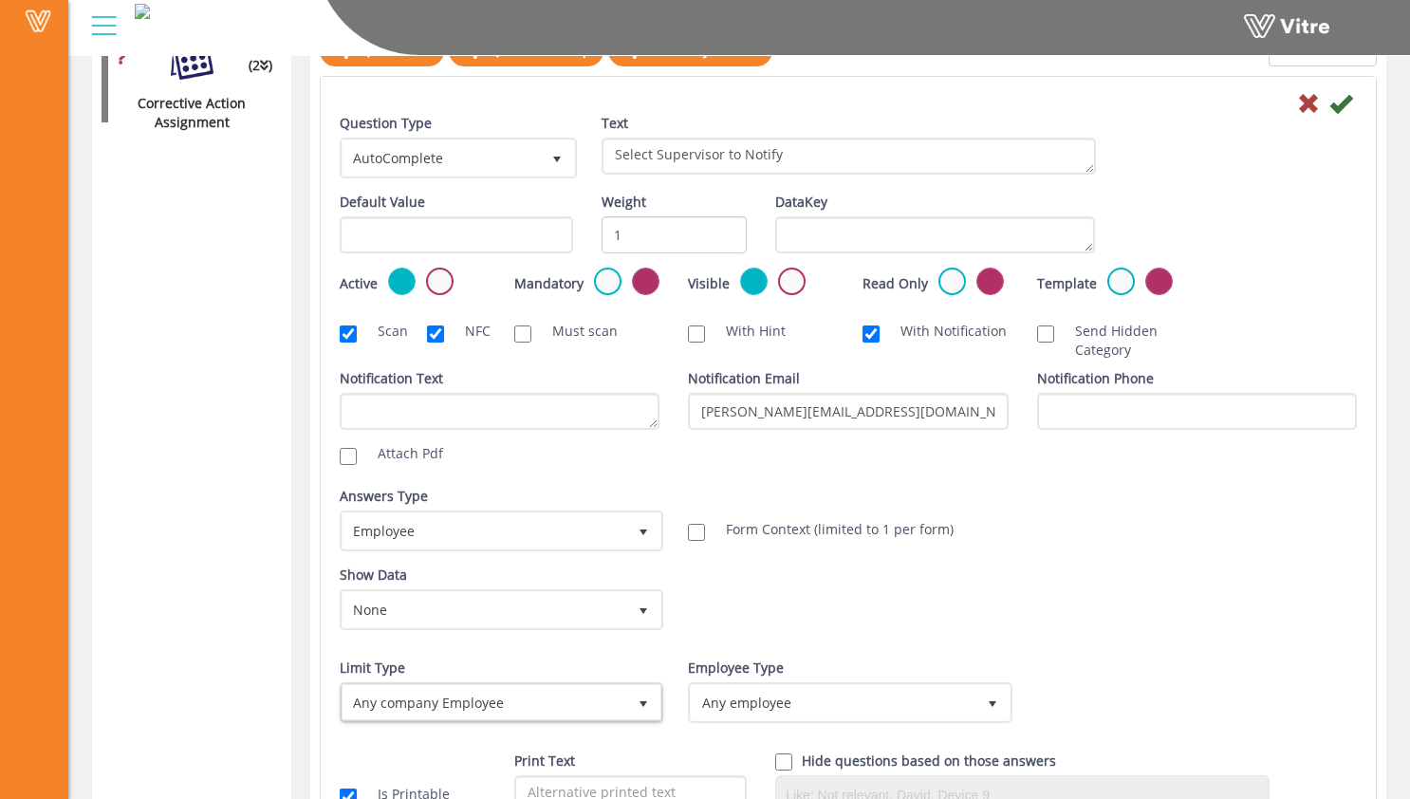
click at [788, 628] on div "Show Data None 0 Certificates Fall Protection Forklift (Warehouse) Forklift (Te…" at bounding box center [848, 605] width 1046 height 79
